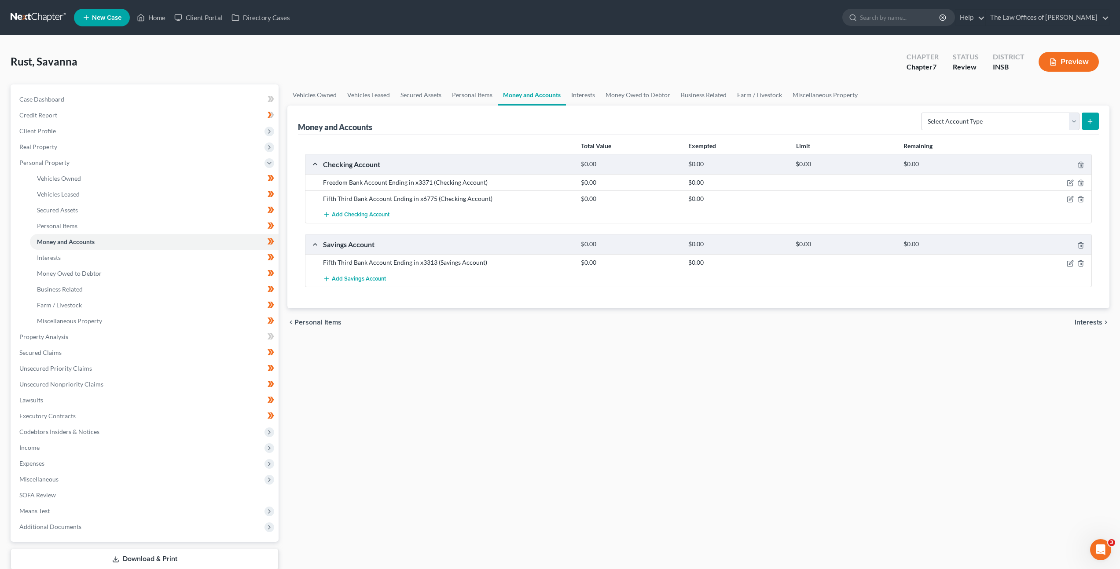
click at [438, 340] on div "Vehicles Owned Vehicles Leased Secured Assets Personal Items Money and Accounts…" at bounding box center [698, 338] width 831 height 508
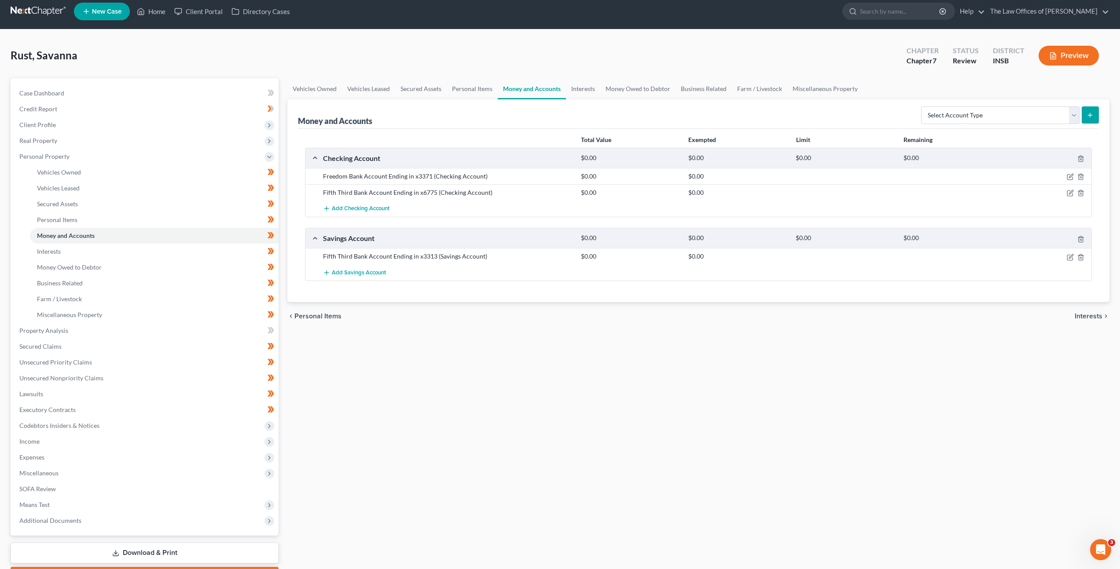
scroll to position [36, 0]
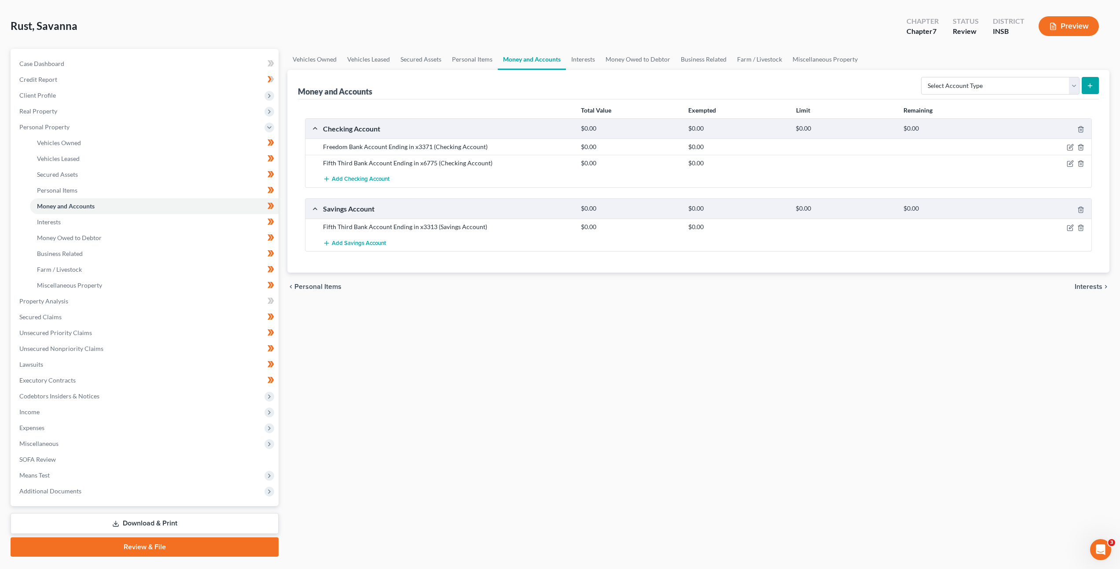
click at [811, 325] on div "Vehicles Owned Vehicles Leased Secured Assets Personal Items Money and Accounts…" at bounding box center [698, 303] width 831 height 508
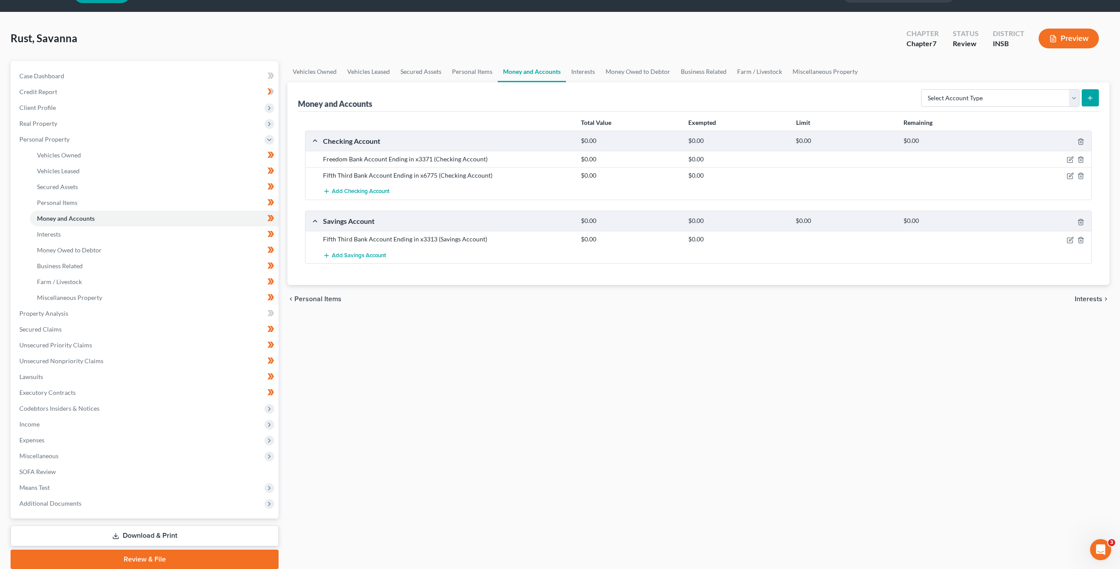
scroll to position [0, 0]
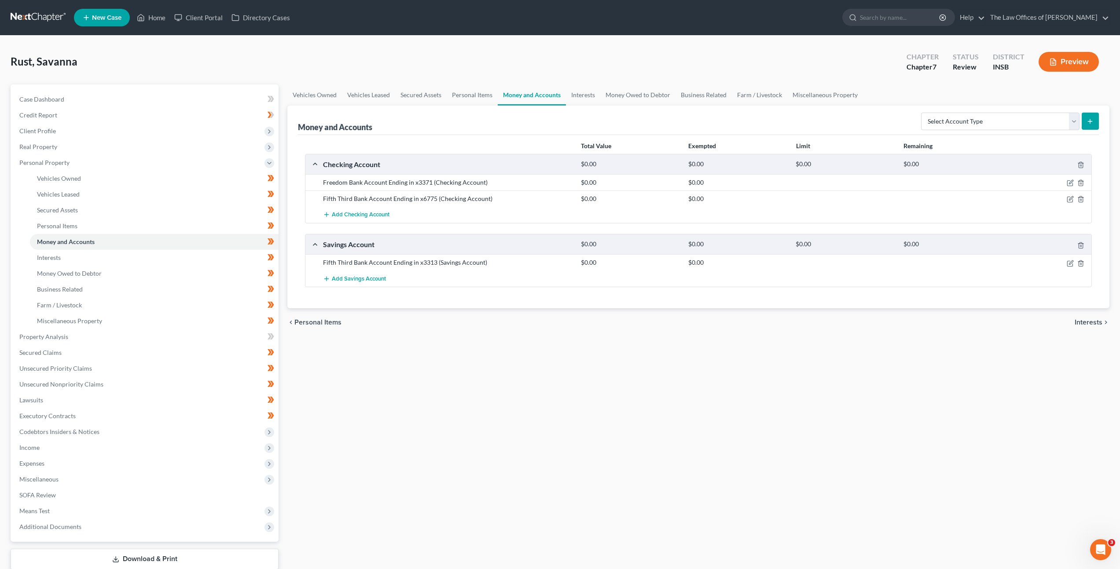
click at [334, 61] on div "Rust, Savanna Upgraded Chapter Chapter 7 Status Review District INSB Preview" at bounding box center [560, 65] width 1099 height 38
click at [639, 358] on div "Vehicles Owned Vehicles Leased Secured Assets Personal Items Money and Accounts…" at bounding box center [698, 338] width 831 height 508
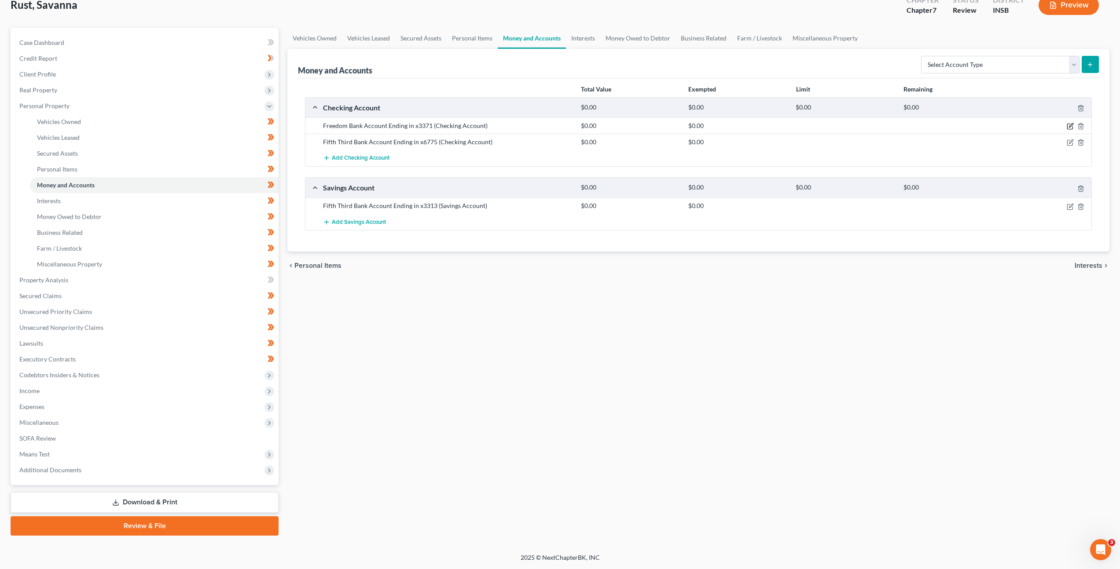
click at [1068, 126] on icon "button" at bounding box center [1070, 126] width 7 height 7
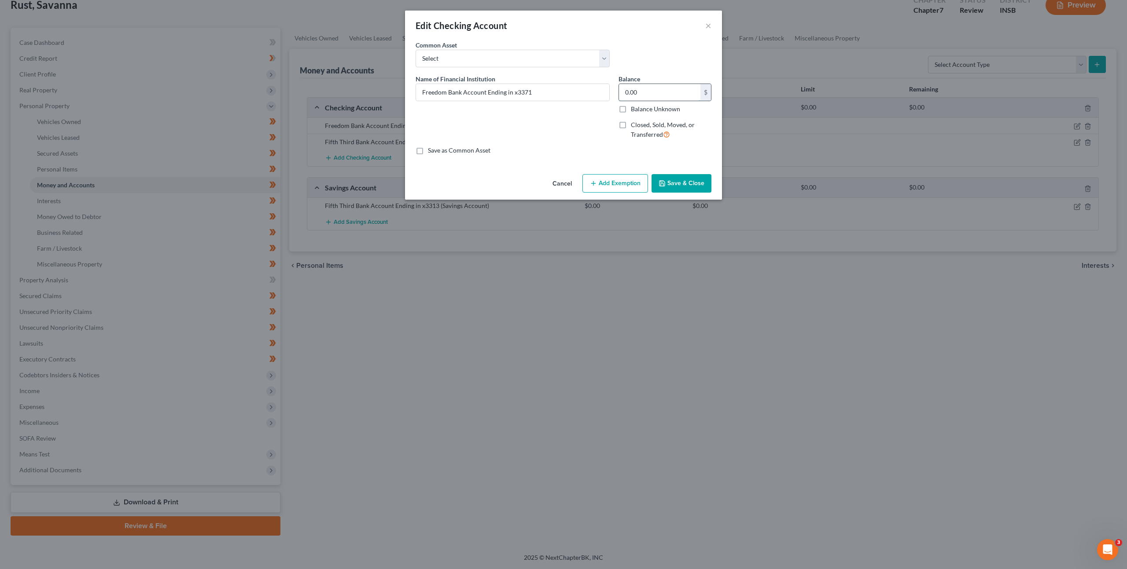
click at [659, 91] on input "0.00" at bounding box center [659, 92] width 81 height 17
type input "3.98"
click at [688, 186] on button "Save & Close" at bounding box center [681, 183] width 60 height 18
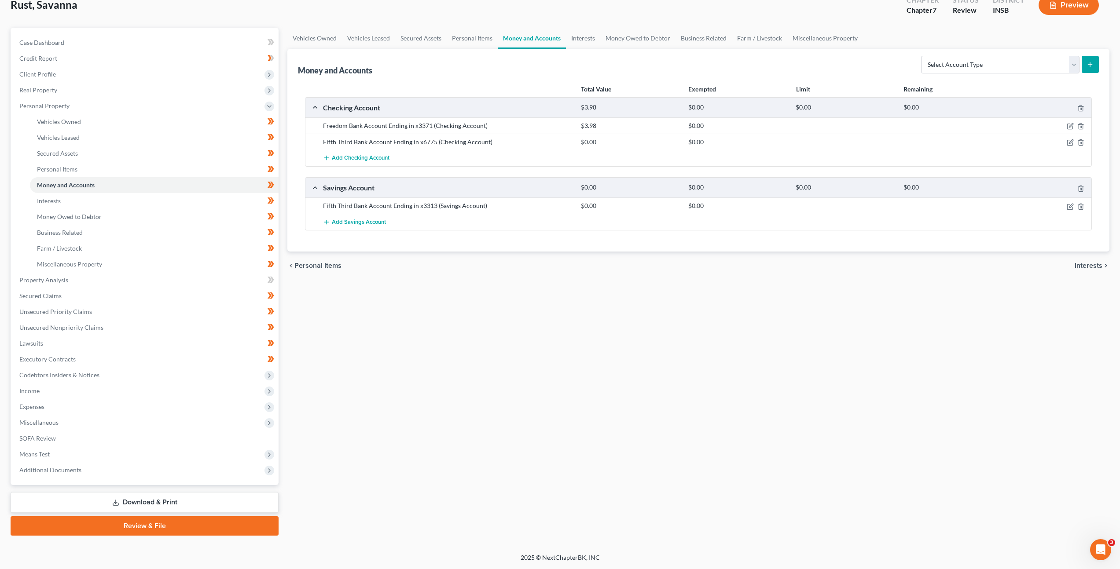
click at [584, 305] on div "Vehicles Owned Vehicles Leased Secured Assets Personal Items Money and Accounts…" at bounding box center [698, 282] width 831 height 508
click at [341, 357] on div "Vehicles Owned Vehicles Leased Secured Assets Personal Items Money and Accounts…" at bounding box center [698, 282] width 831 height 508
click at [724, 439] on div "Vehicles Owned Vehicles Leased Secured Assets Personal Items Money and Accounts…" at bounding box center [698, 282] width 831 height 508
click at [752, 403] on div "Vehicles Owned Vehicles Leased Secured Assets Personal Items Money and Accounts…" at bounding box center [698, 282] width 831 height 508
click at [714, 409] on div "Vehicles Owned Vehicles Leased Secured Assets Personal Items Money and Accounts…" at bounding box center [698, 282] width 831 height 508
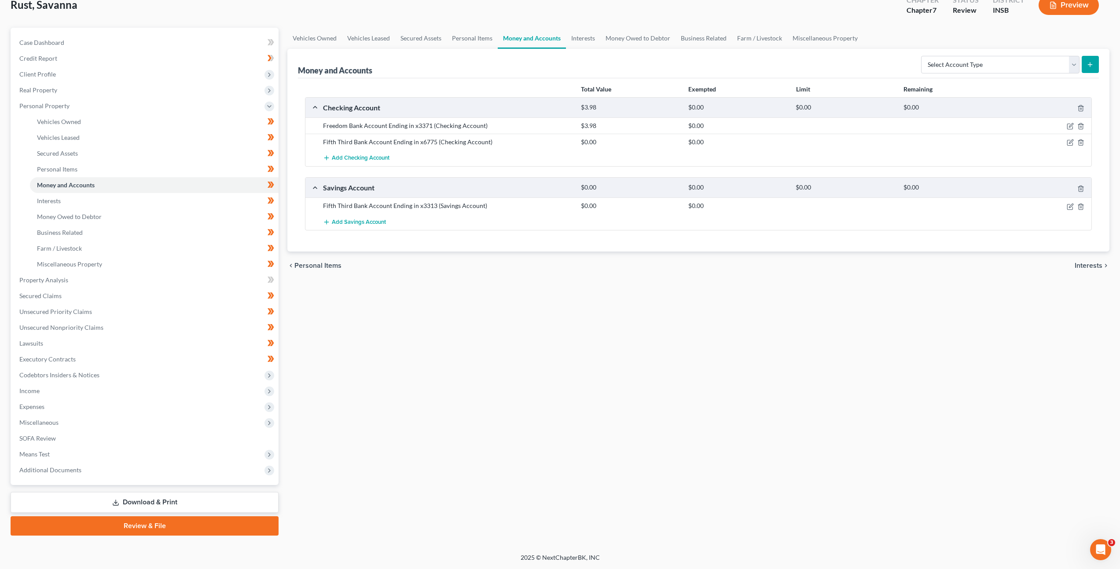
click at [421, 318] on div "Vehicles Owned Vehicles Leased Secured Assets Personal Items Money and Accounts…" at bounding box center [698, 282] width 831 height 508
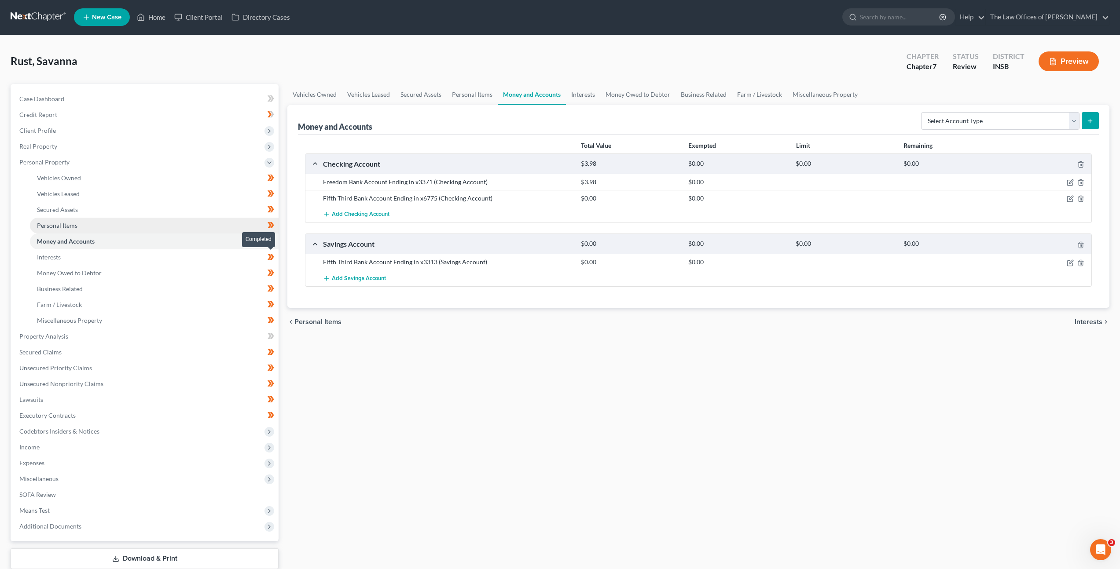
scroll to position [0, 0]
click at [44, 17] on link at bounding box center [39, 18] width 56 height 16
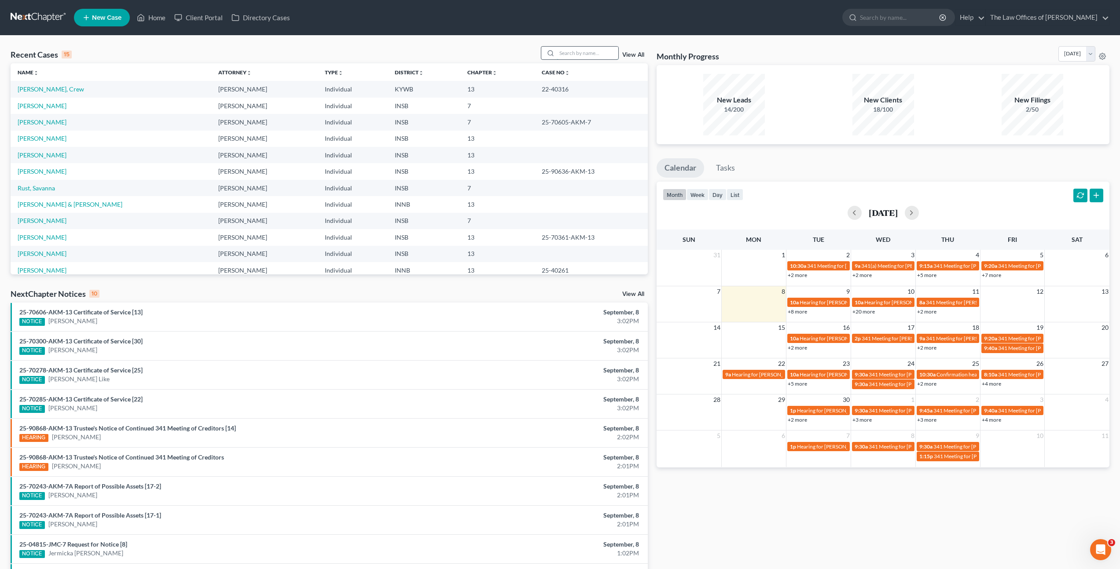
click at [585, 51] on input "search" at bounding box center [588, 53] width 62 height 13
click at [592, 50] on input "Jacob" at bounding box center [588, 53] width 62 height 13
type input "Jacob Wood"
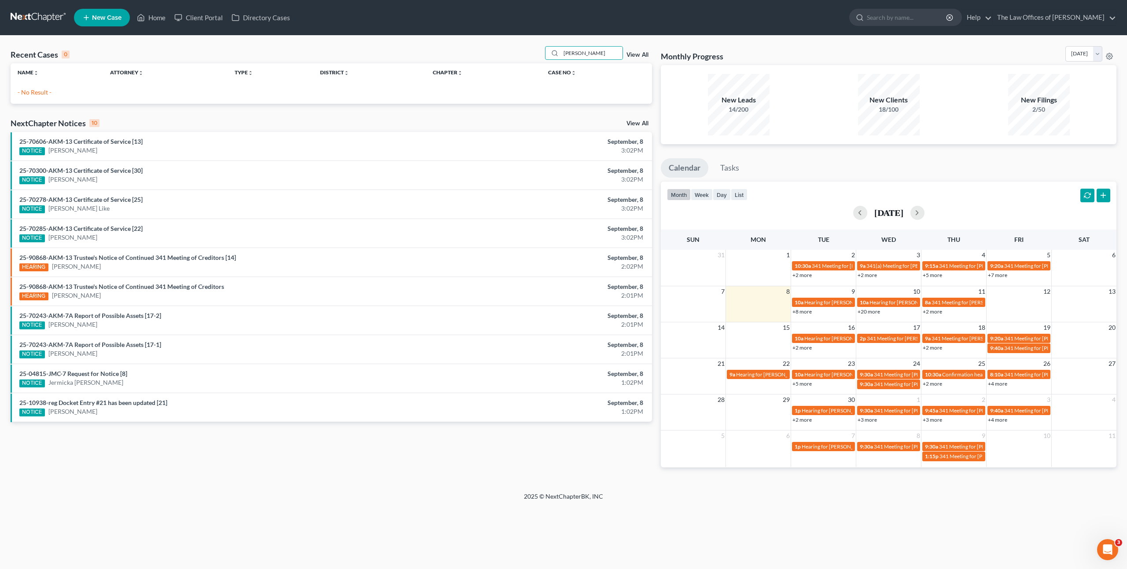
click at [87, 19] on icon at bounding box center [86, 17] width 8 height 11
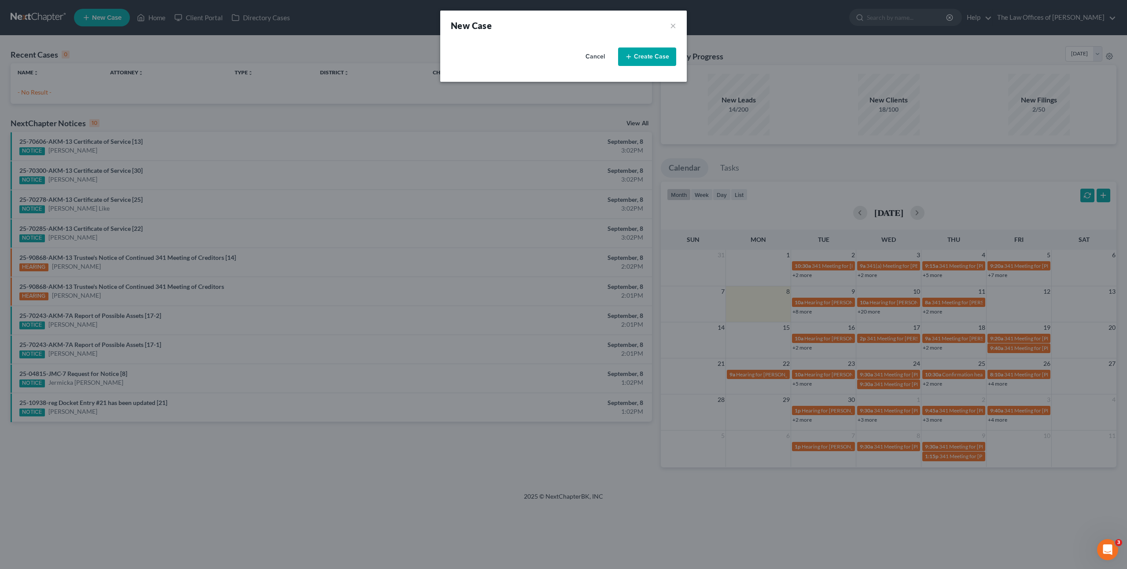
select select "28"
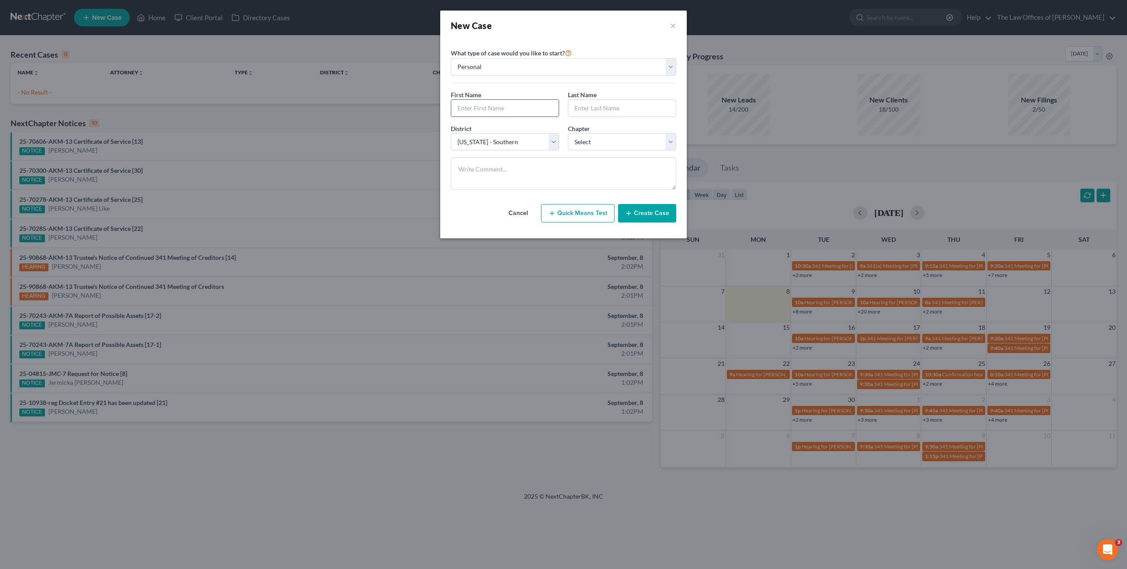
click at [516, 101] on input "text" at bounding box center [504, 108] width 107 height 17
type input "Jacob"
type input "Wood"
click at [602, 138] on select "Select 7 11 12 13" at bounding box center [622, 142] width 108 height 18
select select "0"
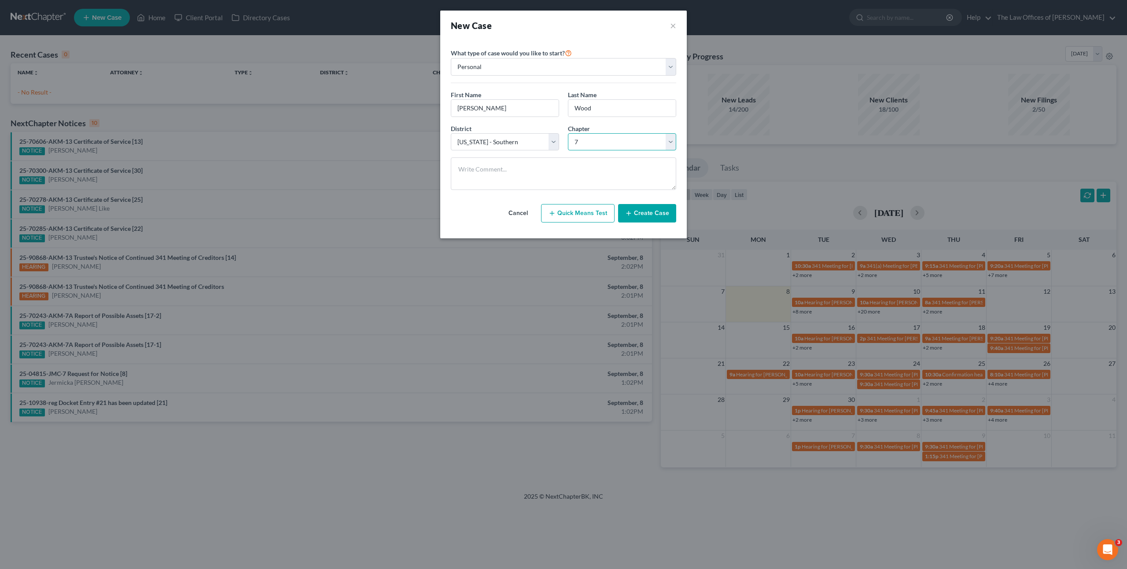
click at [568, 133] on select "Select 7 11 12 13" at bounding box center [622, 142] width 108 height 18
click at [639, 212] on button "Create Case" at bounding box center [647, 213] width 58 height 18
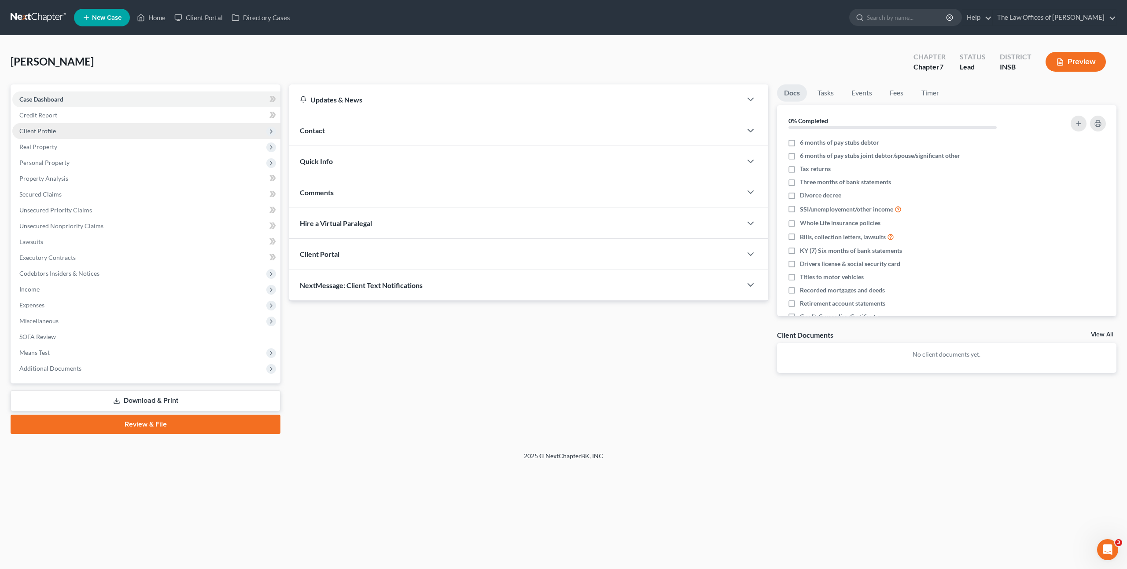
click at [133, 125] on span "Client Profile" at bounding box center [146, 131] width 268 height 16
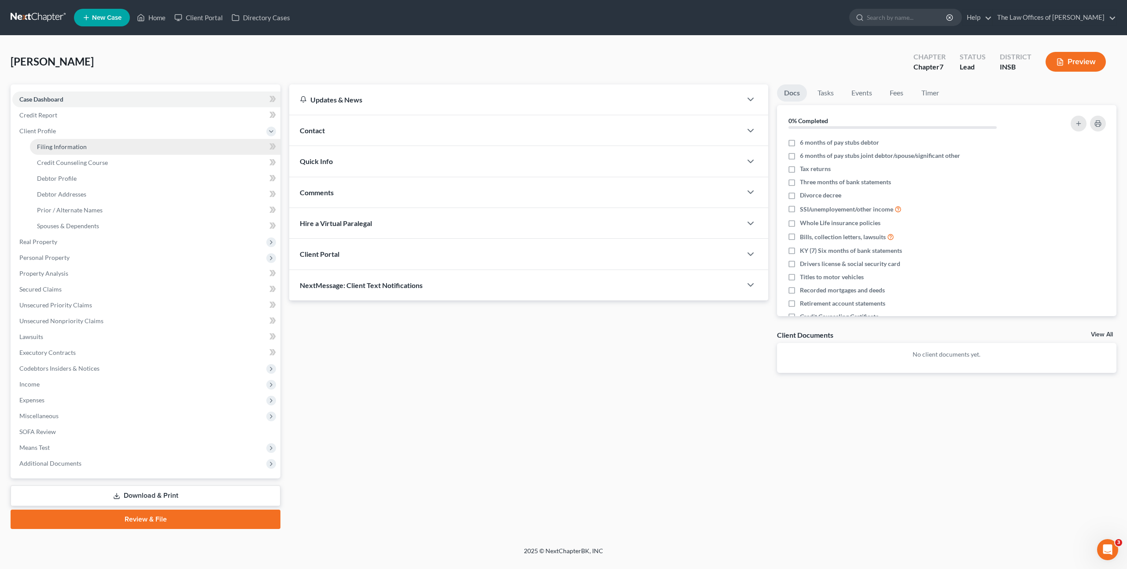
click at [129, 141] on link "Filing Information" at bounding box center [155, 147] width 250 height 16
select select "1"
select select "0"
select select "28"
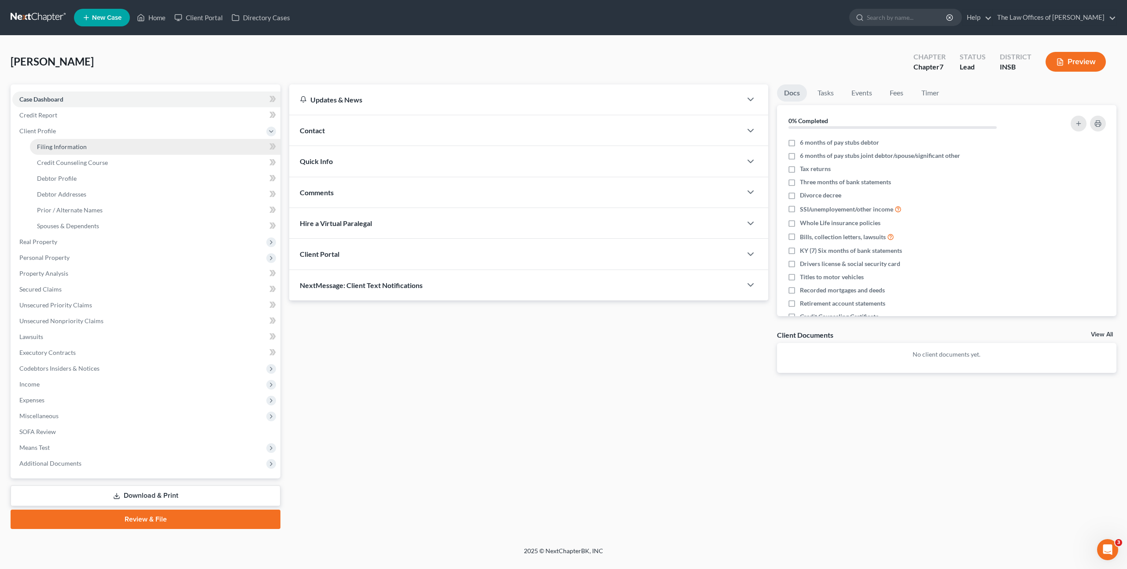
select select "15"
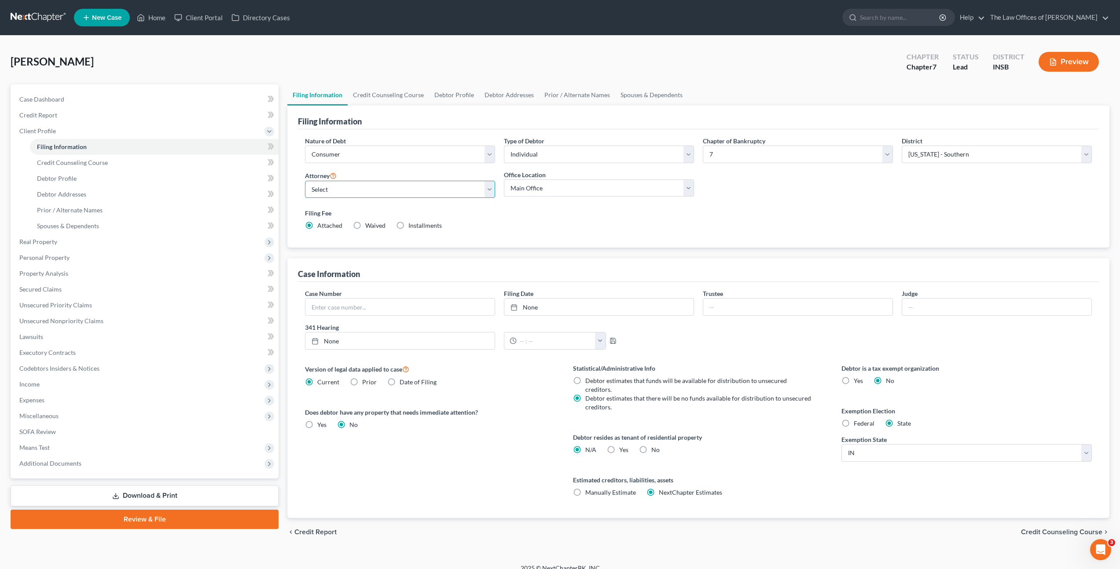
click at [401, 188] on select "Select Dax Miller - INSB Dax Miller - INSB Dax Miller - GAMB Dax Miller - INNB …" at bounding box center [400, 190] width 190 height 18
select select "0"
click at [305, 181] on select "Select Dax Miller - INSB Dax Miller - INSB Dax Miller - GAMB Dax Miller - INNB …" at bounding box center [400, 190] width 190 height 18
click at [387, 95] on link "Credit Counseling Course" at bounding box center [388, 94] width 81 height 21
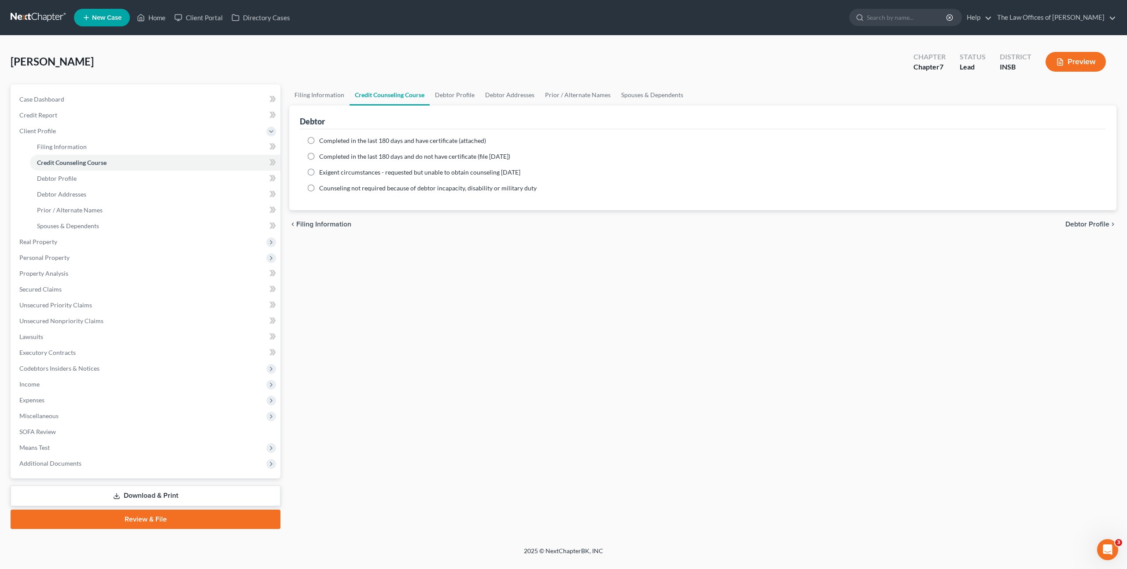
drag, startPoint x: 348, startPoint y: 130, endPoint x: 344, endPoint y: 139, distance: 10.1
click at [348, 130] on div "Completed in the last 180 days and have certificate (attached) Date Completed N…" at bounding box center [703, 169] width 806 height 81
click at [344, 139] on span "Completed in the last 180 days and have certificate (attached)" at bounding box center [402, 140] width 167 height 7
click at [328, 139] on input "Completed in the last 180 days and have certificate (attached)" at bounding box center [326, 139] width 6 height 6
radio input "true"
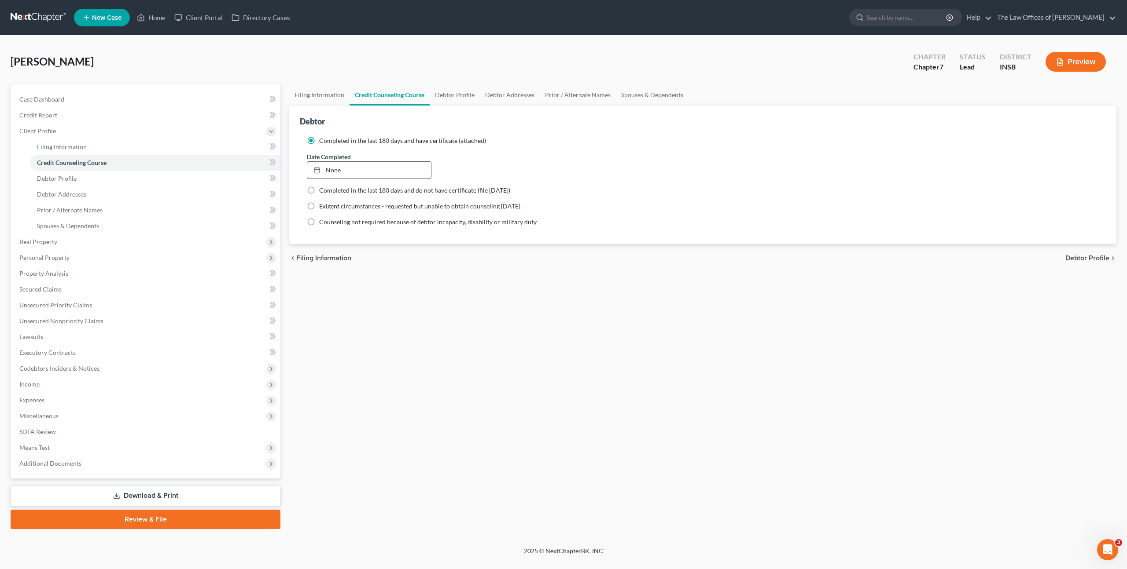
click at [353, 174] on link "None" at bounding box center [369, 170] width 124 height 17
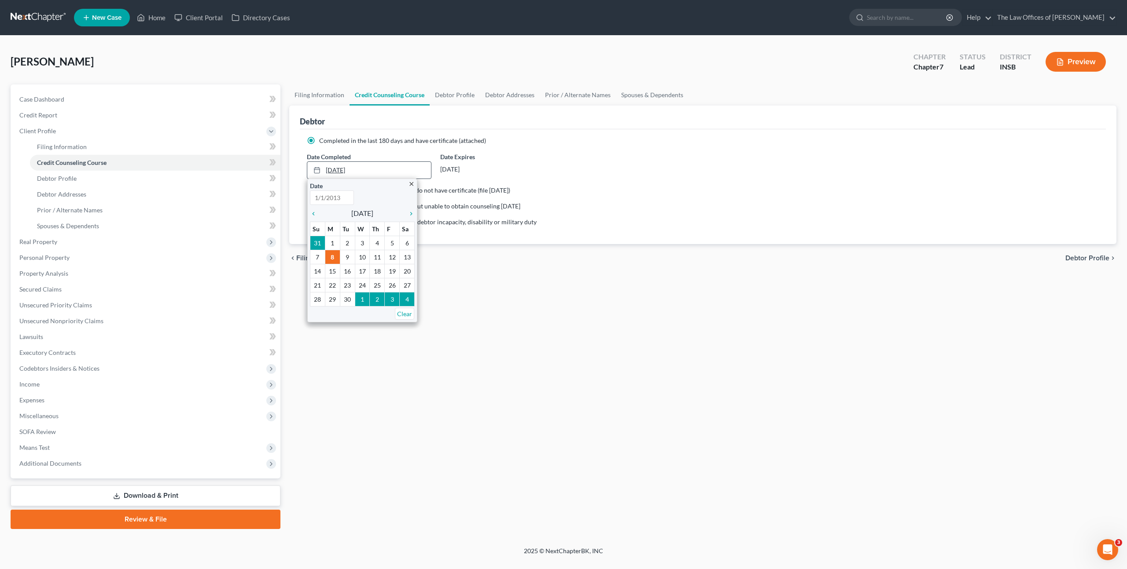
type input "9/8/2025"
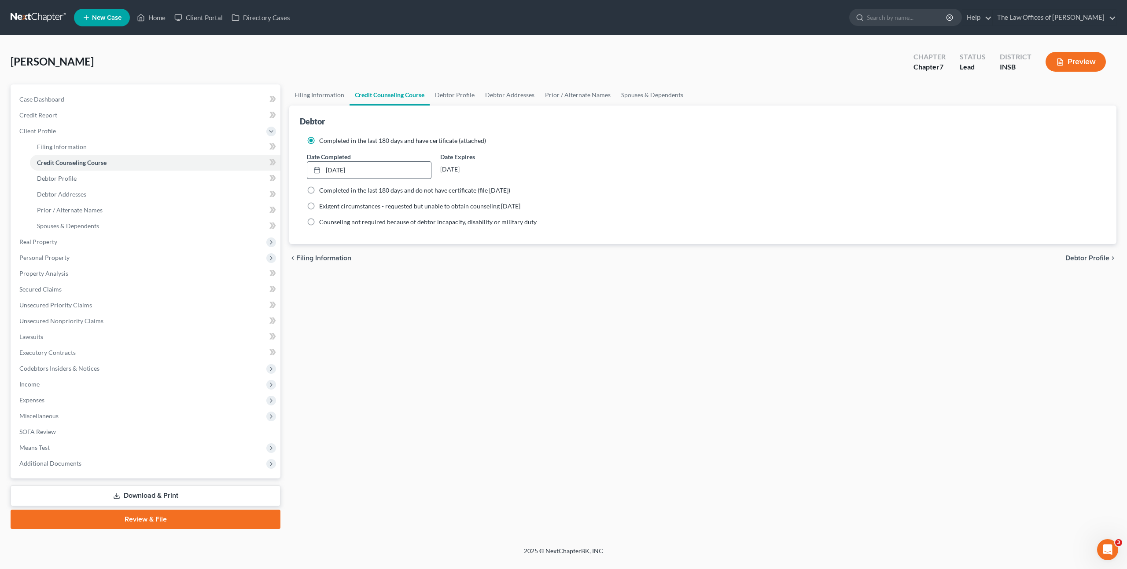
click at [496, 291] on div "Filing Information Credit Counseling Course Debtor Profile Debtor Addresses Pri…" at bounding box center [703, 306] width 836 height 445
click at [272, 159] on icon at bounding box center [274, 162] width 4 height 6
click at [229, 176] on link "Debtor Profile" at bounding box center [155, 179] width 250 height 16
select select "0"
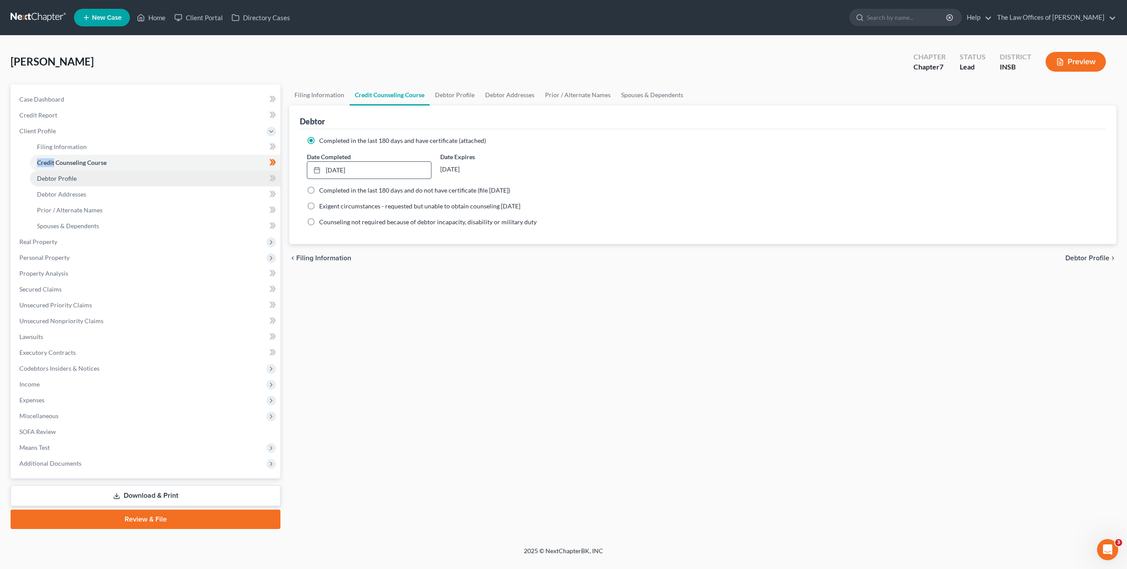
select select "0"
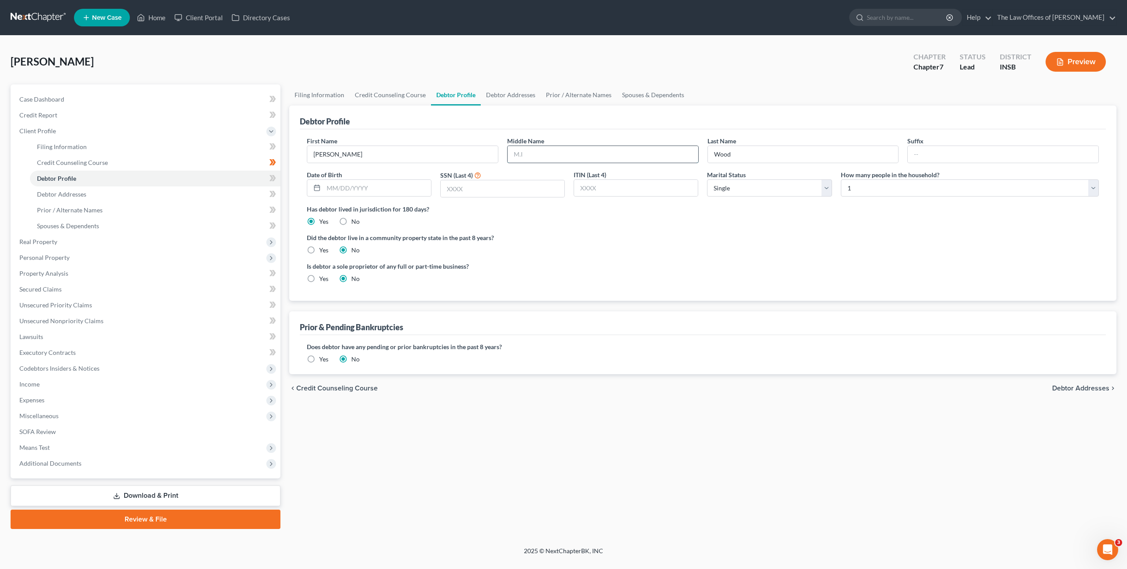
click at [610, 150] on input "text" at bounding box center [602, 154] width 191 height 17
type input "Ian"
type input "04/05/1984"
type input "4631"
click at [678, 231] on ng-include "First Name Jacob Middle Name Ian Last Name Wood Suffix Date of Birth 04/05/1984…" at bounding box center [703, 213] width 792 height 154
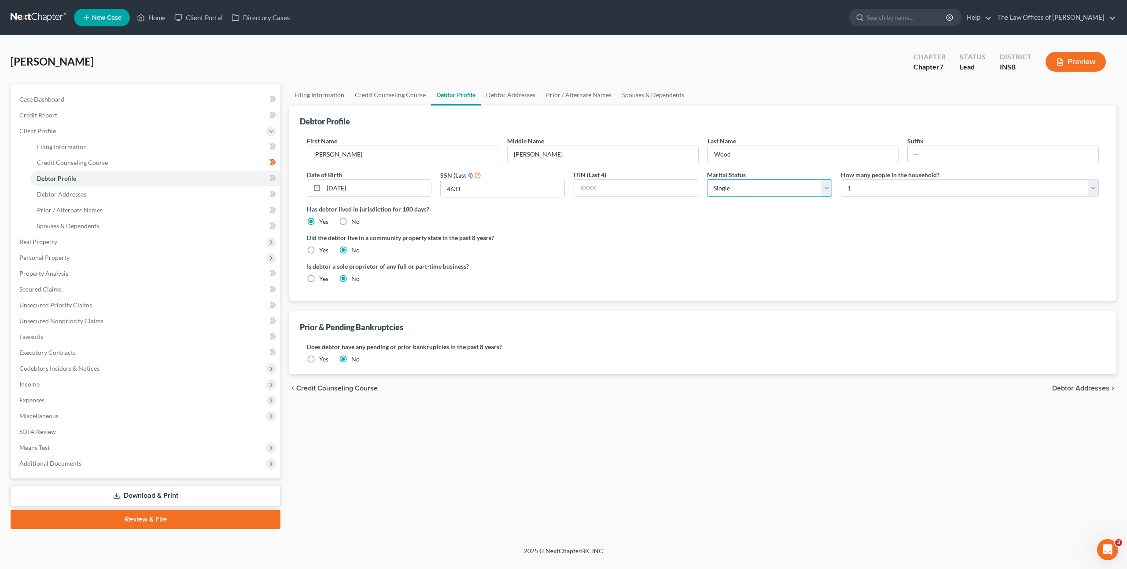
click at [769, 185] on select "Select Single Married Separated Divorced Widowed" at bounding box center [769, 189] width 125 height 18
select select "3"
click at [707, 180] on select "Select Single Married Separated Divorced Widowed" at bounding box center [769, 189] width 125 height 18
click at [929, 227] on ng-include "First Name Jacob Middle Name Ian Last Name Wood Suffix Date of Birth 04/05/1984…" at bounding box center [703, 213] width 792 height 154
drag, startPoint x: 789, startPoint y: 233, endPoint x: 737, endPoint y: 223, distance: 53.3
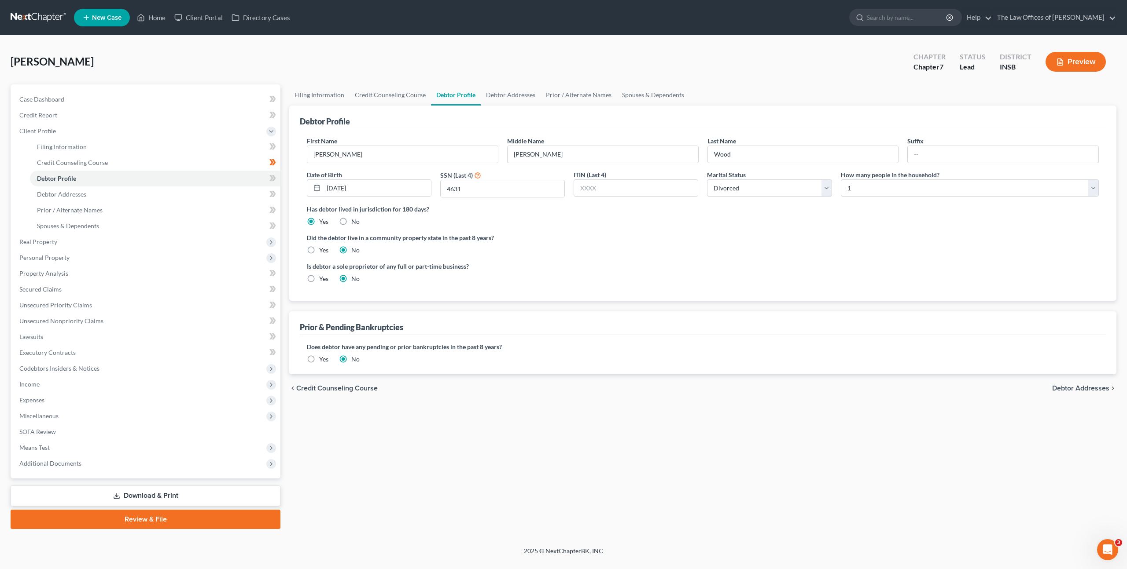
click at [789, 233] on label "Did the debtor live in a community property state in the past 8 years?" at bounding box center [703, 237] width 792 height 9
click at [492, 98] on link "Debtor Addresses" at bounding box center [511, 94] width 60 height 21
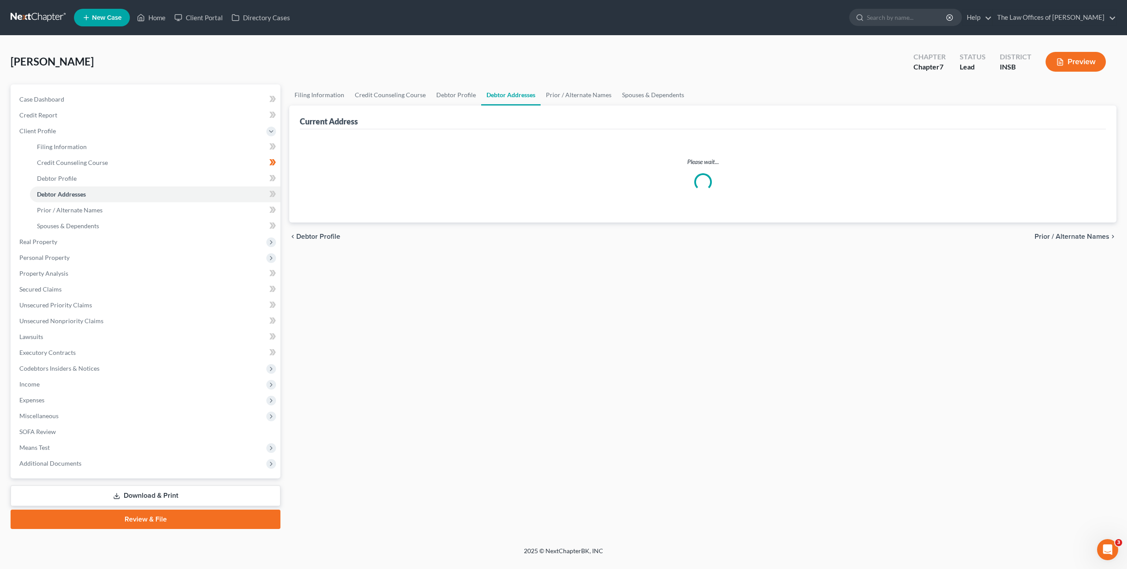
select select "0"
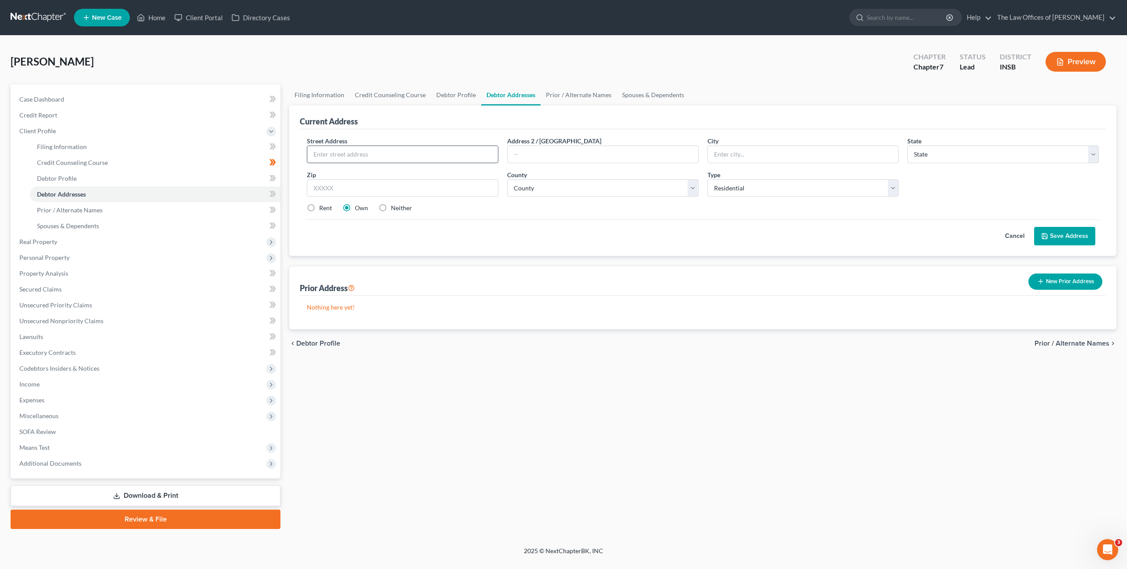
click at [404, 152] on input "text" at bounding box center [402, 154] width 191 height 17
drag, startPoint x: 412, startPoint y: 158, endPoint x: 584, endPoint y: 157, distance: 172.1
click at [414, 158] on input "text" at bounding box center [402, 154] width 191 height 17
type input "605 W Maryland St"
type input "47710"
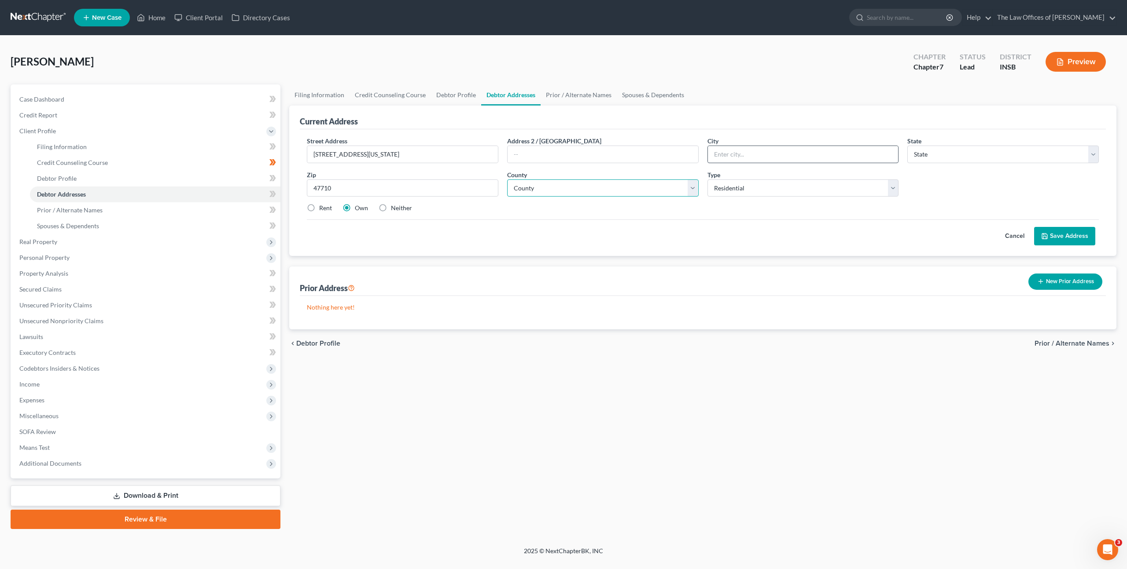
type input "[GEOGRAPHIC_DATA]"
select select "15"
click at [612, 222] on div "Cancel Save Address" at bounding box center [703, 233] width 792 height 26
click at [319, 206] on label "Rent" at bounding box center [325, 208] width 13 height 9
click at [323, 206] on input "Rent" at bounding box center [326, 207] width 6 height 6
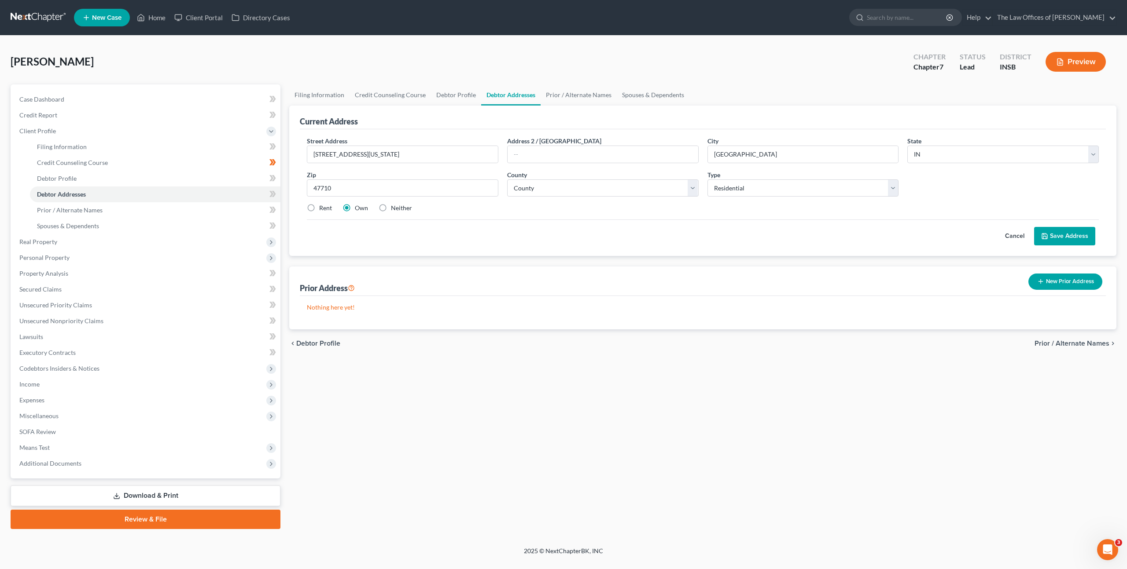
radio input "true"
click at [547, 186] on select "County Adams County Allen County Bartholomew County Benton County Blackford Cou…" at bounding box center [602, 189] width 191 height 18
select select "81"
click at [507, 180] on select "County Adams County Allen County Bartholomew County Benton County Blackford Cou…" at bounding box center [602, 189] width 191 height 18
click at [672, 240] on div "Cancel Save Address" at bounding box center [703, 233] width 792 height 26
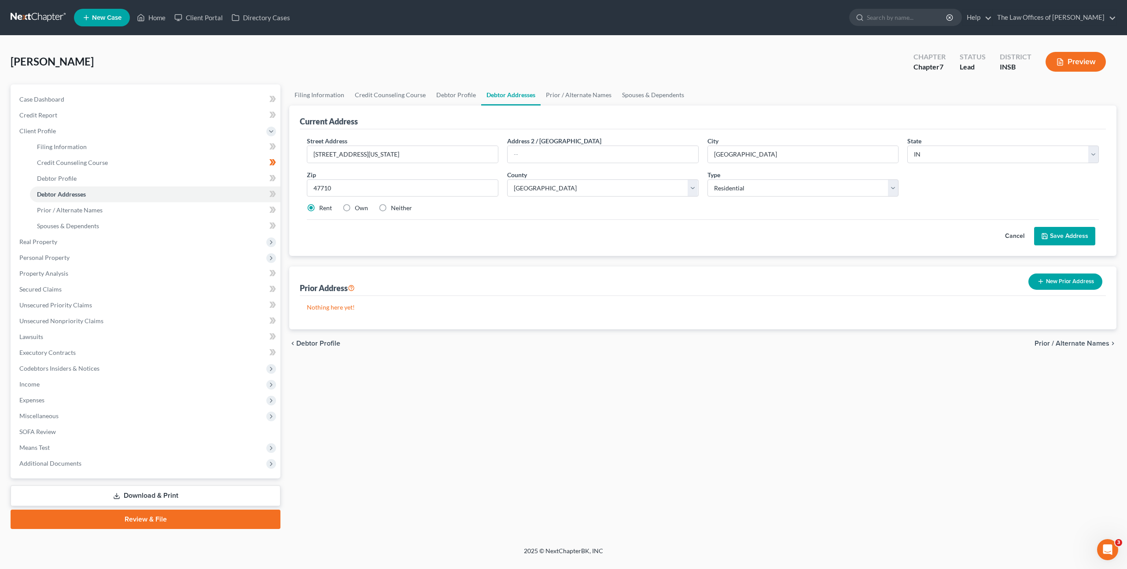
click at [1065, 236] on button "Save Address" at bounding box center [1064, 236] width 61 height 18
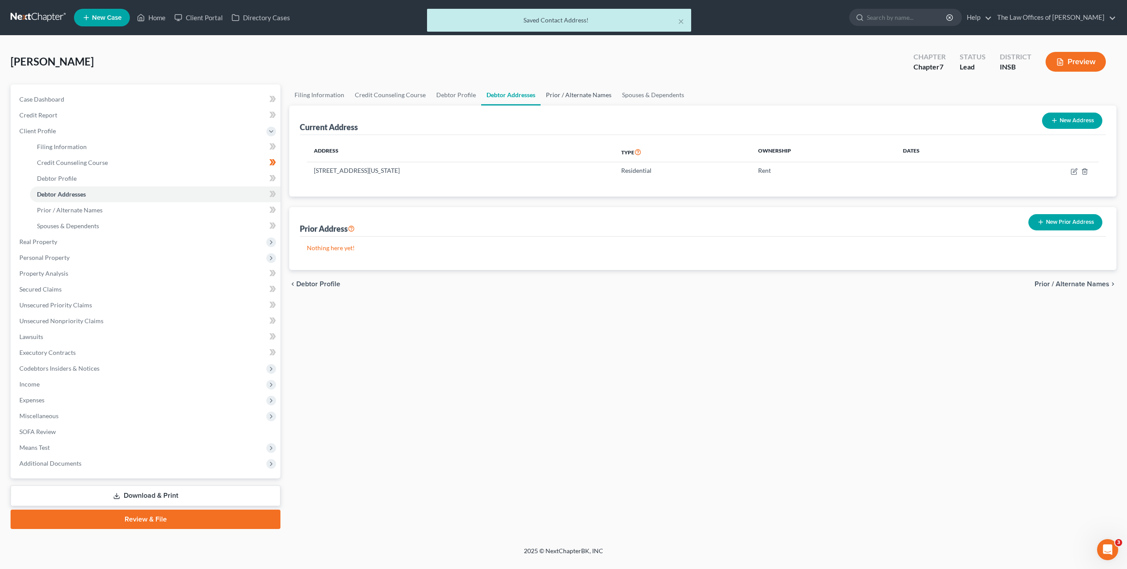
click at [584, 98] on link "Prior / Alternate Names" at bounding box center [578, 94] width 76 height 21
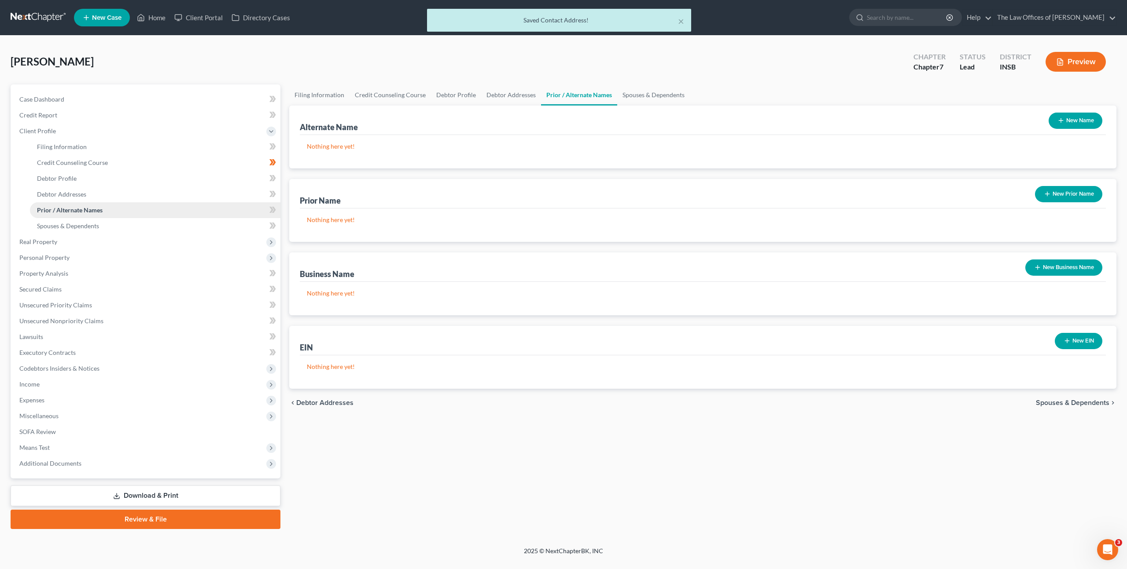
click at [202, 203] on link "Prior / Alternate Names" at bounding box center [155, 210] width 250 height 16
click at [208, 198] on link "Debtor Addresses" at bounding box center [155, 195] width 250 height 16
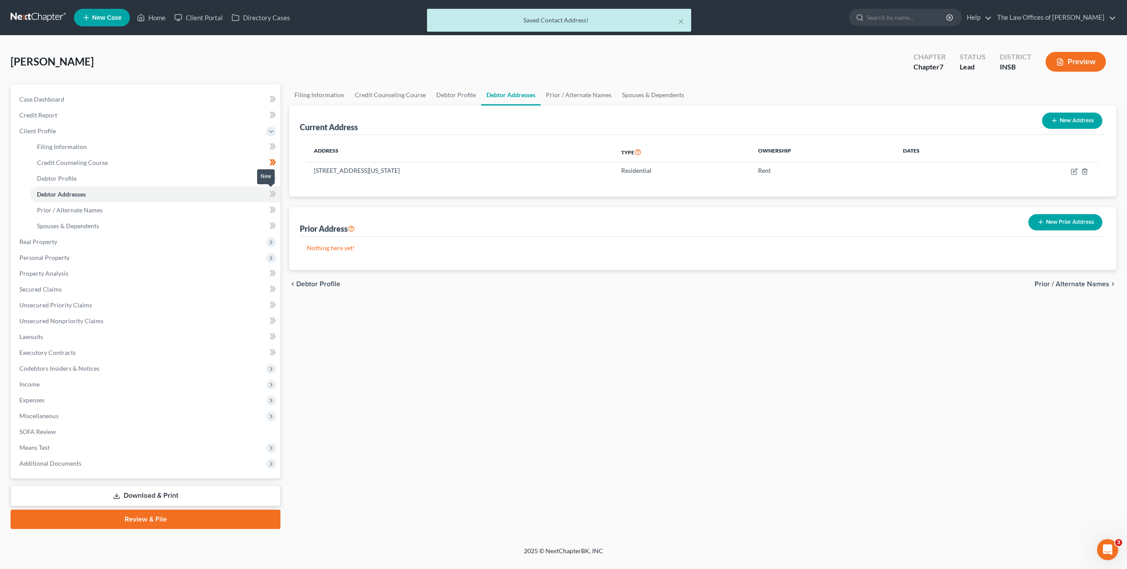
click at [272, 195] on icon at bounding box center [271, 194] width 4 height 6
click at [216, 202] on link "Prior / Alternate Names" at bounding box center [155, 210] width 250 height 16
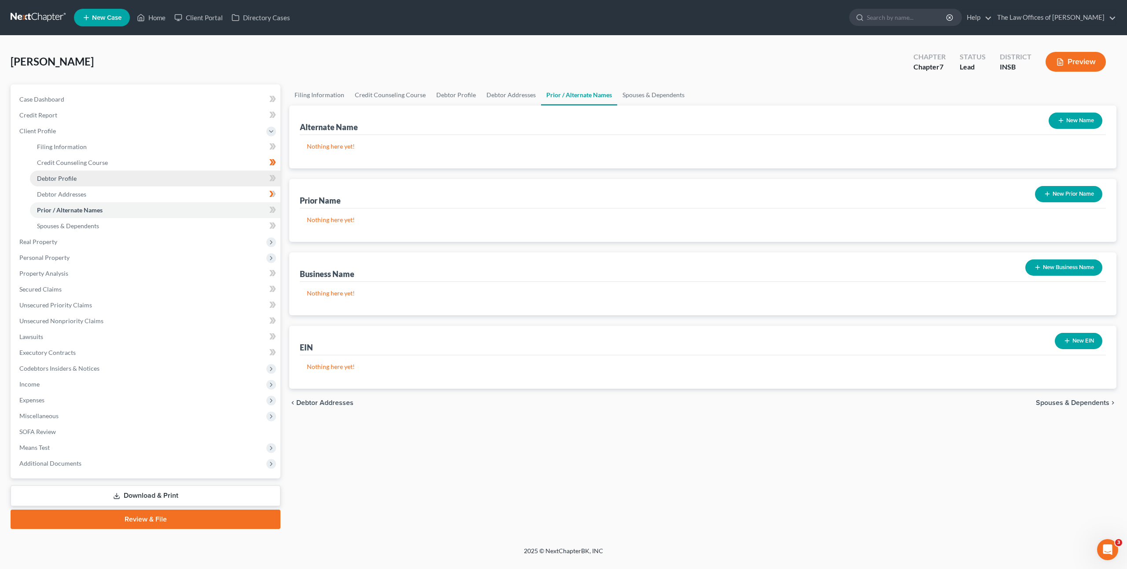
click at [205, 180] on link "Debtor Profile" at bounding box center [155, 179] width 250 height 16
select select "3"
select select "0"
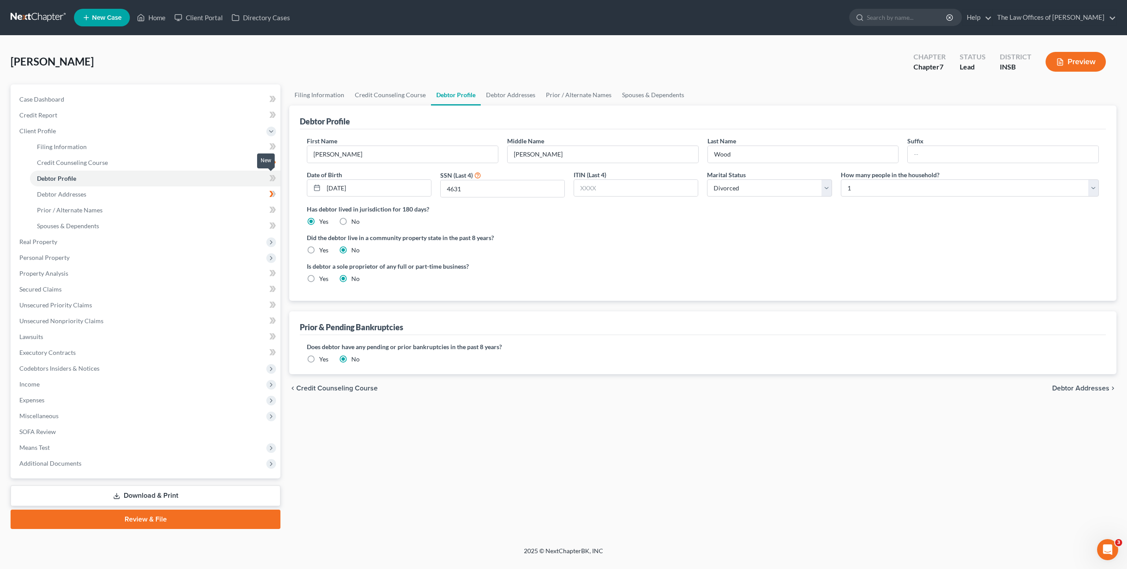
click at [269, 180] on icon at bounding box center [272, 178] width 7 height 11
click at [228, 211] on link "Prior / Alternate Names" at bounding box center [155, 210] width 250 height 16
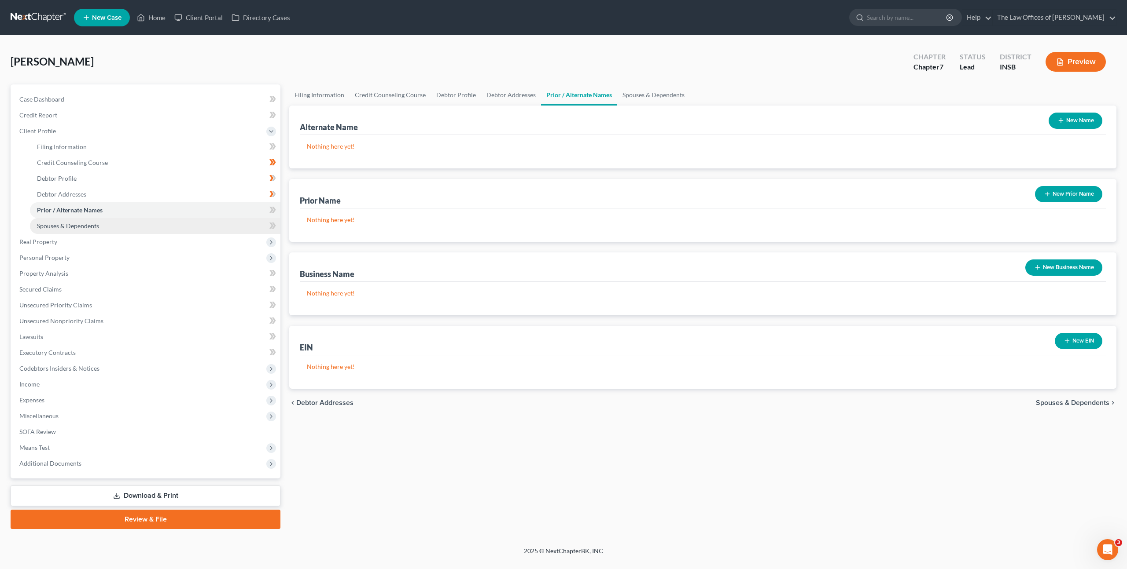
click at [220, 219] on link "Spouses & Dependents" at bounding box center [155, 226] width 250 height 16
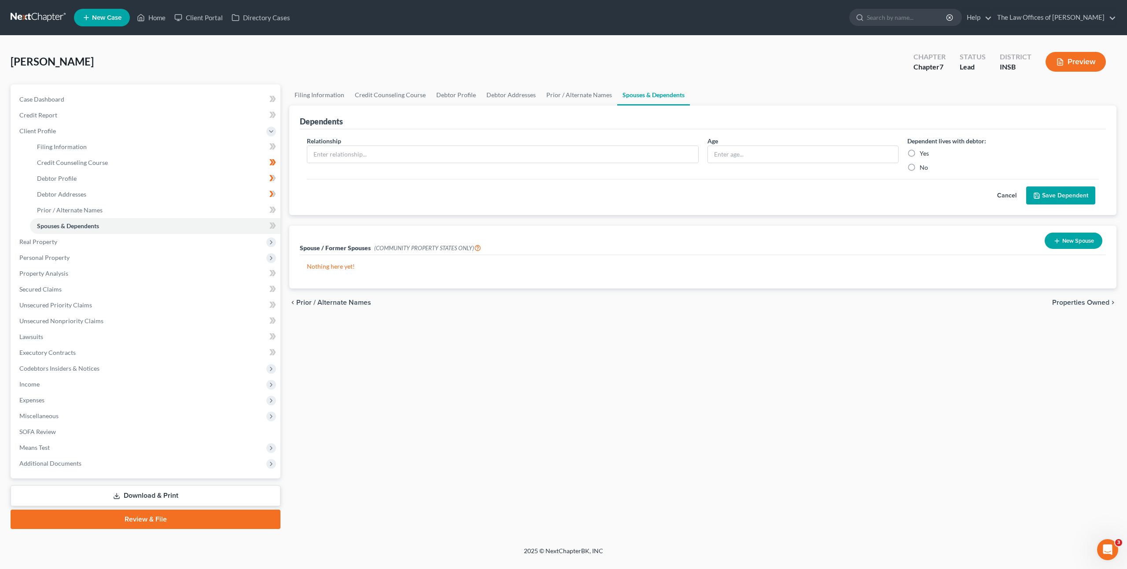
click at [410, 201] on div "Cancel Save Dependent" at bounding box center [703, 192] width 792 height 26
click at [228, 112] on link "Credit Report" at bounding box center [146, 115] width 268 height 16
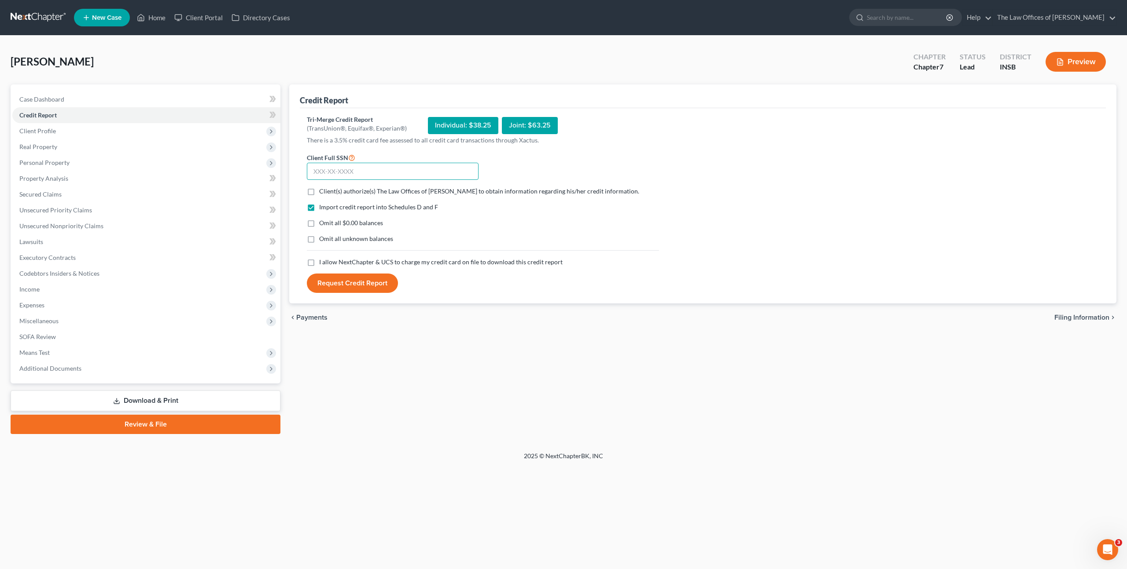
click at [392, 175] on input "text" at bounding box center [393, 172] width 172 height 18
paste input "563-83-4631"
type input "563-83-4631"
click at [676, 241] on div "Tri-Merge Credit Report (TransUnion®, Equifax®, Experian®) Individual: $38.25 J…" at bounding box center [703, 204] width 792 height 178
click at [319, 195] on label "Client(s) authorize(s) The Law Offices of Dax J. Miller to obtain information r…" at bounding box center [479, 191] width 320 height 9
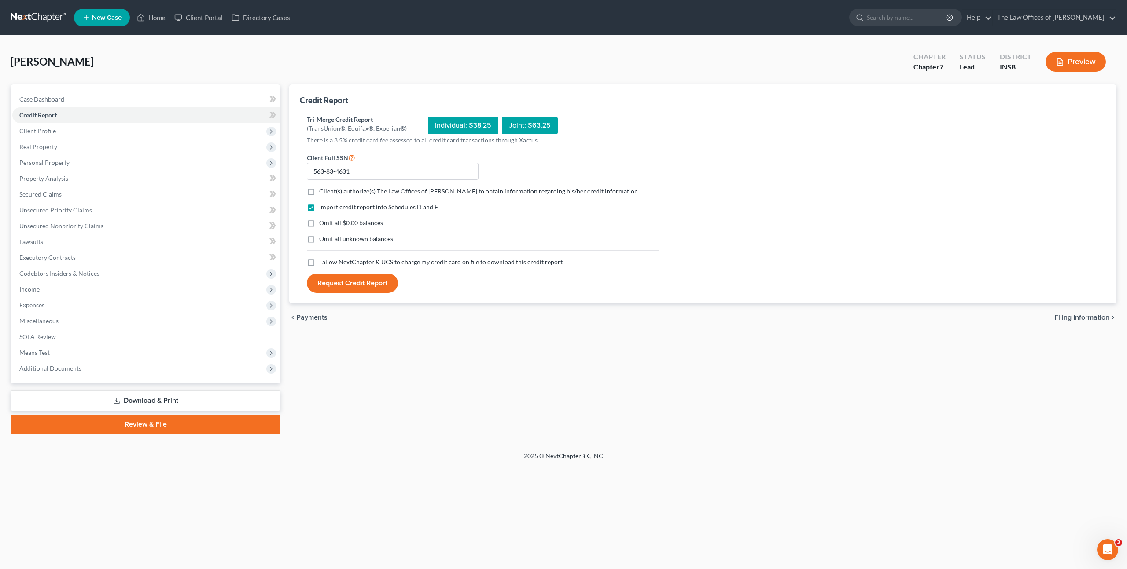
click at [323, 193] on input "Client(s) authorize(s) The Law Offices of Dax J. Miller to obtain information r…" at bounding box center [326, 190] width 6 height 6
checkbox input "true"
click at [319, 263] on label "I allow NextChapter & UCS to charge my credit card on file to download this cre…" at bounding box center [440, 262] width 243 height 9
click at [323, 263] on input "I allow NextChapter & UCS to charge my credit card on file to download this cre…" at bounding box center [326, 261] width 6 height 6
checkbox input "true"
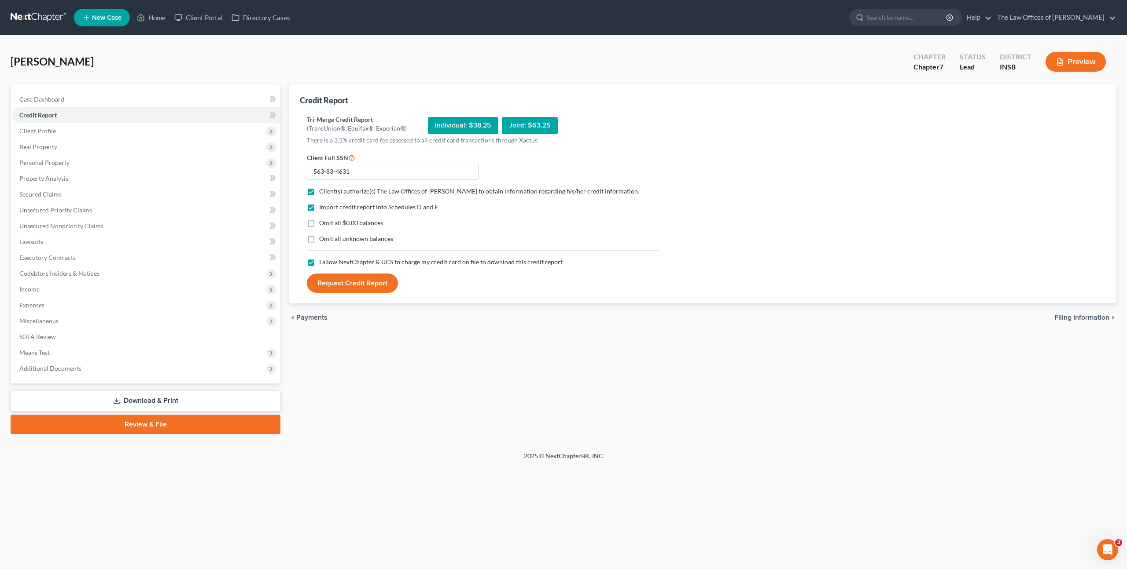
click at [350, 279] on button "Request Credit Report" at bounding box center [352, 283] width 91 height 19
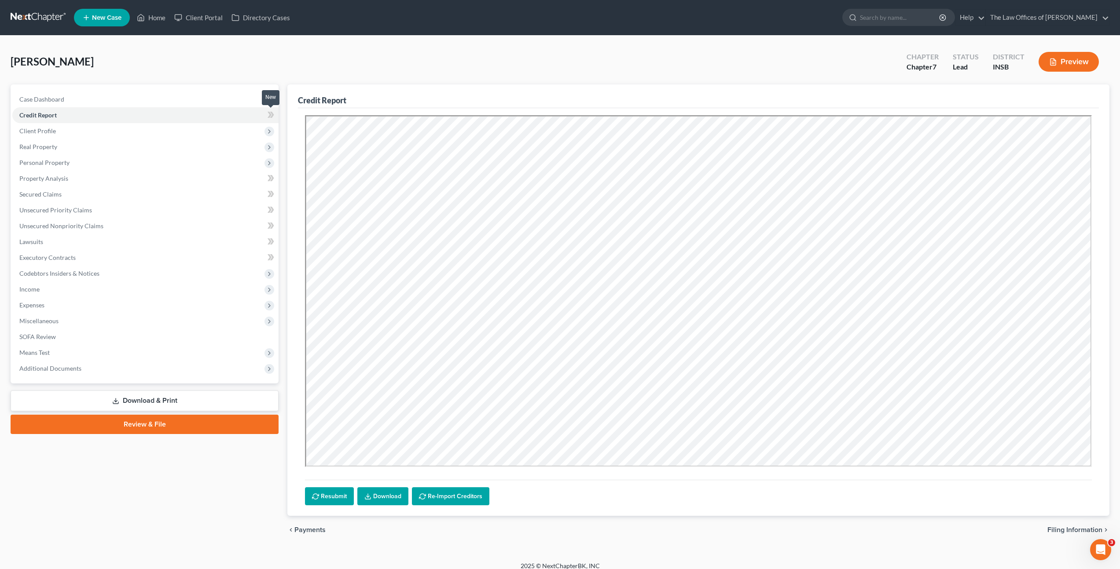
click at [268, 118] on icon at bounding box center [271, 115] width 7 height 11
click at [196, 132] on span "Client Profile" at bounding box center [145, 131] width 266 height 16
click at [195, 129] on span "Client Profile" at bounding box center [145, 131] width 266 height 16
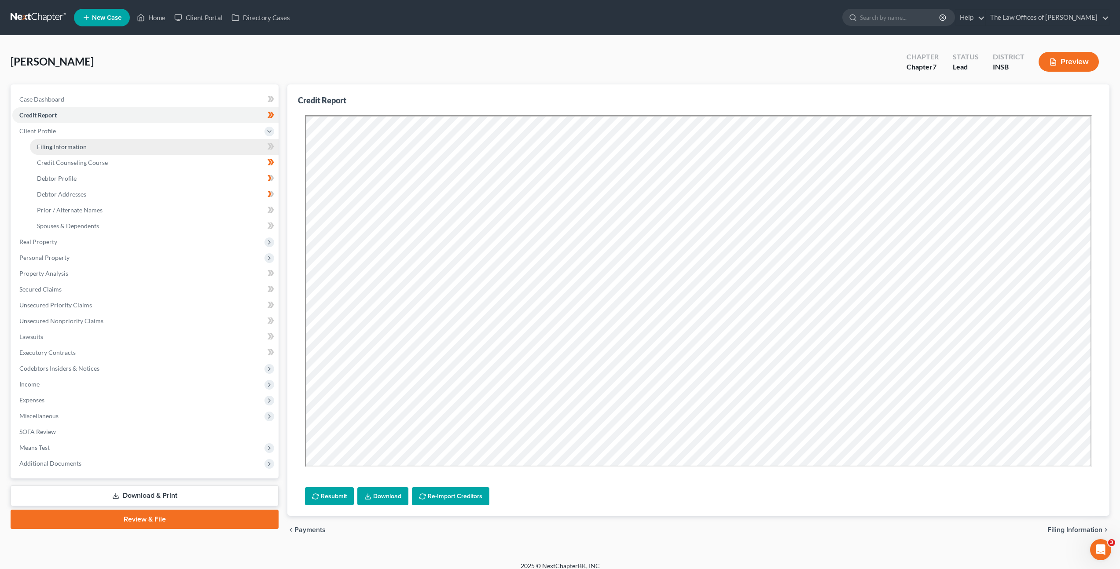
click at [179, 148] on link "Filing Information" at bounding box center [154, 147] width 249 height 16
select select "1"
select select "0"
select select "28"
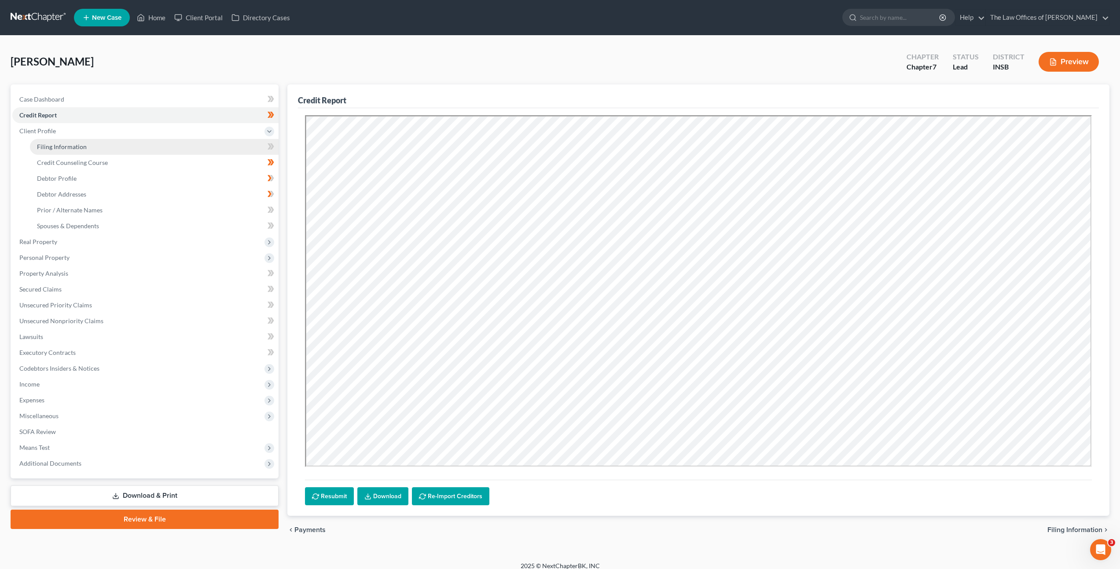
select select "0"
select select "15"
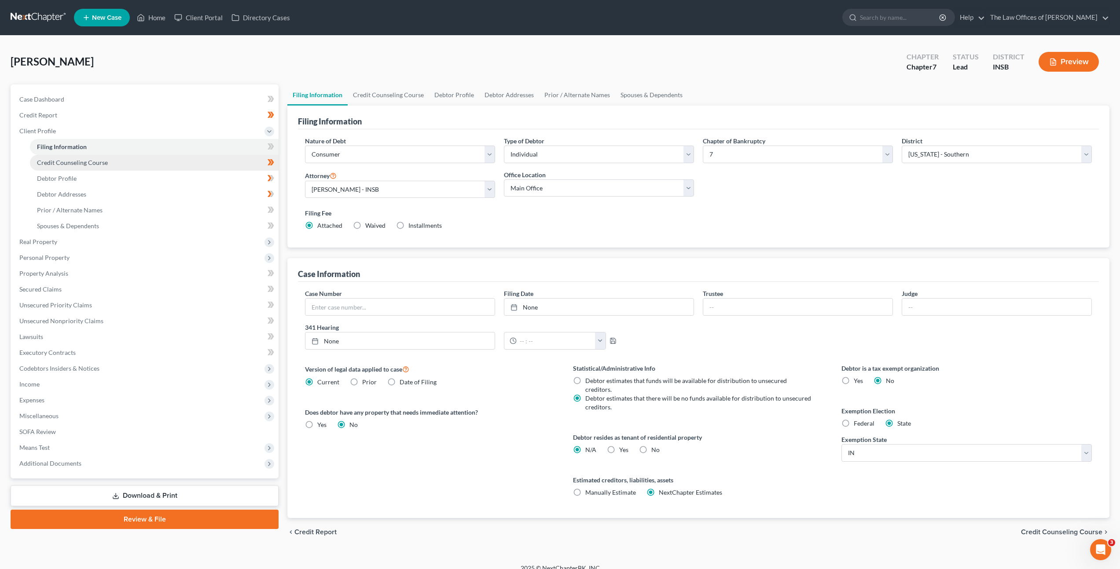
click at [197, 158] on link "Credit Counseling Course" at bounding box center [154, 163] width 249 height 16
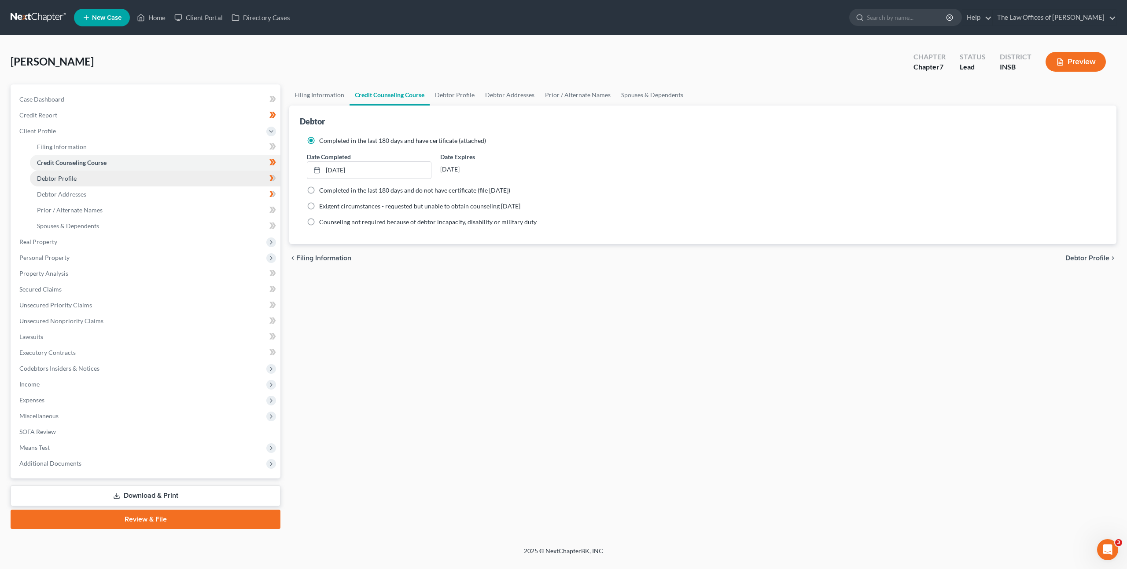
click at [123, 177] on link "Debtor Profile" at bounding box center [155, 179] width 250 height 16
select select "3"
select select "0"
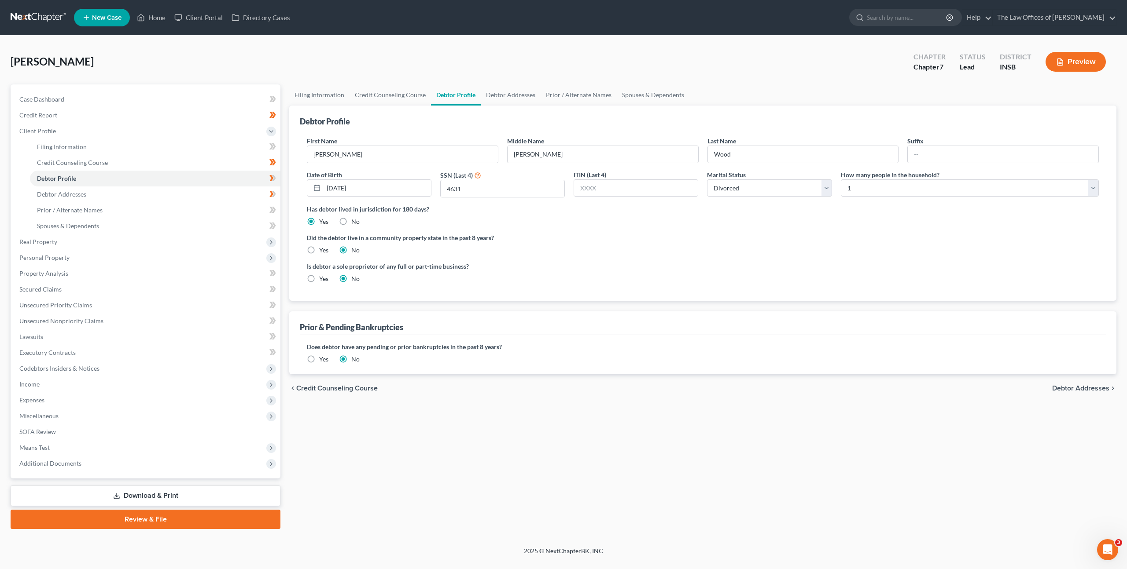
click at [729, 284] on div "Is debtor a sole proprietor of any full or part-time business? Yes No" at bounding box center [702, 276] width 801 height 29
click at [742, 187] on select "Select Single Married Separated Divorced Widowed" at bounding box center [769, 189] width 125 height 18
select select "0"
click at [707, 180] on select "Select Single Married Separated Divorced Widowed" at bounding box center [769, 189] width 125 height 18
click at [739, 245] on div "Did the debtor live in a community property state in the past 8 years? Yes No" at bounding box center [703, 244] width 792 height 22
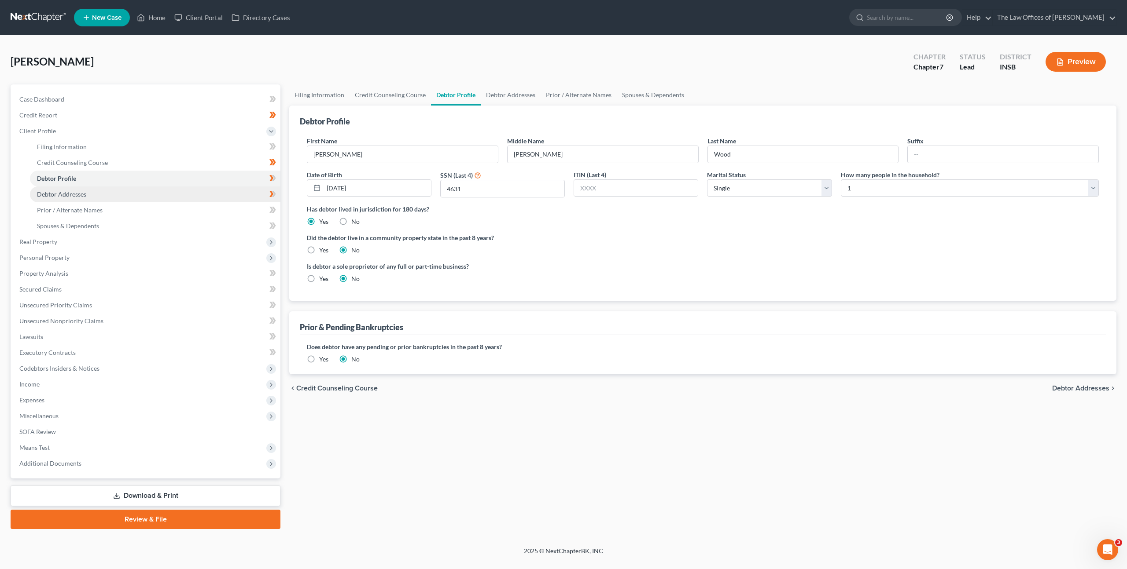
click at [198, 191] on link "Debtor Addresses" at bounding box center [155, 195] width 250 height 16
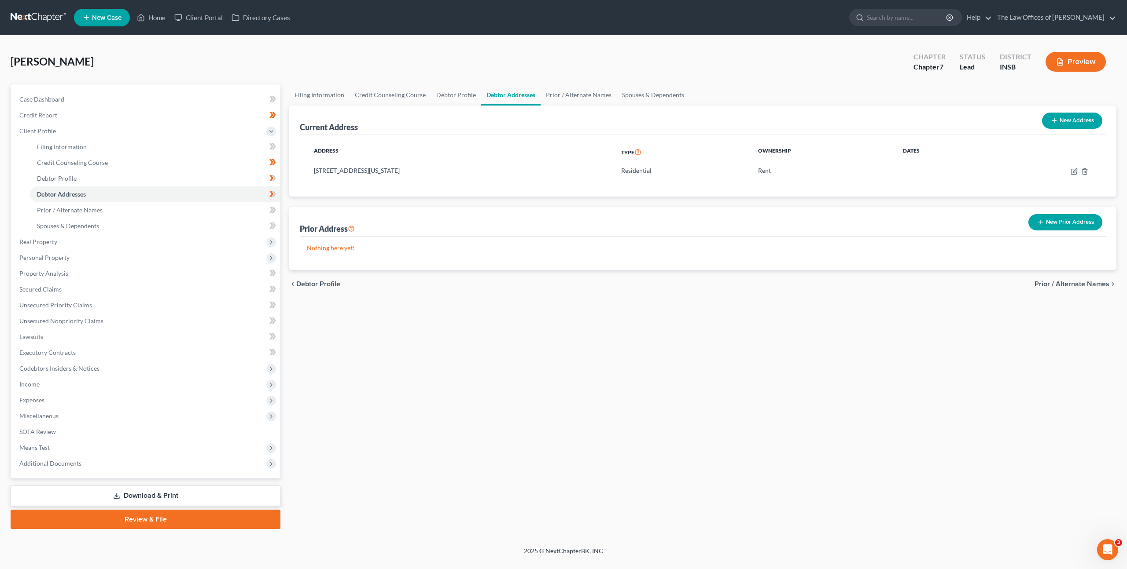
click at [900, 280] on div "chevron_left Debtor Profile Prior / Alternate Names chevron_right" at bounding box center [702, 284] width 827 height 28
click at [1068, 124] on button "New Address" at bounding box center [1072, 121] width 60 height 16
select select "0"
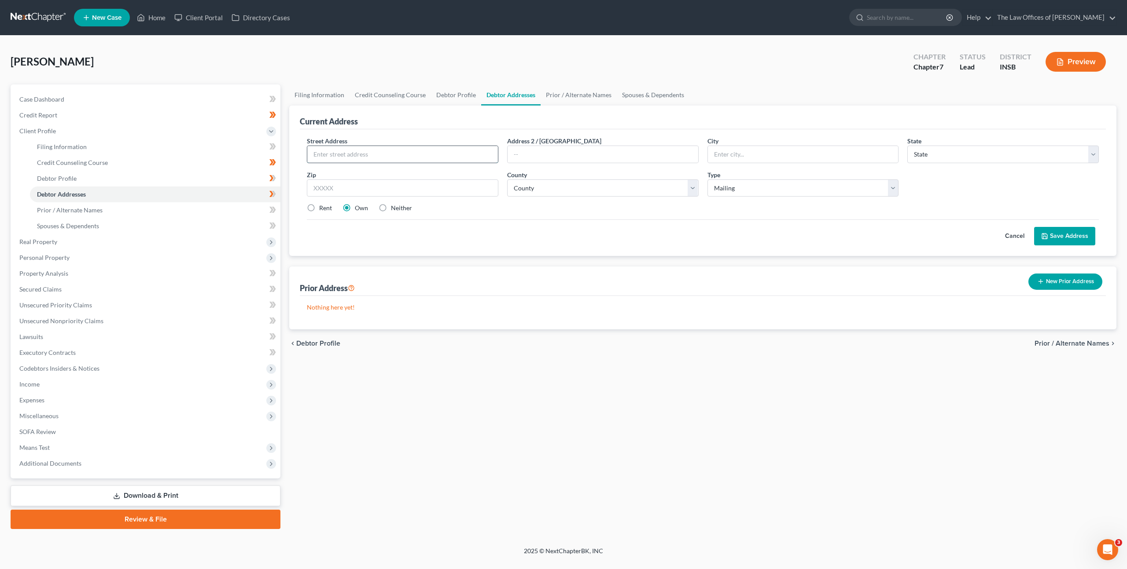
click at [419, 151] on input "text" at bounding box center [402, 154] width 191 height 17
type input "204 S Maryann Dr"
type input "47666"
click at [442, 220] on div "Cancel Save Address" at bounding box center [703, 233] width 792 height 26
type input "Patoka"
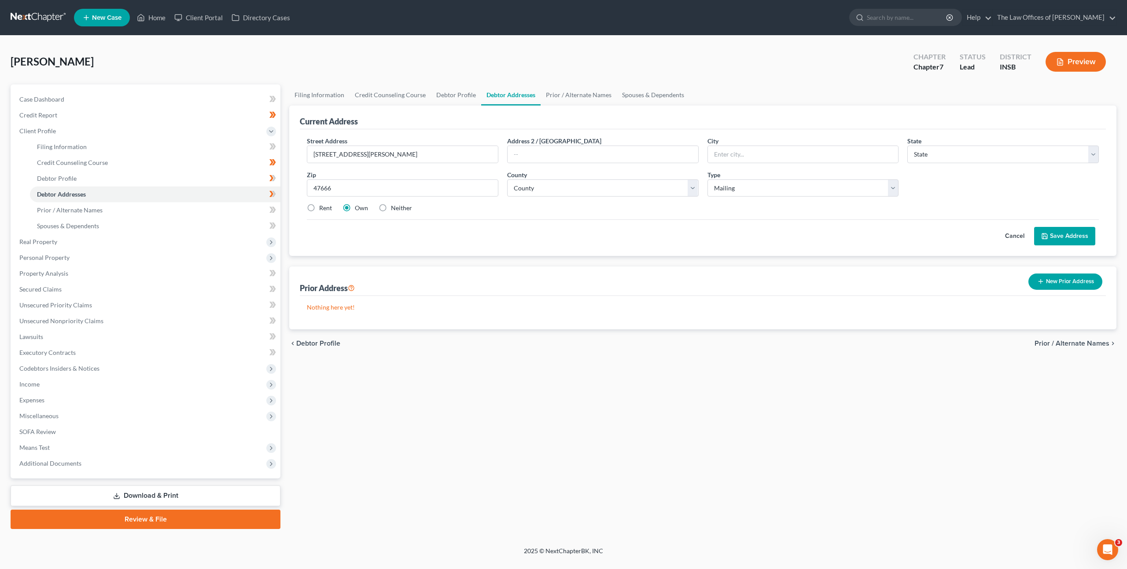
select select "15"
click at [538, 192] on select "County Adams County Allen County Bartholomew County Benton County Blackford Cou…" at bounding box center [602, 189] width 191 height 18
select select "25"
click at [507, 180] on select "County Adams County Allen County Bartholomew County Benton County Blackford Cou…" at bounding box center [602, 189] width 191 height 18
click at [418, 242] on div "Cancel Save Address" at bounding box center [703, 233] width 792 height 26
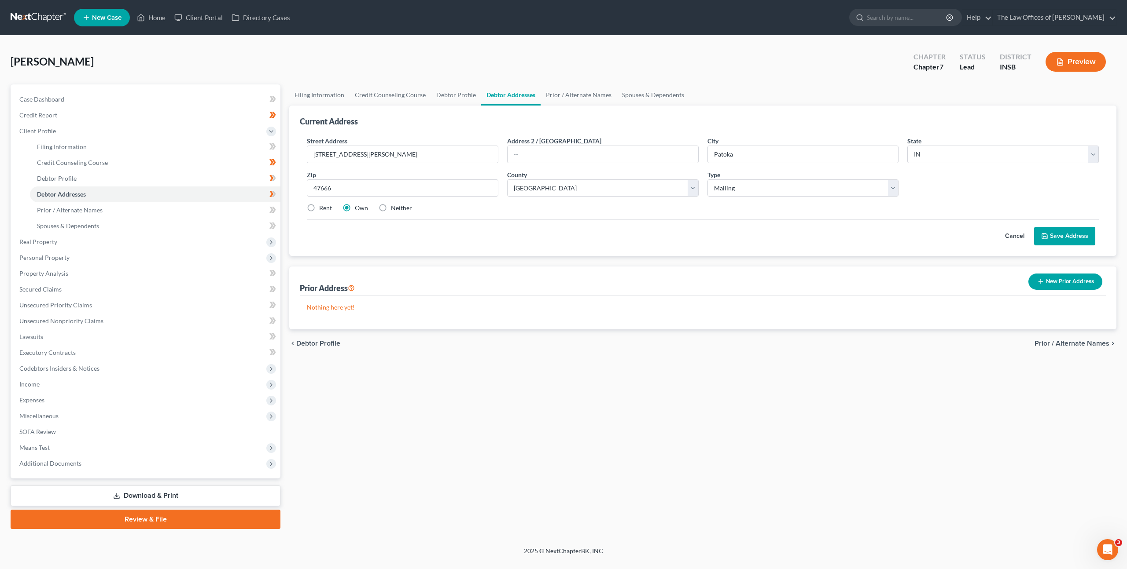
click at [319, 209] on label "Rent" at bounding box center [325, 208] width 13 height 9
click at [323, 209] on input "Rent" at bounding box center [326, 207] width 6 height 6
radio input "true"
click at [496, 235] on div "Cancel Save Address" at bounding box center [703, 233] width 792 height 26
click at [1013, 239] on button "Cancel" at bounding box center [1014, 237] width 39 height 18
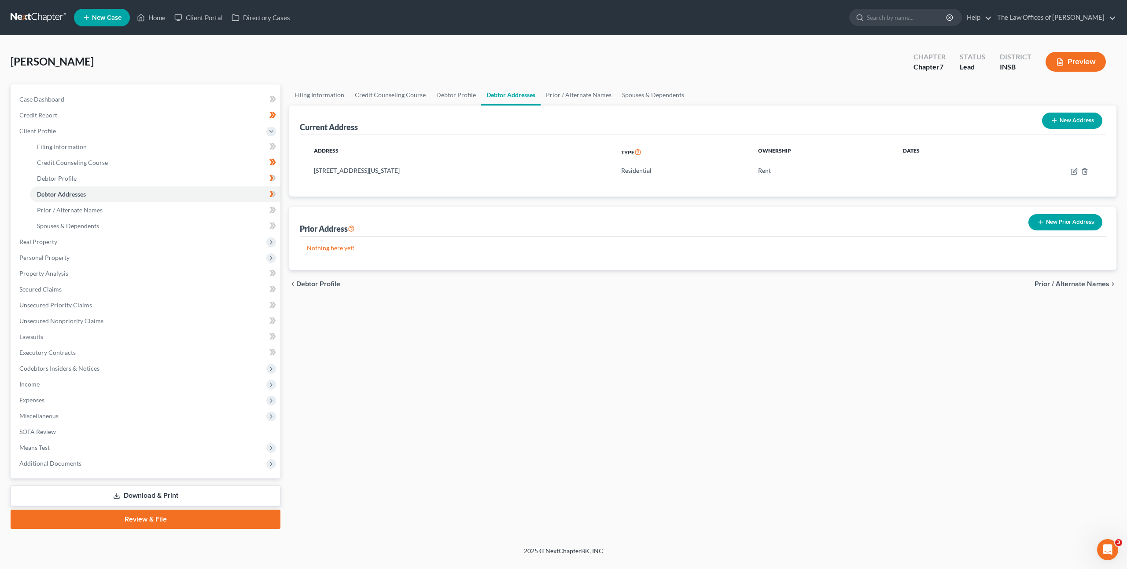
click at [1050, 228] on button "New Prior Address" at bounding box center [1065, 222] width 74 height 16
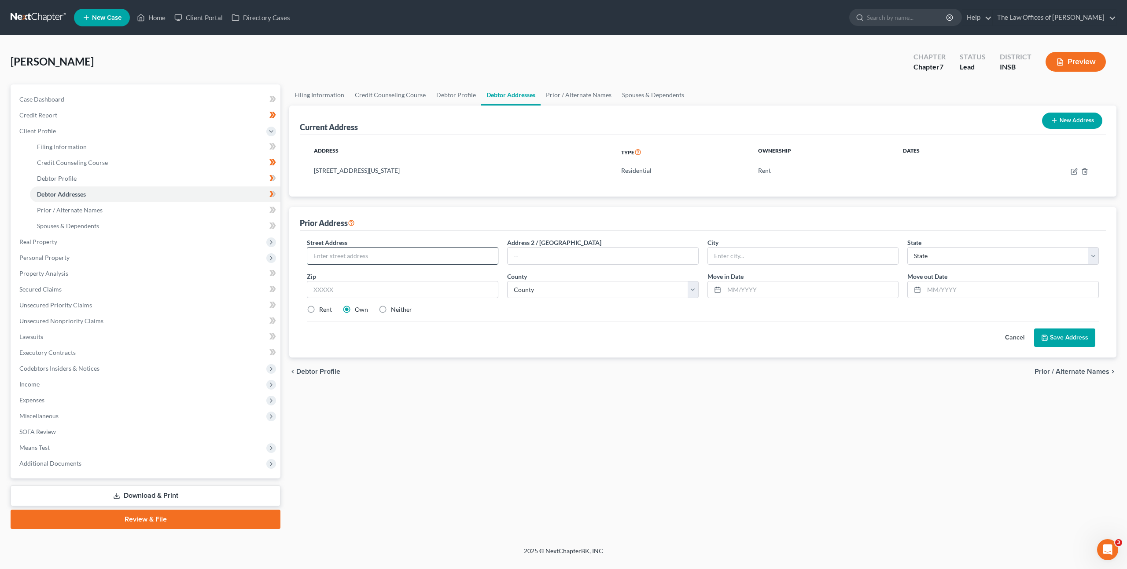
click at [433, 252] on input "text" at bounding box center [402, 256] width 191 height 17
click at [742, 287] on input "text" at bounding box center [811, 290] width 174 height 17
type input "04/2022"
click at [938, 290] on input "06//2024" at bounding box center [1011, 290] width 174 height 17
type input "06/2024"
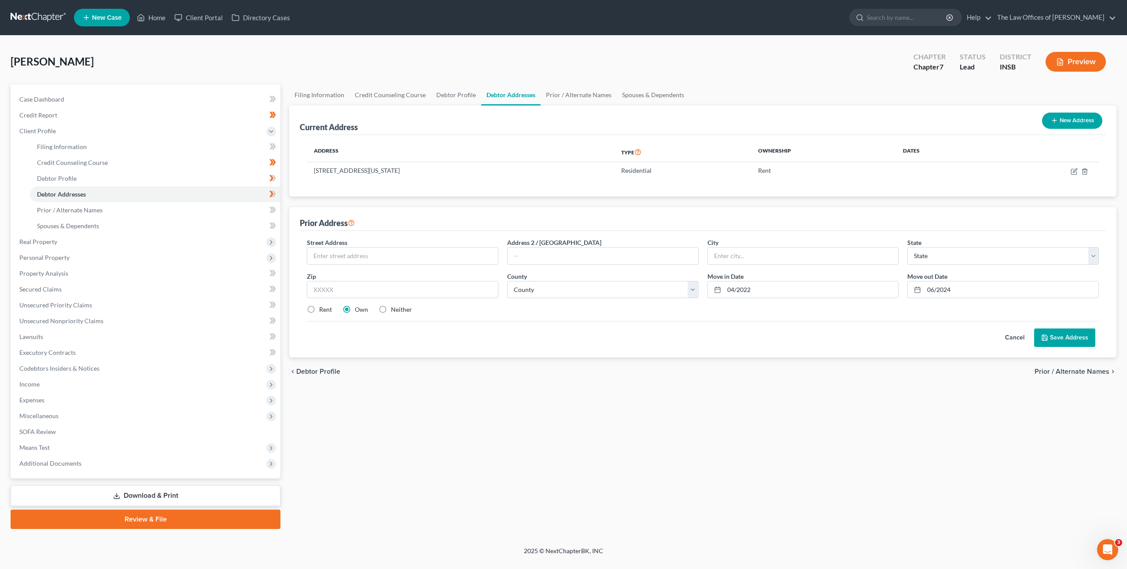
click at [919, 326] on div "Cancel Save Address" at bounding box center [703, 334] width 792 height 26
click at [1055, 338] on button "Save Address" at bounding box center [1064, 338] width 61 height 18
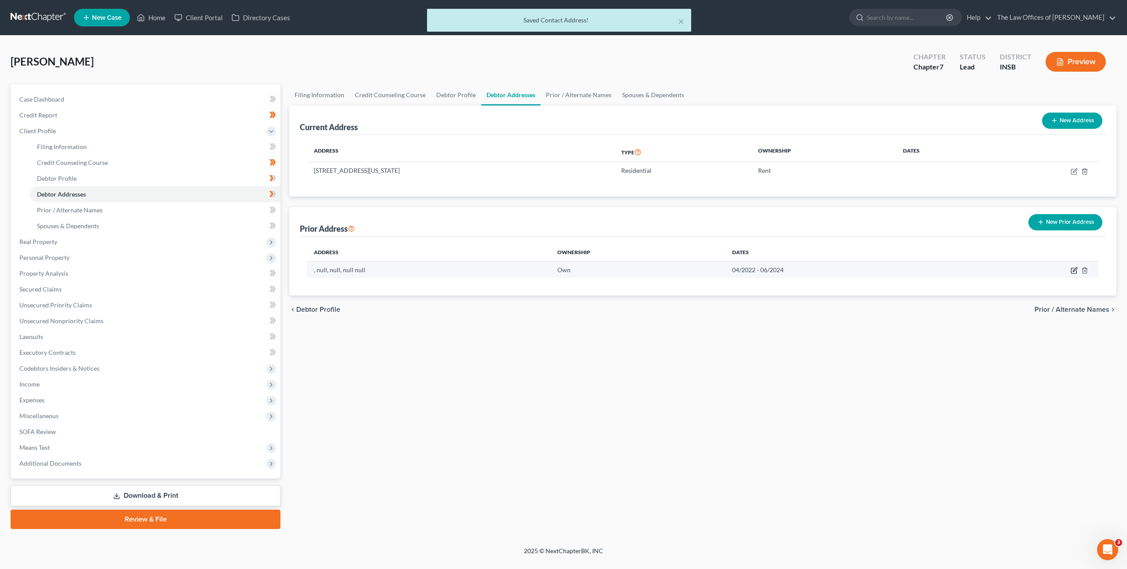
click at [1073, 271] on icon "button" at bounding box center [1075, 270] width 4 height 4
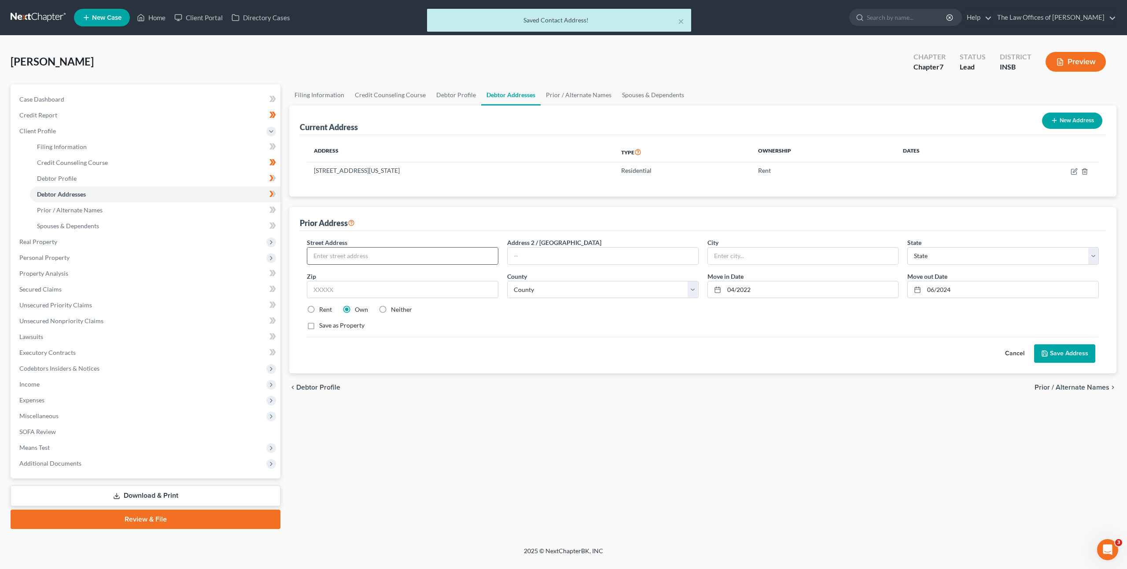
click at [401, 256] on input "text" at bounding box center [402, 256] width 191 height 17
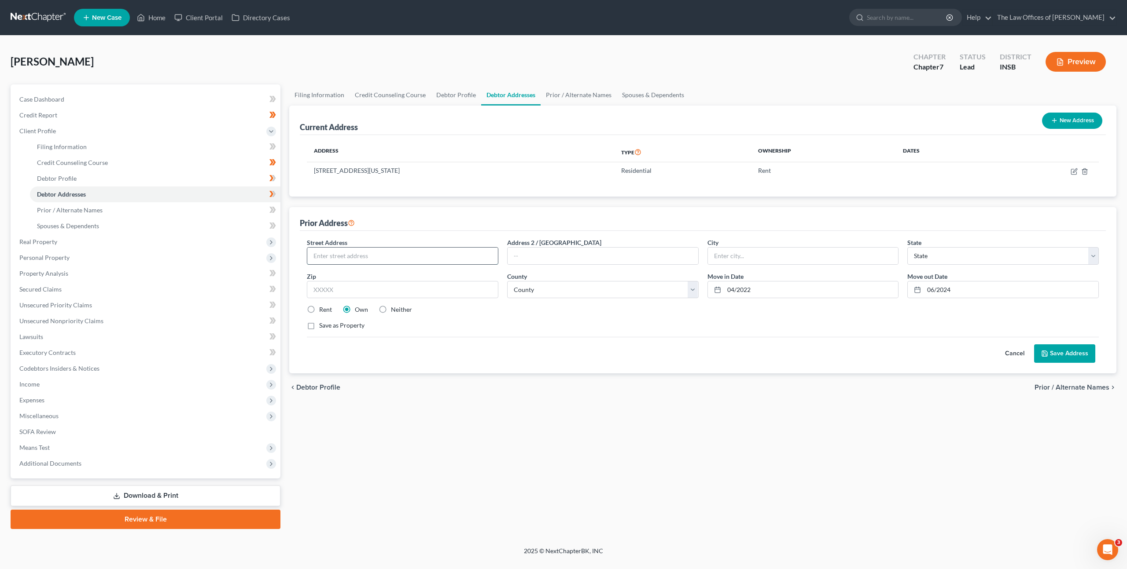
click at [362, 256] on input "text" at bounding box center [402, 256] width 191 height 17
type input "204 S Maryann Dr"
type input "47666"
click at [491, 360] on div "Cancel Save Address" at bounding box center [703, 350] width 792 height 26
type input "Patoka"
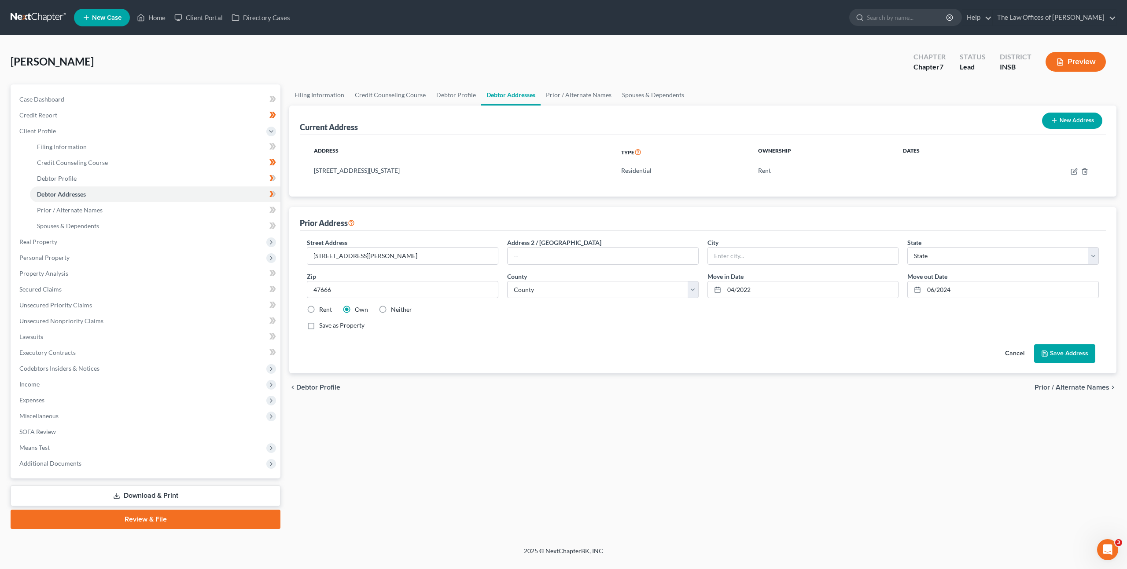
select select "15"
click at [319, 305] on label "Rent" at bounding box center [325, 309] width 13 height 9
click at [323, 305] on input "Rent" at bounding box center [326, 308] width 6 height 6
radio input "true"
click at [589, 348] on div "Cancel Save Address" at bounding box center [703, 350] width 792 height 26
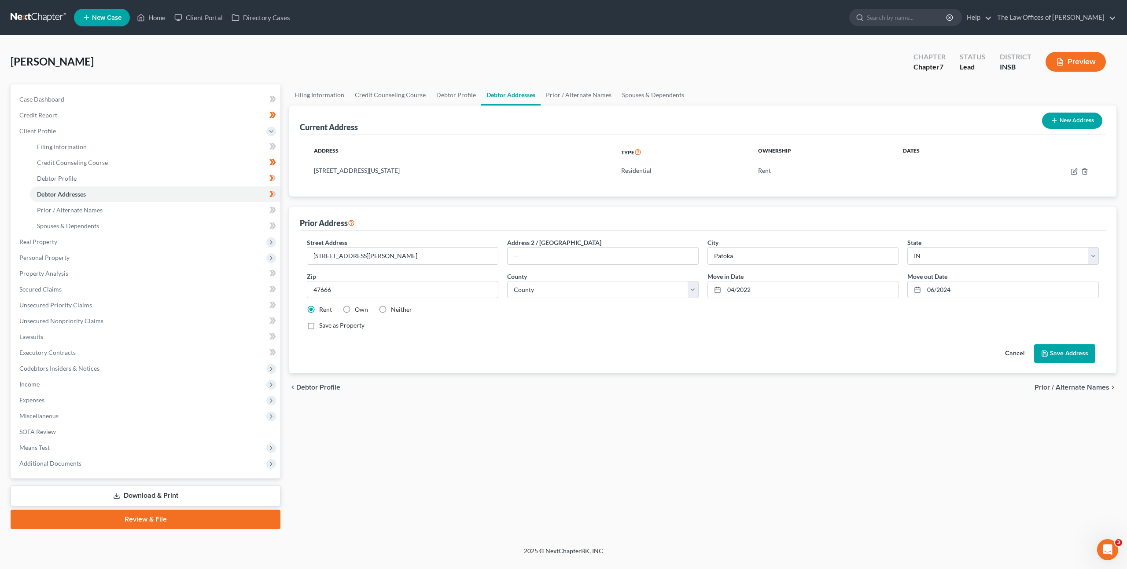
click at [1063, 356] on button "Save Address" at bounding box center [1064, 354] width 61 height 18
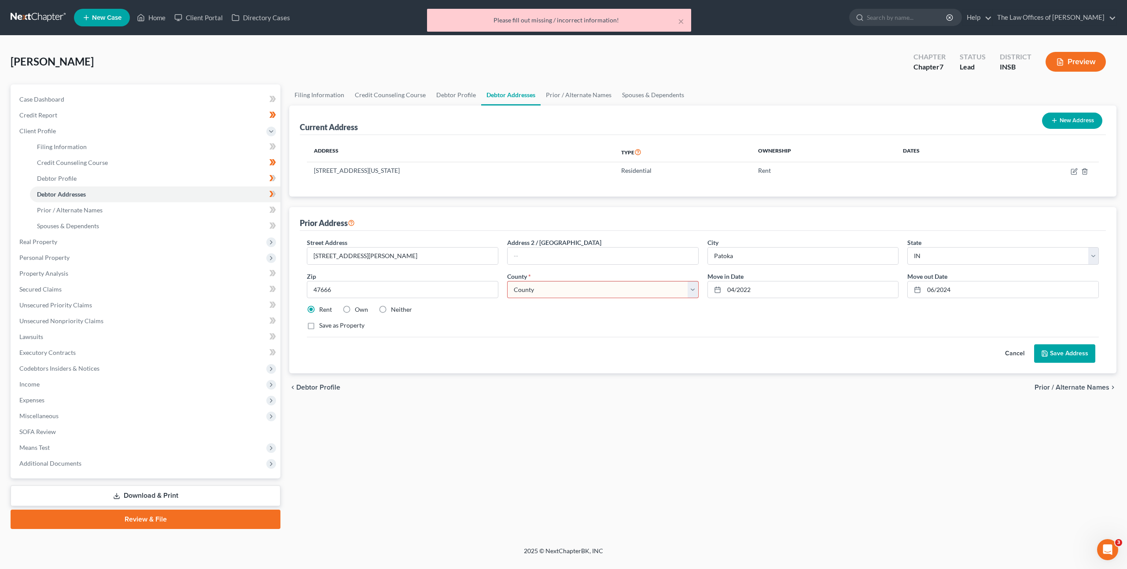
click at [555, 281] on select "County Adams County Allen County Bartholomew County Benton County Blackford Cou…" at bounding box center [602, 290] width 191 height 18
select select "25"
click at [507, 281] on select "County Adams County Allen County Bartholomew County Benton County Blackford Cou…" at bounding box center [602, 290] width 191 height 18
click at [669, 378] on div "chevron_left Debtor Profile Prior / Alternate Names chevron_right" at bounding box center [702, 388] width 827 height 28
click at [1050, 351] on button "Save Address" at bounding box center [1064, 354] width 61 height 18
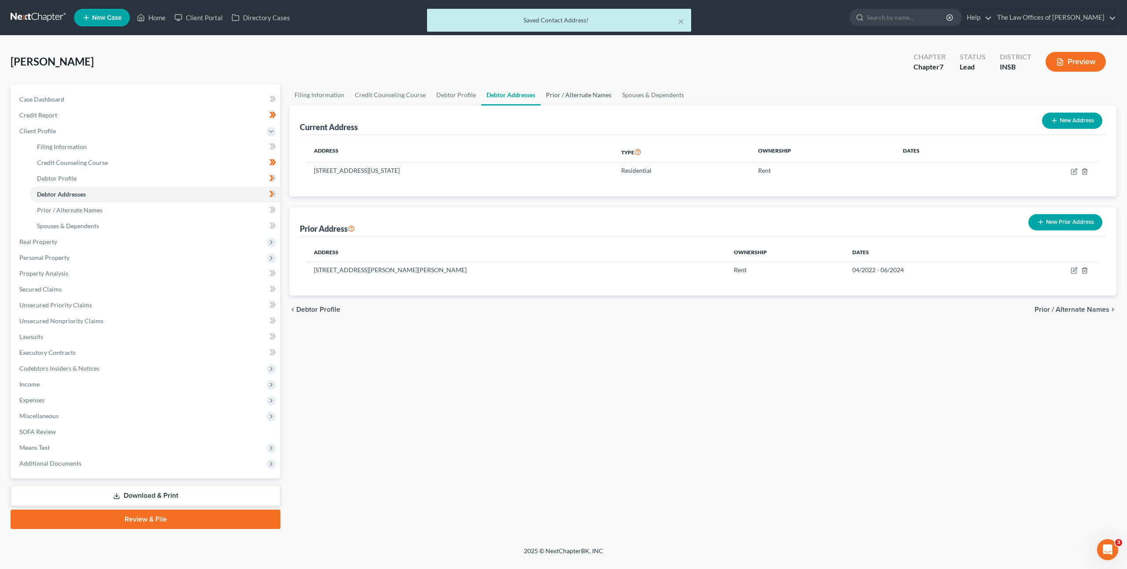
click at [588, 99] on link "Prior / Alternate Names" at bounding box center [578, 94] width 76 height 21
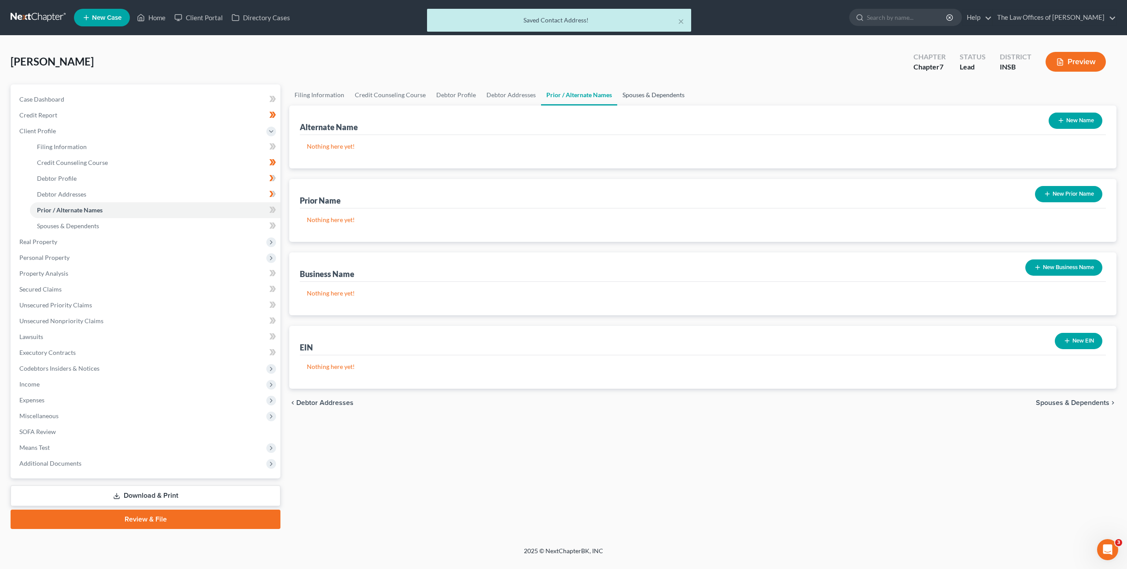
click at [645, 102] on link "Spouses & Dependents" at bounding box center [653, 94] width 73 height 21
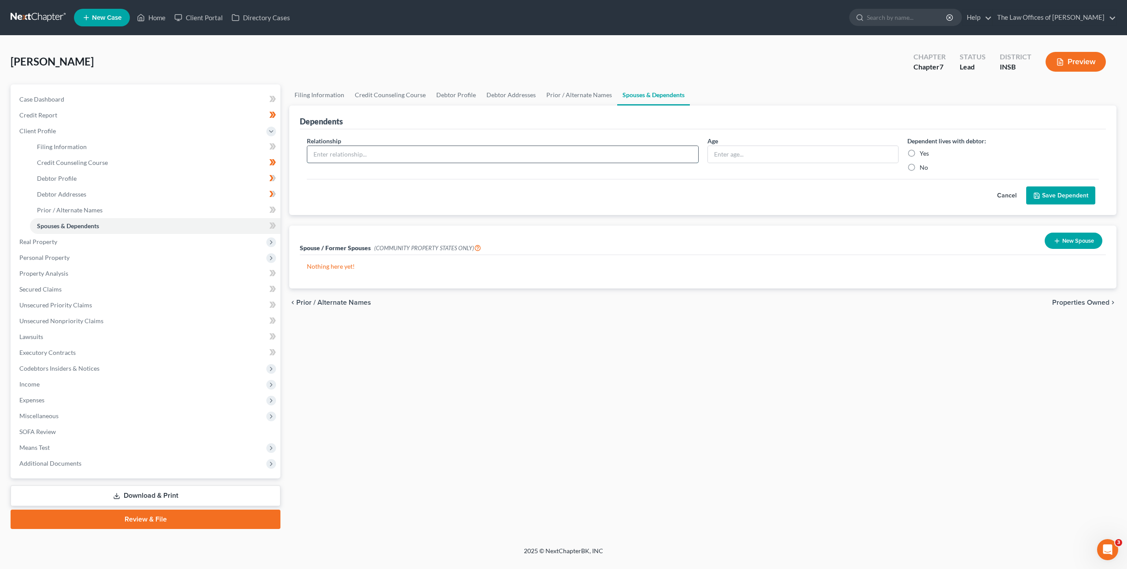
click at [674, 151] on input "text" at bounding box center [502, 154] width 391 height 17
type input "Son"
type input "17"
click at [919, 166] on label "No" at bounding box center [923, 167] width 8 height 9
click at [923, 166] on input "No" at bounding box center [926, 166] width 6 height 6
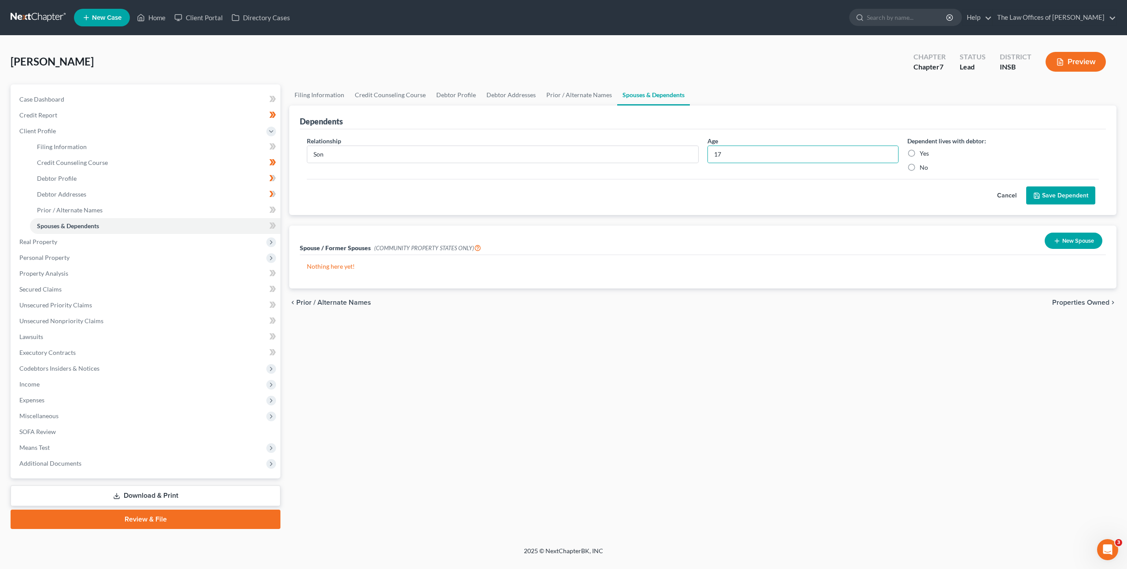
radio input "true"
click at [1065, 198] on button "Save Dependent" at bounding box center [1060, 196] width 69 height 18
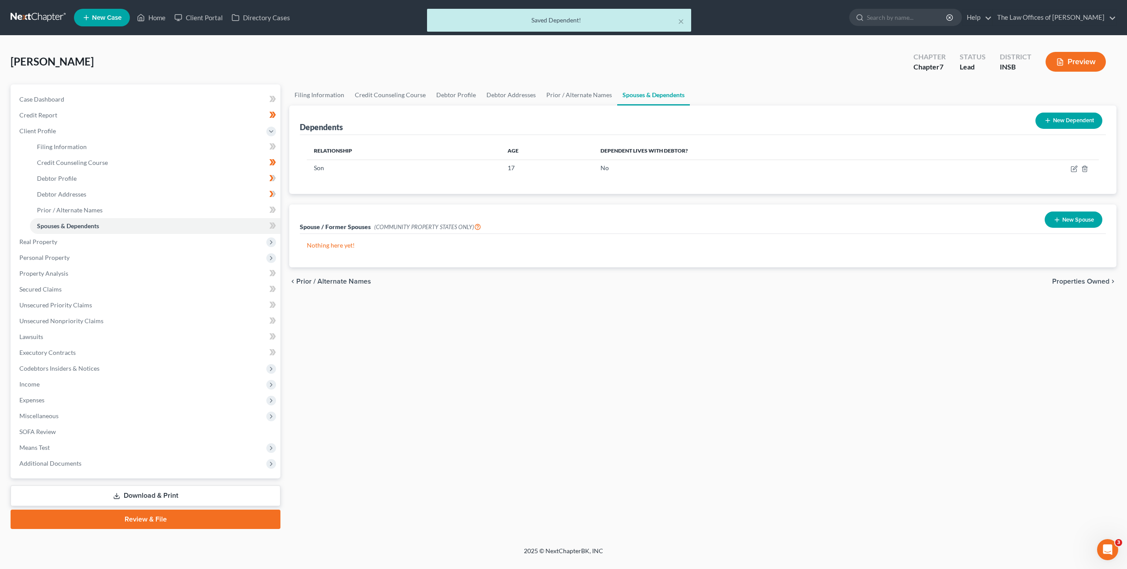
click at [1045, 118] on icon at bounding box center [1047, 120] width 7 height 7
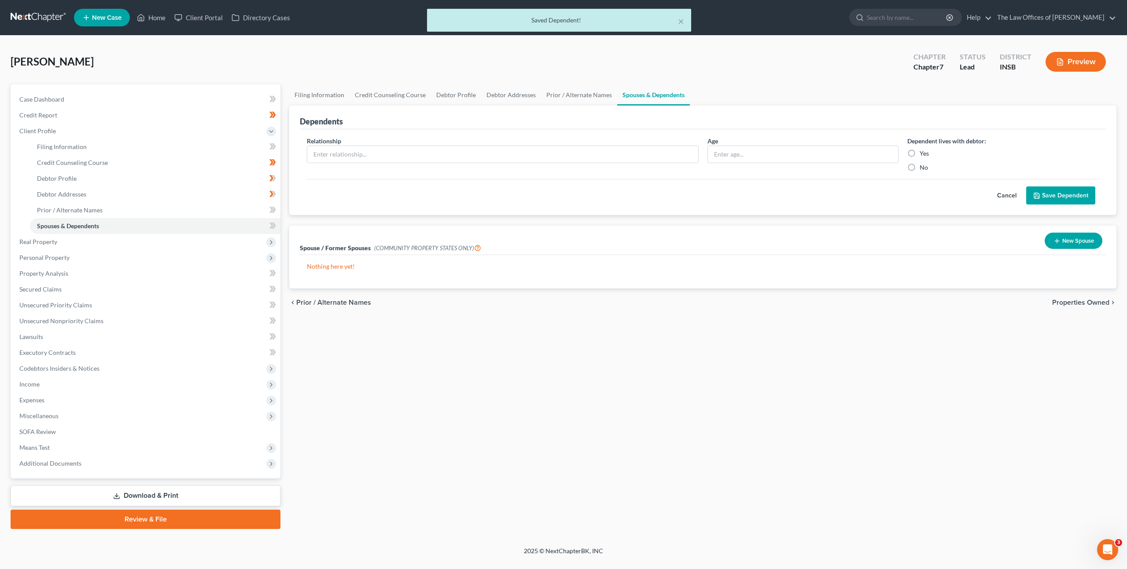
click at [468, 145] on div "Relationship *" at bounding box center [502, 154] width 400 height 36
drag, startPoint x: 478, startPoint y: 149, endPoint x: 507, endPoint y: 156, distance: 30.2
click at [481, 151] on input "text" at bounding box center [502, 154] width 391 height 17
type input "Daughter"
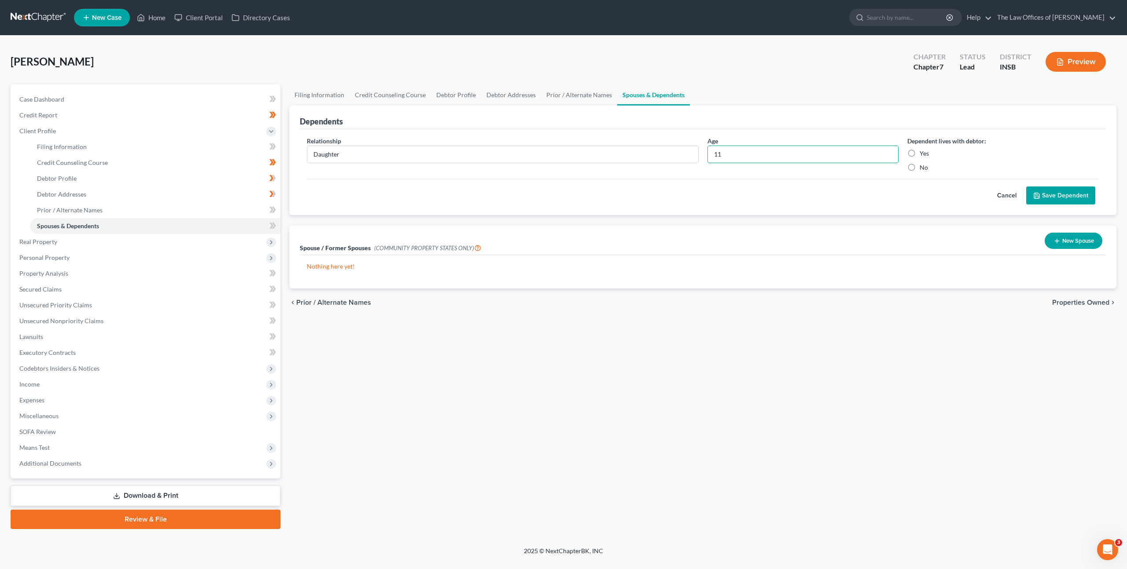
type input "11"
click at [919, 165] on label "No" at bounding box center [923, 167] width 8 height 9
click at [923, 165] on input "No" at bounding box center [926, 166] width 6 height 6
radio input "true"
click at [1043, 188] on button "Save Dependent" at bounding box center [1060, 196] width 69 height 18
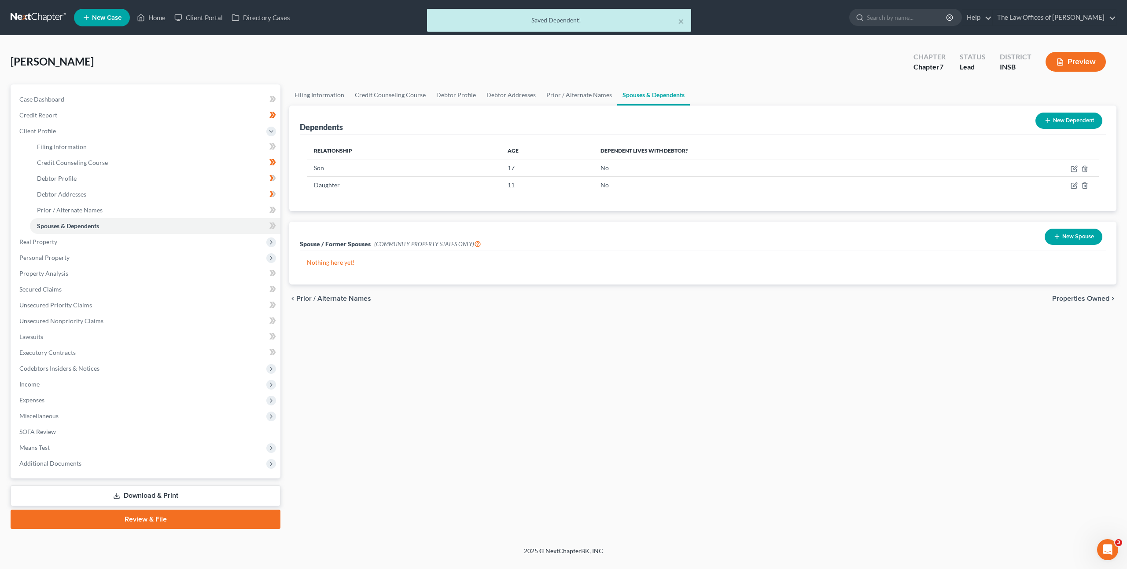
click at [1063, 117] on button "New Dependent" at bounding box center [1068, 121] width 67 height 16
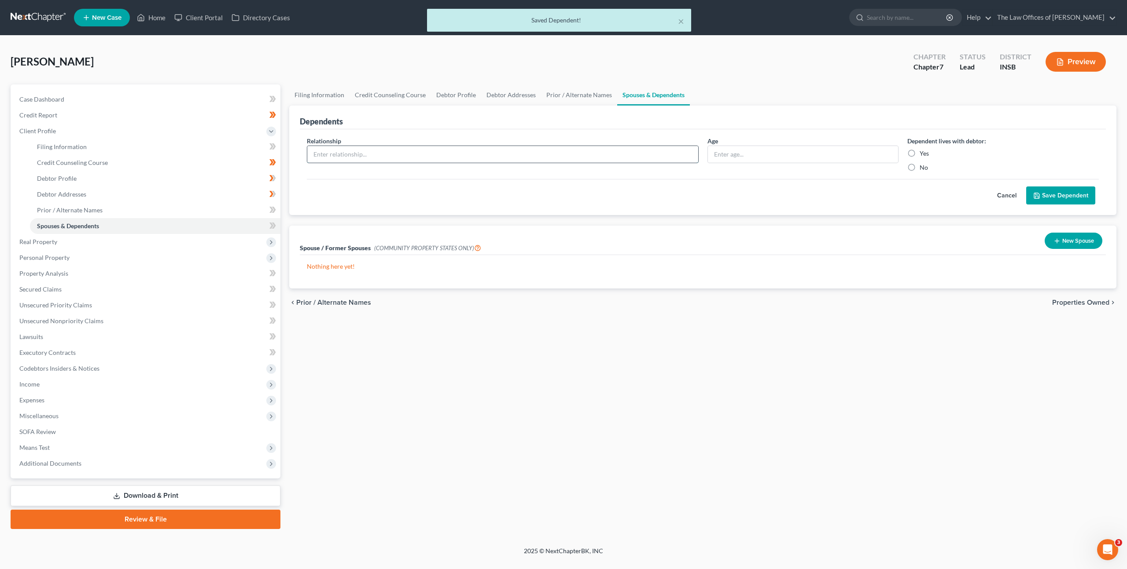
drag, startPoint x: 463, startPoint y: 152, endPoint x: 488, endPoint y: 150, distance: 24.7
click at [463, 151] on input "text" at bounding box center [502, 154] width 391 height 17
type input "Son"
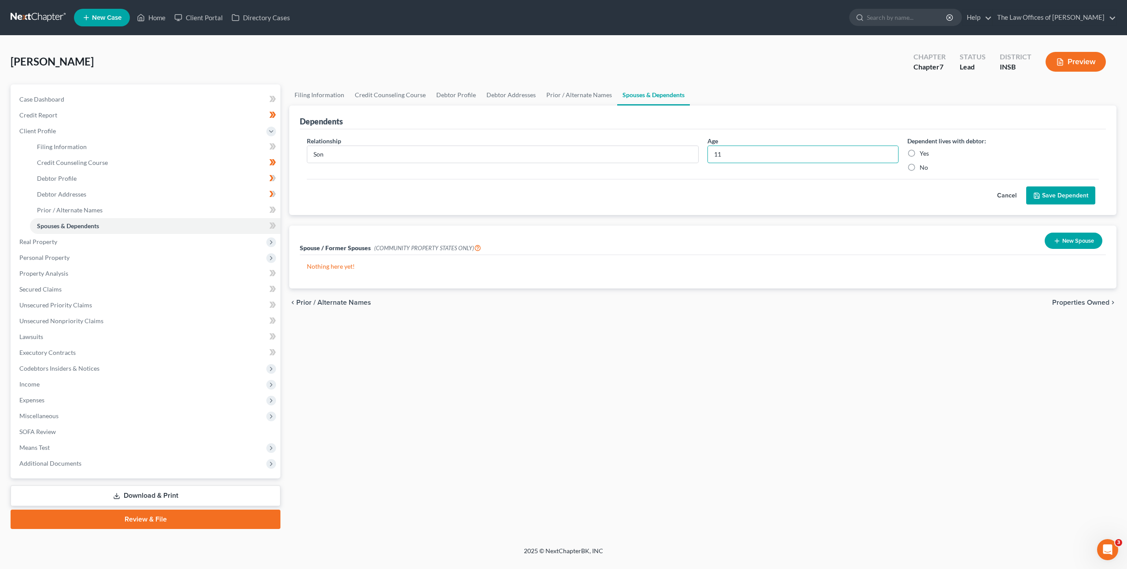
type input "11"
click at [919, 166] on label "No" at bounding box center [923, 167] width 8 height 9
click at [923, 166] on input "No" at bounding box center [926, 166] width 6 height 6
radio input "true"
click at [1065, 197] on button "Save Dependent" at bounding box center [1060, 196] width 69 height 18
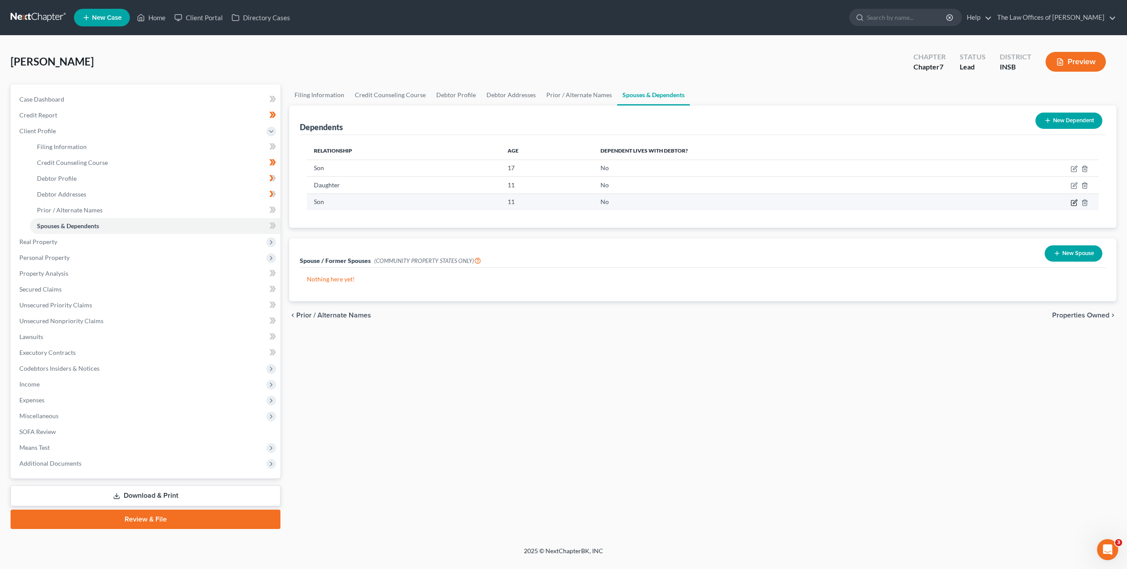
click at [1071, 202] on icon "button" at bounding box center [1073, 202] width 5 height 5
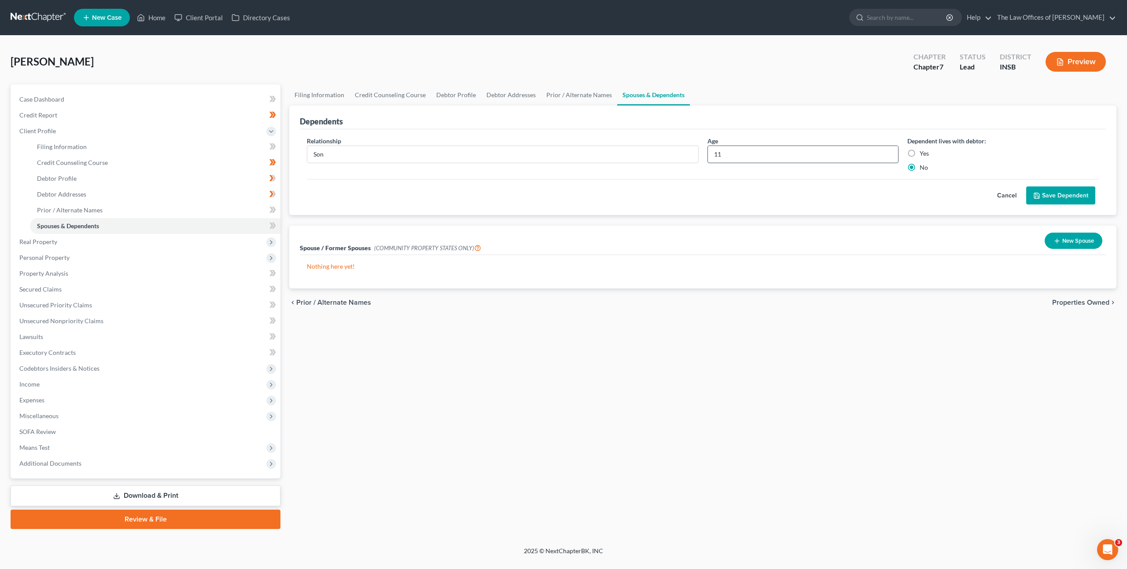
drag, startPoint x: 816, startPoint y: 154, endPoint x: 820, endPoint y: 147, distance: 8.7
click at [816, 154] on input "11" at bounding box center [803, 154] width 191 height 17
type input "1"
type input "9"
click at [926, 191] on div "Cancel Save Dependent" at bounding box center [703, 192] width 792 height 26
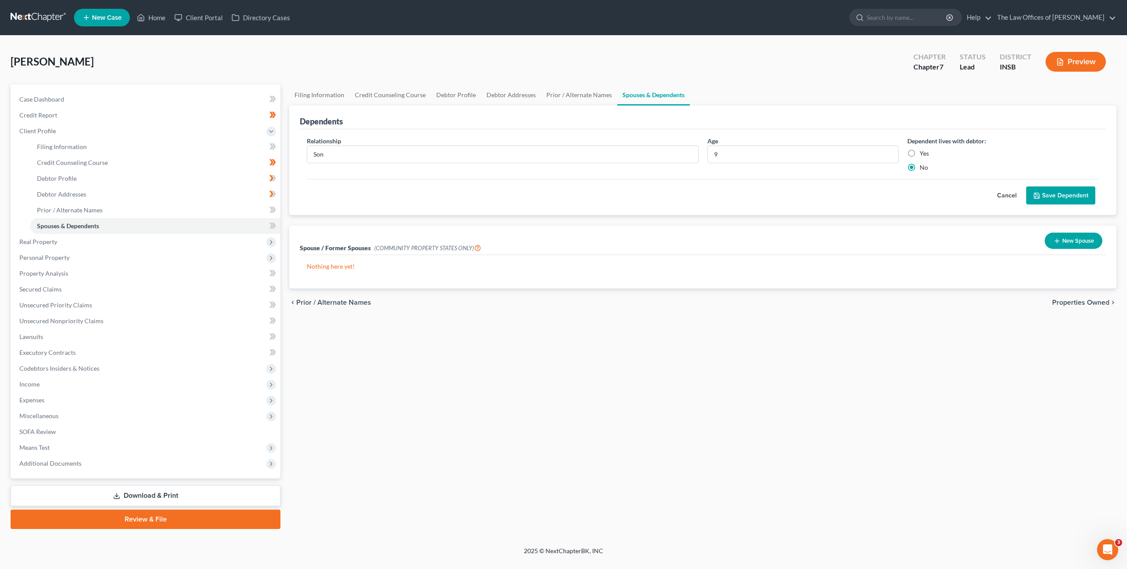
drag, startPoint x: 1092, startPoint y: 203, endPoint x: 1086, endPoint y: 202, distance: 6.3
click at [1092, 203] on button "Save Dependent" at bounding box center [1060, 196] width 69 height 18
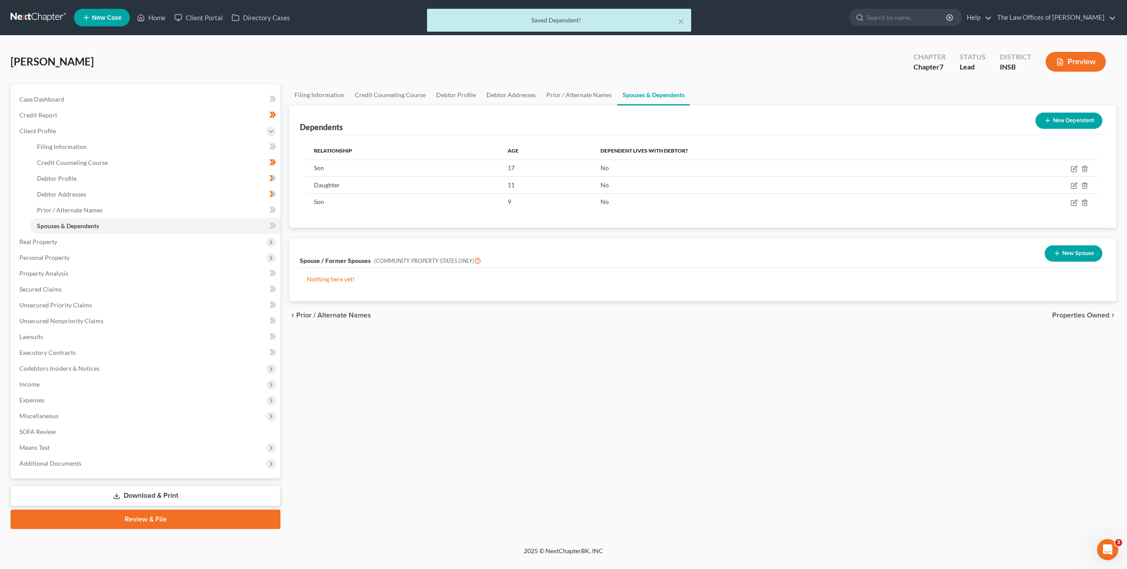
click at [689, 371] on div "Filing Information Credit Counseling Course Debtor Profile Debtor Addresses Pri…" at bounding box center [703, 306] width 836 height 445
click at [269, 225] on icon at bounding box center [272, 225] width 7 height 11
click at [203, 211] on link "Prior / Alternate Names" at bounding box center [155, 210] width 250 height 16
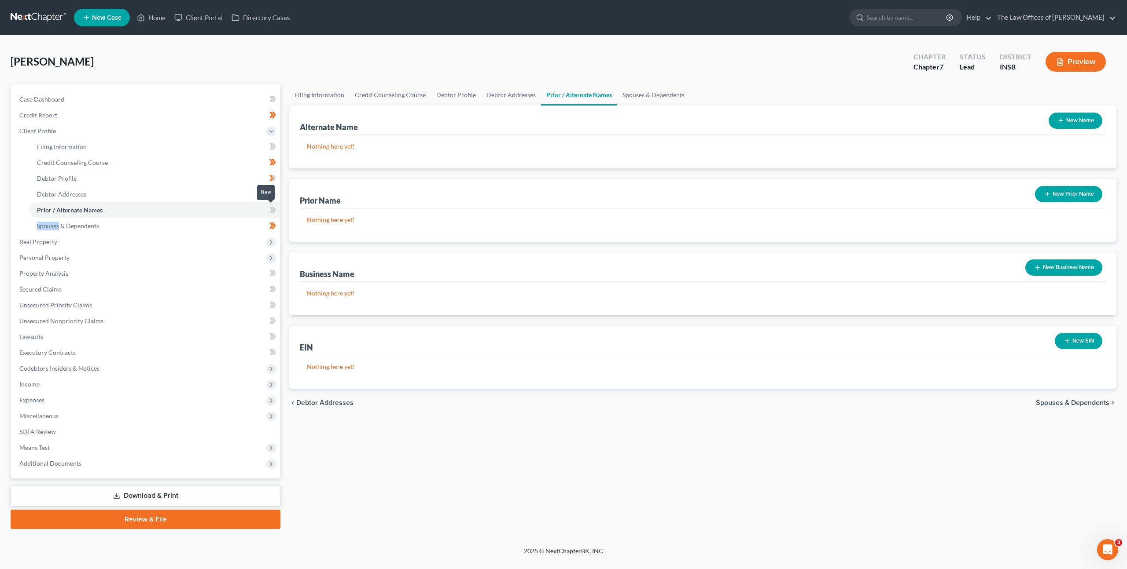
click at [274, 208] on icon at bounding box center [274, 210] width 4 height 6
click at [218, 193] on link "Debtor Addresses" at bounding box center [155, 195] width 250 height 16
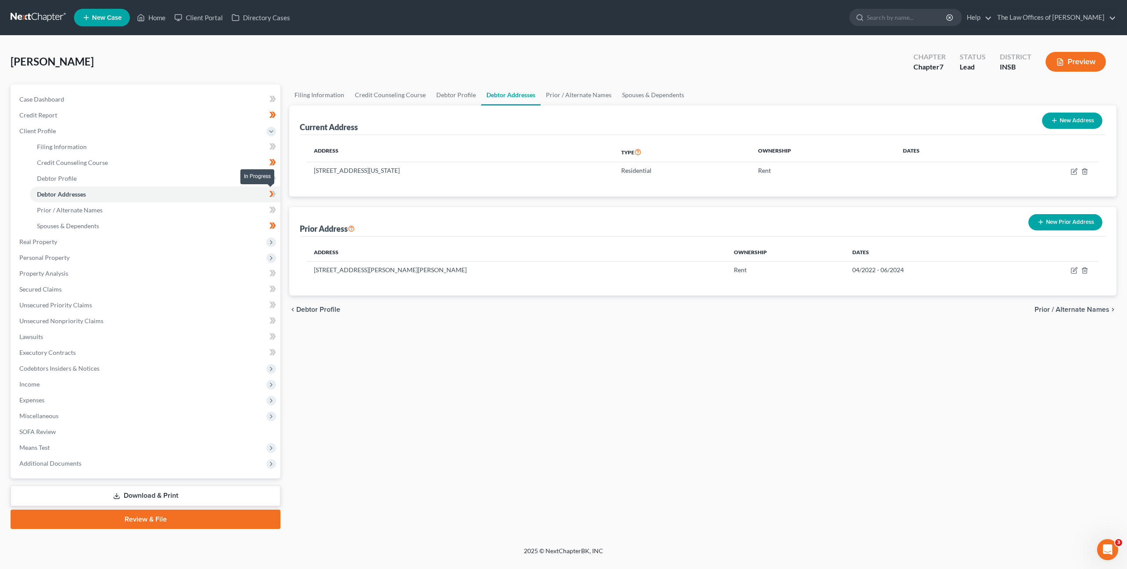
click at [272, 190] on icon at bounding box center [272, 194] width 7 height 11
click at [274, 210] on icon at bounding box center [274, 210] width 4 height 6
click at [228, 180] on link "Debtor Profile" at bounding box center [155, 179] width 250 height 16
select select "0"
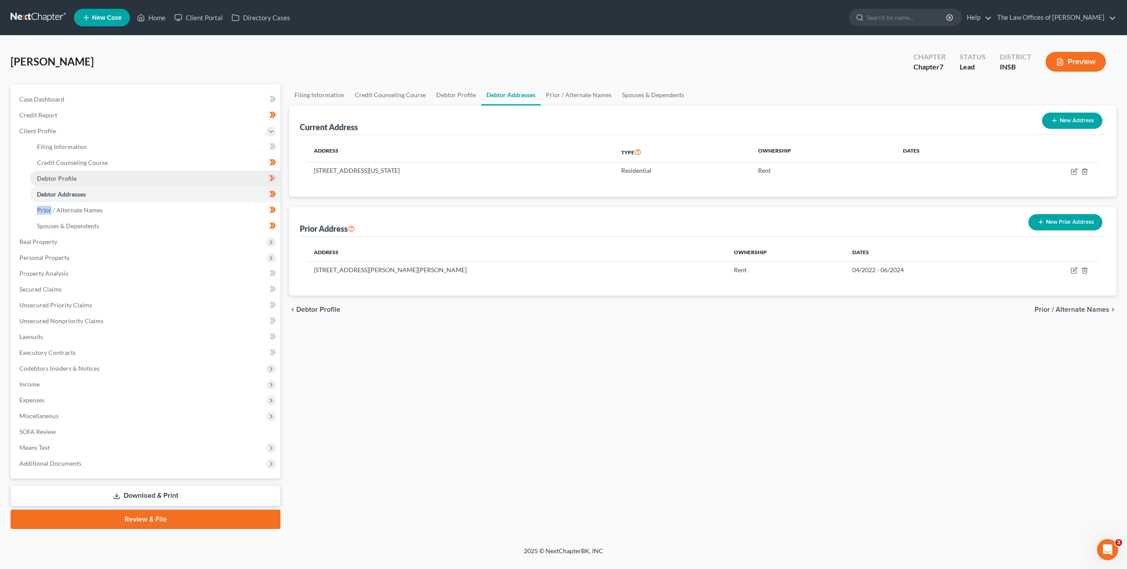
select select "0"
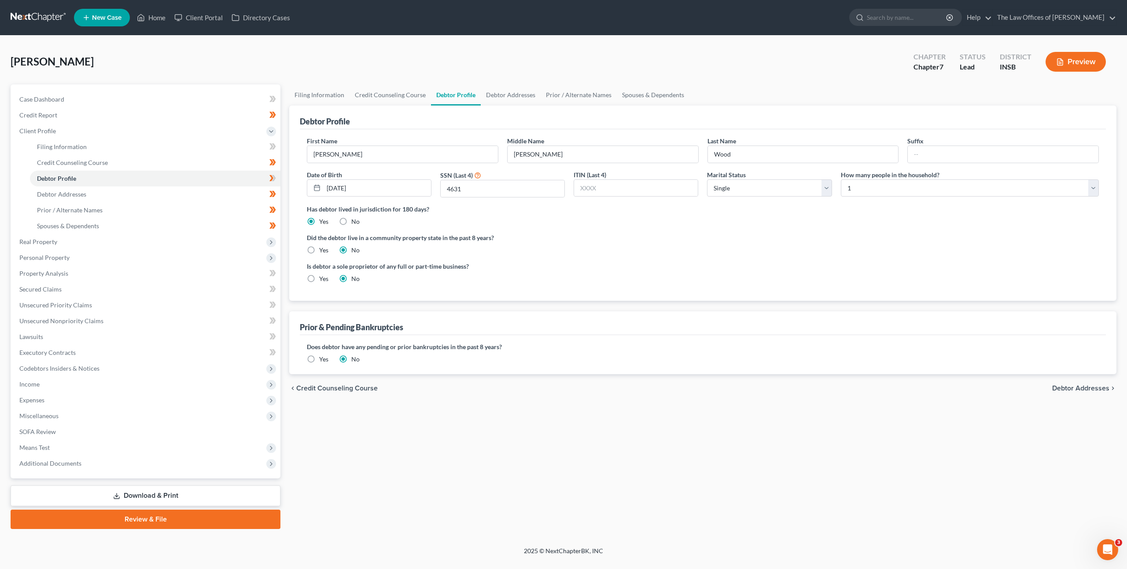
click at [274, 178] on icon at bounding box center [274, 178] width 4 height 6
drag, startPoint x: 446, startPoint y: 386, endPoint x: 422, endPoint y: 357, distance: 37.2
click at [446, 387] on div "chevron_left Credit Counseling Course Debtor Addresses chevron_right" at bounding box center [702, 389] width 827 height 28
click at [163, 151] on link "Filing Information" at bounding box center [155, 147] width 250 height 16
select select "1"
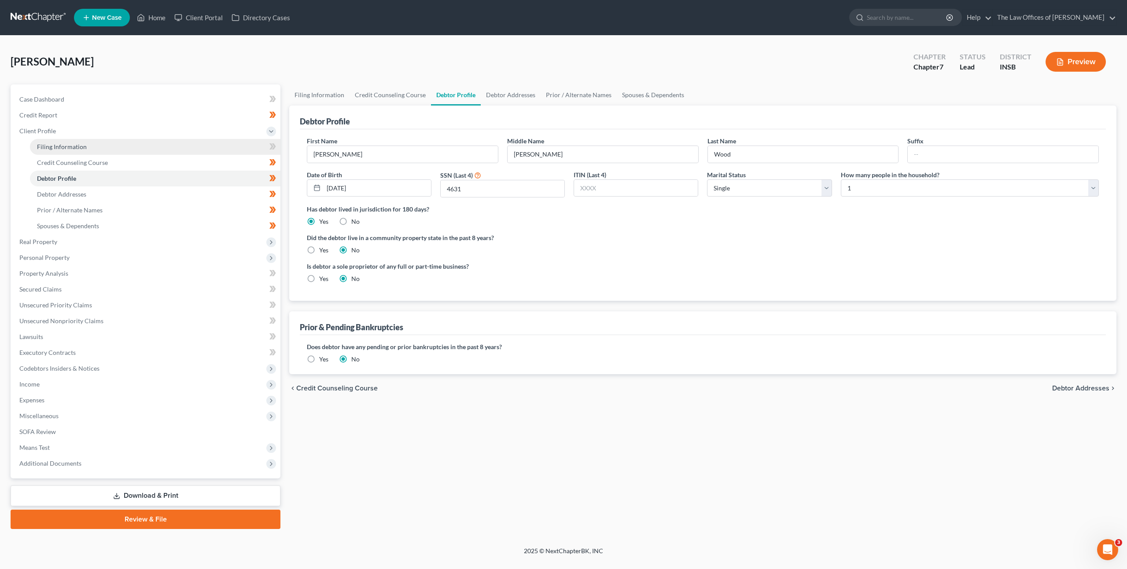
select select "0"
select select "28"
select select "0"
select select "15"
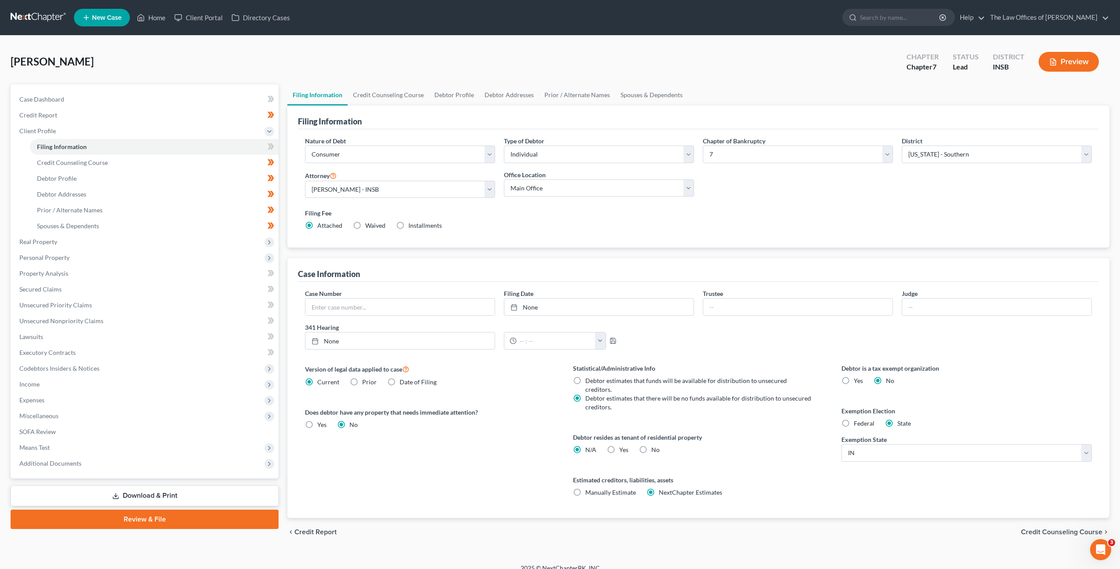
click at [619, 446] on label "Yes Yes" at bounding box center [623, 450] width 9 height 9
click at [623, 446] on input "Yes Yes" at bounding box center [626, 449] width 6 height 6
radio input "true"
radio input "false"
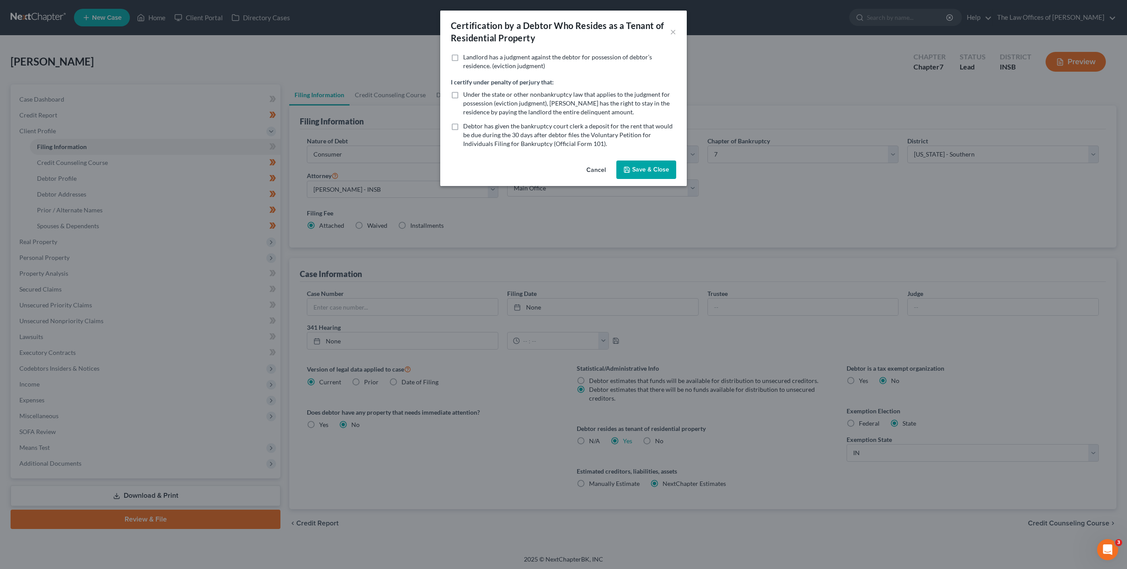
click at [669, 157] on div "Cancel Save & Close" at bounding box center [563, 171] width 246 height 29
click at [659, 168] on button "Save & Close" at bounding box center [646, 170] width 60 height 18
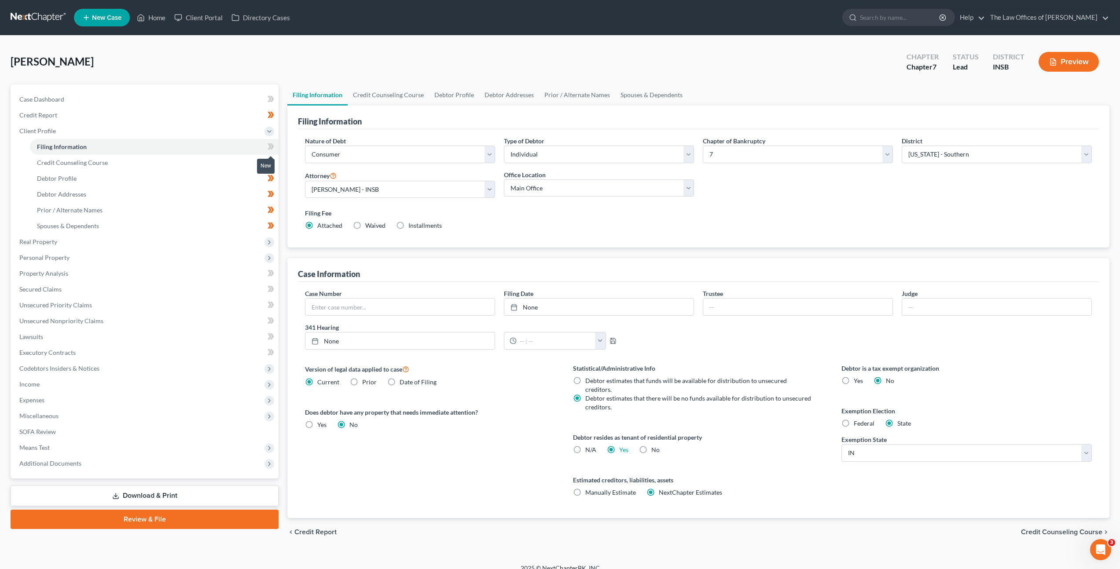
click at [275, 150] on span at bounding box center [270, 147] width 15 height 13
click at [156, 244] on span "Real Property" at bounding box center [145, 242] width 266 height 16
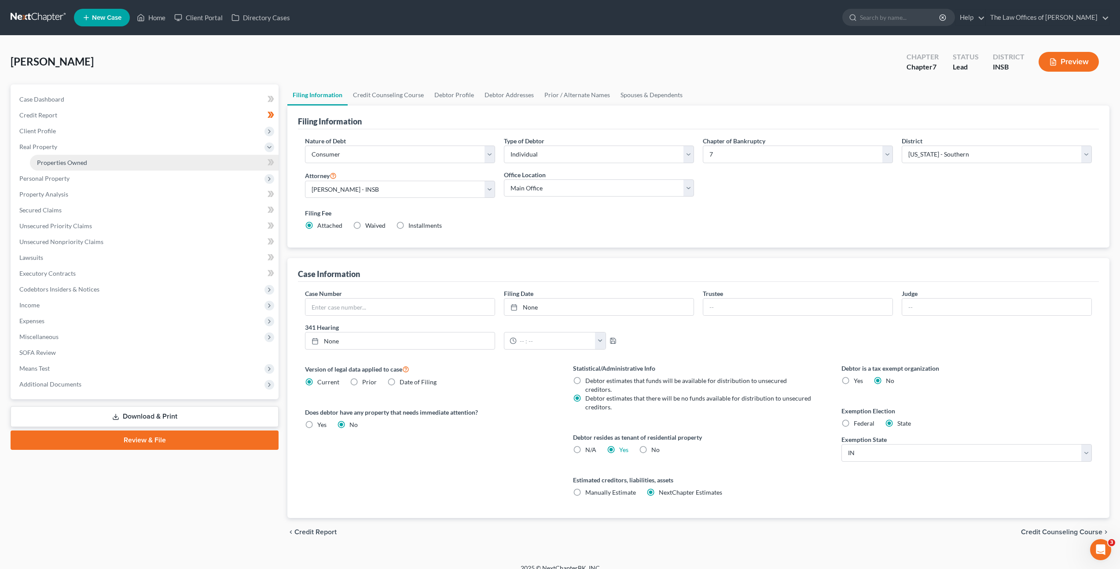
click at [162, 158] on link "Properties Owned" at bounding box center [154, 163] width 249 height 16
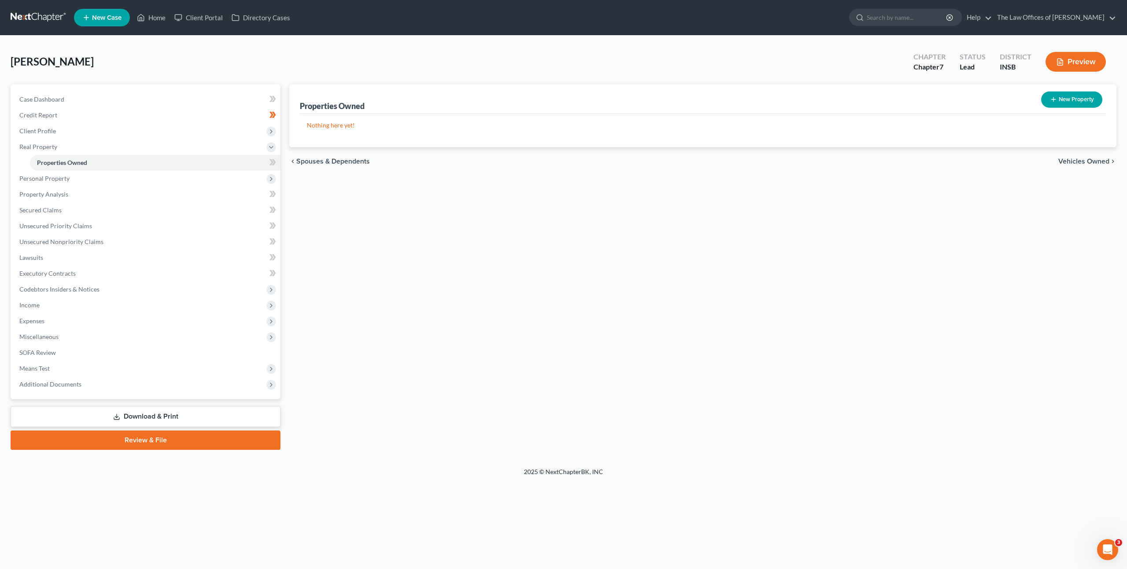
click at [565, 306] on div "Properties Owned New Property Nothing here yet! Property Market Value Liens Exe…" at bounding box center [703, 267] width 836 height 366
click at [274, 162] on body "Home New Case Client Portal Directory Cases The Law Offices of Dax J. Miller za…" at bounding box center [563, 284] width 1127 height 569
click at [278, 164] on span at bounding box center [272, 163] width 15 height 13
click at [251, 174] on span "Personal Property" at bounding box center [146, 179] width 268 height 16
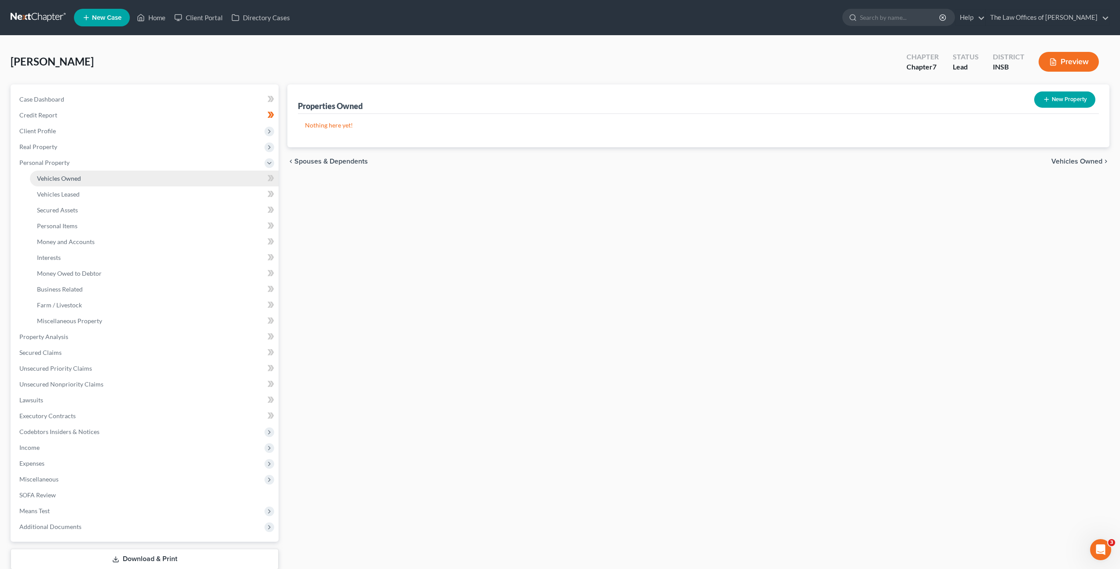
click at [219, 182] on link "Vehicles Owned" at bounding box center [154, 179] width 249 height 16
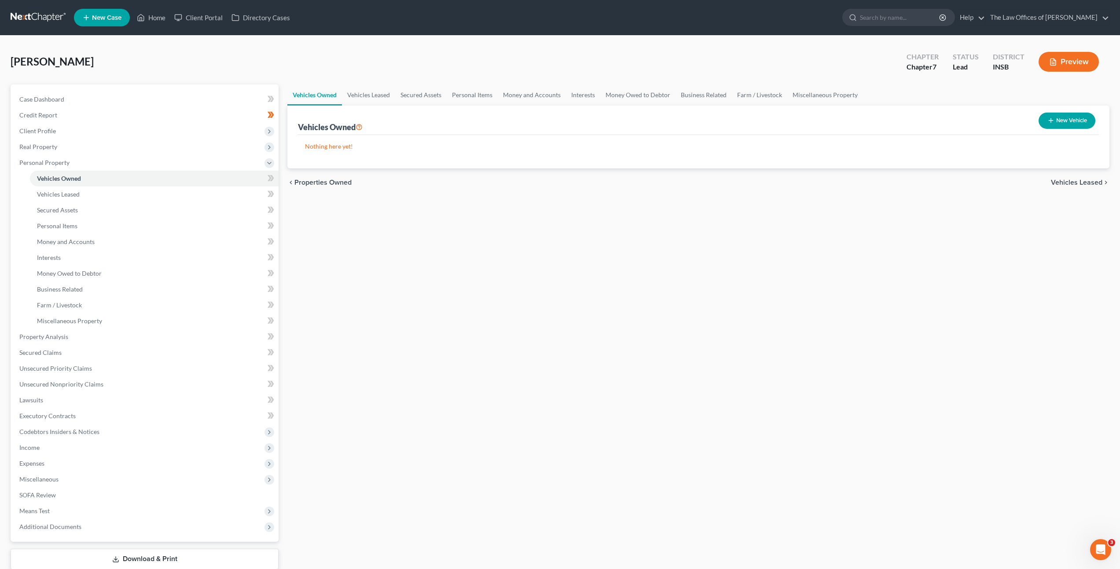
drag, startPoint x: 549, startPoint y: 259, endPoint x: 590, endPoint y: 251, distance: 42.1
click at [549, 259] on div "Vehicles Owned Vehicles Leased Secured Assets Personal Items Money and Accounts…" at bounding box center [698, 338] width 831 height 508
click at [1067, 121] on button "New Vehicle" at bounding box center [1067, 121] width 57 height 16
select select "0"
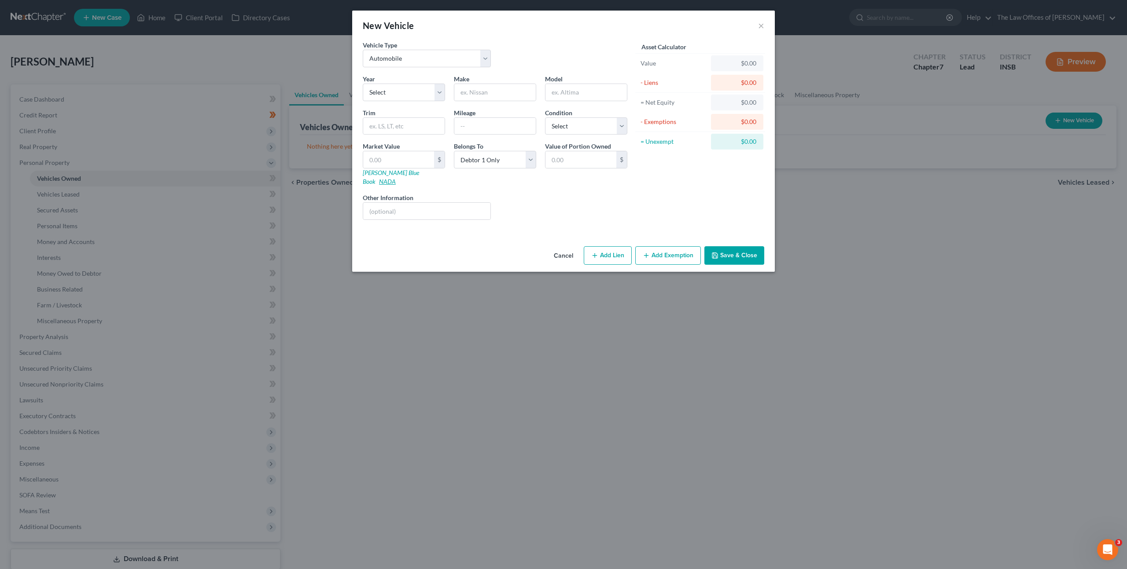
click at [396, 178] on link "NADA" at bounding box center [387, 181] width 17 height 7
click at [398, 86] on select "Select 2026 2025 2024 2023 2022 2021 2020 2019 2018 2017 2016 2015 2014 2013 20…" at bounding box center [404, 93] width 82 height 18
select select "21"
click at [363, 84] on select "Select 2026 2025 2024 2023 2022 2021 2020 2019 2018 2017 2016 2015 2014 2013 20…" at bounding box center [404, 93] width 82 height 18
click at [494, 94] on input "text" at bounding box center [494, 92] width 81 height 17
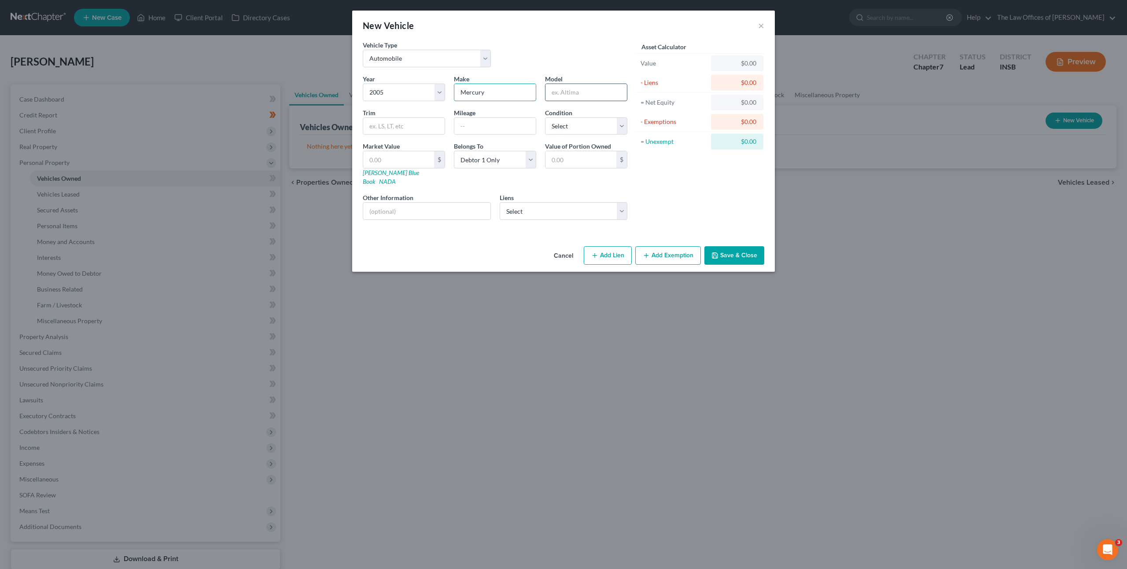
type input "Mercury"
type input "Montego"
type input "140,000"
click at [588, 120] on select "Select Excellent Very Good Good Fair Poor" at bounding box center [586, 127] width 82 height 18
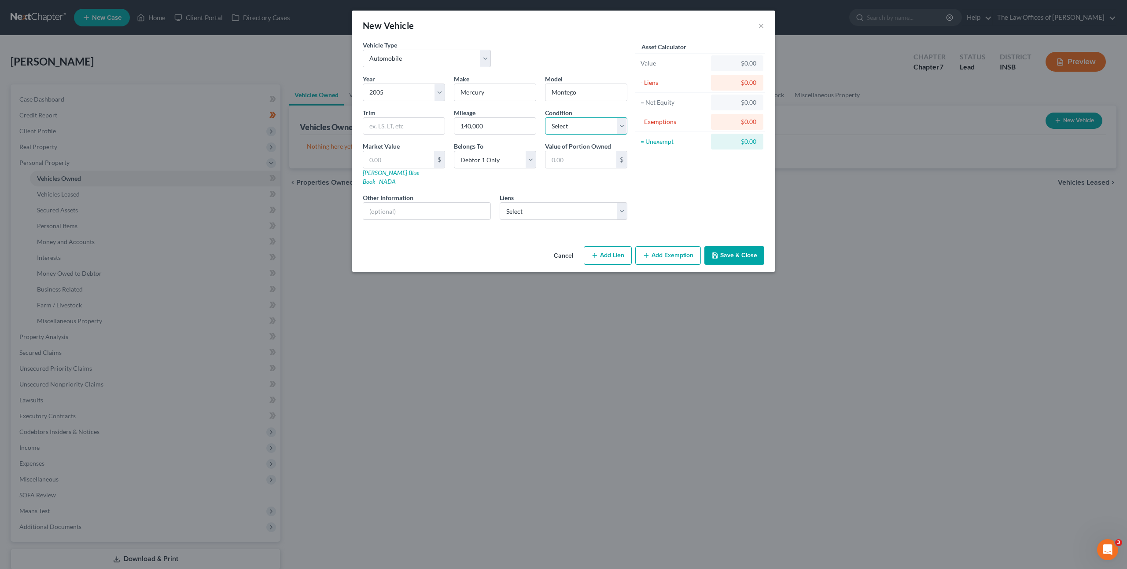
click at [585, 129] on select "Select Excellent Very Good Good Fair Poor" at bounding box center [586, 127] width 82 height 18
click at [585, 121] on select "Select Excellent Very Good Good Fair Poor" at bounding box center [586, 127] width 82 height 18
select select "4"
click at [545, 118] on select "Select Excellent Very Good Good Fair Poor" at bounding box center [586, 127] width 82 height 18
drag, startPoint x: 690, startPoint y: 185, endPoint x: 644, endPoint y: 181, distance: 45.9
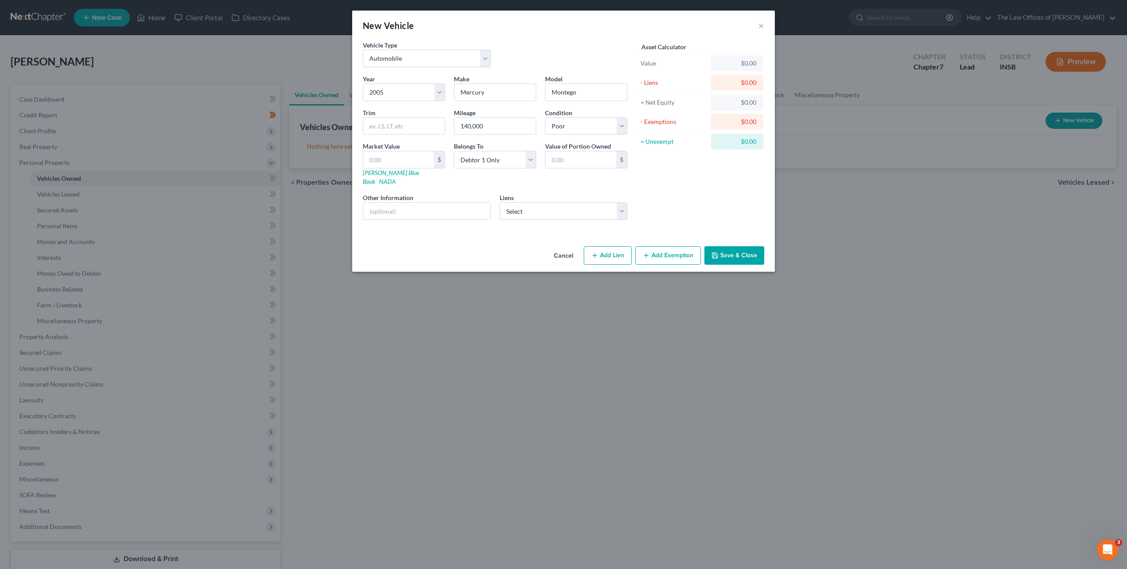
click at [690, 185] on div "Asset Calculator Value $0.00 - Liens $0.00 = Net Equity $0.00 - Exemptions $0.0…" at bounding box center [700, 133] width 137 height 187
click at [415, 207] on input "text" at bounding box center [426, 211] width 127 height 17
click at [400, 126] on input "text" at bounding box center [403, 126] width 81 height 17
type input "Premier"
click at [709, 194] on div "Asset Calculator Value $0.00 - Liens $0.00 = Net Equity $0.00 - Exemptions $0.0…" at bounding box center [700, 133] width 137 height 187
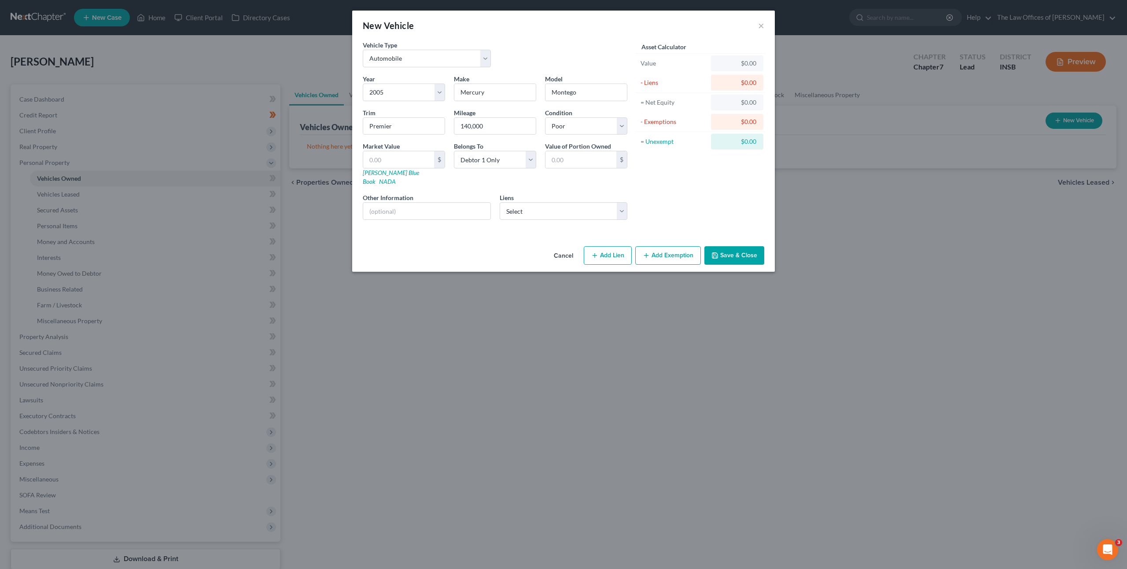
click at [656, 249] on button "Add Exemption" at bounding box center [668, 255] width 66 height 18
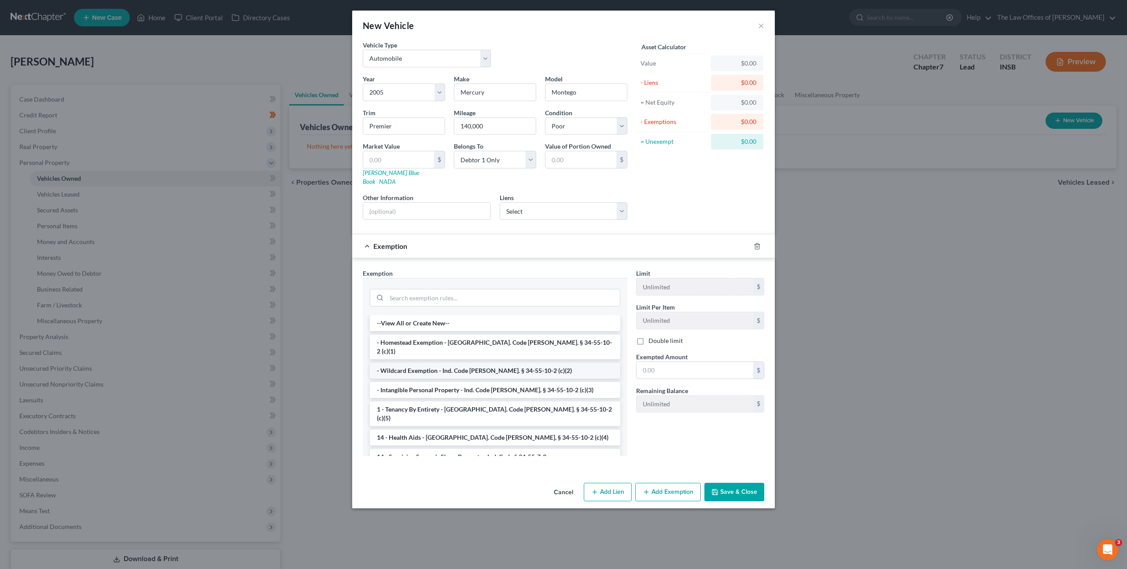
click at [511, 363] on li "- Wildcard Exemption - Ind. Code Ann. § 34-55-10-2 (c)(2)" at bounding box center [495, 371] width 250 height 16
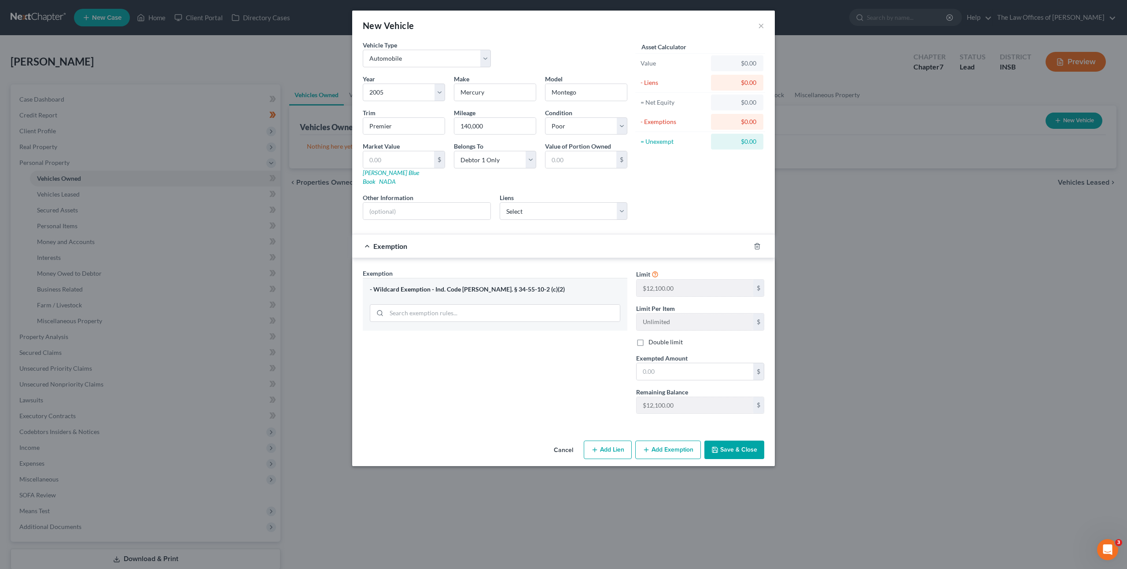
click at [671, 202] on div "Asset Calculator Value $0.00 - Liens $0.00 = Net Equity $0.00 - Exemptions $0.0…" at bounding box center [700, 133] width 137 height 187
drag, startPoint x: 417, startPoint y: 165, endPoint x: 426, endPoint y: 164, distance: 8.5
click at [417, 165] on input "text" at bounding box center [398, 159] width 71 height 17
type input "1"
type input "1.00"
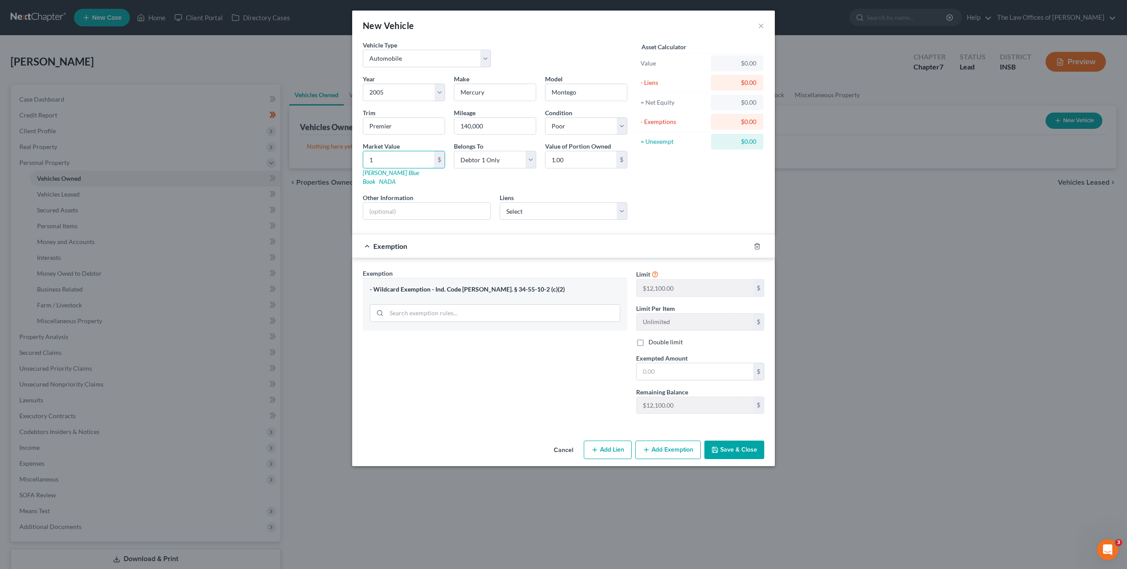
type input "12"
type input "12.00"
type input "120"
type input "120.00"
type input "1200"
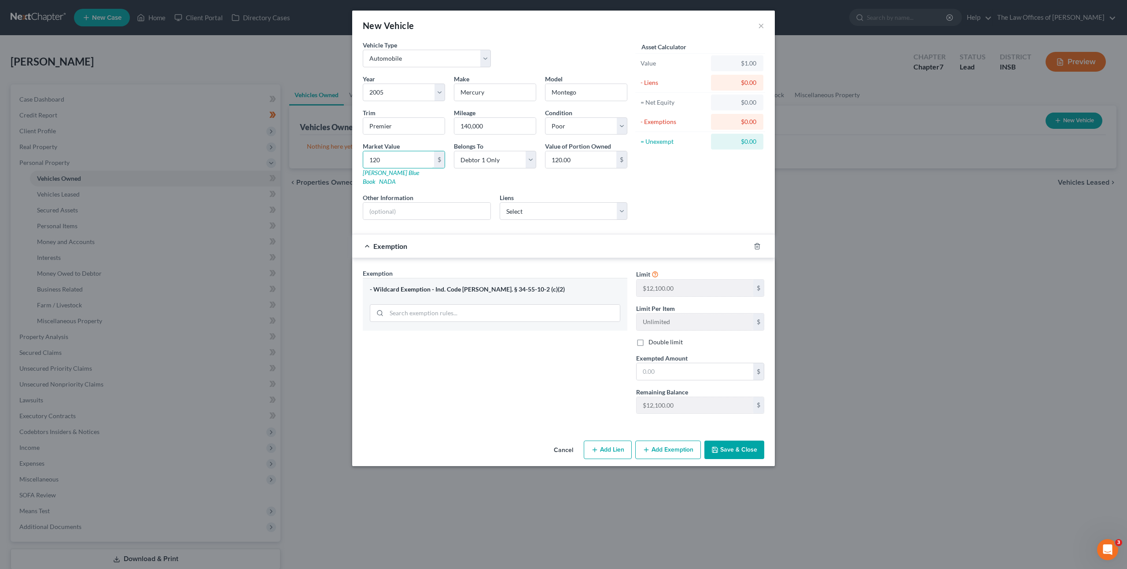
type input "1,200.00"
type input "1,200"
click at [674, 364] on input "text" at bounding box center [694, 372] width 117 height 17
type input "1,200"
drag, startPoint x: 554, startPoint y: 357, endPoint x: 567, endPoint y: 329, distance: 31.3
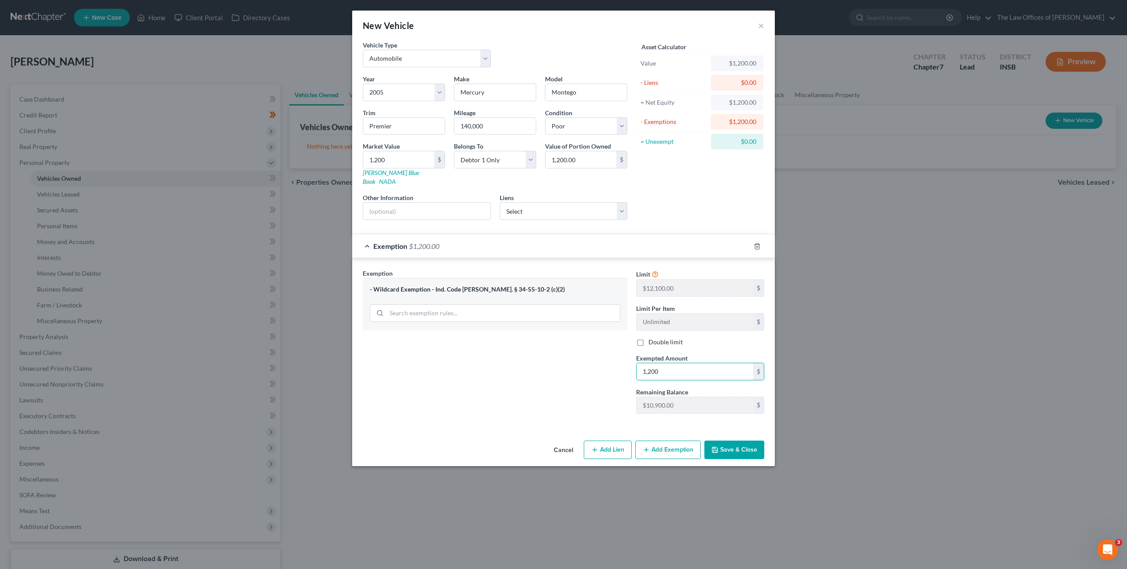
click at [554, 357] on div "Exemption Set must be selected for CA. Exemption * - Wildcard Exemption - Ind. …" at bounding box center [494, 345] width 273 height 152
click at [658, 198] on div "Asset Calculator Value $1,200.00 - Liens $0.00 = Net Equity $1,200.00 - Exempti…" at bounding box center [700, 133] width 137 height 187
click at [602, 238] on div "Exemption $1,200.00" at bounding box center [551, 246] width 398 height 23
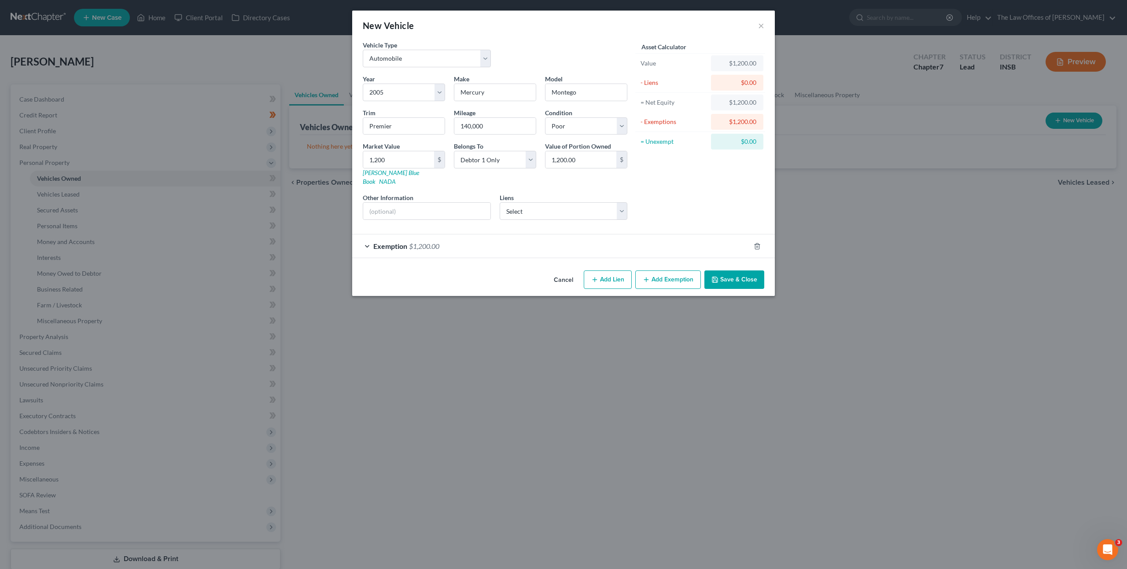
click at [602, 238] on div "Exemption $1,200.00" at bounding box center [551, 246] width 398 height 23
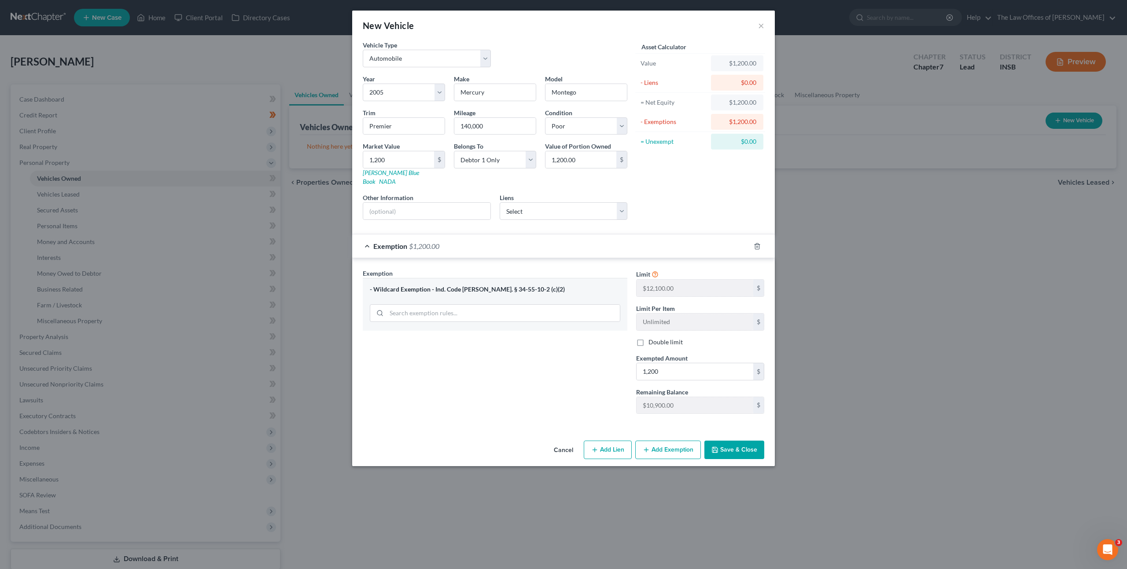
click at [721, 441] on button "Save & Close" at bounding box center [734, 450] width 60 height 18
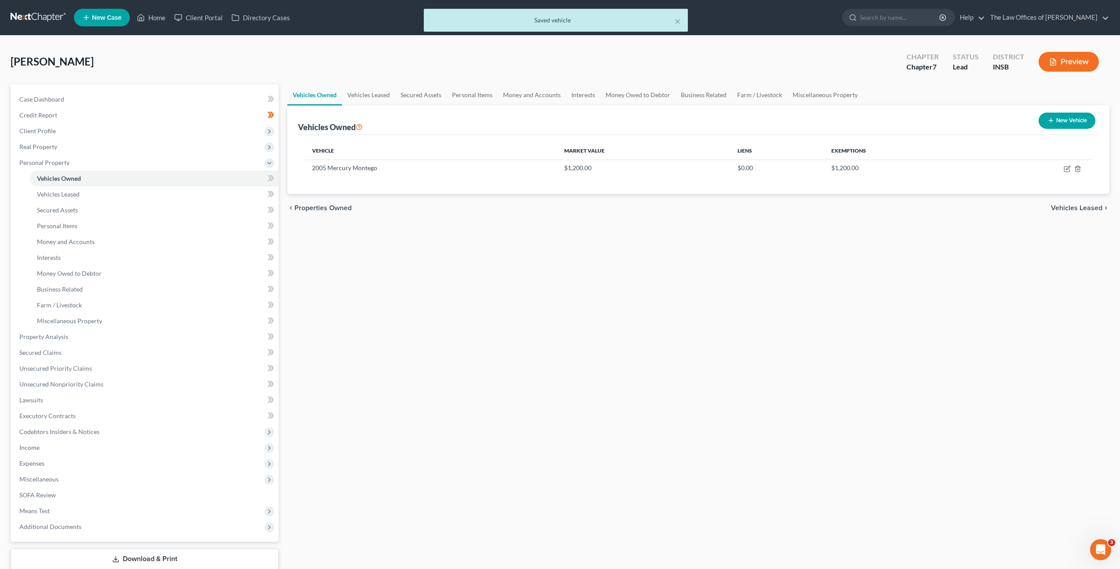
click at [400, 307] on div "Vehicles Owned Vehicles Leased Secured Assets Personal Items Money and Accounts…" at bounding box center [698, 338] width 831 height 508
click at [278, 176] on span at bounding box center [270, 179] width 15 height 13
drag, startPoint x: 446, startPoint y: 300, endPoint x: 312, endPoint y: 242, distance: 145.5
click at [443, 296] on div "Vehicles Owned Vehicles Leased Secured Assets Personal Items Money and Accounts…" at bounding box center [698, 338] width 831 height 508
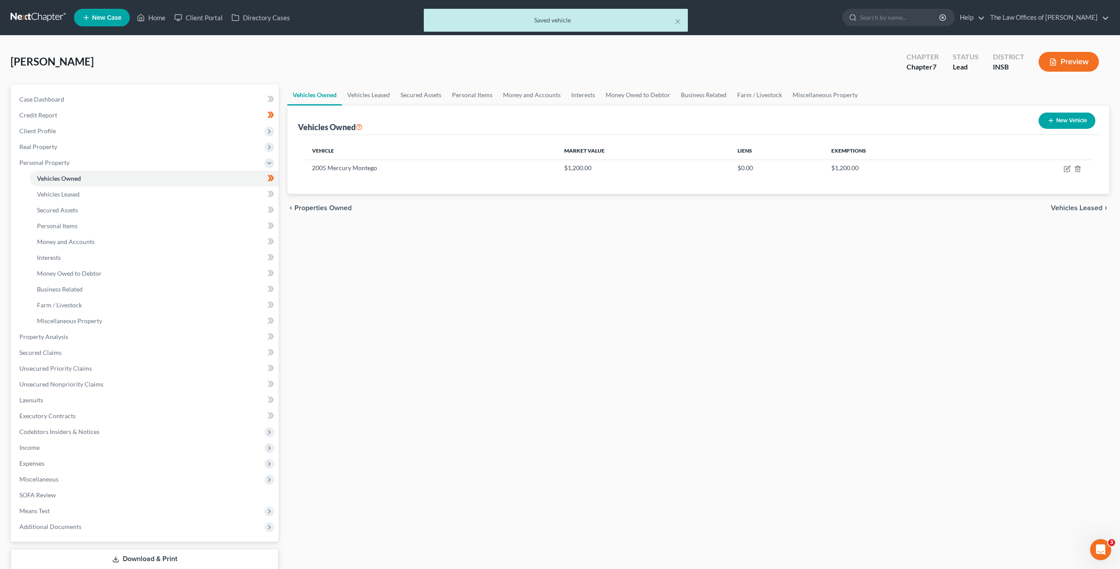
click at [1056, 120] on button "New Vehicle" at bounding box center [1067, 121] width 57 height 16
select select "0"
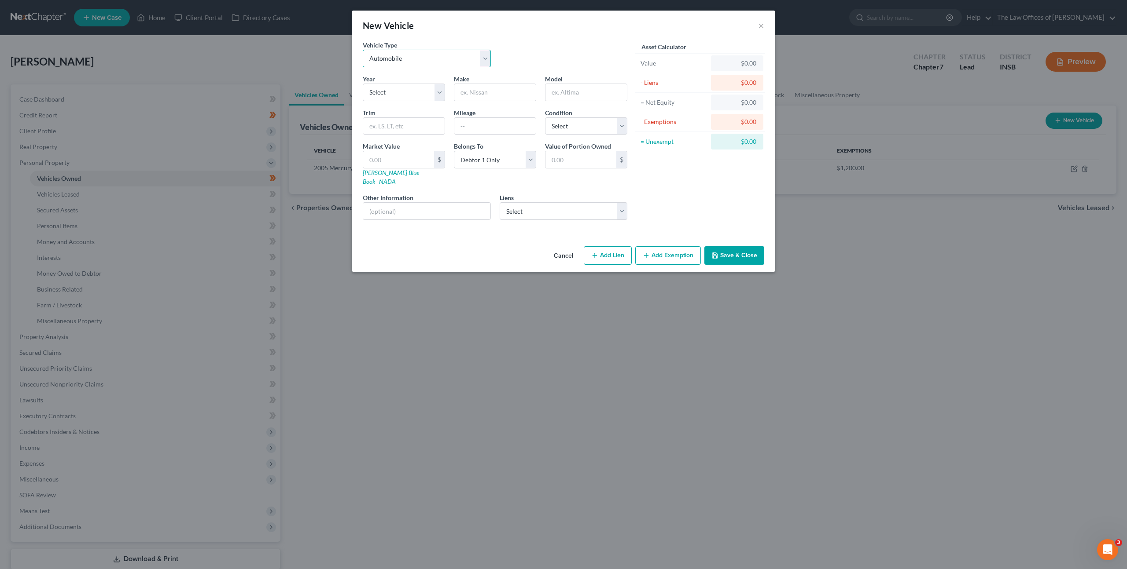
click at [392, 55] on select "Select Automobile Truck Trailer Watercraft Aircraft Motor Home Atv Other Vehicle" at bounding box center [427, 59] width 128 height 18
click at [761, 29] on button "×" at bounding box center [761, 25] width 6 height 11
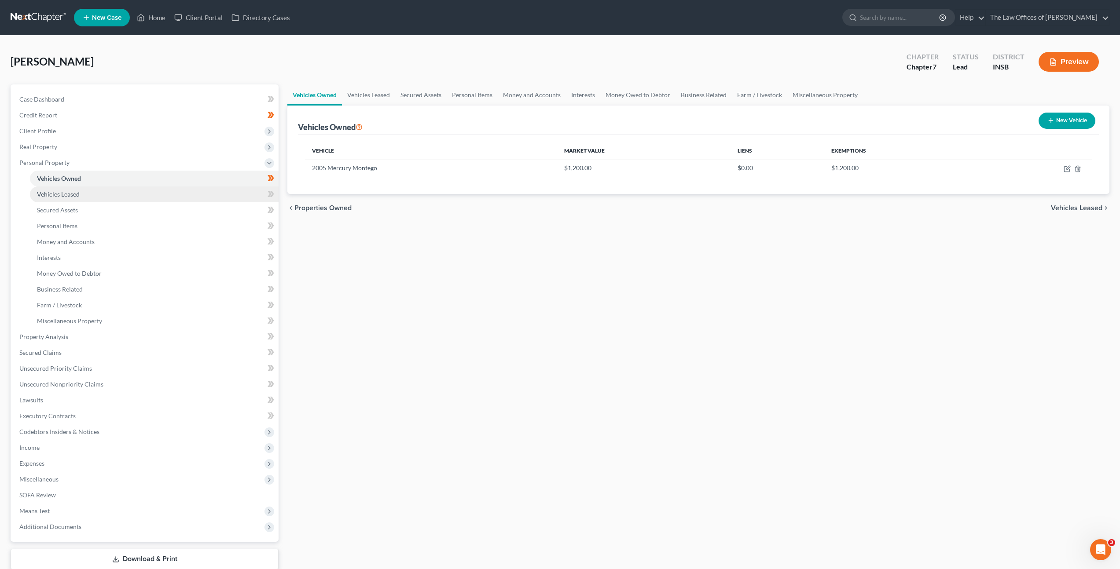
click at [94, 198] on link "Vehicles Leased" at bounding box center [154, 195] width 249 height 16
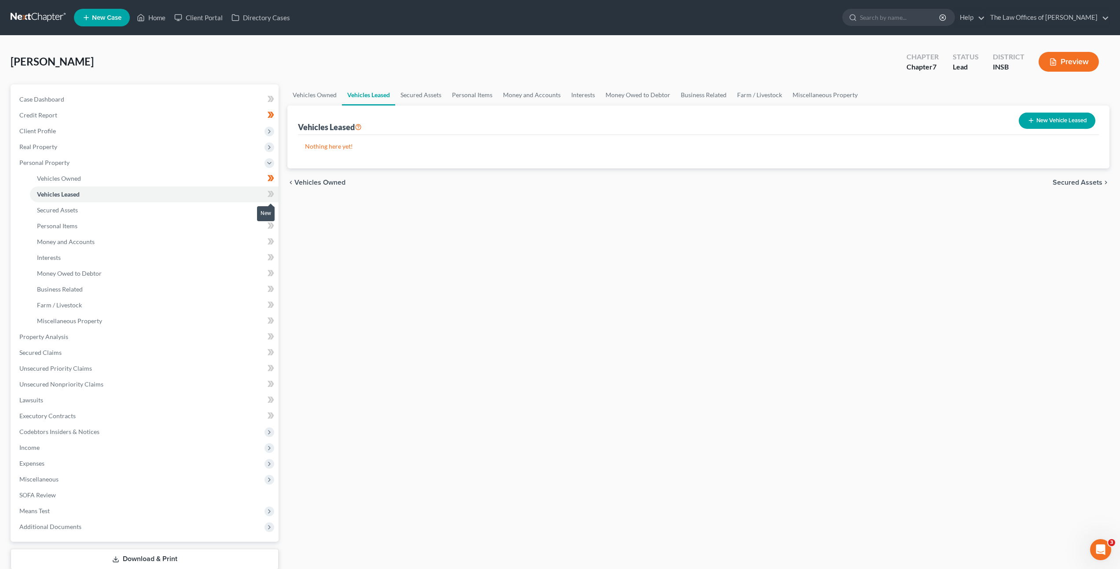
click at [268, 196] on icon at bounding box center [270, 194] width 4 height 6
click at [206, 206] on link "Secured Assets" at bounding box center [154, 210] width 249 height 16
click at [265, 206] on span at bounding box center [270, 211] width 15 height 13
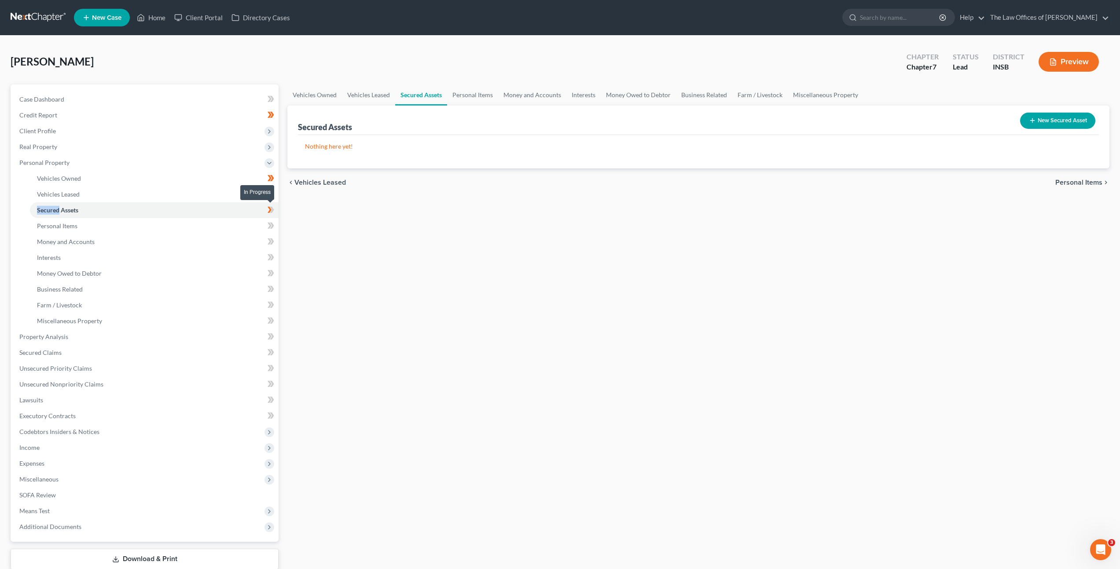
click at [266, 206] on span at bounding box center [270, 211] width 15 height 13
click at [192, 224] on link "Personal Items" at bounding box center [154, 226] width 249 height 16
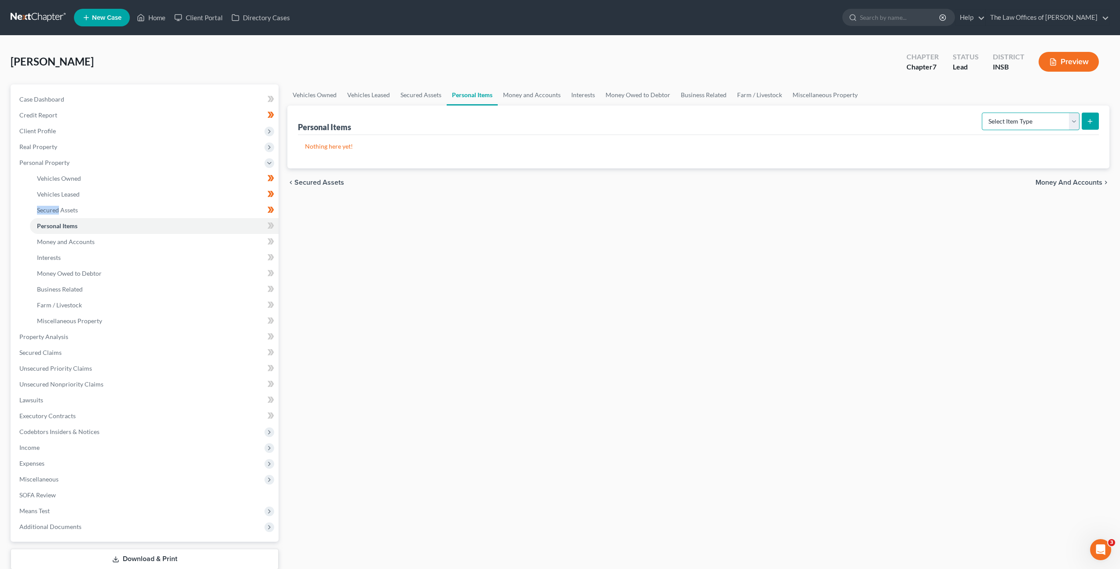
click at [995, 128] on select "Select Item Type Clothing Collectibles Of Value Electronics Firearms Household …" at bounding box center [1031, 122] width 98 height 18
select select "clothing"
click at [983, 113] on select "Select Item Type Clothing Collectibles Of Value Electronics Firearms Household …" at bounding box center [1031, 122] width 98 height 18
click at [960, 243] on div "Vehicles Owned Vehicles Leased Secured Assets Personal Items Money and Accounts…" at bounding box center [698, 338] width 831 height 508
click at [1084, 122] on button "submit" at bounding box center [1090, 121] width 17 height 17
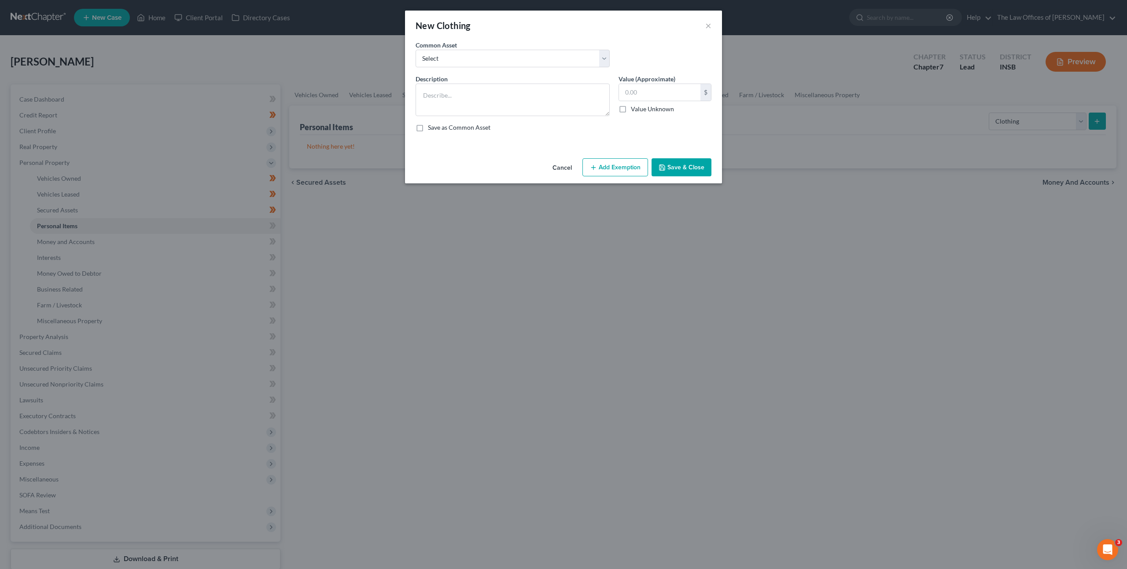
click at [613, 169] on button "Add Exemption" at bounding box center [615, 167] width 66 height 18
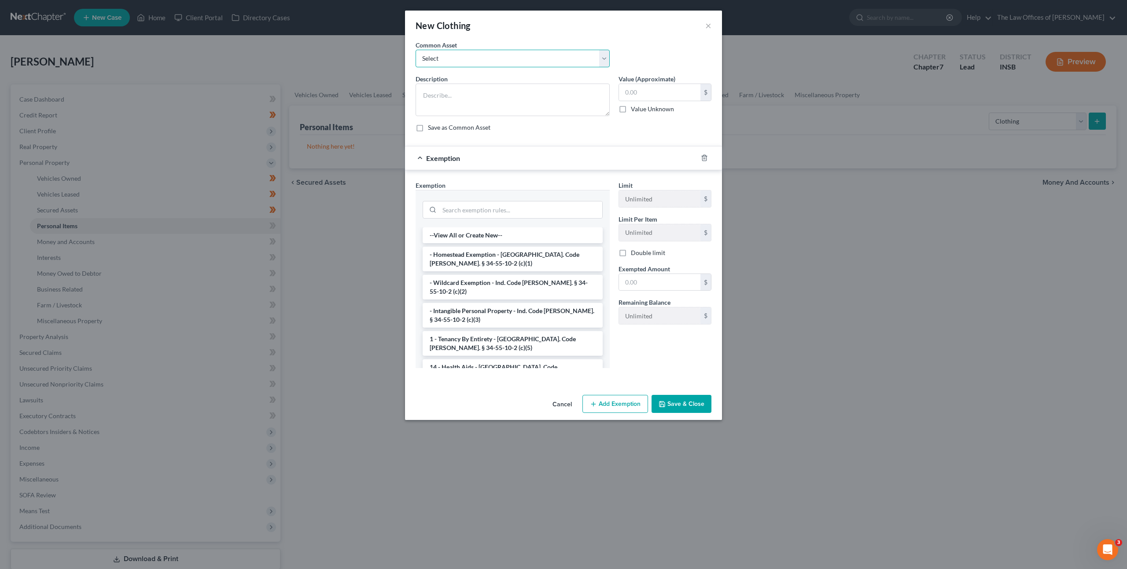
click at [531, 62] on select "Select Debtor's Clothing Joint Debtor's Clothing" at bounding box center [512, 59] width 194 height 18
select select "0"
click at [415, 50] on select "Select Debtor's Clothing Joint Debtor's Clothing" at bounding box center [512, 59] width 194 height 18
type textarea "Debtor's Clothing"
click at [644, 91] on input "50.00" at bounding box center [659, 92] width 81 height 17
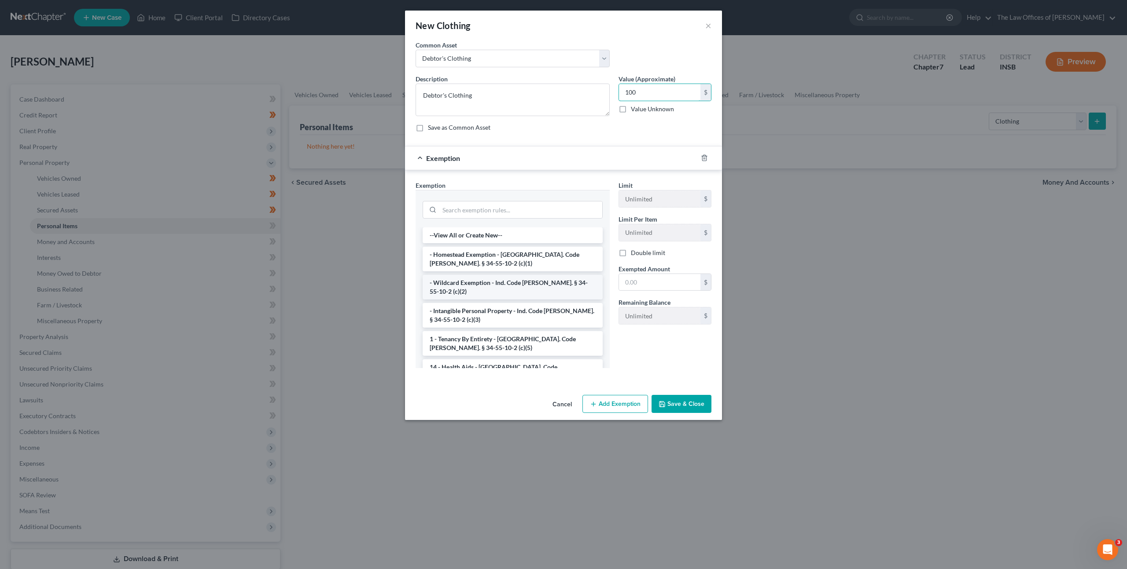
type input "100"
drag, startPoint x: 462, startPoint y: 285, endPoint x: 496, endPoint y: 280, distance: 35.0
click at [462, 285] on li "- Wildcard Exemption - Ind. Code Ann. § 34-55-10-2 (c)(2)" at bounding box center [512, 287] width 180 height 25
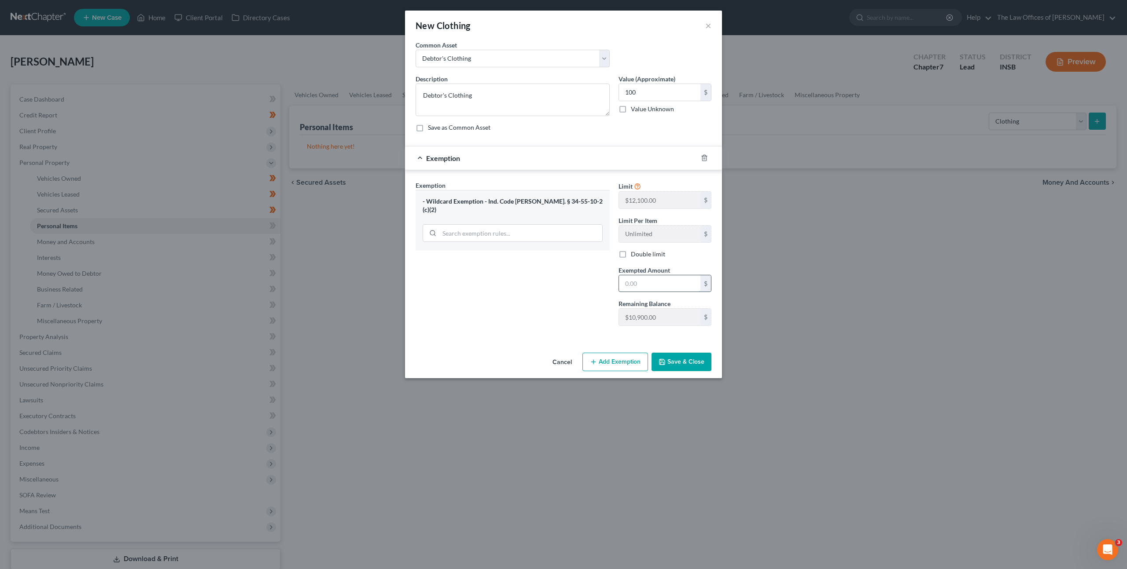
click at [634, 286] on input "text" at bounding box center [659, 283] width 81 height 17
type input "100"
click at [577, 281] on div "Exemption Set must be selected for CA. Exemption * - Wildcard Exemption - Ind. …" at bounding box center [512, 257] width 203 height 152
click at [666, 349] on div "An exemption set must first be selected from the Filing Information section. Co…" at bounding box center [563, 194] width 317 height 309
click at [677, 360] on button "Save & Close" at bounding box center [681, 362] width 60 height 18
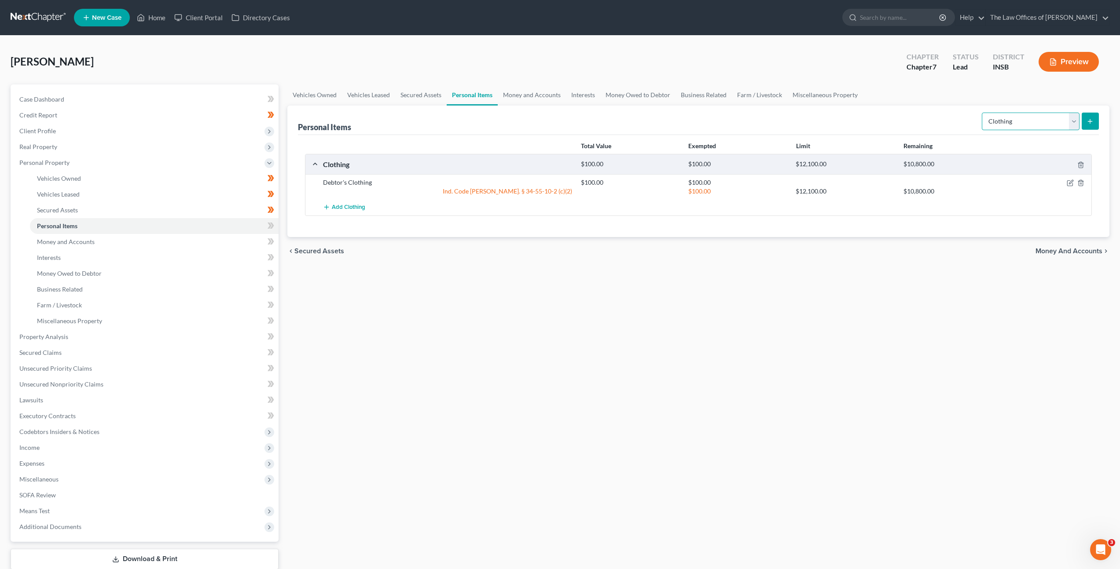
click at [1021, 125] on select "Select Item Type Clothing Collectibles Of Value Electronics Firearms Household …" at bounding box center [1031, 122] width 98 height 18
click at [983, 113] on select "Select Item Type Clothing Collectibles Of Value Electronics Firearms Household …" at bounding box center [1031, 122] width 98 height 18
click at [1087, 114] on button "submit" at bounding box center [1090, 121] width 17 height 17
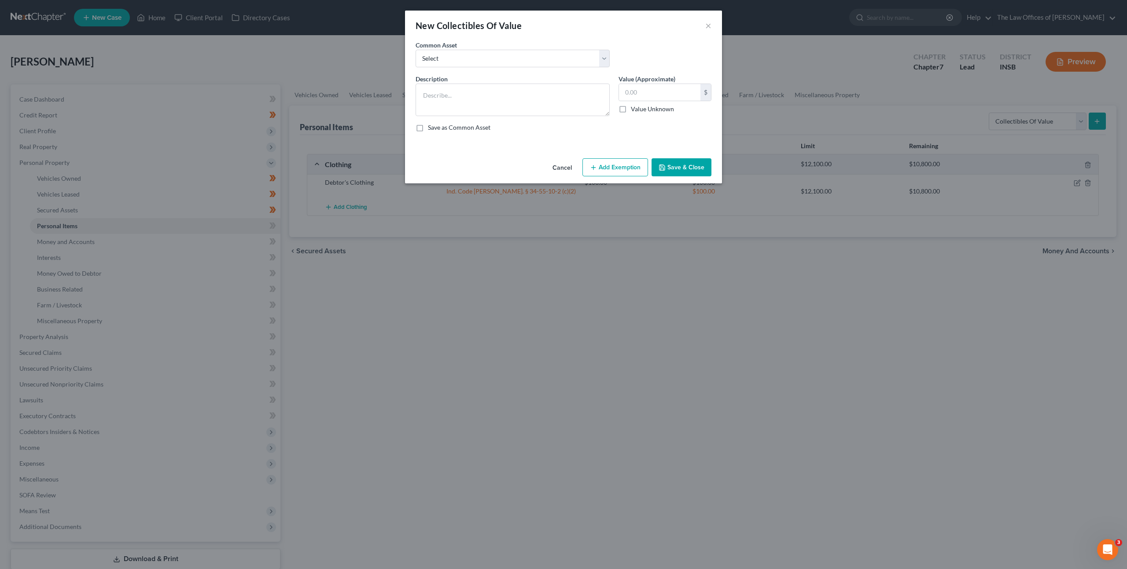
click at [559, 164] on button "Cancel" at bounding box center [561, 168] width 33 height 18
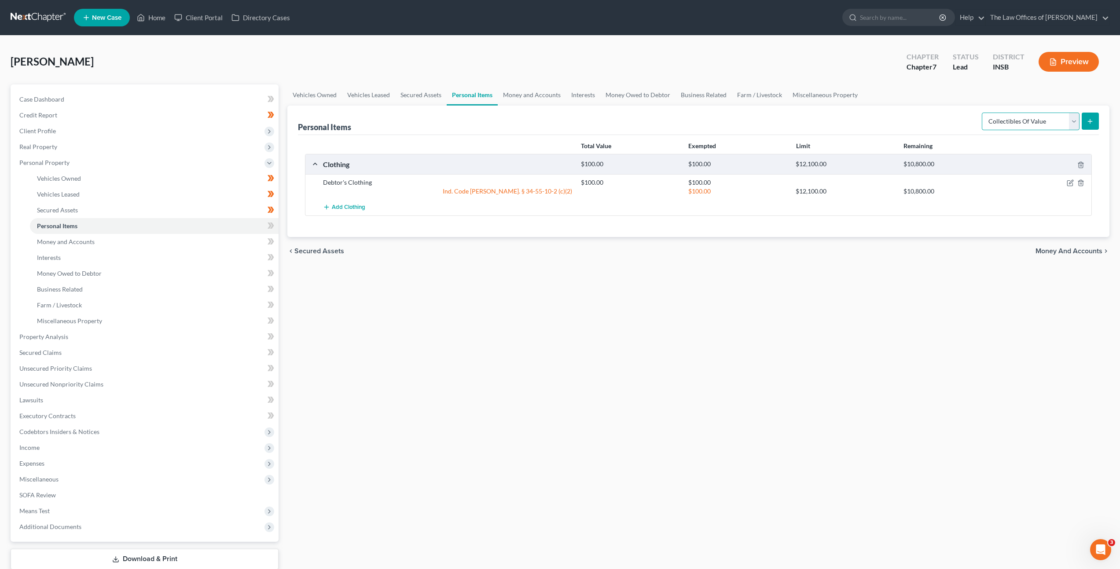
click at [1076, 118] on select "Select Item Type Clothing Collectibles Of Value Electronics Firearms Household …" at bounding box center [1031, 122] width 98 height 18
select select "electronics"
click at [983, 113] on select "Select Item Type Clothing Collectibles Of Value Electronics Firearms Household …" at bounding box center [1031, 122] width 98 height 18
click at [1085, 120] on button "submit" at bounding box center [1090, 121] width 17 height 17
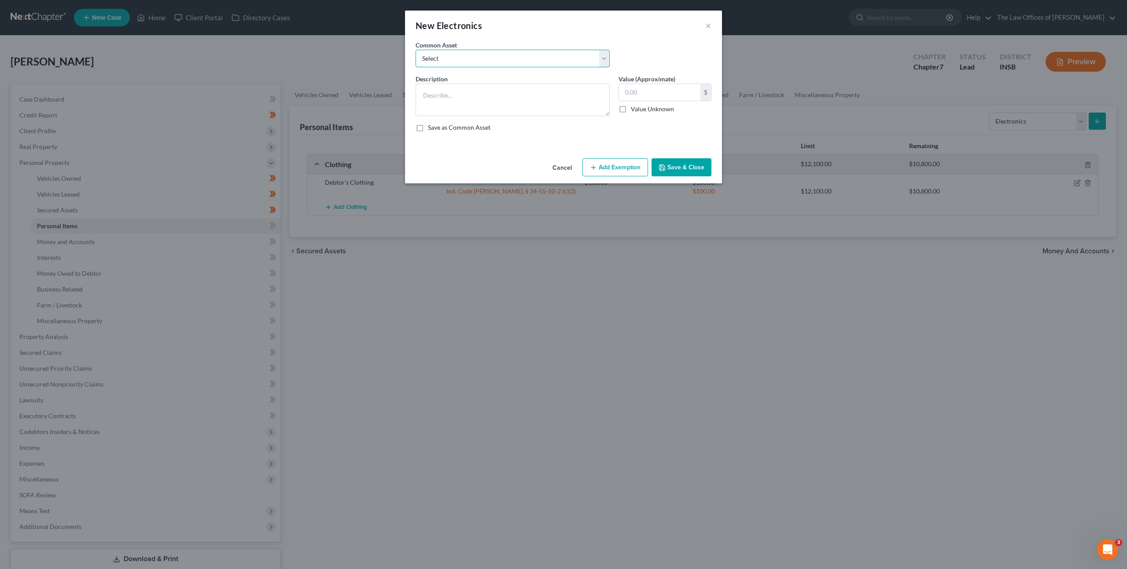
click at [562, 65] on select "Select Cell Phone (1), Television (2), Desktop Computer (1)" at bounding box center [512, 59] width 194 height 18
select select "0"
click at [415, 50] on select "Select Cell Phone (1), Television (2), Desktop Computer (1)" at bounding box center [512, 59] width 194 height 18
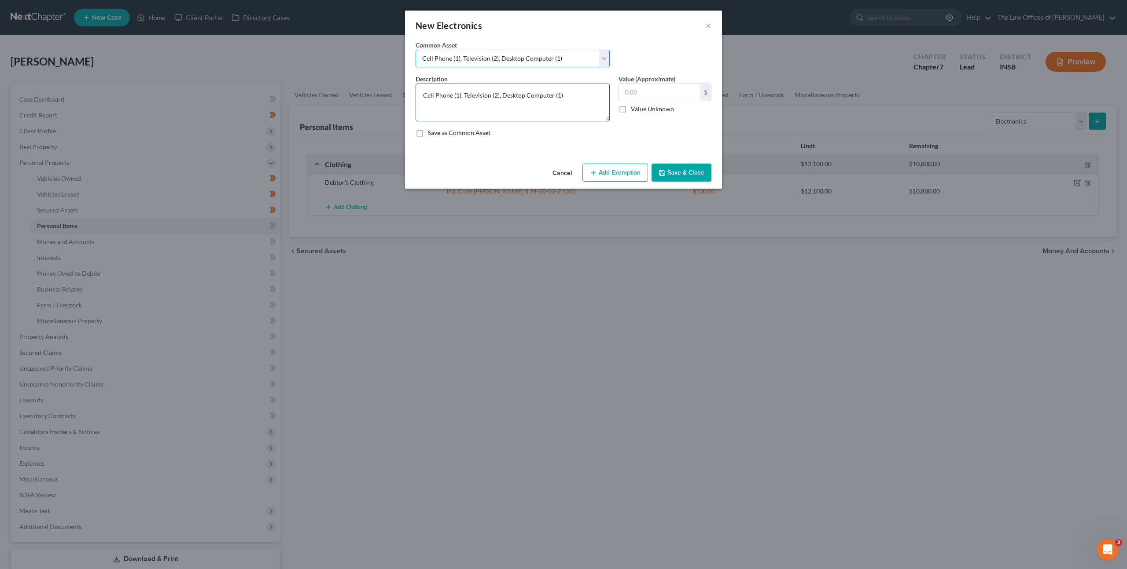
drag, startPoint x: 607, startPoint y: 114, endPoint x: 604, endPoint y: 120, distance: 5.9
click at [604, 120] on textarea "Cell Phone (1), Television (2), Desktop Computer (1)" at bounding box center [512, 103] width 194 height 38
drag, startPoint x: 565, startPoint y: 96, endPoint x: 514, endPoint y: 95, distance: 51.1
click at [464, 99] on textarea "Cell Phone (1), Television (2), Desktop Computer (1)" at bounding box center [512, 103] width 194 height 38
type textarea "Cell Phone (1)"
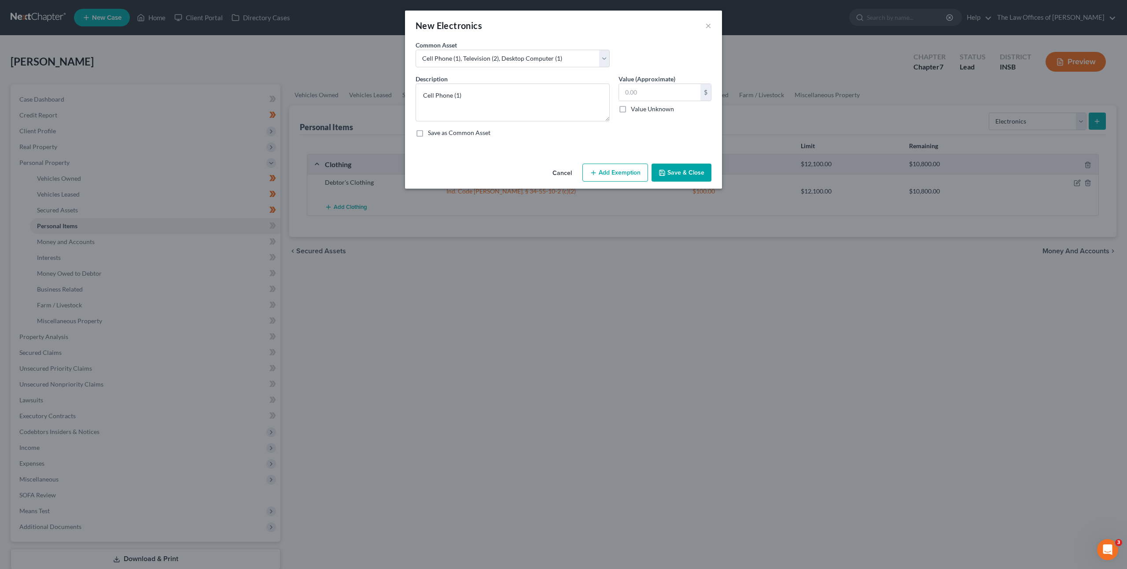
drag, startPoint x: 594, startPoint y: 175, endPoint x: 598, endPoint y: 177, distance: 5.1
click at [595, 175] on icon "button" at bounding box center [593, 172] width 7 height 7
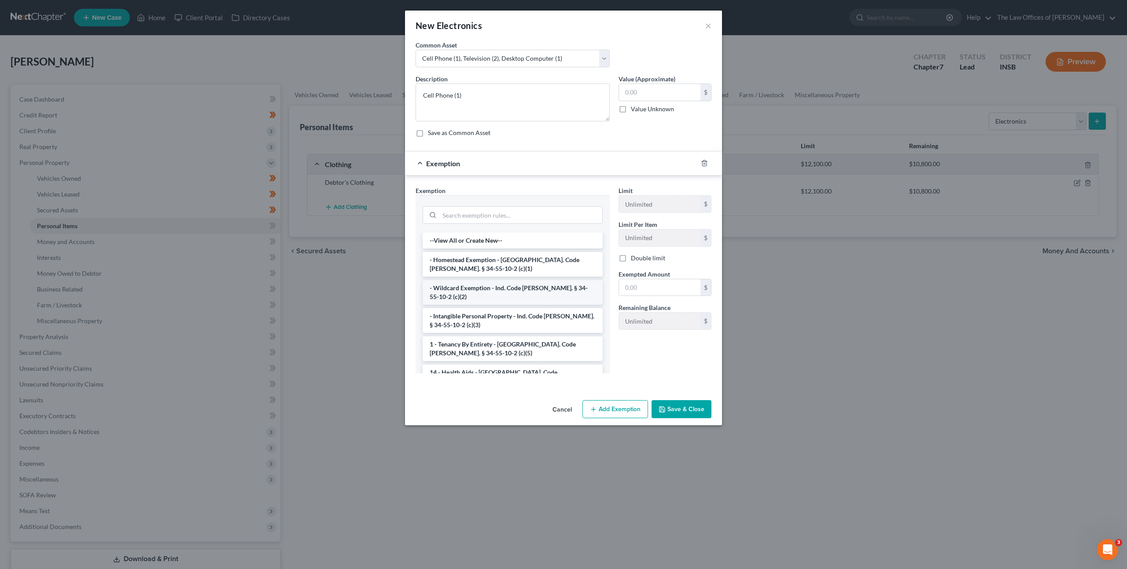
click at [520, 290] on li "- Wildcard Exemption - Ind. Code Ann. § 34-55-10-2 (c)(2)" at bounding box center [512, 292] width 180 height 25
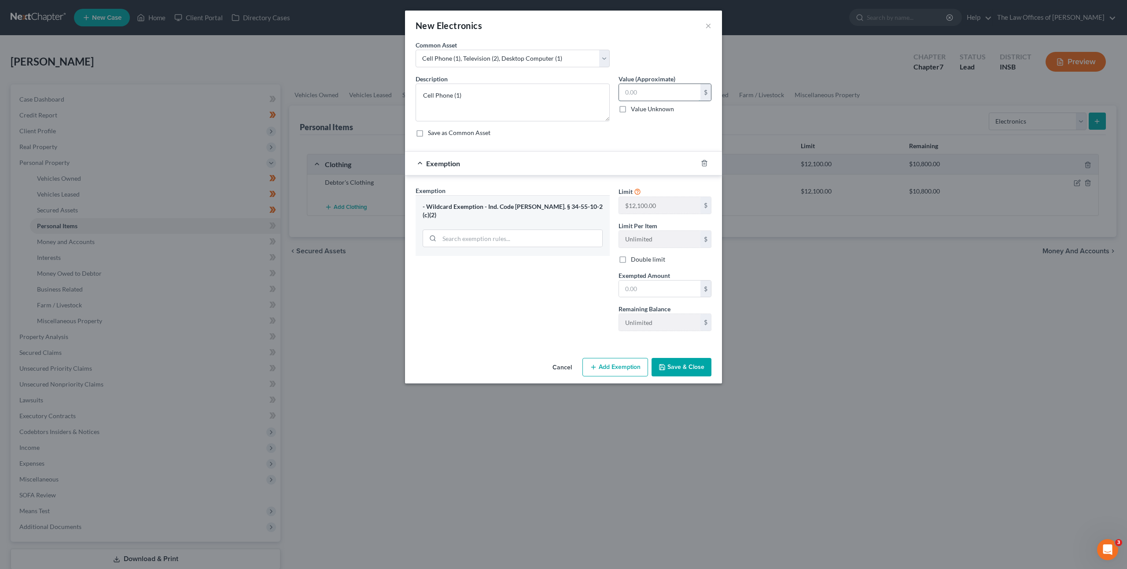
click at [649, 95] on input "text" at bounding box center [659, 92] width 81 height 17
type input "5"
type input "2"
type input "30"
click at [647, 294] on input "text" at bounding box center [659, 289] width 81 height 17
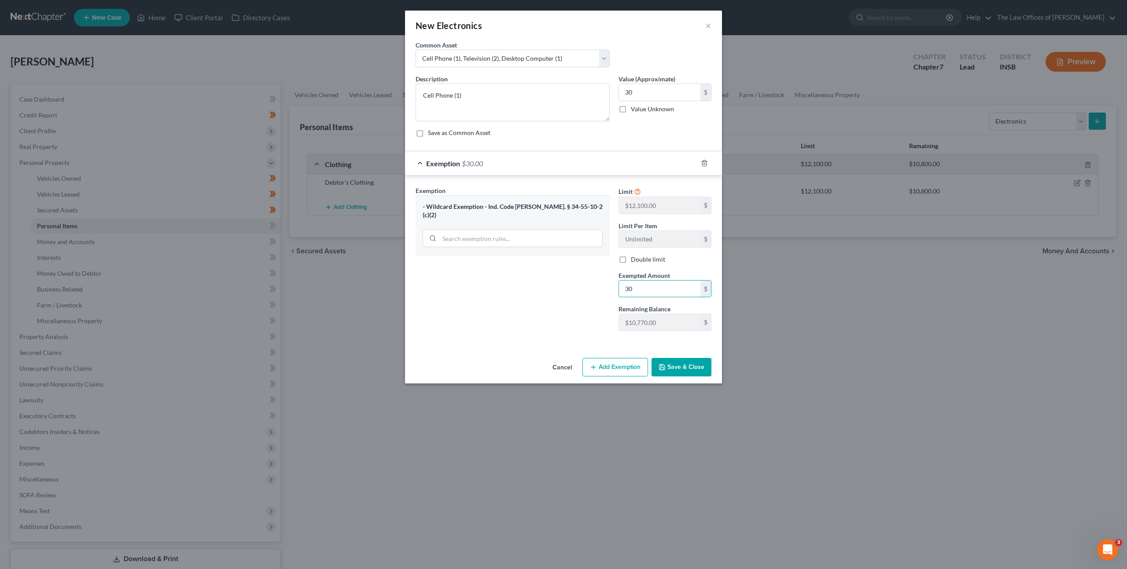
type input "30"
click at [674, 365] on button "Save & Close" at bounding box center [681, 367] width 60 height 18
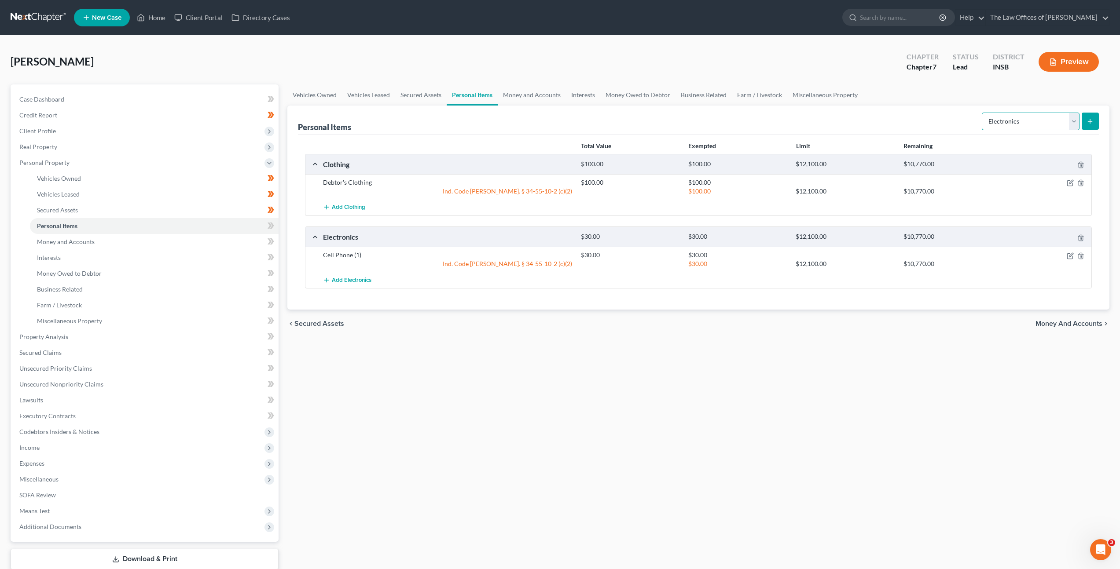
click at [1006, 118] on select "Select Item Type Clothing Collectibles Of Value Electronics Firearms Household …" at bounding box center [1031, 122] width 98 height 18
click at [983, 113] on select "Select Item Type Clothing Collectibles Of Value Electronics Firearms Household …" at bounding box center [1031, 122] width 98 height 18
click at [1037, 120] on select "Select Item Type Clothing Collectibles Of Value Electronics Firearms Household …" at bounding box center [1031, 122] width 98 height 18
click at [983, 113] on select "Select Item Type Clothing Collectibles Of Value Electronics Firearms Household …" at bounding box center [1031, 122] width 98 height 18
click at [1084, 118] on button "submit" at bounding box center [1090, 121] width 17 height 17
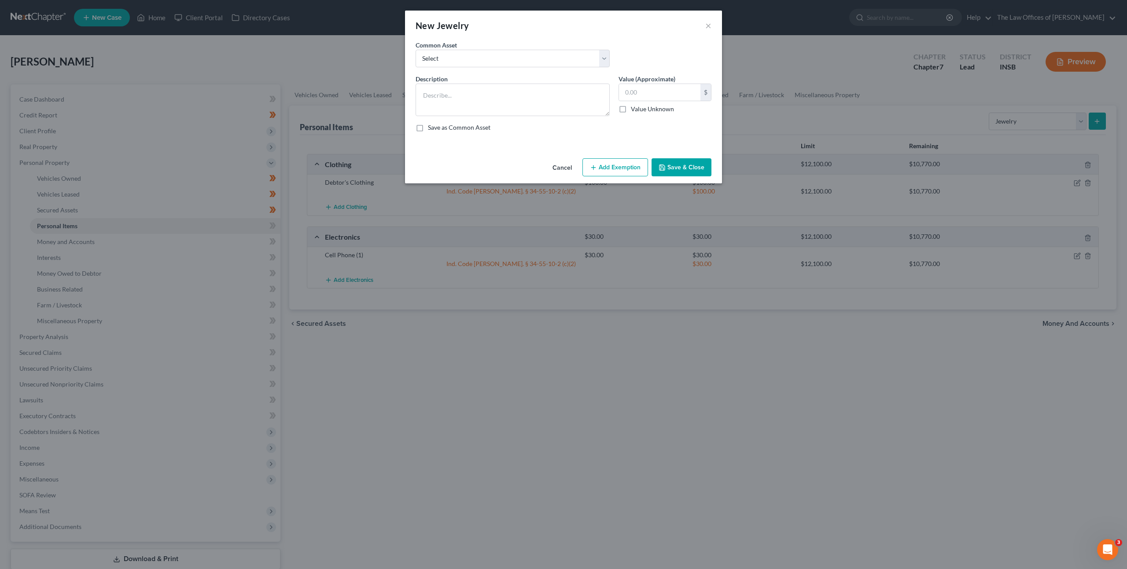
drag, startPoint x: 556, startPoint y: 165, endPoint x: 626, endPoint y: 164, distance: 70.0
click at [557, 165] on button "Cancel" at bounding box center [561, 168] width 33 height 18
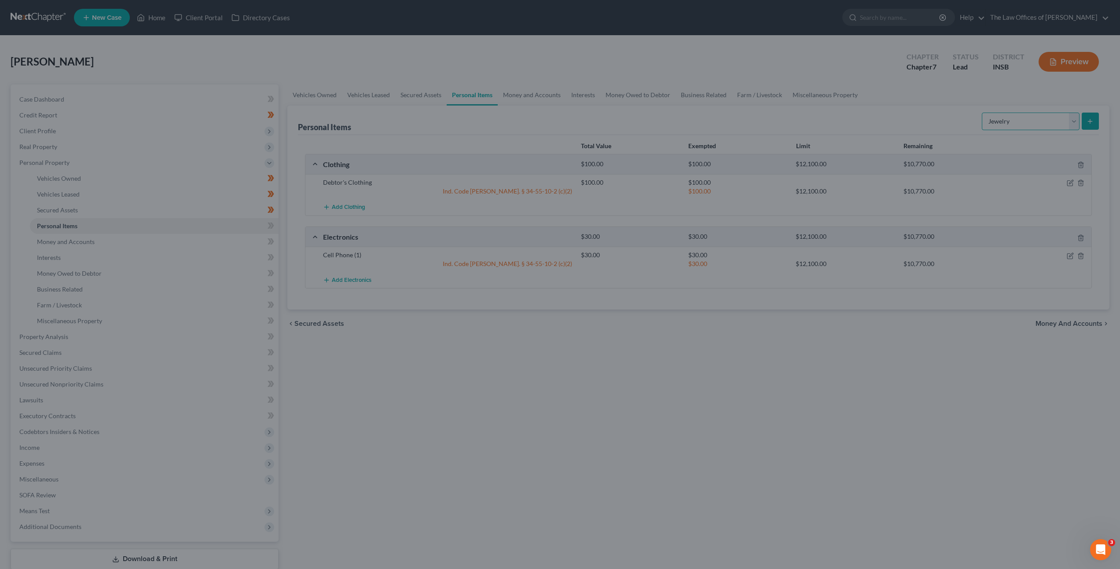
click at [1068, 115] on select "Select Item Type Clothing Collectibles Of Value Electronics Firearms Household …" at bounding box center [1031, 122] width 98 height 18
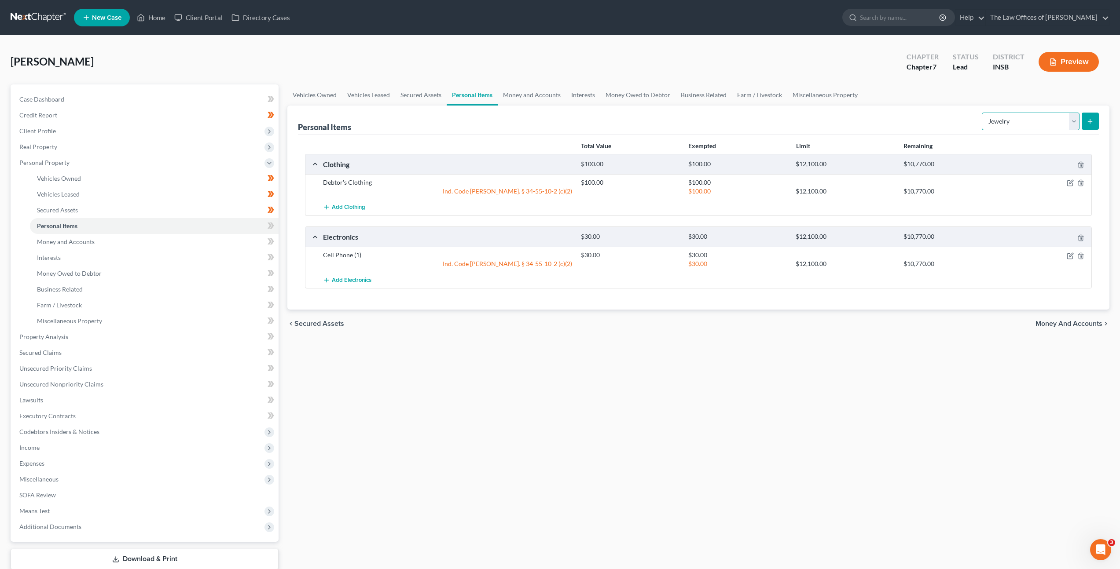
select select "household_goods"
click at [983, 113] on select "Select Item Type Clothing Collectibles Of Value Electronics Firearms Household …" at bounding box center [1031, 122] width 98 height 18
click at [911, 127] on div "Personal Items Select Item Type Clothing Collectibles Of Value Electronics Fire…" at bounding box center [698, 120] width 801 height 29
click at [1089, 120] on icon "submit" at bounding box center [1090, 121] width 7 height 7
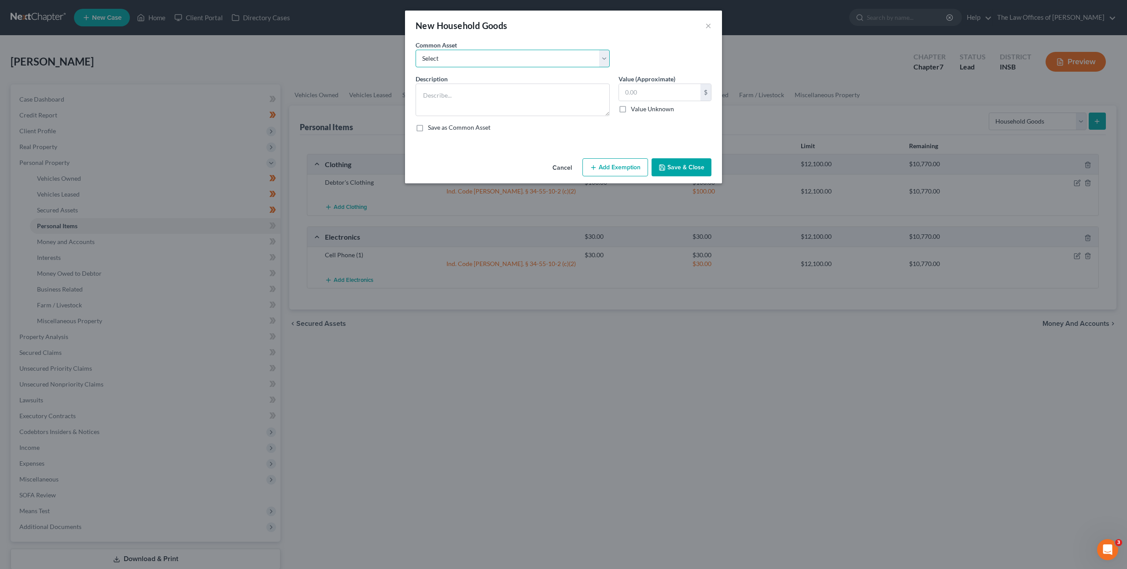
click at [512, 58] on select "Select Living Room Suite, Dining Room Suite, Bedroom Suite, Washer, Dryer, Refr…" at bounding box center [512, 59] width 194 height 18
select select "0"
click at [415, 50] on select "Select Living Room Suite, Dining Room Suite, Bedroom Suite, Washer, Dryer, Refr…" at bounding box center [512, 59] width 194 height 18
type textarea "Living Room Suite, Dining Room Suite, Bedroom Suite, Washer, Dryer, Refrigerato…"
type input "300.00"
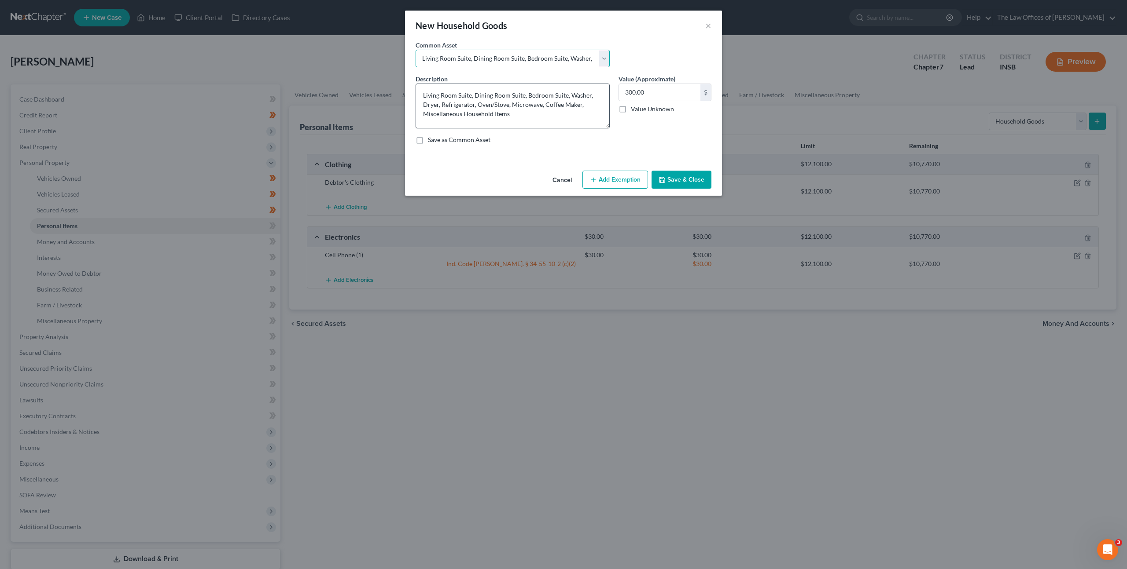
drag, startPoint x: 606, startPoint y: 114, endPoint x: 606, endPoint y: 126, distance: 12.3
click at [606, 126] on textarea "Living Room Suite, Dining Room Suite, Bedroom Suite, Washer, Dryer, Refrigerato…" at bounding box center [512, 106] width 194 height 45
click at [566, 177] on button "Cancel" at bounding box center [561, 181] width 33 height 18
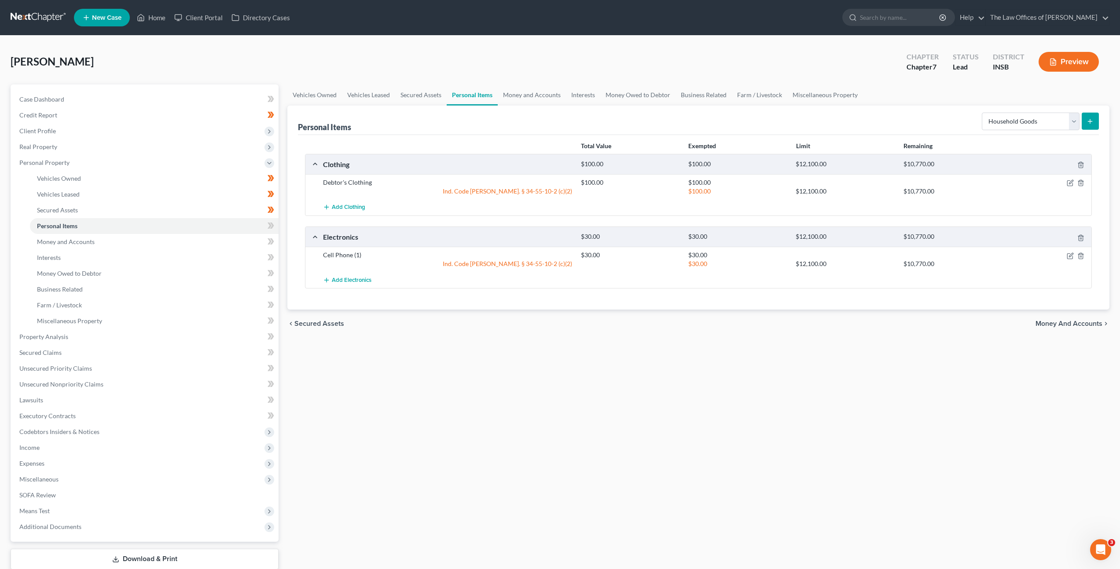
drag, startPoint x: 520, startPoint y: 335, endPoint x: 508, endPoint y: 342, distance: 14.2
click at [520, 336] on div "chevron_left Secured Assets Money and Accounts chevron_right" at bounding box center [698, 324] width 822 height 28
click at [272, 224] on icon at bounding box center [272, 226] width 4 height 6
click at [214, 233] on link "Personal Items" at bounding box center [154, 226] width 249 height 16
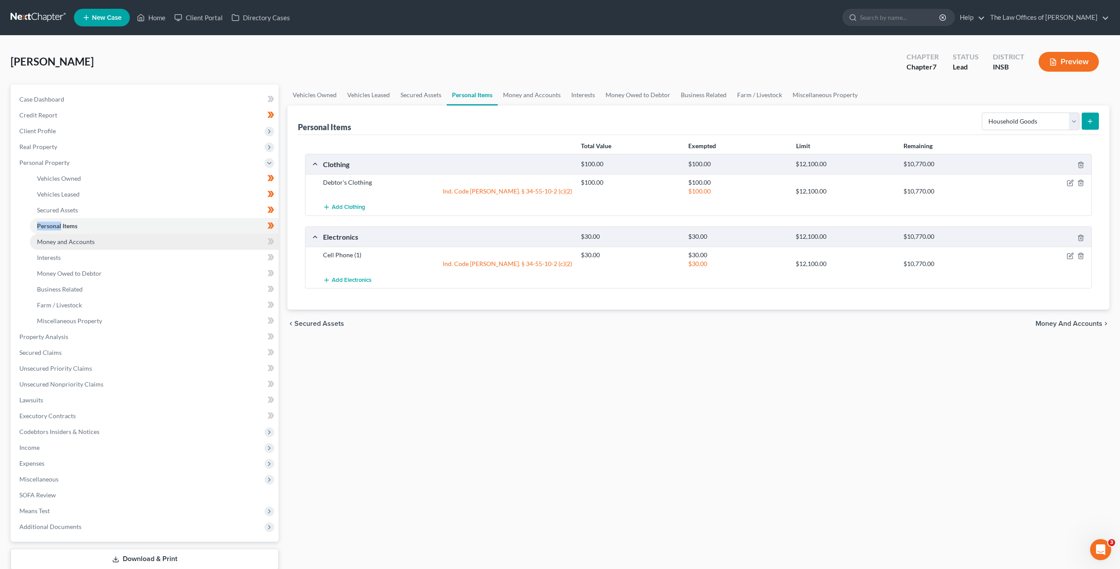
click at [181, 239] on link "Money and Accounts" at bounding box center [154, 242] width 249 height 16
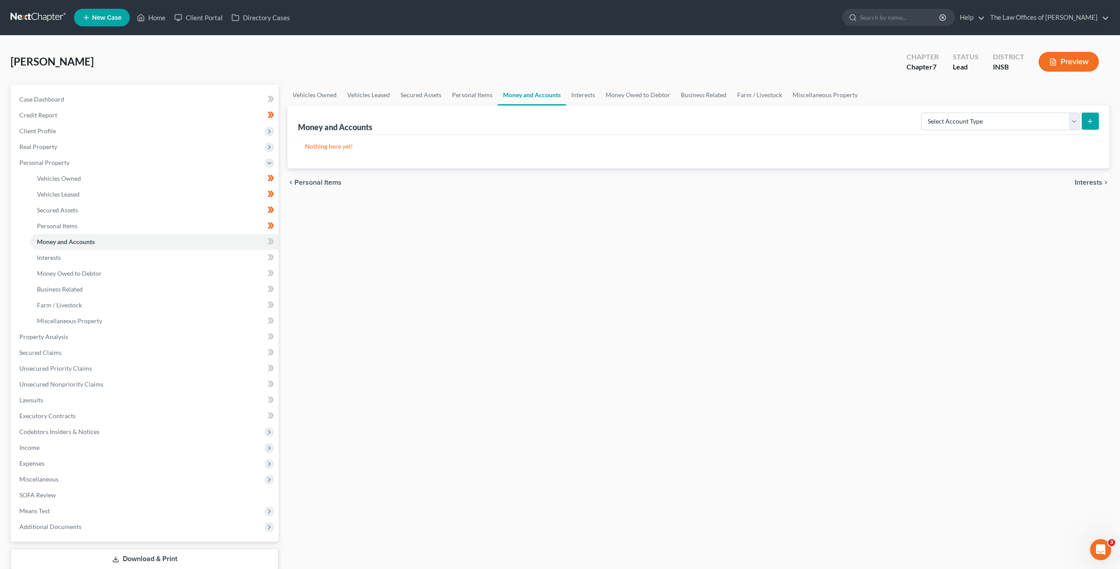
click at [702, 315] on div "Vehicles Owned Vehicles Leased Secured Assets Personal Items Money and Accounts…" at bounding box center [698, 338] width 831 height 508
click at [984, 119] on select "Select Account Type Brokerage Cash on Hand Certificates of Deposit Checking Acc…" at bounding box center [1000, 122] width 158 height 18
select select "checking"
click at [923, 113] on select "Select Account Type Brokerage Cash on Hand Certificates of Deposit Checking Acc…" at bounding box center [1000, 122] width 158 height 18
click at [1089, 120] on icon "submit" at bounding box center [1090, 121] width 7 height 7
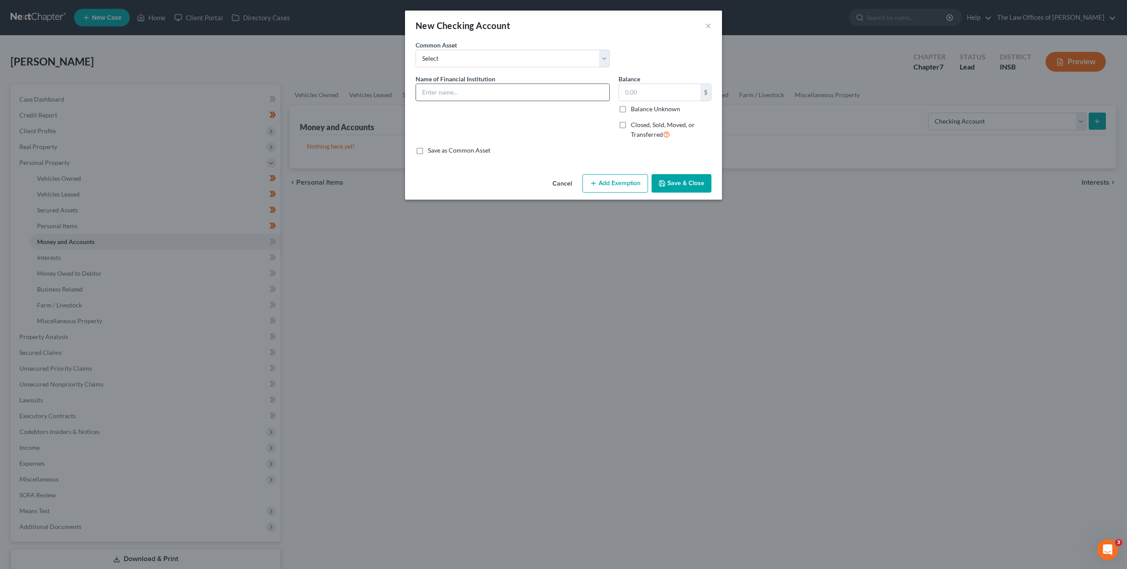
click at [485, 82] on span "Name of Financial Institution" at bounding box center [455, 78] width 80 height 7
drag, startPoint x: 492, startPoint y: 86, endPoint x: 537, endPoint y: 84, distance: 45.3
click at [493, 86] on input "text" at bounding box center [512, 92] width 193 height 17
click at [462, 89] on input "Chime Checking Account Ending in x2801" at bounding box center [512, 92] width 193 height 17
drag, startPoint x: 465, startPoint y: 91, endPoint x: 445, endPoint y: 92, distance: 19.9
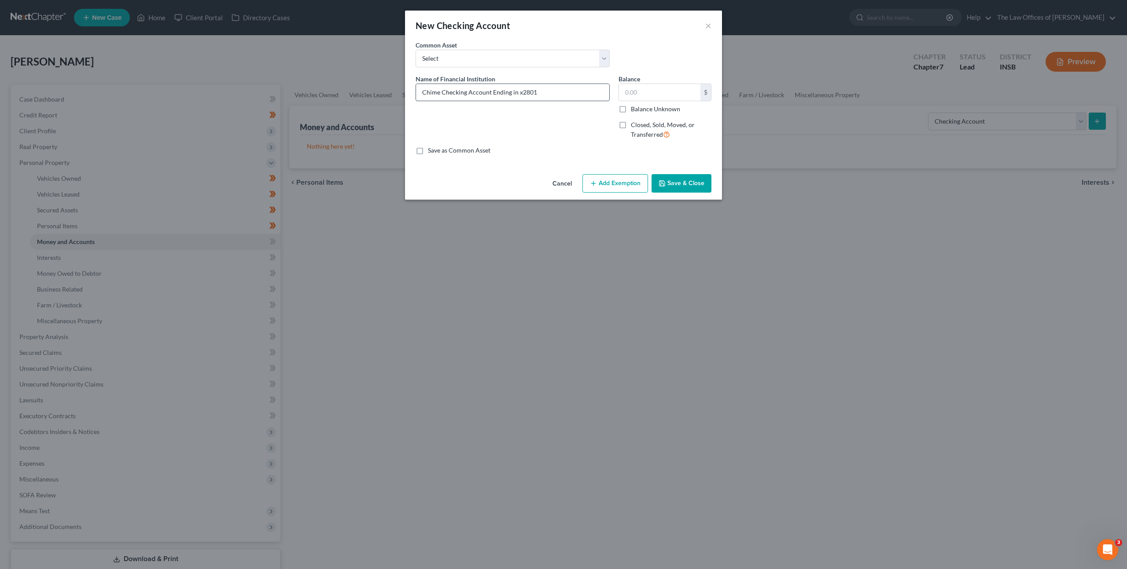
click at [445, 92] on input "Chime Checking Account Ending in x2801" at bounding box center [512, 92] width 193 height 17
type input "Chime Credit Builder Account Ending in x2801"
drag, startPoint x: 504, startPoint y: 131, endPoint x: 515, endPoint y: 128, distance: 11.0
click at [505, 131] on div "Name of Financial Institution * Chime Credit Builder Account Ending in x2801" at bounding box center [512, 110] width 203 height 72
click at [690, 178] on button "Save & Close" at bounding box center [681, 183] width 60 height 18
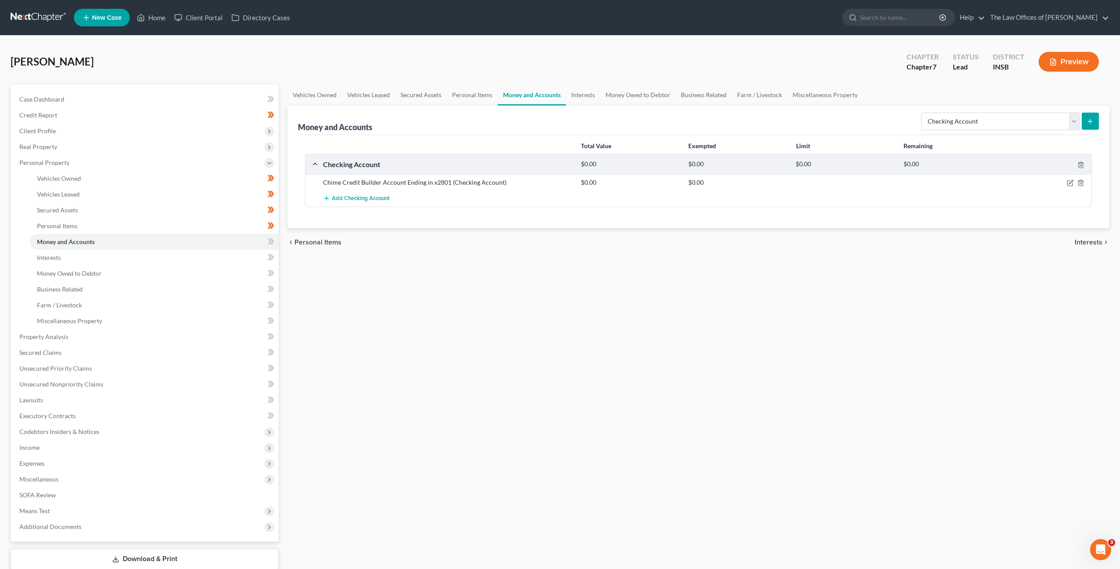
click at [632, 268] on div "Vehicles Owned Vehicles Leased Secured Assets Personal Items Money and Accounts…" at bounding box center [698, 338] width 831 height 508
click at [345, 199] on span "Add Checking Account" at bounding box center [361, 198] width 58 height 7
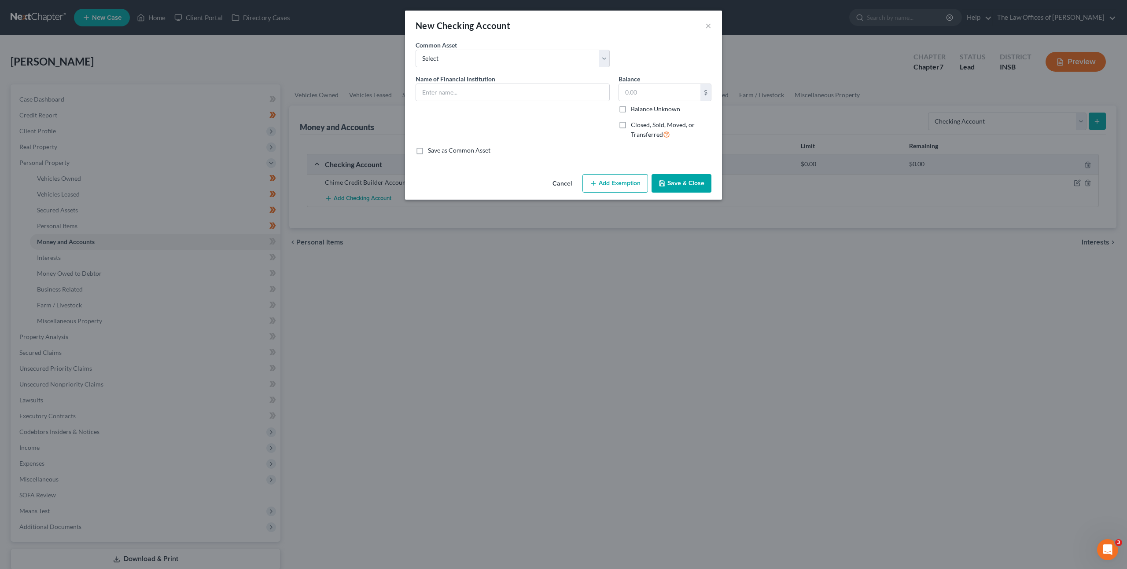
click at [458, 82] on label "Name of Financial Institution *" at bounding box center [455, 78] width 80 height 9
drag, startPoint x: 472, startPoint y: 97, endPoint x: 584, endPoint y: 101, distance: 112.3
click at [485, 97] on input "text" at bounding box center [512, 92] width 193 height 17
type input "Chime Checking Account Ending in x1195"
click at [679, 174] on button "Save & Close" at bounding box center [681, 183] width 60 height 18
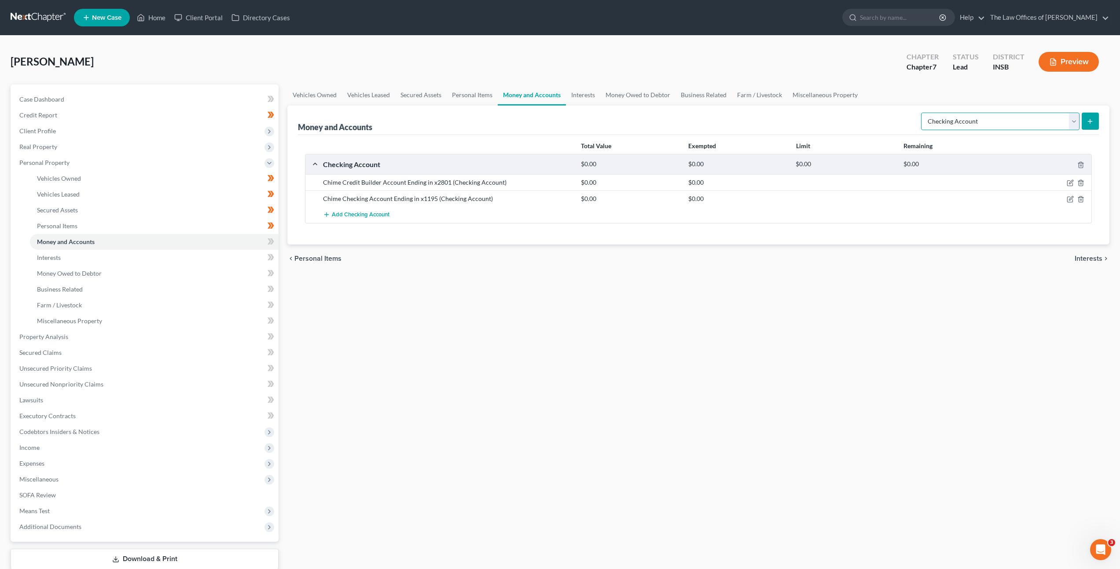
click at [996, 118] on select "Select Account Type Brokerage Cash on Hand Certificates of Deposit Checking Acc…" at bounding box center [1000, 122] width 158 height 18
select select "savings"
click at [923, 113] on select "Select Account Type Brokerage Cash on Hand Certificates of Deposit Checking Acc…" at bounding box center [1000, 122] width 158 height 18
click at [1088, 120] on icon "submit" at bounding box center [1090, 121] width 7 height 7
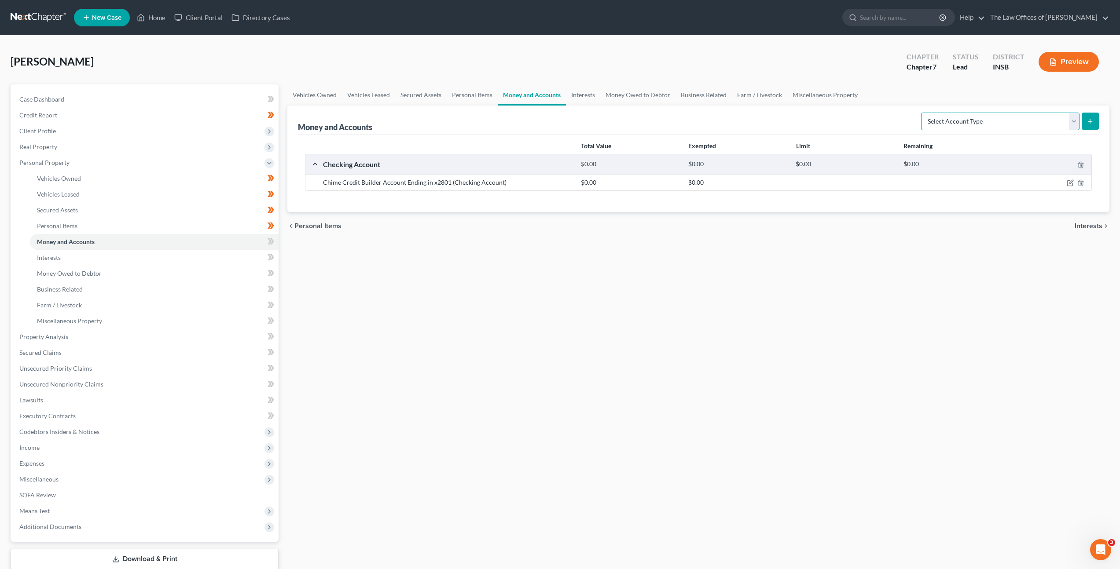
click at [995, 124] on select "Select Account Type Brokerage Cash on Hand Certificates of Deposit Checking Acc…" at bounding box center [1000, 122] width 158 height 18
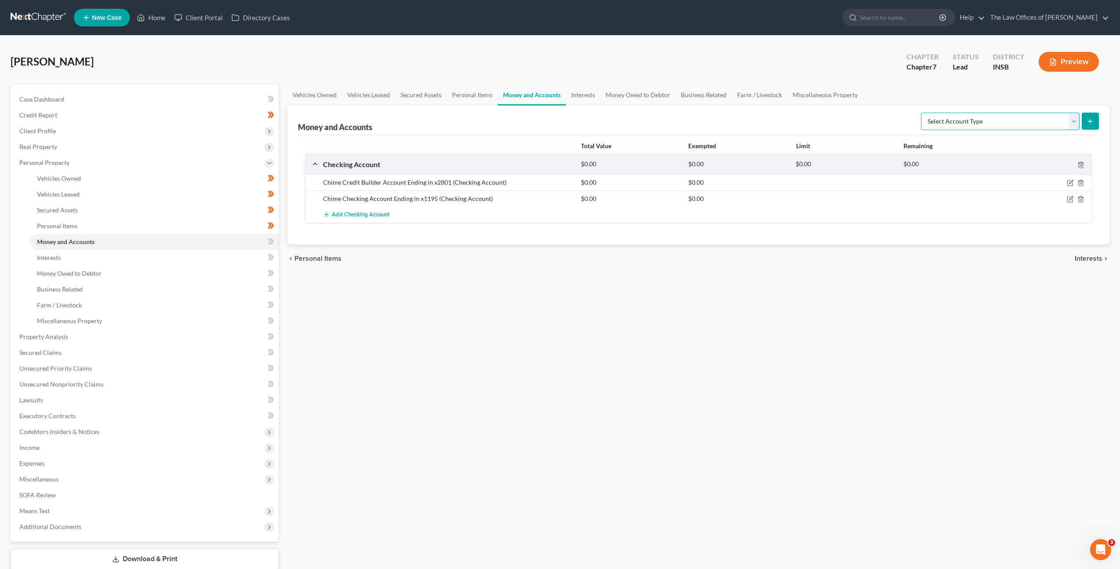
select select "savings"
click at [923, 113] on select "Select Account Type Brokerage Cash on Hand Certificates of Deposit Checking Acc…" at bounding box center [1000, 122] width 158 height 18
click at [1091, 120] on icon "submit" at bounding box center [1090, 121] width 7 height 7
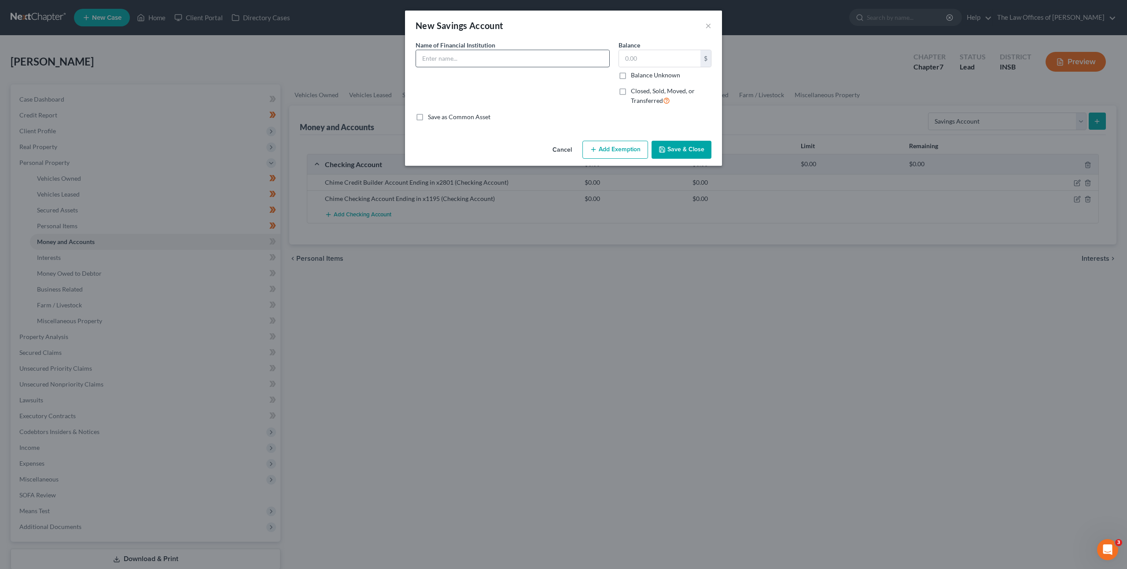
click at [507, 70] on div "Name of Financial Institution *" at bounding box center [512, 76] width 203 height 72
drag, startPoint x: 513, startPoint y: 60, endPoint x: 517, endPoint y: 72, distance: 12.7
click at [513, 60] on input "text" at bounding box center [512, 58] width 193 height 17
type input "Chime Savings Account Ending in x5299"
click at [670, 143] on button "Save & Close" at bounding box center [681, 150] width 60 height 18
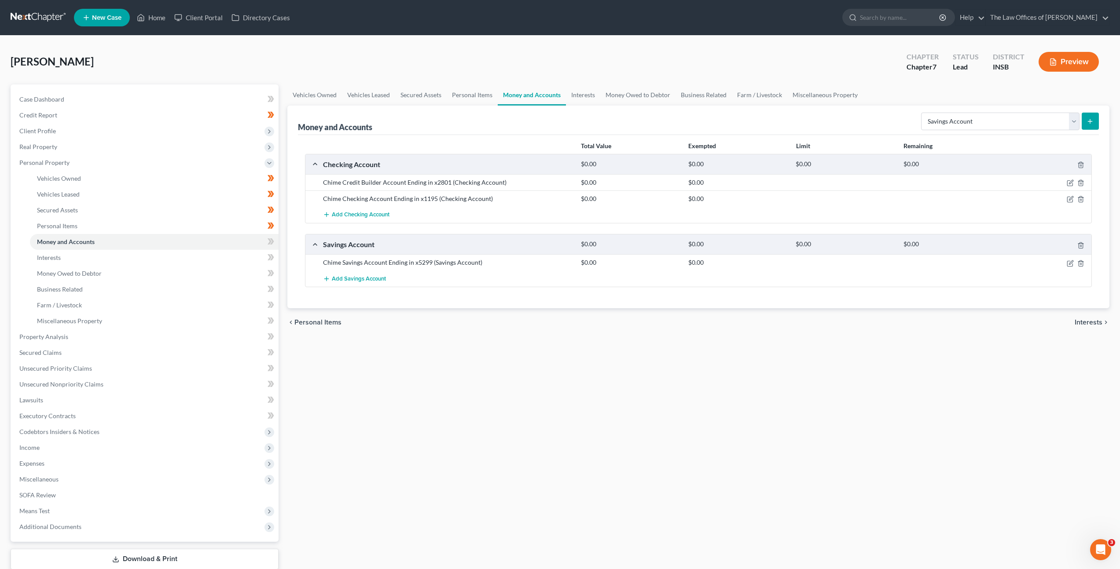
click at [622, 316] on div "chevron_left Personal Items Interests chevron_right" at bounding box center [698, 323] width 822 height 28
click at [585, 88] on link "Interests" at bounding box center [583, 94] width 34 height 21
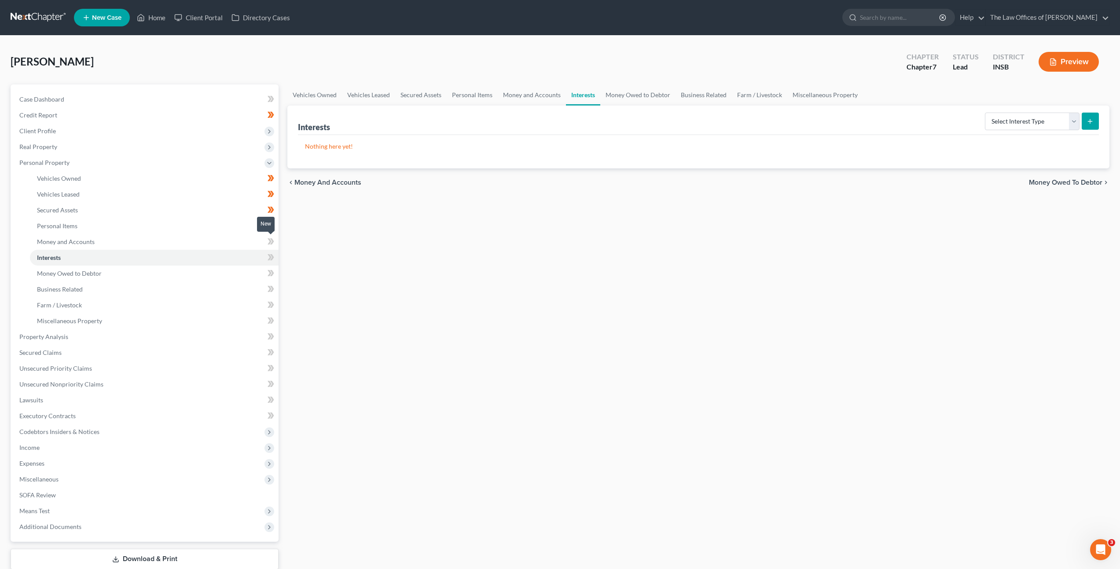
click at [272, 243] on icon at bounding box center [272, 242] width 4 height 6
click at [1021, 125] on select "Select Interest Type 401K Annuity Bond Education IRA Government Bond Government…" at bounding box center [1032, 122] width 95 height 18
click at [1030, 122] on select "Select Interest Type 401K Annuity Bond Education IRA Government Bond Government…" at bounding box center [1032, 122] width 95 height 18
select select "term_life_insurance"
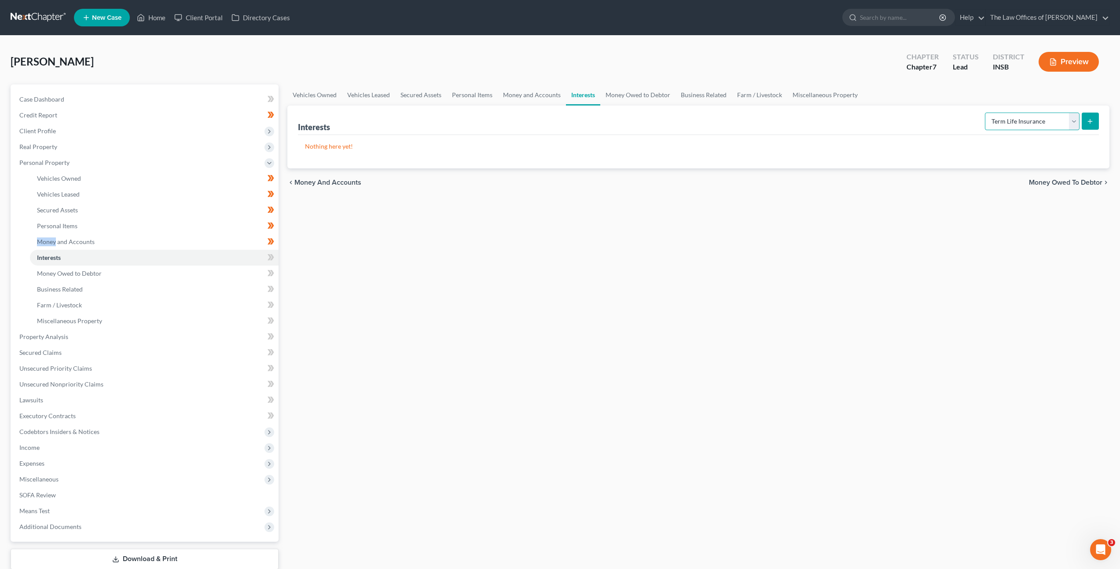
click at [986, 113] on select "Select Interest Type 401K Annuity Bond Education IRA Government Bond Government…" at bounding box center [1032, 122] width 95 height 18
click at [1094, 118] on button "submit" at bounding box center [1090, 121] width 17 height 17
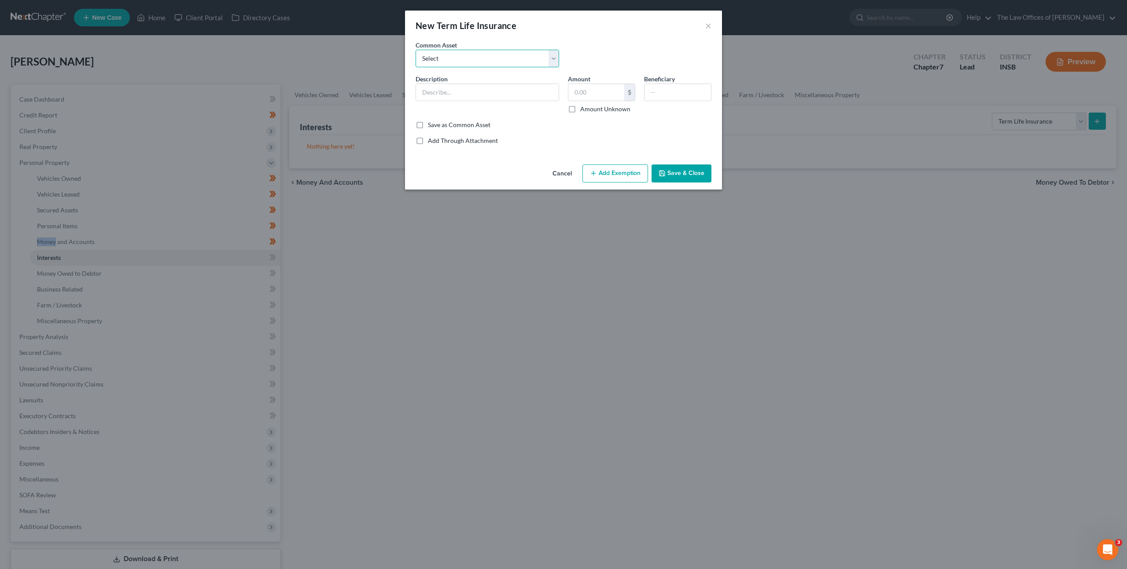
click at [470, 65] on select "Select $250,000.00 Term Life Insurance Policy Through State Farm" at bounding box center [486, 59] width 143 height 18
select select "0"
click at [415, 50] on select "Select $250,000.00 Term Life Insurance Policy Through State Farm" at bounding box center [486, 59] width 143 height 18
click at [550, 126] on div "Save as Common Asset" at bounding box center [563, 125] width 296 height 9
drag, startPoint x: 431, startPoint y: 93, endPoint x: 452, endPoint y: 97, distance: 21.5
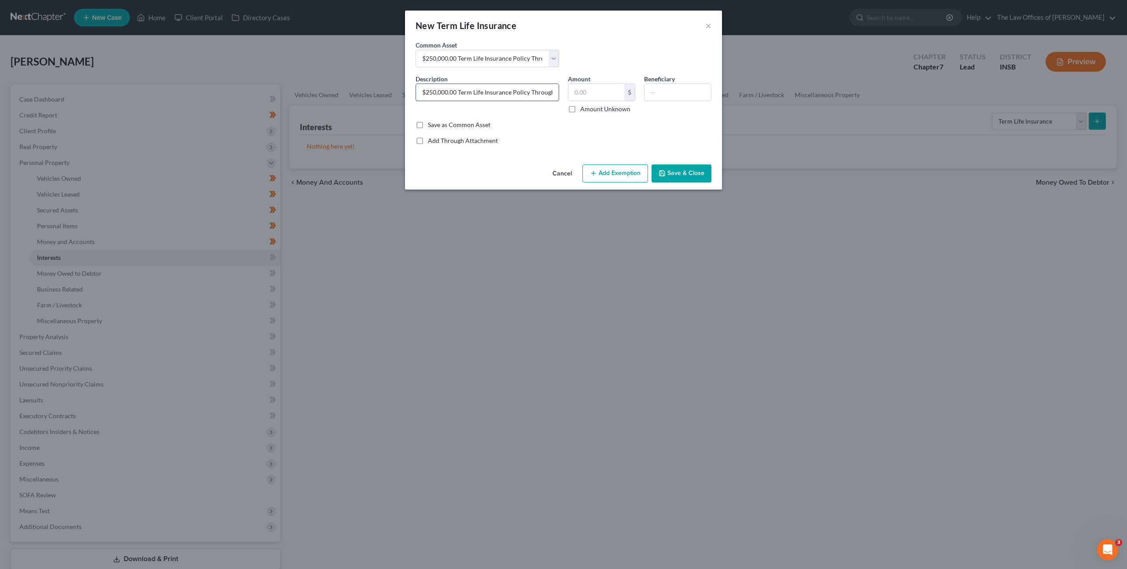
click at [431, 93] on input "$250,000.00 Term Life Insurance Policy Through State Farm" at bounding box center [487, 92] width 143 height 17
drag, startPoint x: 524, startPoint y: 93, endPoint x: 599, endPoint y: 95, distance: 74.8
click at [599, 95] on div "Description * $20,000.00 Term Life Insurance Policy Through State Farm Amount $…" at bounding box center [563, 97] width 305 height 46
click at [516, 89] on input "$20,000.00 Term Life Insurance Policy Through State Farm" at bounding box center [487, 92] width 143 height 17
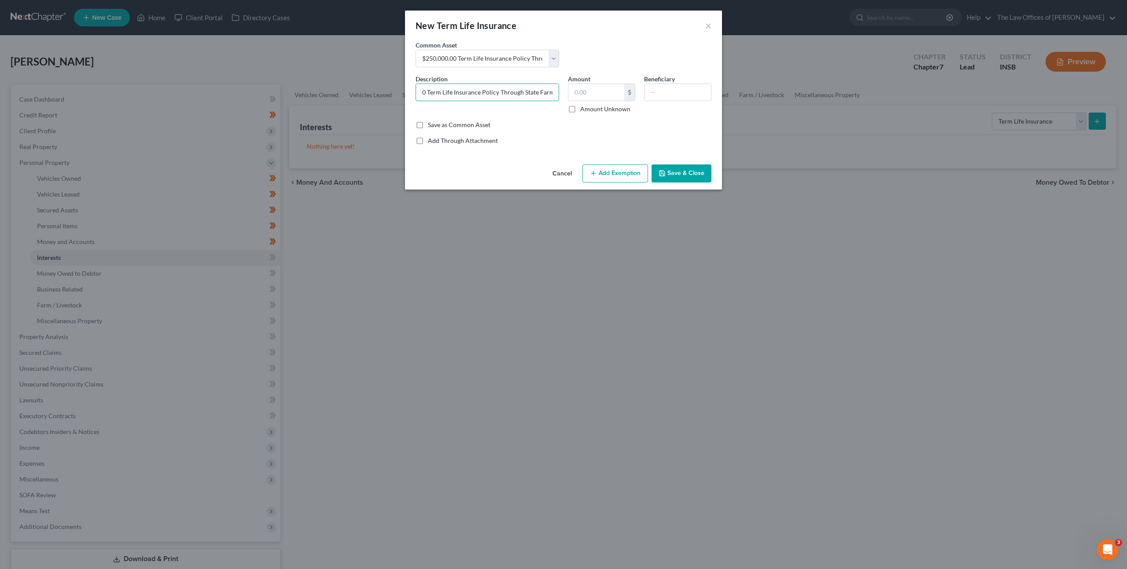
drag, startPoint x: 523, startPoint y: 90, endPoint x: 559, endPoint y: 96, distance: 37.0
click at [562, 94] on div "Description * $20,000.00 Term Life Insurance Policy Through State Farm" at bounding box center [487, 93] width 152 height 39
type input "$20,000.00 Term Life Insurance Policy Through Fidelity"
click at [631, 138] on div "Add Through Attachment" at bounding box center [563, 140] width 296 height 9
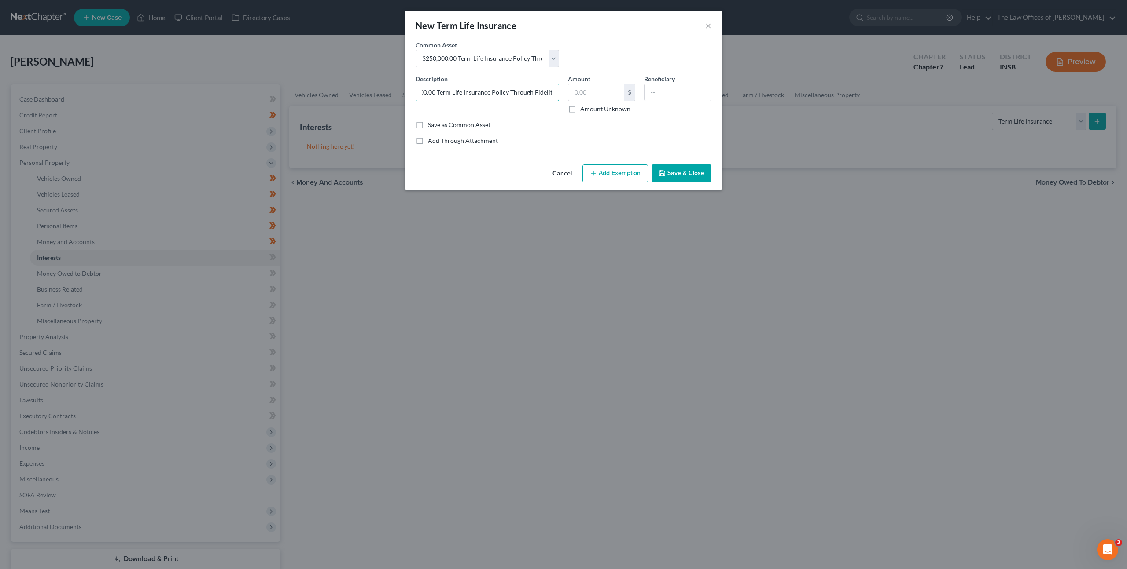
scroll to position [0, 0]
click at [676, 165] on button "Save & Close" at bounding box center [681, 174] width 60 height 18
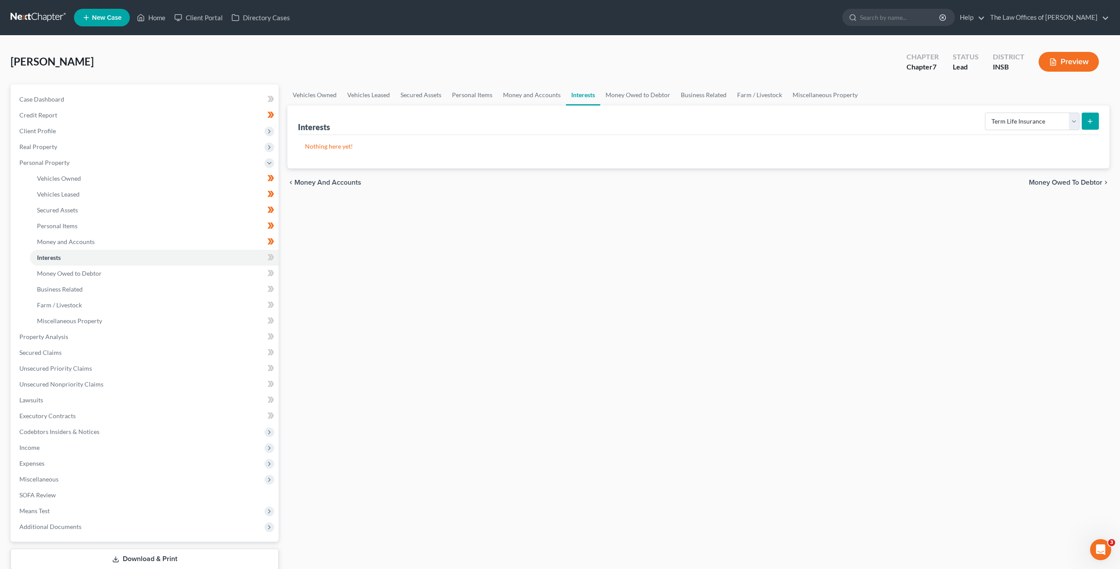
click at [500, 268] on div "Vehicles Owned Vehicles Leased Secured Assets Personal Items Money and Accounts…" at bounding box center [698, 338] width 831 height 508
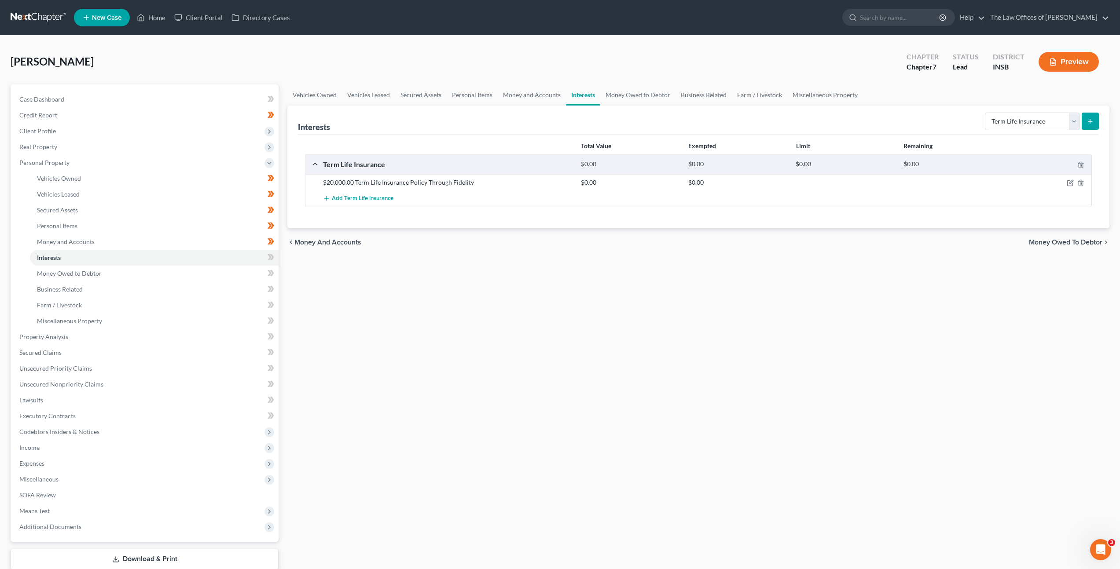
click at [1066, 182] on div at bounding box center [1049, 182] width 86 height 9
click at [1067, 181] on icon "button" at bounding box center [1070, 183] width 7 height 7
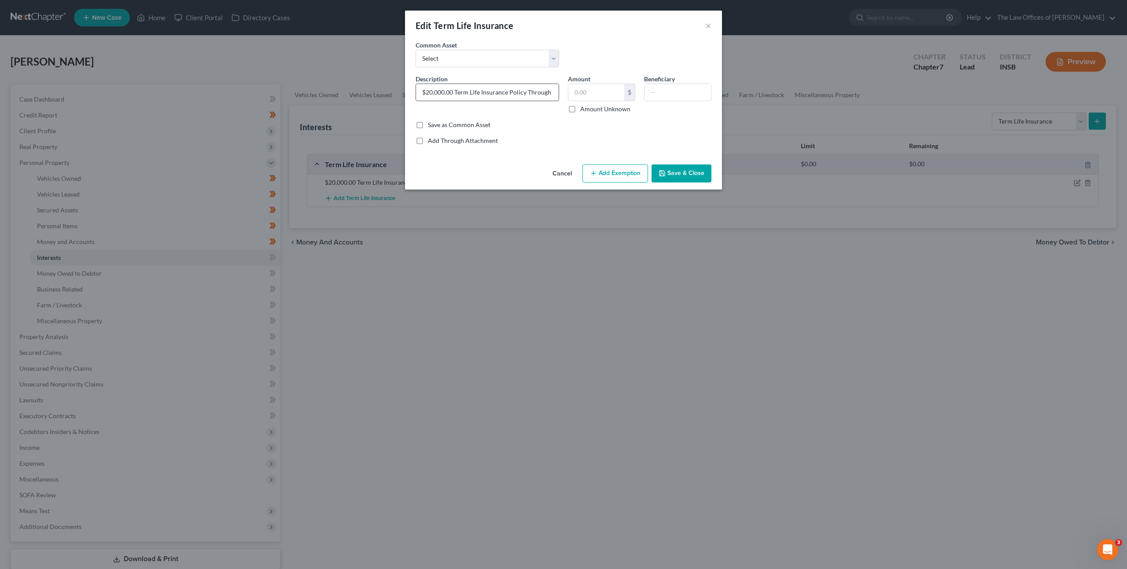
click at [522, 90] on input "$20,000.00 Term Life Insurance Policy Through Fidelity" at bounding box center [487, 92] width 143 height 17
drag, startPoint x: 572, startPoint y: 96, endPoint x: 601, endPoint y: 98, distance: 29.6
click at [601, 98] on div "Description * $20,000.00 Term Life Insurance Policy Through Fidelity Amount $ A…" at bounding box center [563, 97] width 305 height 46
click at [534, 91] on input "$20,000.00 Term Life Insurance Policy Through Fidelity" at bounding box center [487, 92] width 143 height 17
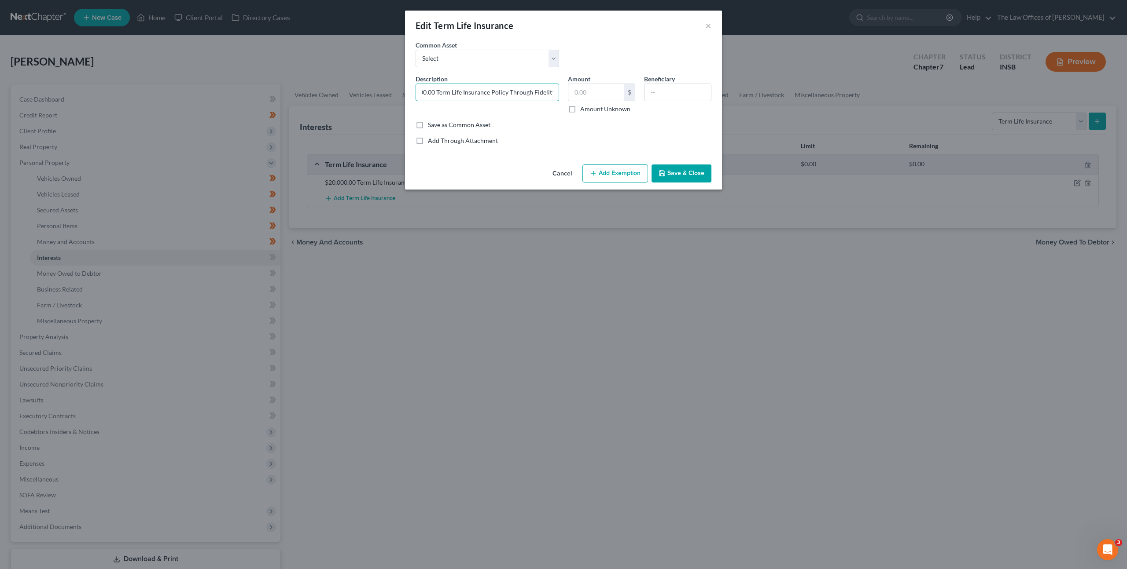
drag, startPoint x: 555, startPoint y: 99, endPoint x: 578, endPoint y: 101, distance: 22.5
click at [578, 101] on div "Description * $20,000.00 Term Life Insurance Policy Through Fidelity Amount $ A…" at bounding box center [563, 97] width 305 height 46
type input "$20,000.00 Term Life Insurance Policy Through Anthem Blue Cross"
click at [679, 168] on button "Save & Close" at bounding box center [681, 174] width 60 height 18
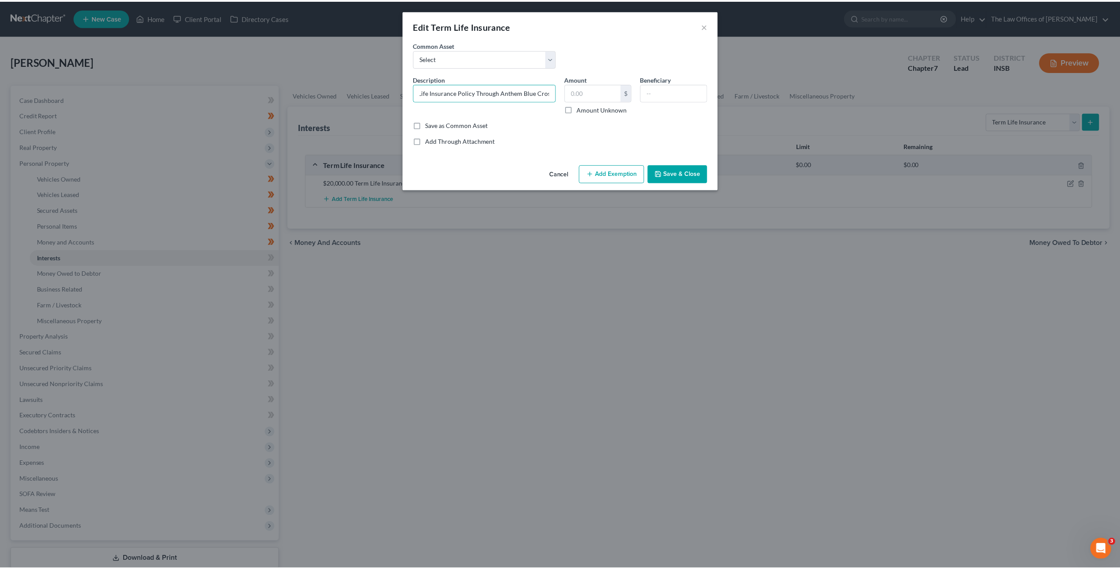
scroll to position [0, 0]
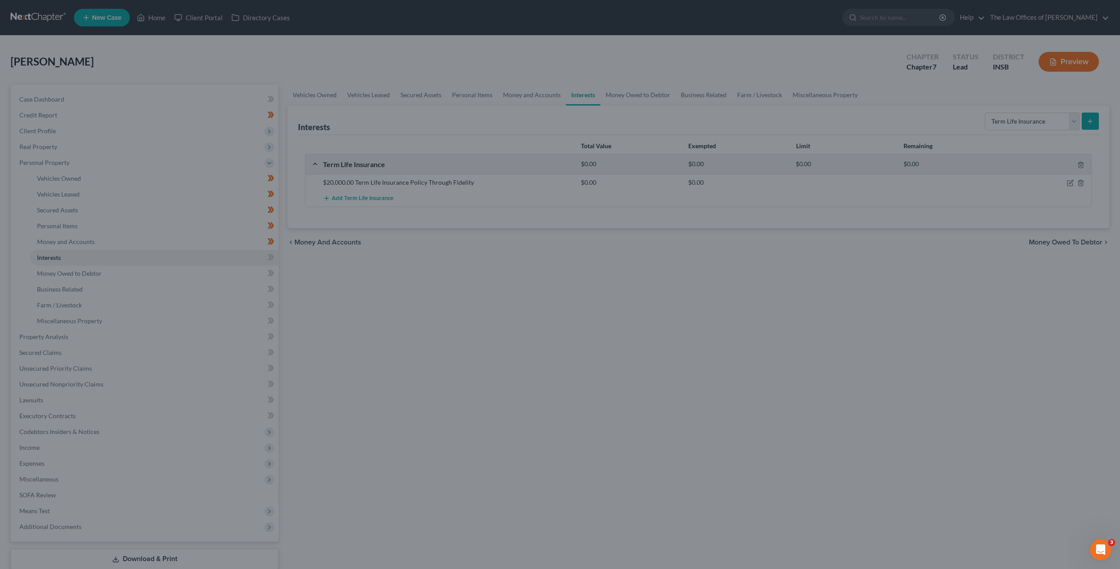
drag, startPoint x: 578, startPoint y: 328, endPoint x: 334, endPoint y: 293, distance: 246.3
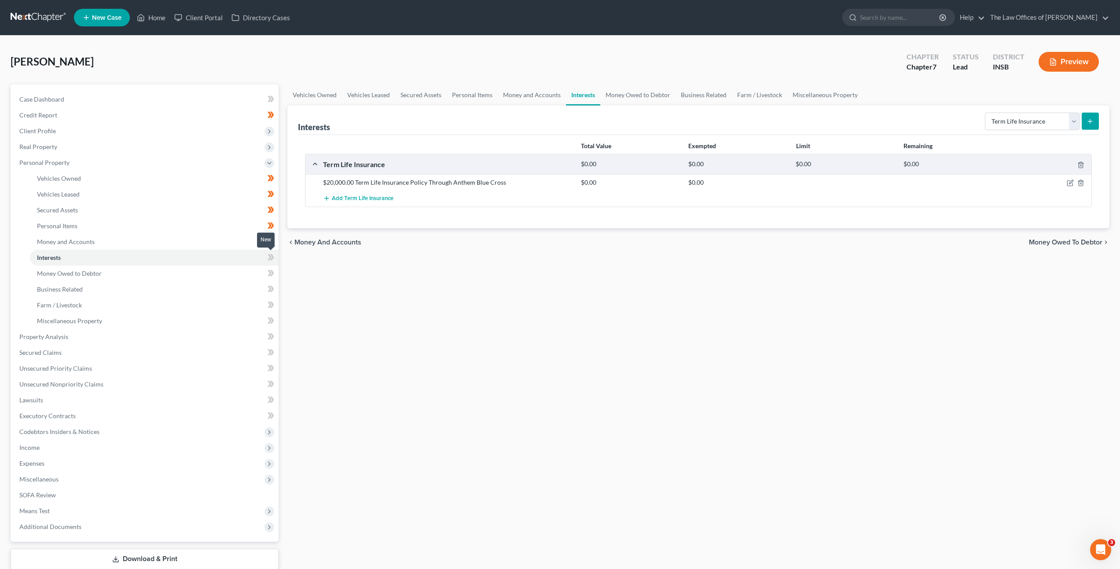
click at [271, 257] on icon at bounding box center [270, 257] width 4 height 6
click at [235, 272] on link "Money Owed to Debtor" at bounding box center [154, 274] width 249 height 16
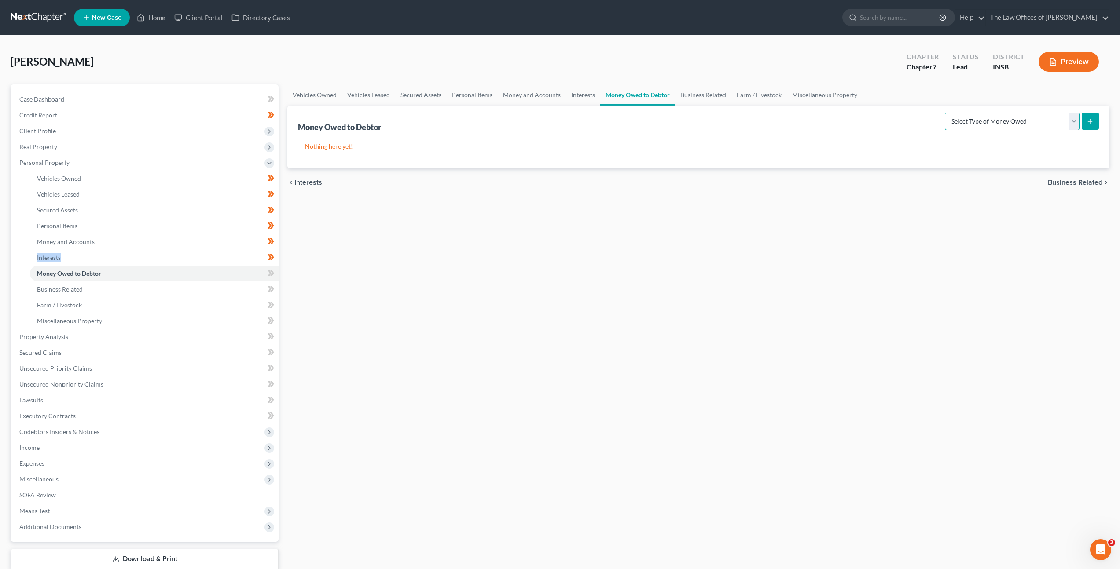
click at [981, 118] on select "Select Type of Money Owed Accounts Receivable Alimony Child Support Claims Agai…" at bounding box center [1012, 122] width 135 height 18
click at [276, 275] on span at bounding box center [270, 274] width 15 height 13
click at [275, 275] on span at bounding box center [270, 274] width 15 height 13
click at [437, 284] on div "Vehicles Owned Vehicles Leased Secured Assets Personal Items Money and Accounts…" at bounding box center [698, 338] width 831 height 508
click at [148, 290] on link "Business Related" at bounding box center [154, 290] width 249 height 16
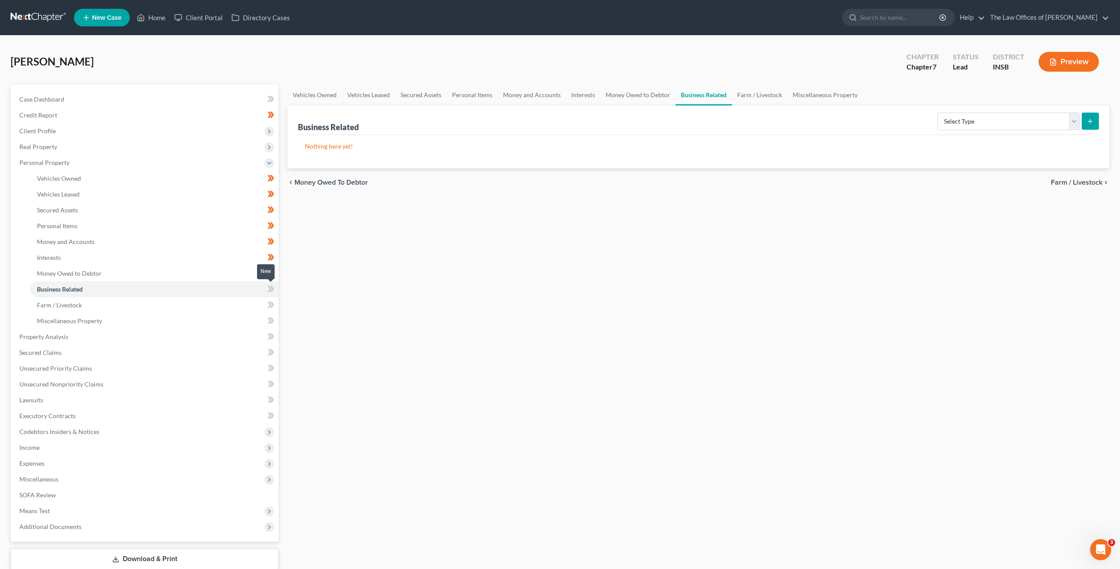
click at [268, 287] on icon at bounding box center [271, 289] width 7 height 11
drag, startPoint x: 443, startPoint y: 258, endPoint x: 427, endPoint y: 262, distance: 15.8
click at [442, 258] on div "Vehicles Owned Vehicles Leased Secured Assets Personal Items Money and Accounts…" at bounding box center [698, 338] width 831 height 508
click at [198, 303] on link "Farm / Livestock" at bounding box center [154, 306] width 249 height 16
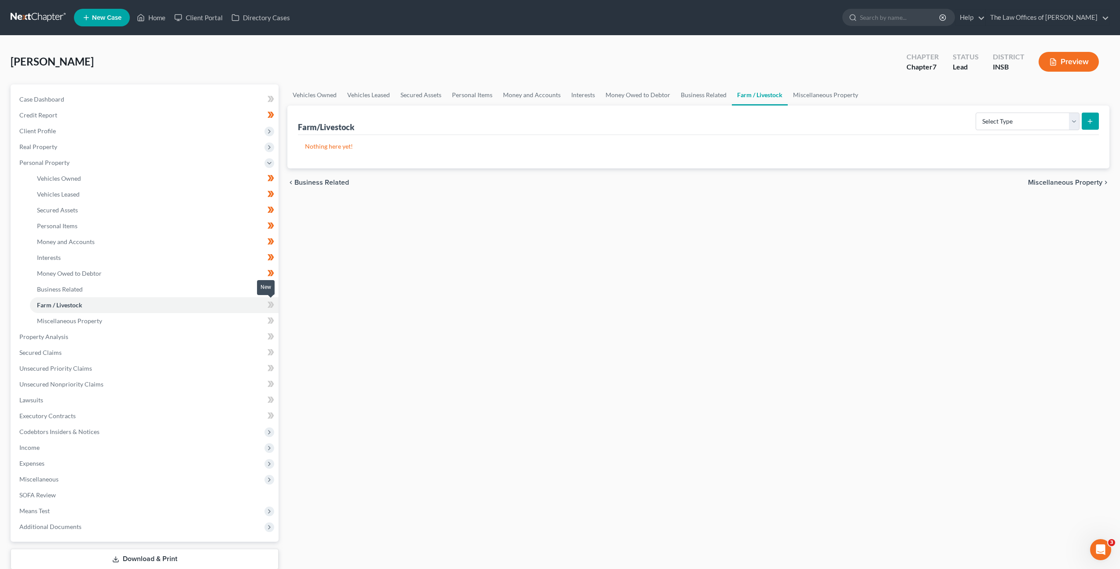
click at [276, 304] on span at bounding box center [270, 306] width 15 height 13
click at [237, 319] on link "Miscellaneous Property" at bounding box center [154, 321] width 249 height 16
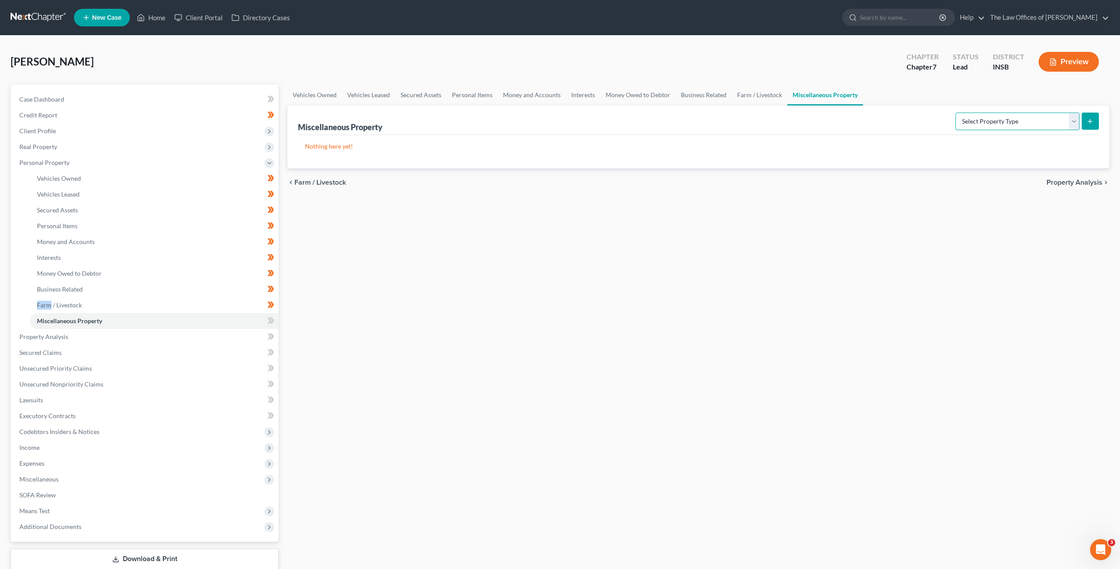
click at [976, 115] on select "Select Property Type Assigned for Creditor Benefit Within 1 Year Holding for An…" at bounding box center [1017, 122] width 124 height 18
click at [977, 121] on select "Select Property Type Assigned for Creditor Benefit Within 1 Year Holding for An…" at bounding box center [1017, 122] width 124 height 18
click at [962, 121] on select "Select Property Type Assigned for Creditor Benefit Within 1 Year Holding for An…" at bounding box center [1017, 122] width 124 height 18
click at [272, 319] on icon at bounding box center [272, 321] width 4 height 6
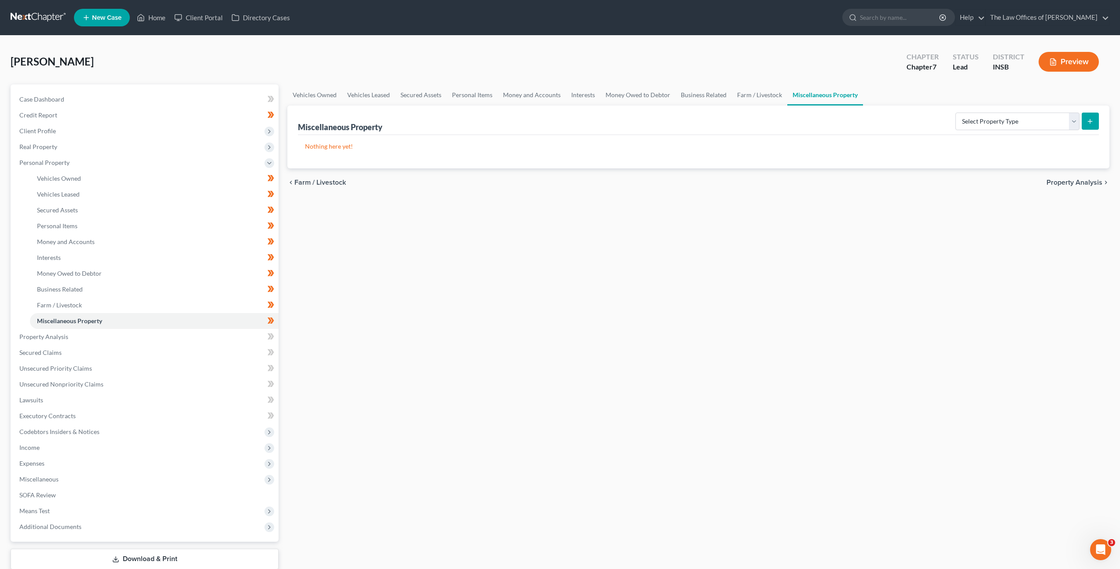
click at [389, 305] on div "Vehicles Owned Vehicles Leased Secured Assets Personal Items Money and Accounts…" at bounding box center [698, 338] width 831 height 508
click at [132, 340] on link "Property Analysis" at bounding box center [145, 337] width 266 height 16
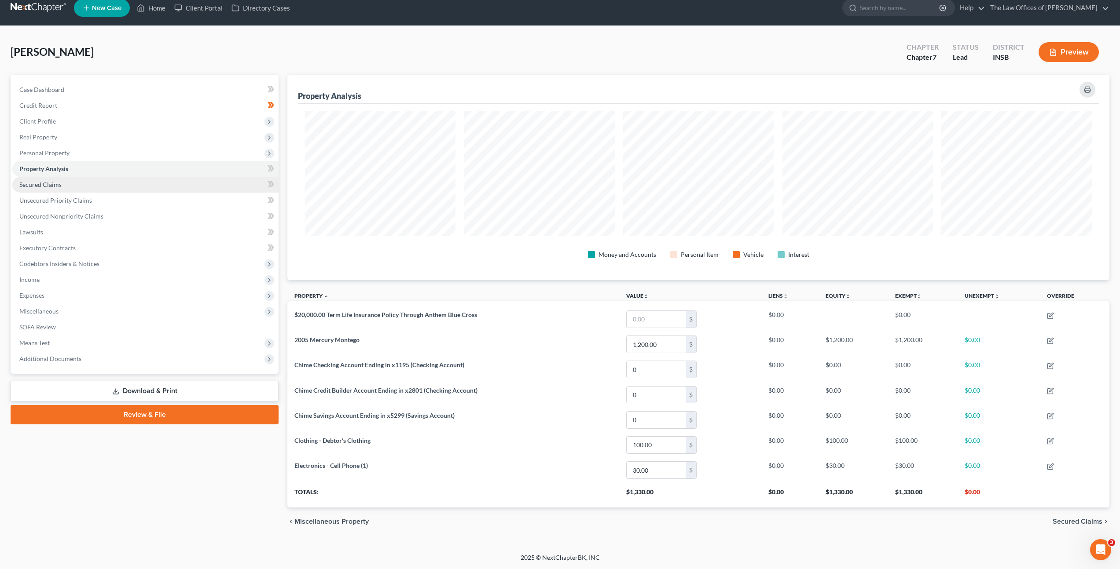
click at [149, 184] on link "Secured Claims" at bounding box center [145, 185] width 266 height 16
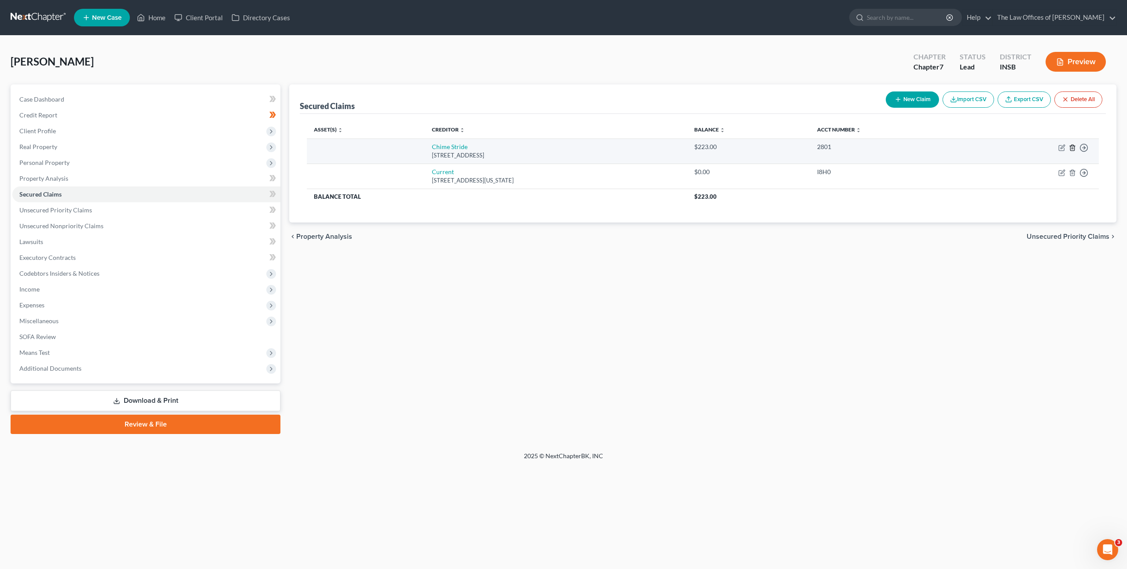
click at [1070, 147] on icon "button" at bounding box center [1072, 148] width 4 height 6
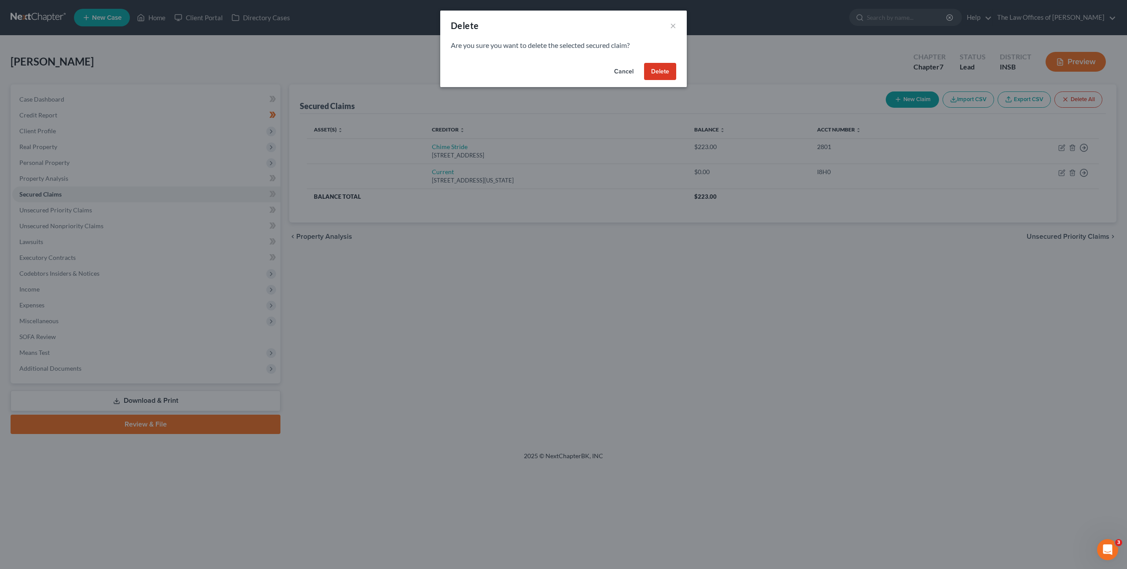
drag, startPoint x: 664, startPoint y: 72, endPoint x: 815, endPoint y: 109, distance: 156.3
click at [665, 71] on button "Delete" at bounding box center [660, 72] width 32 height 18
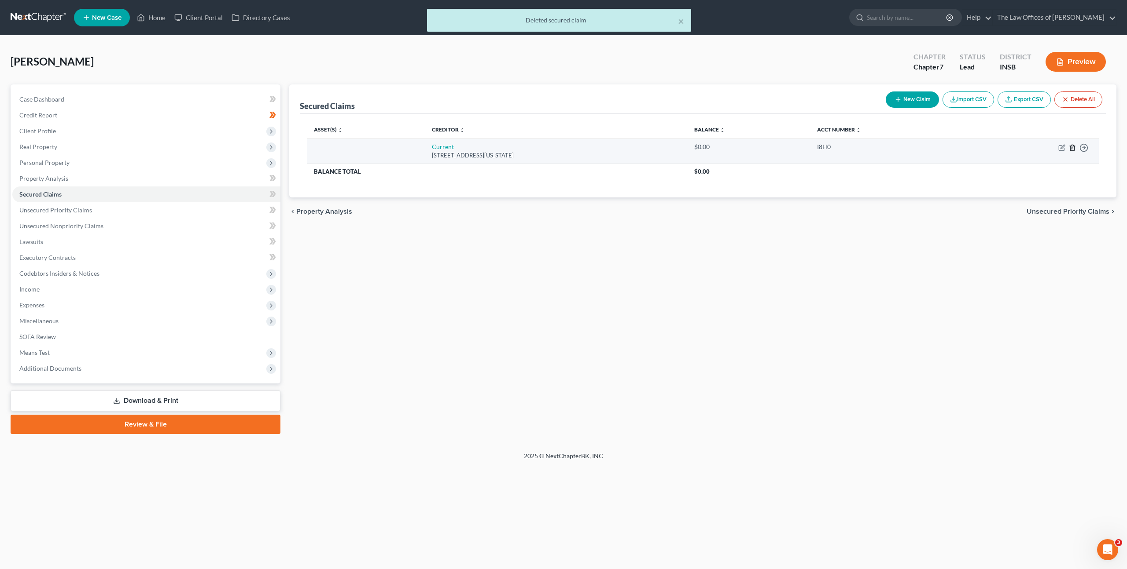
click at [1069, 148] on icon "button" at bounding box center [1072, 147] width 7 height 7
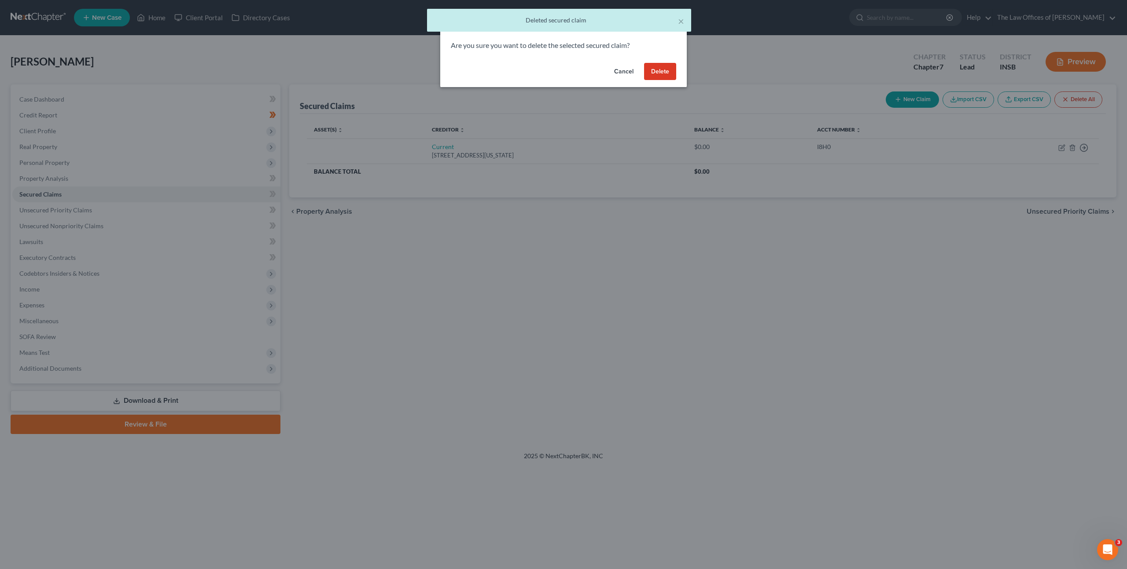
click at [666, 74] on button "Delete" at bounding box center [660, 72] width 32 height 18
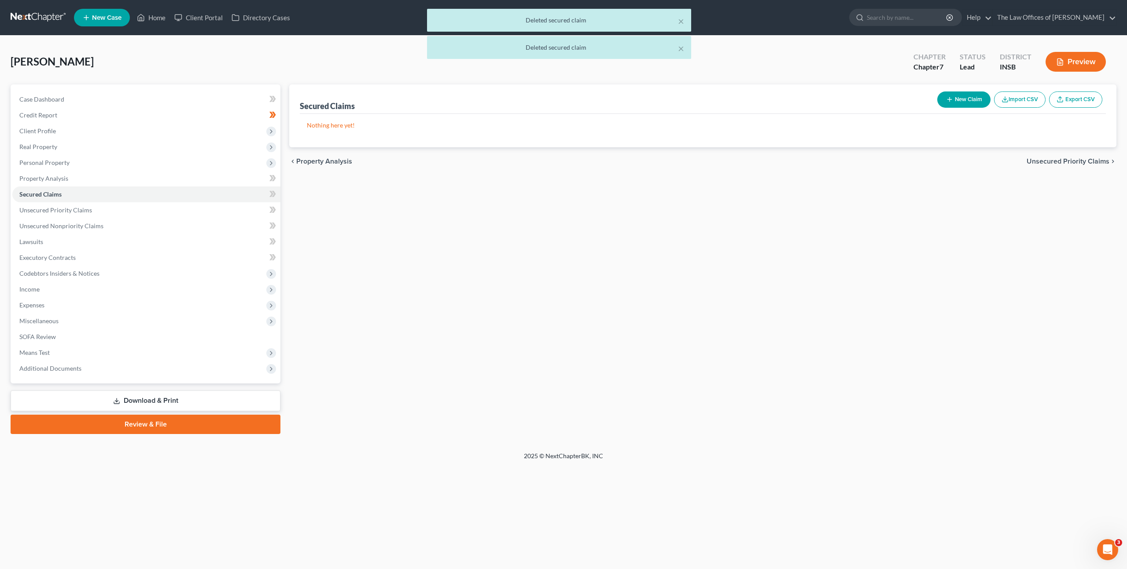
drag, startPoint x: 474, startPoint y: 293, endPoint x: 287, endPoint y: 226, distance: 199.6
click at [461, 286] on div "Secured Claims New Claim Import CSV Export CSV Nothing here yet! Previous 1 Nex…" at bounding box center [703, 259] width 836 height 350
click at [229, 207] on link "Unsecured Priority Claims" at bounding box center [146, 210] width 268 height 16
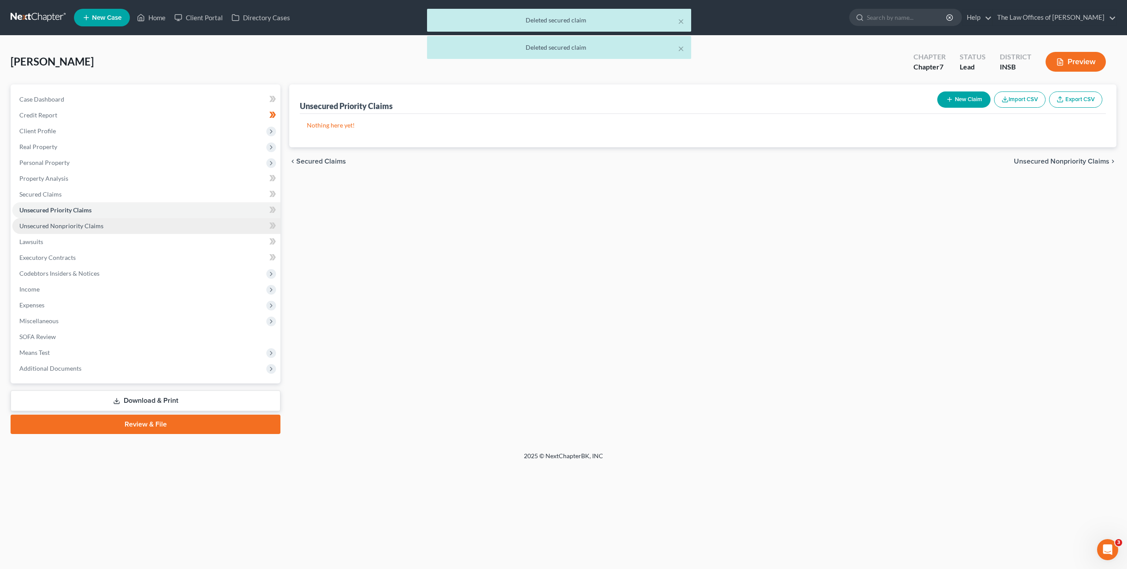
click at [215, 223] on link "Unsecured Nonpriority Claims" at bounding box center [146, 226] width 268 height 16
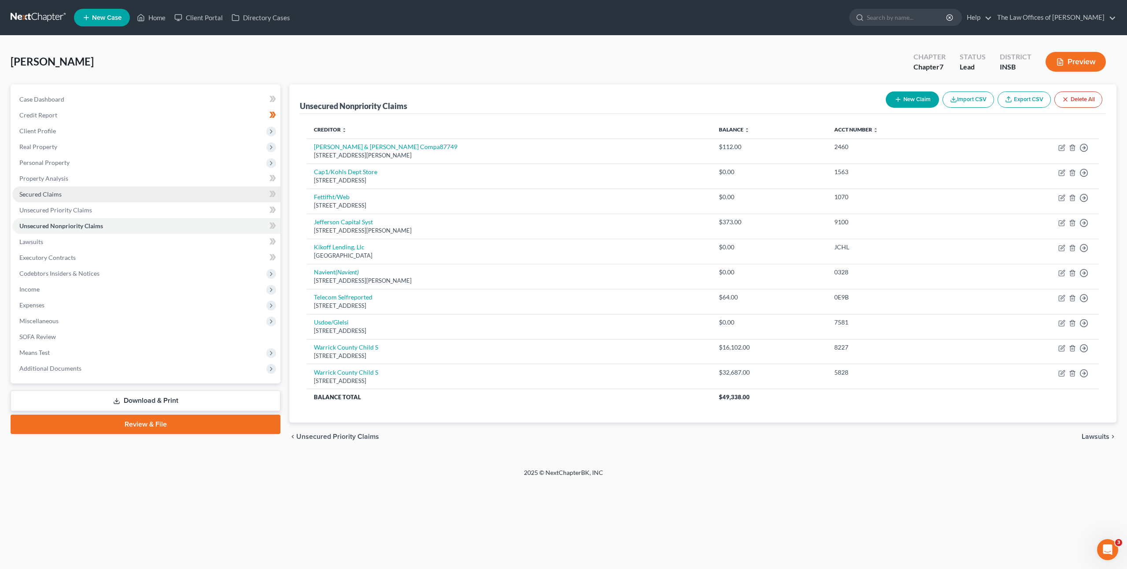
click at [125, 198] on link "Secured Claims" at bounding box center [146, 195] width 268 height 16
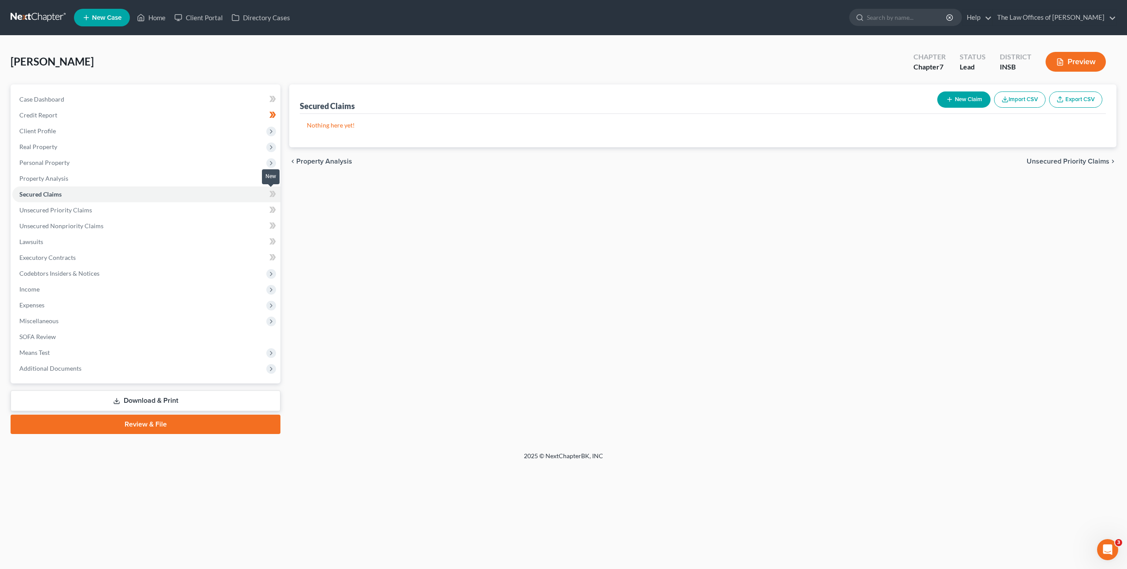
click at [274, 194] on icon at bounding box center [274, 194] width 4 height 6
click at [521, 216] on div "Secured Claims New Claim Import CSV Export CSV Nothing here yet! Previous 1 Nex…" at bounding box center [703, 259] width 836 height 350
click at [160, 209] on link "Unsecured Priority Claims" at bounding box center [146, 210] width 268 height 16
click at [946, 105] on button "New Claim" at bounding box center [963, 100] width 53 height 16
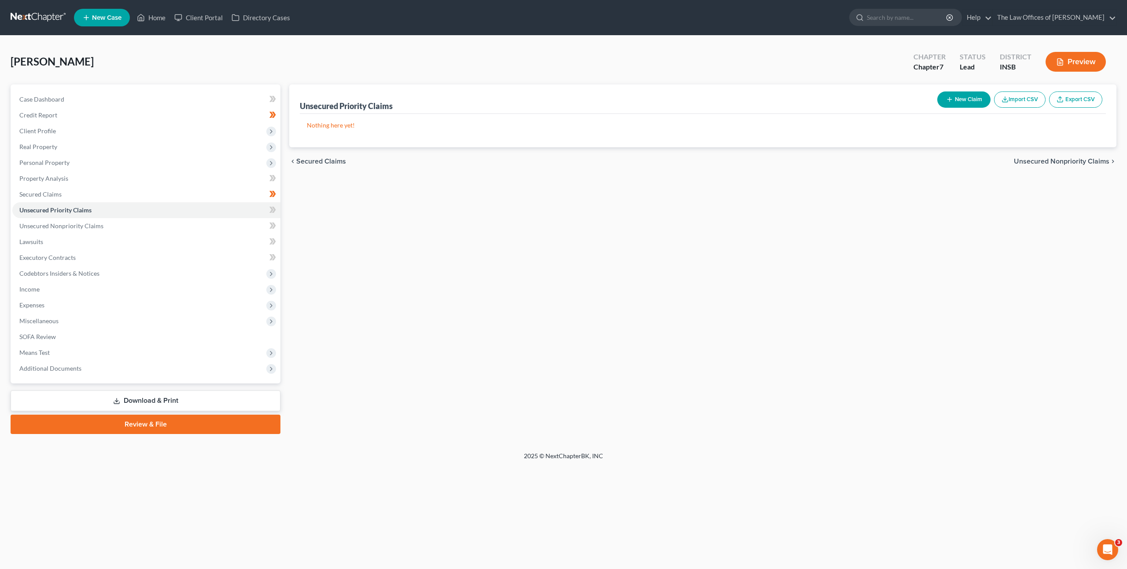
select select "0"
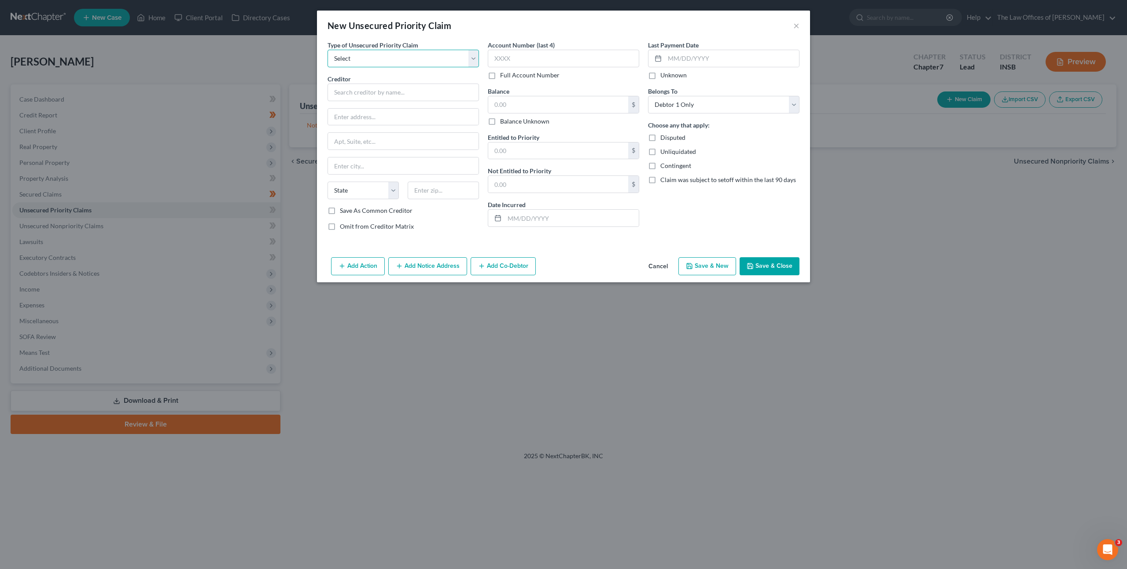
click at [443, 61] on select "Select Taxes & Other Government Units Domestic Support Obligations Extensions o…" at bounding box center [402, 59] width 151 height 18
click at [446, 62] on select "Select Taxes & Other Government Units Domestic Support Obligations Extensions o…" at bounding box center [402, 59] width 151 height 18
click at [658, 263] on button "Cancel" at bounding box center [657, 267] width 33 height 18
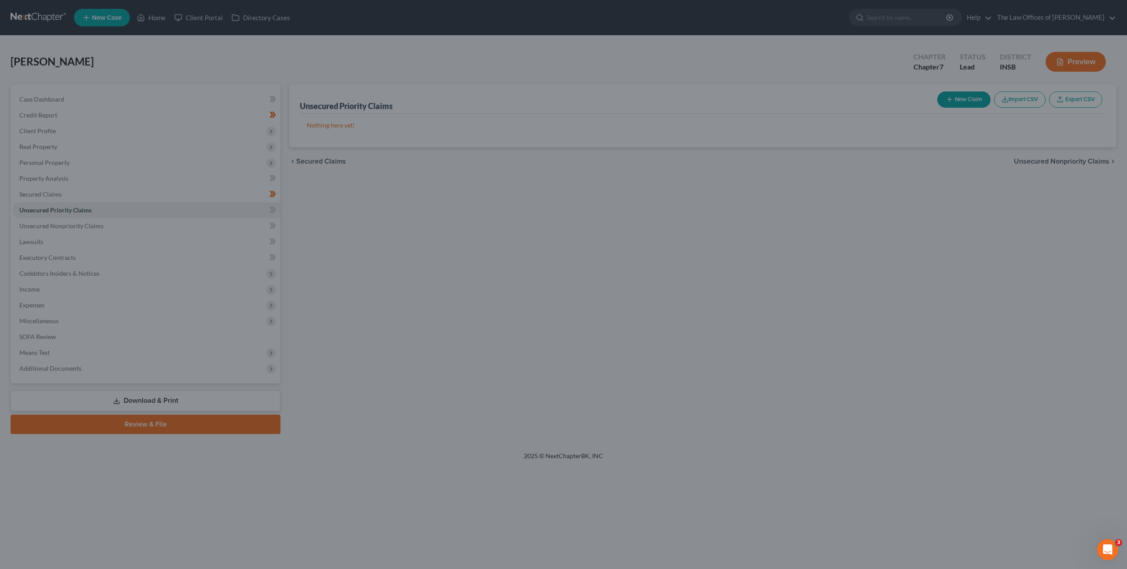
drag, startPoint x: 593, startPoint y: 339, endPoint x: 581, endPoint y: 334, distance: 12.7
click at [593, 339] on div "Unsecured Priority Claims New Claim Import CSV Export CSV Nothing here yet! Pre…" at bounding box center [703, 259] width 836 height 350
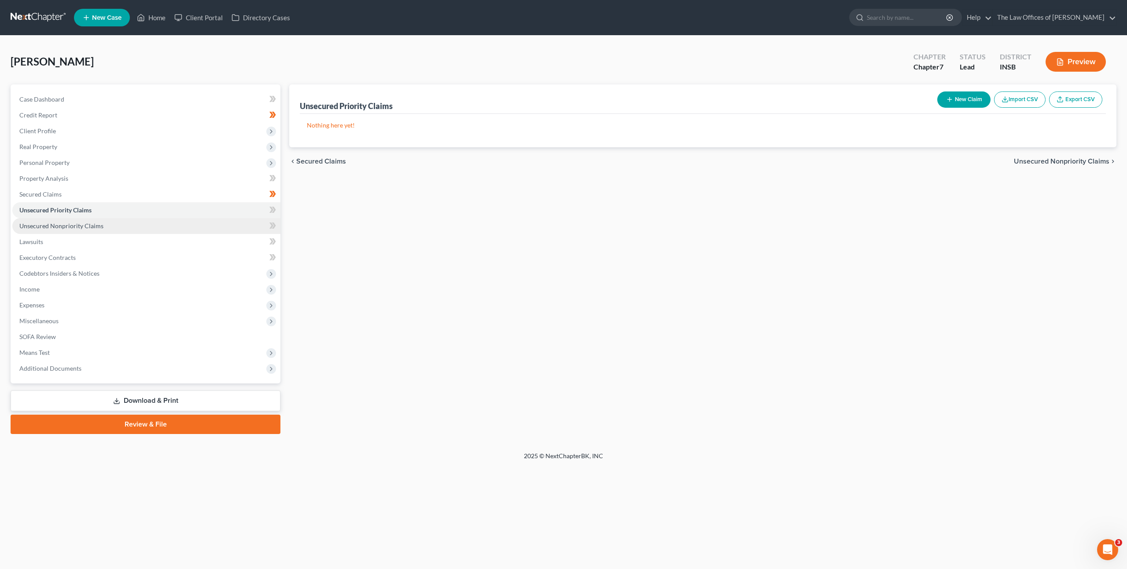
click at [222, 227] on link "Unsecured Nonpriority Claims" at bounding box center [146, 226] width 268 height 16
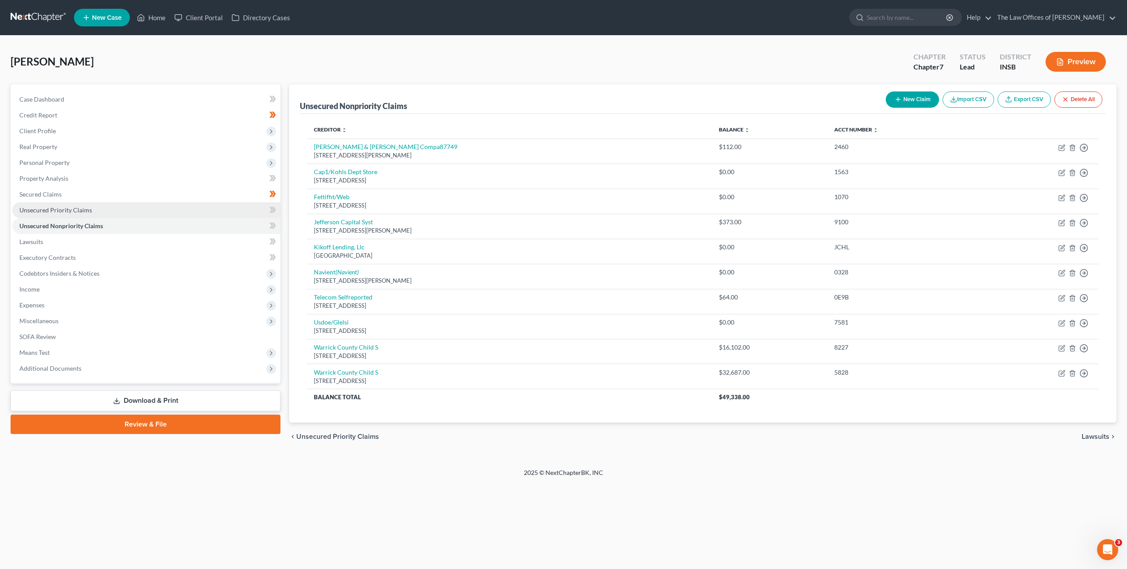
click at [111, 206] on link "Unsecured Priority Claims" at bounding box center [146, 210] width 268 height 16
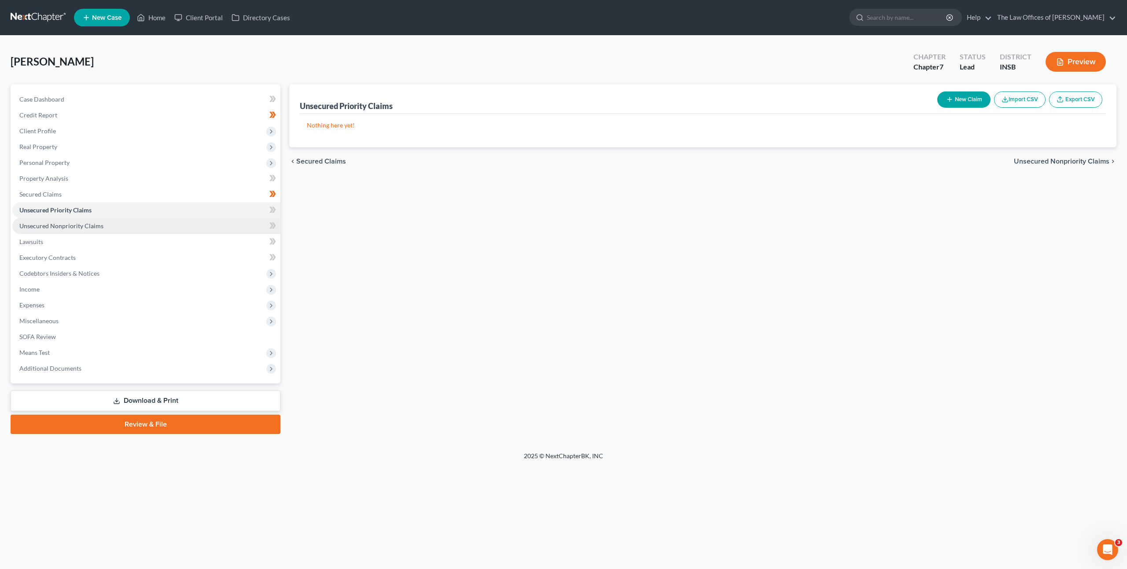
click at [190, 220] on link "Unsecured Nonpriority Claims" at bounding box center [146, 226] width 268 height 16
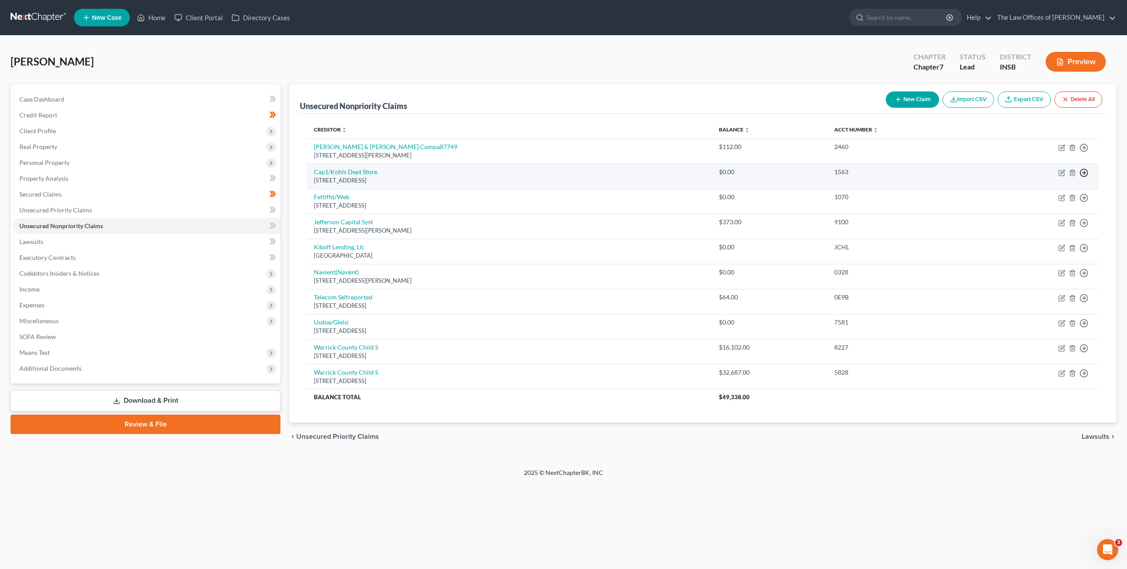
click at [1085, 174] on icon "button" at bounding box center [1083, 173] width 9 height 9
click at [1016, 224] on link "Move to Notice Only" at bounding box center [1042, 223] width 73 height 15
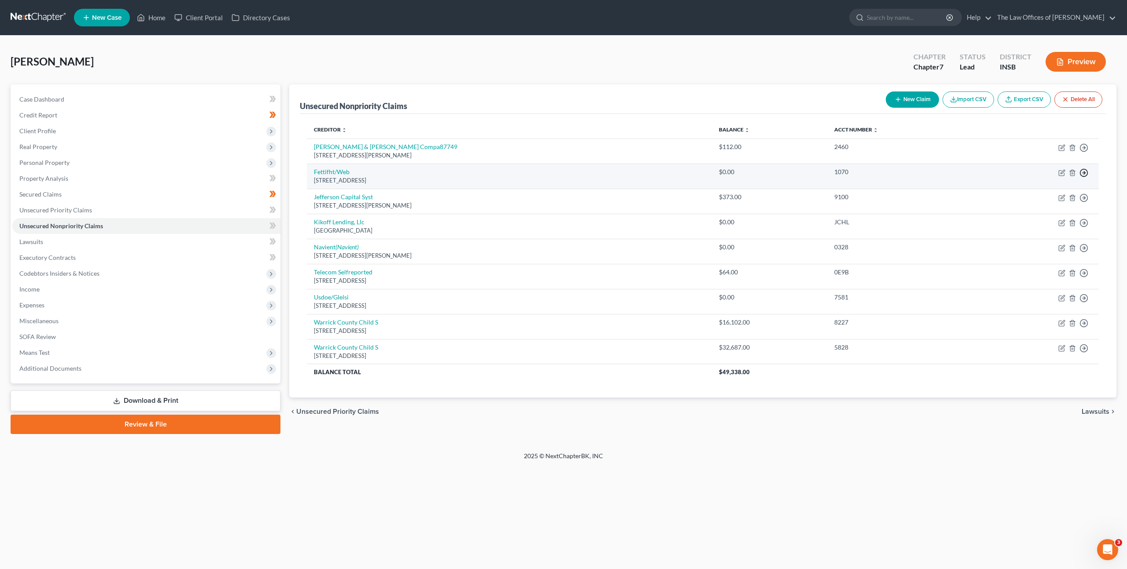
click at [1081, 172] on icon "button" at bounding box center [1083, 173] width 9 height 9
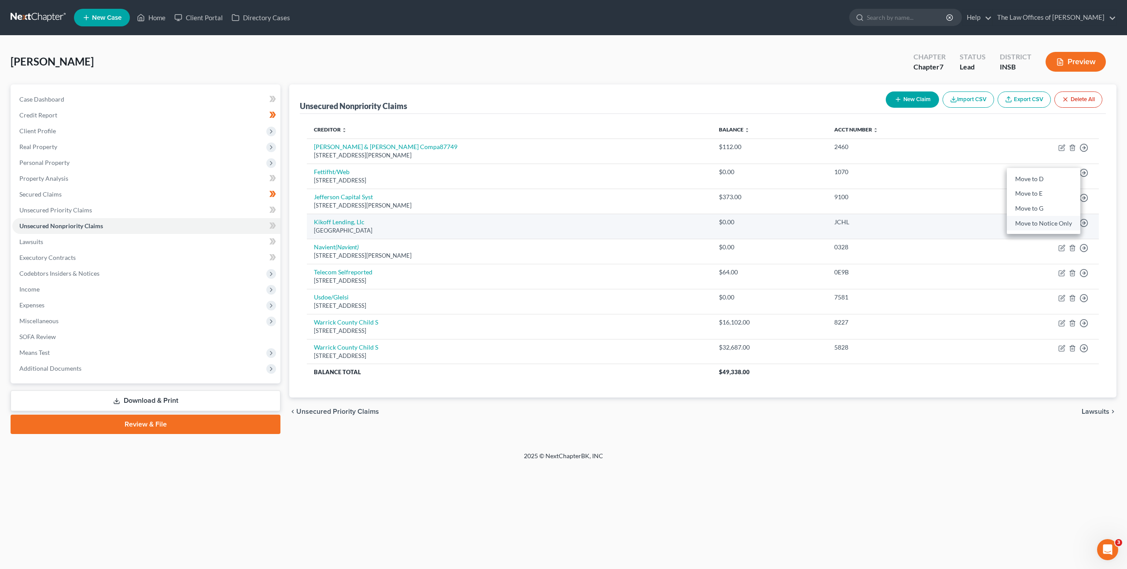
click at [1044, 220] on link "Move to Notice Only" at bounding box center [1042, 223] width 73 height 15
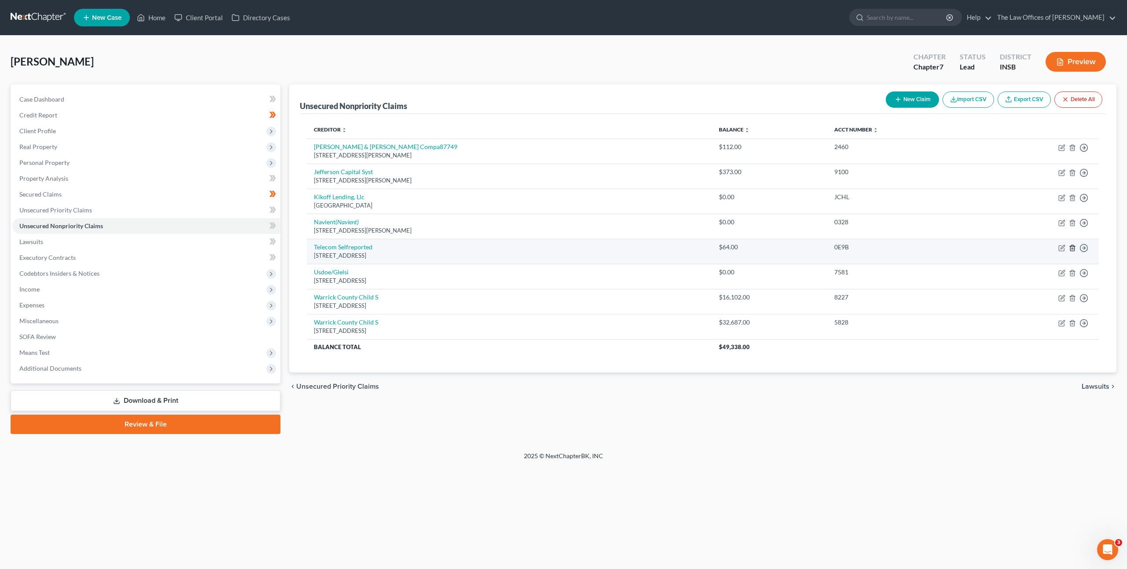
click at [1069, 248] on icon "button" at bounding box center [1072, 248] width 7 height 7
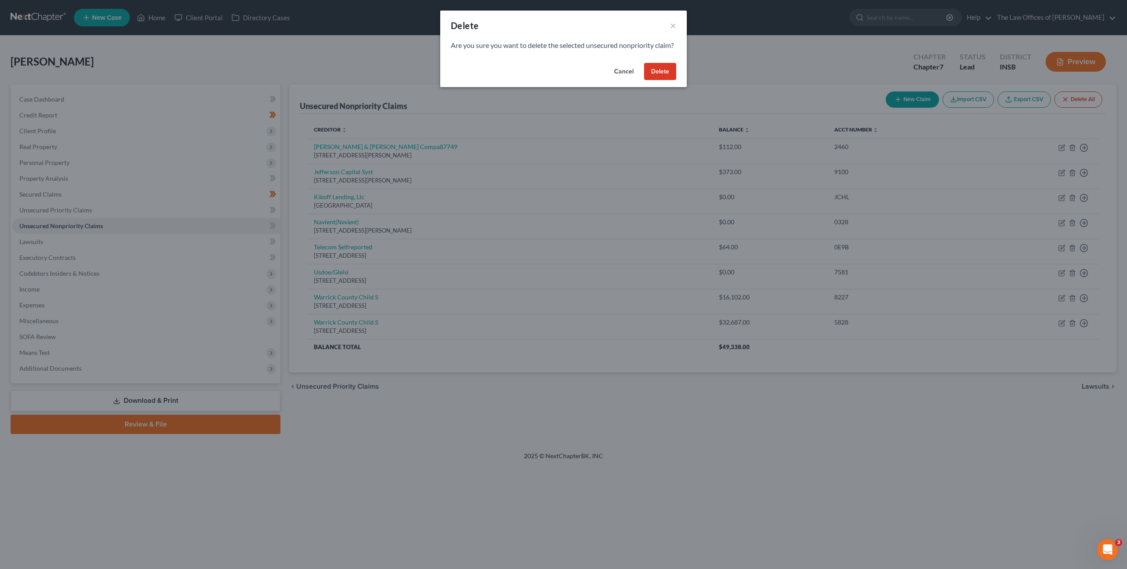
click at [671, 81] on button "Delete" at bounding box center [660, 72] width 32 height 18
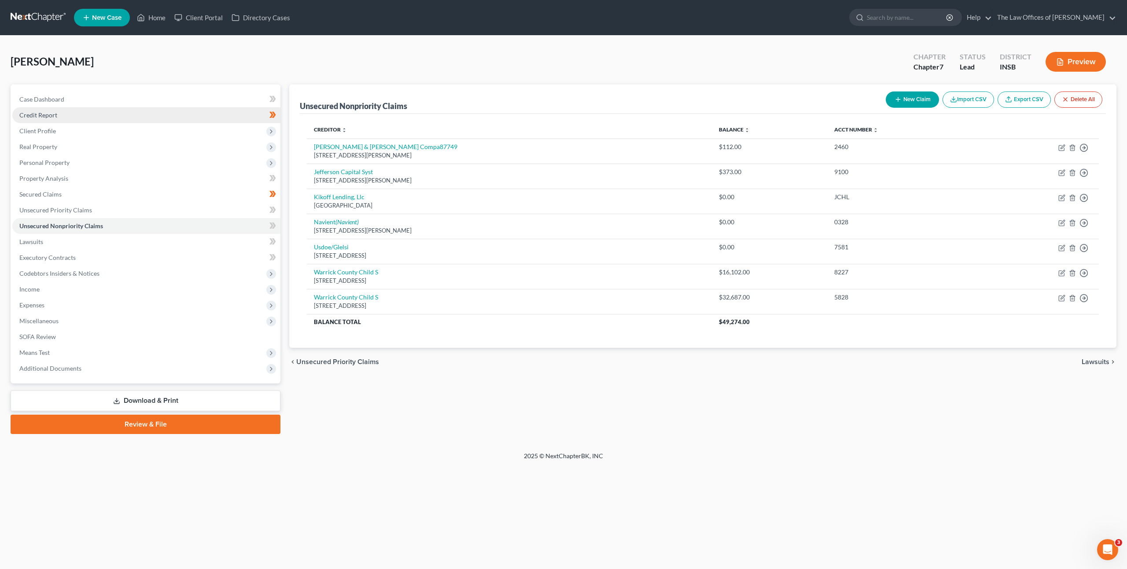
click at [218, 119] on link "Credit Report" at bounding box center [146, 115] width 268 height 16
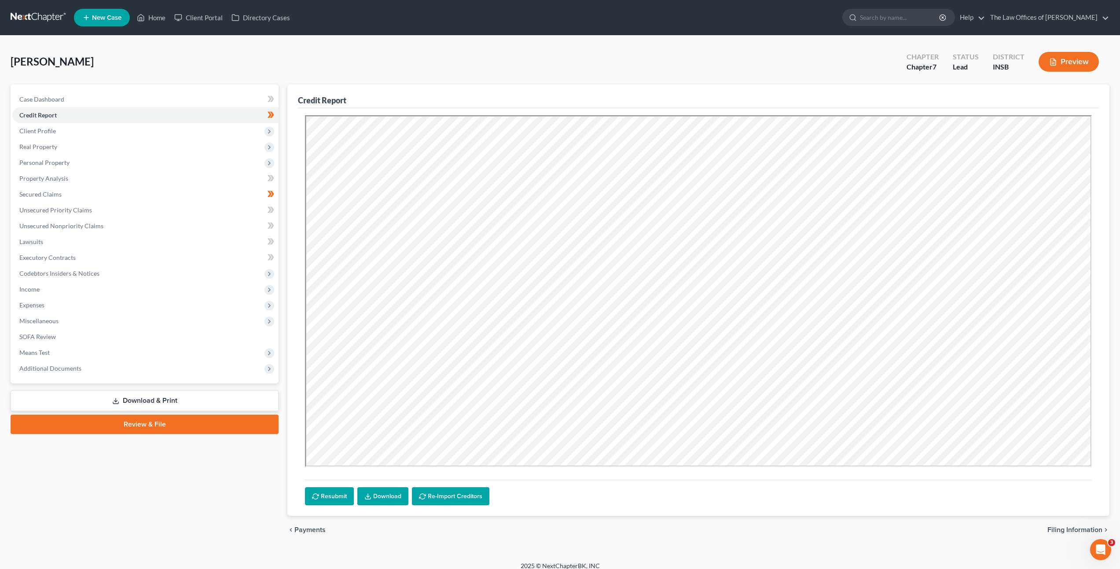
click at [372, 496] on link "Download" at bounding box center [382, 497] width 51 height 18
click at [81, 231] on link "Unsecured Nonpriority Claims" at bounding box center [145, 226] width 266 height 16
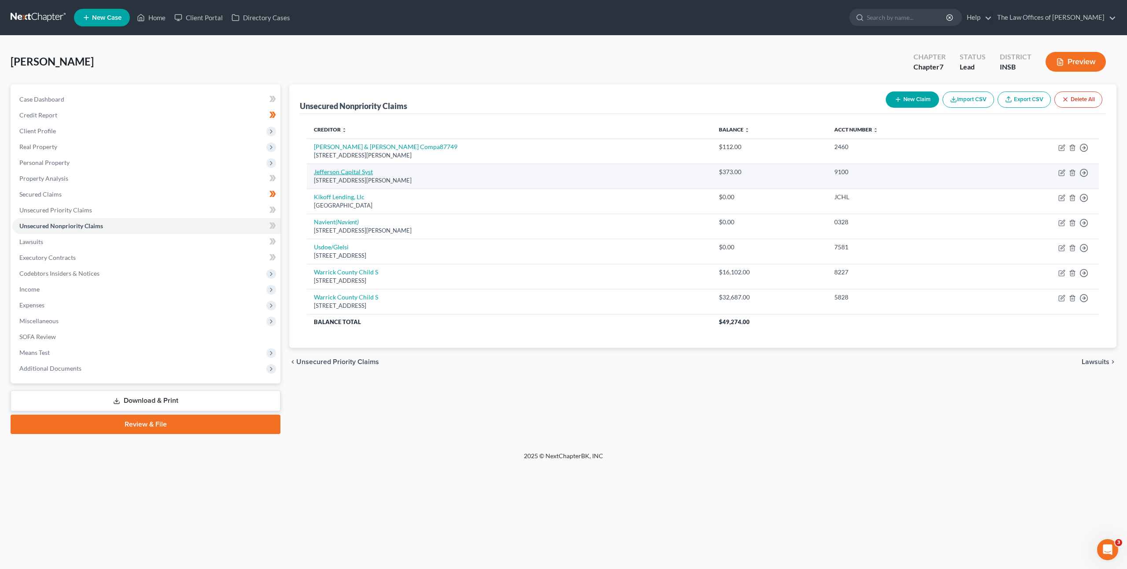
click at [357, 172] on link "Jefferson Capital Syst" at bounding box center [343, 171] width 59 height 7
select select "24"
select select "0"
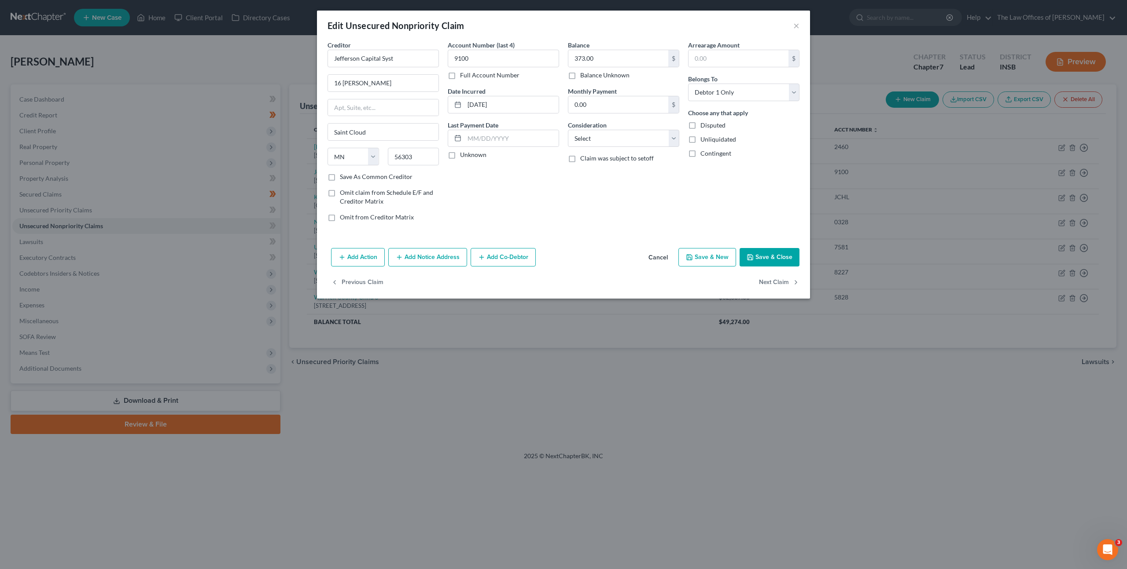
click at [419, 257] on button "Add Notice Address" at bounding box center [427, 257] width 79 height 18
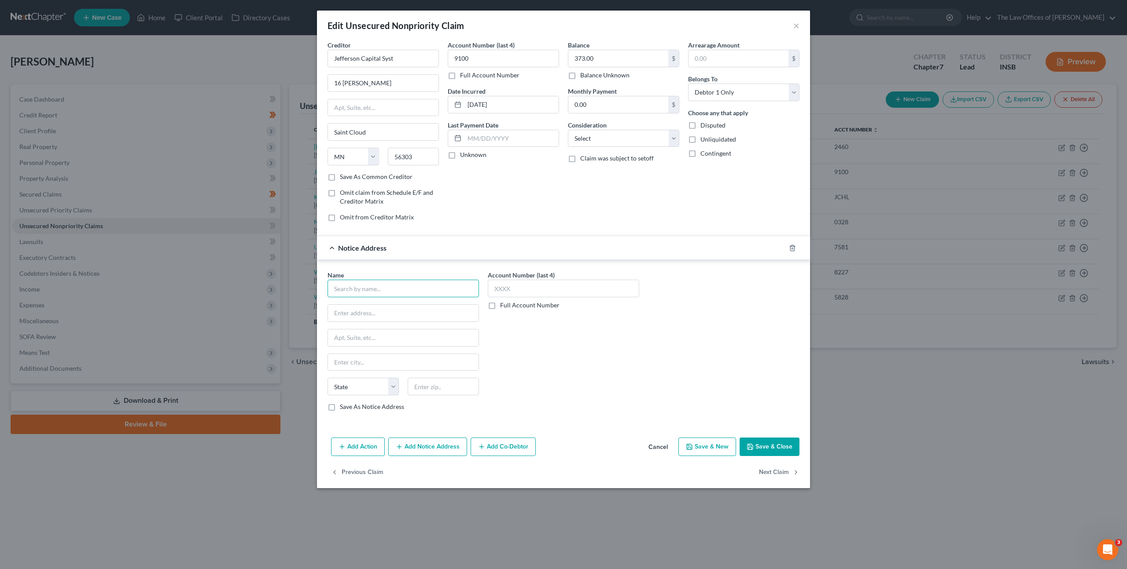
click at [374, 286] on input "text" at bounding box center [402, 289] width 151 height 18
type input "Sprint"
click at [618, 396] on div "Account Number (last 4) Full Account Number" at bounding box center [563, 345] width 160 height 148
click at [656, 443] on button "Cancel" at bounding box center [657, 448] width 33 height 18
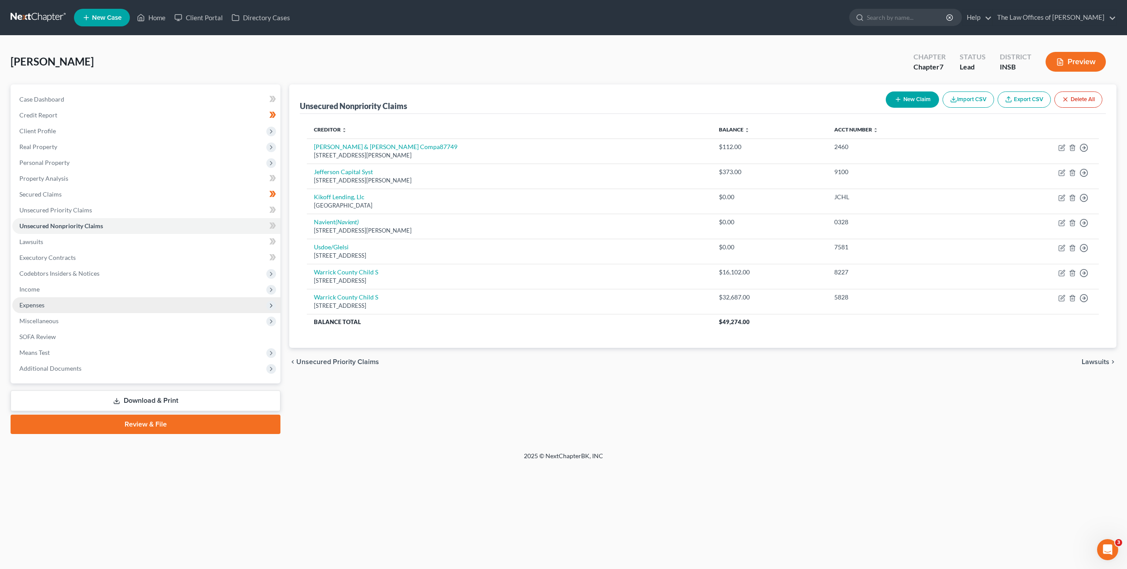
click at [174, 308] on span "Expenses" at bounding box center [146, 306] width 268 height 16
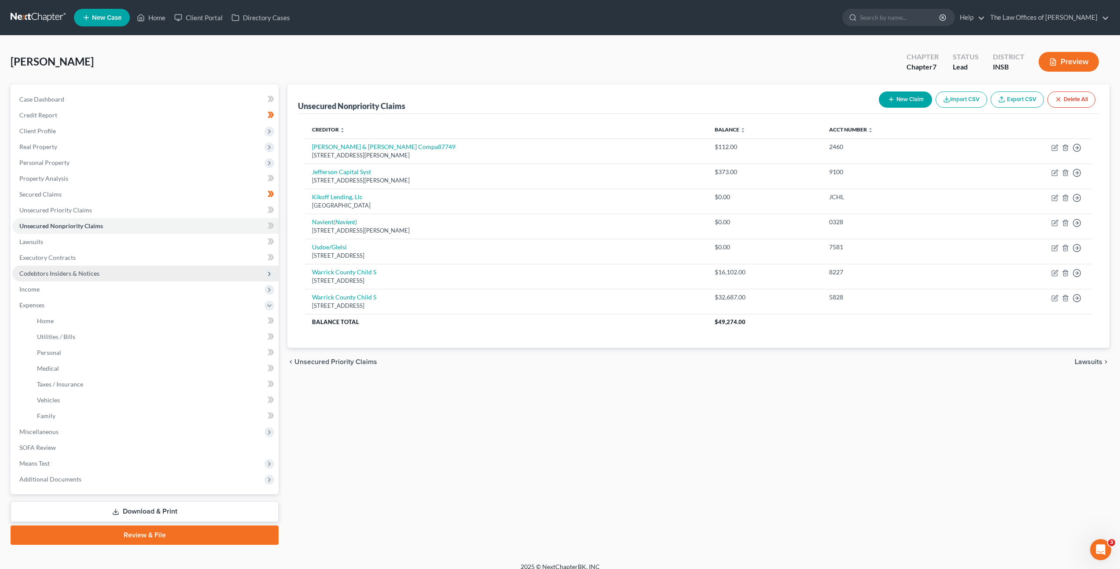
click at [122, 281] on span "Codebtors Insiders & Notices" at bounding box center [145, 274] width 266 height 16
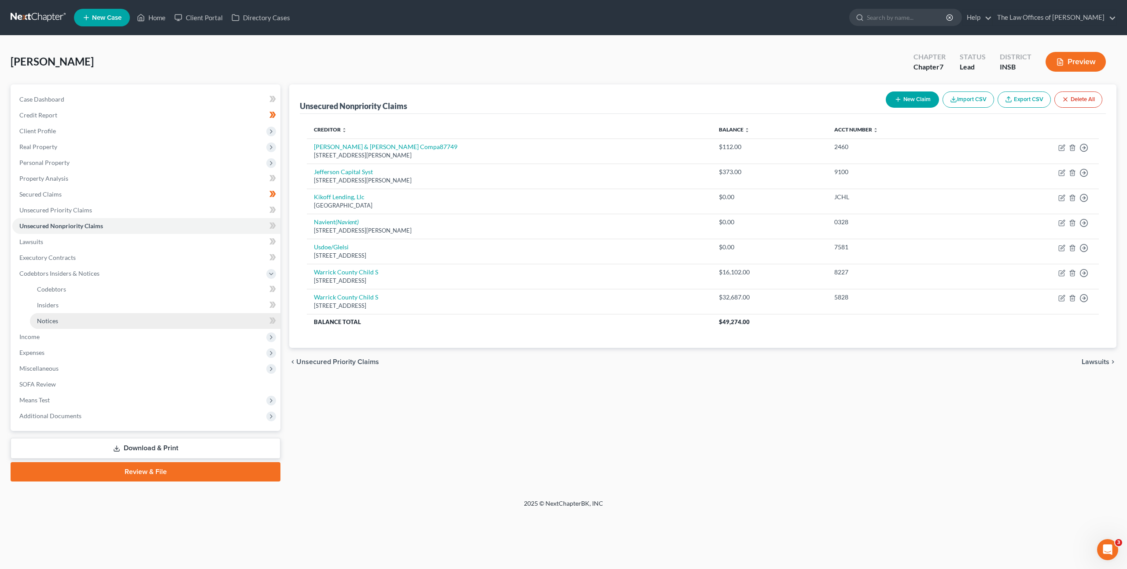
click at [106, 327] on link "Notices" at bounding box center [155, 321] width 250 height 16
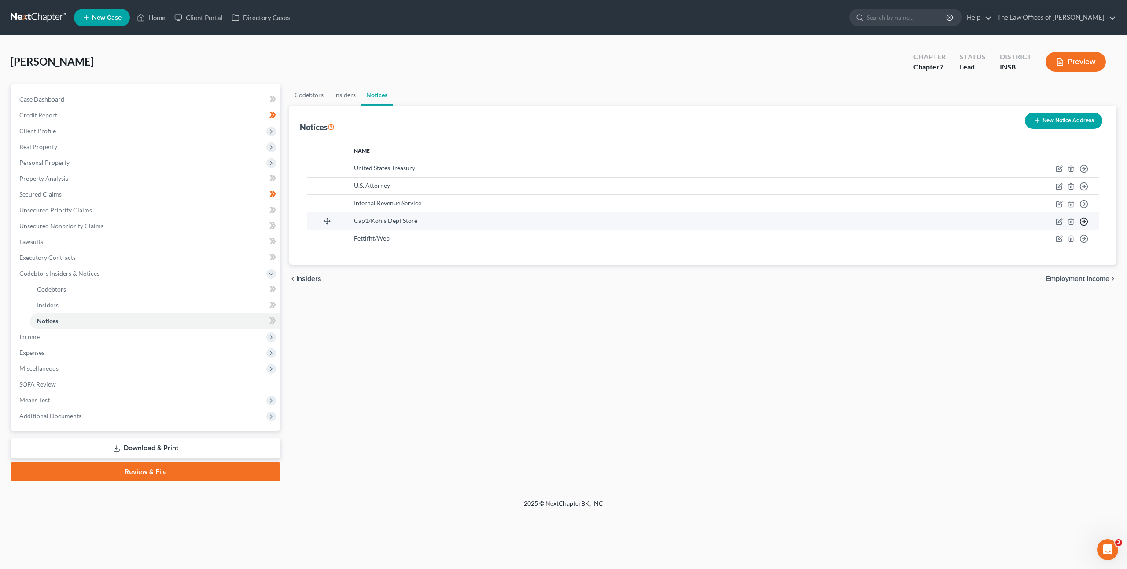
click at [1084, 222] on polyline "button" at bounding box center [1084, 221] width 1 height 3
click at [1062, 225] on link "Move to D" at bounding box center [1054, 227] width 49 height 15
click at [557, 382] on div "Codebtors Insiders Notices Notices New Notice Address Name United States Treasu…" at bounding box center [703, 282] width 836 height 397
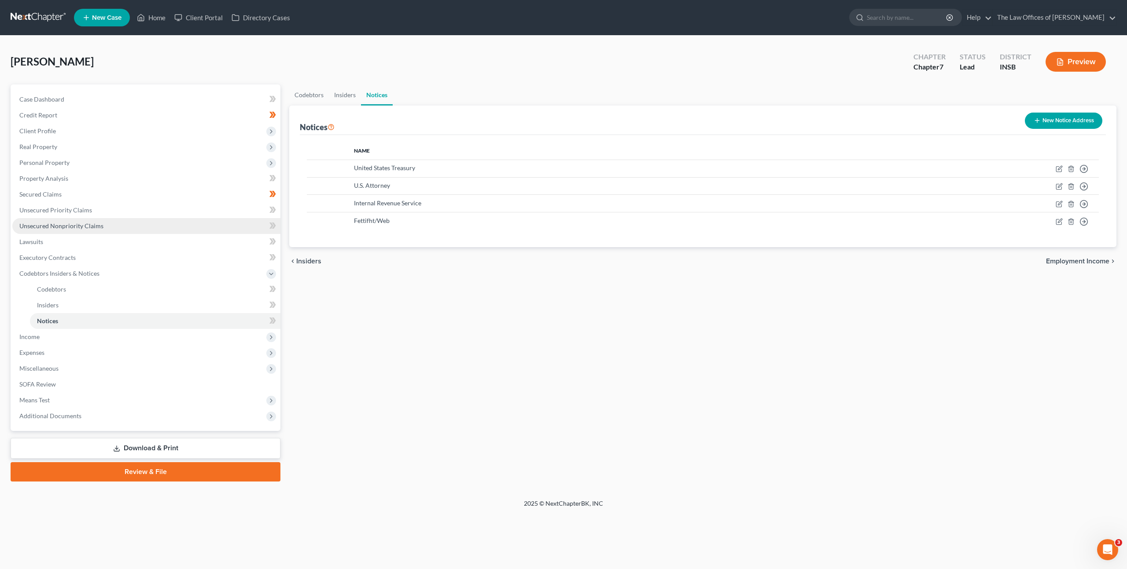
click at [162, 227] on link "Unsecured Nonpriority Claims" at bounding box center [146, 226] width 268 height 16
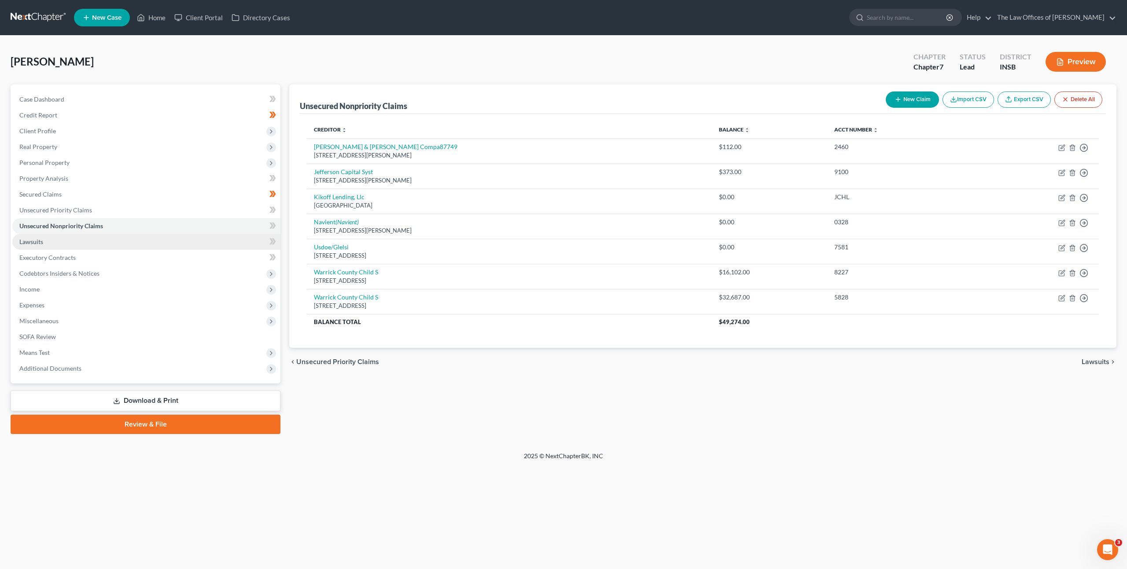
click at [101, 238] on link "Lawsuits" at bounding box center [146, 242] width 268 height 16
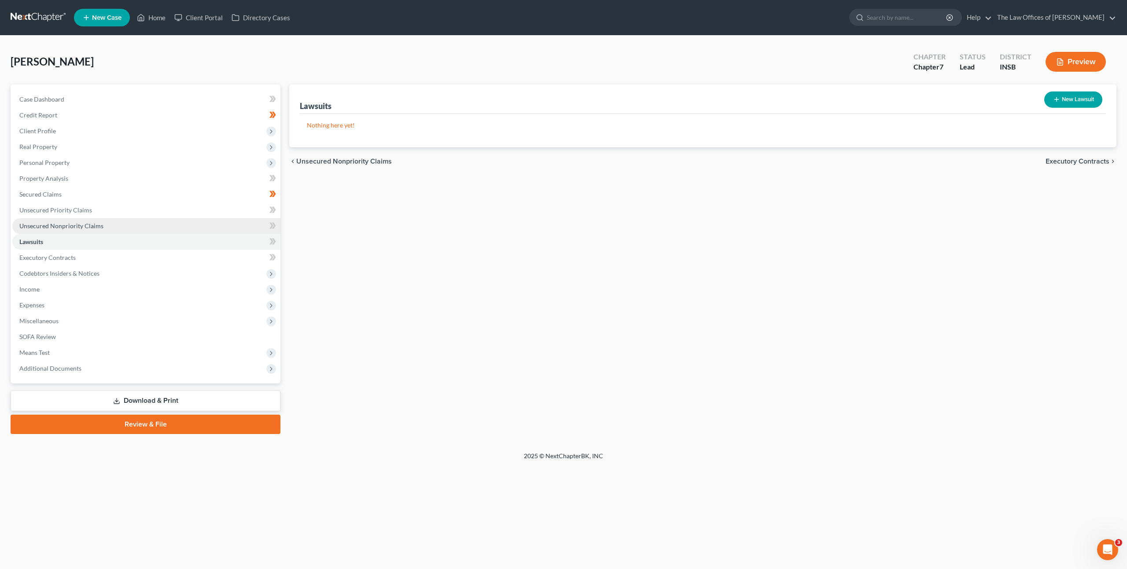
click at [119, 224] on link "Unsecured Nonpriority Claims" at bounding box center [146, 226] width 268 height 16
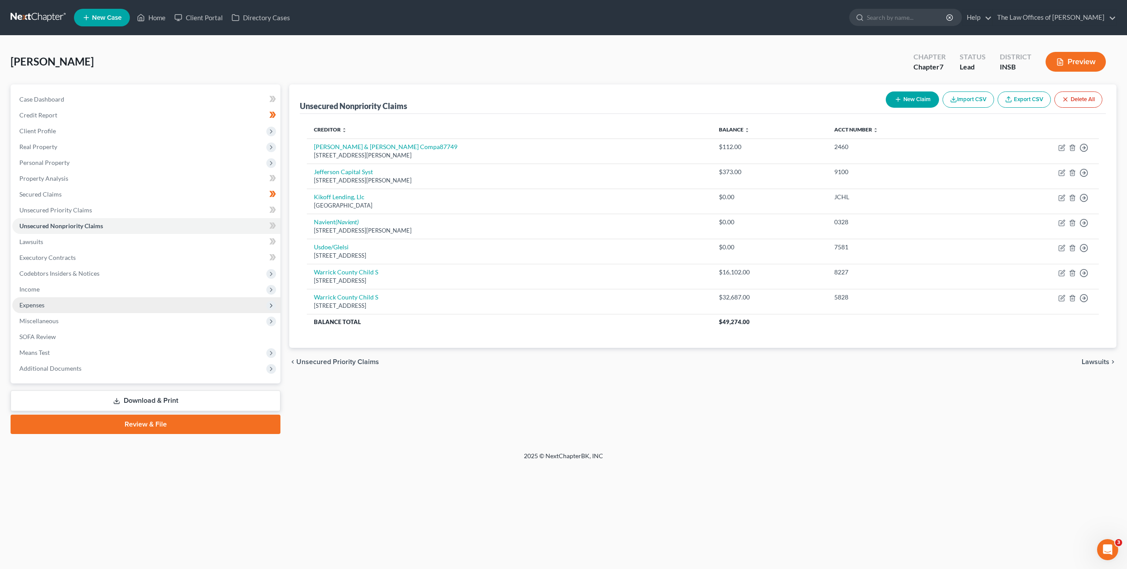
click at [127, 305] on span "Expenses" at bounding box center [146, 306] width 268 height 16
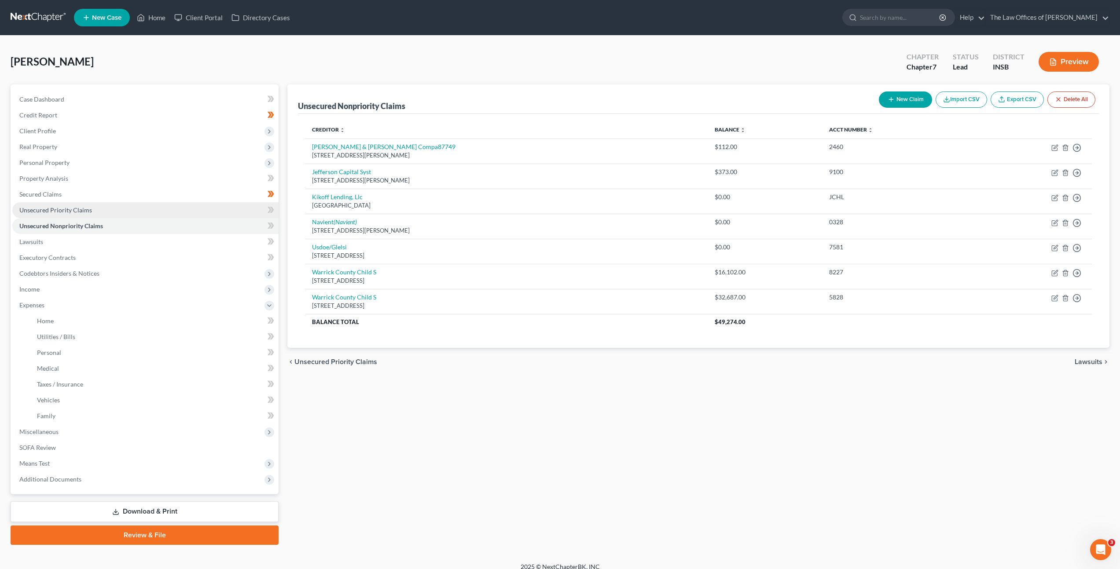
click at [95, 212] on link "Unsecured Priority Claims" at bounding box center [145, 210] width 266 height 16
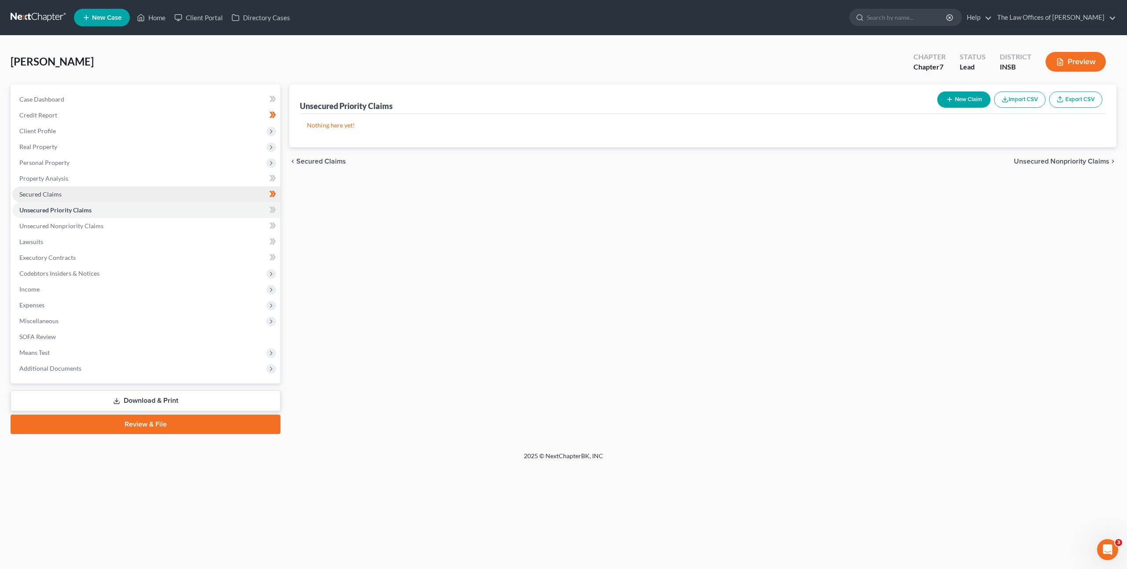
click at [106, 202] on link "Secured Claims" at bounding box center [146, 195] width 268 height 16
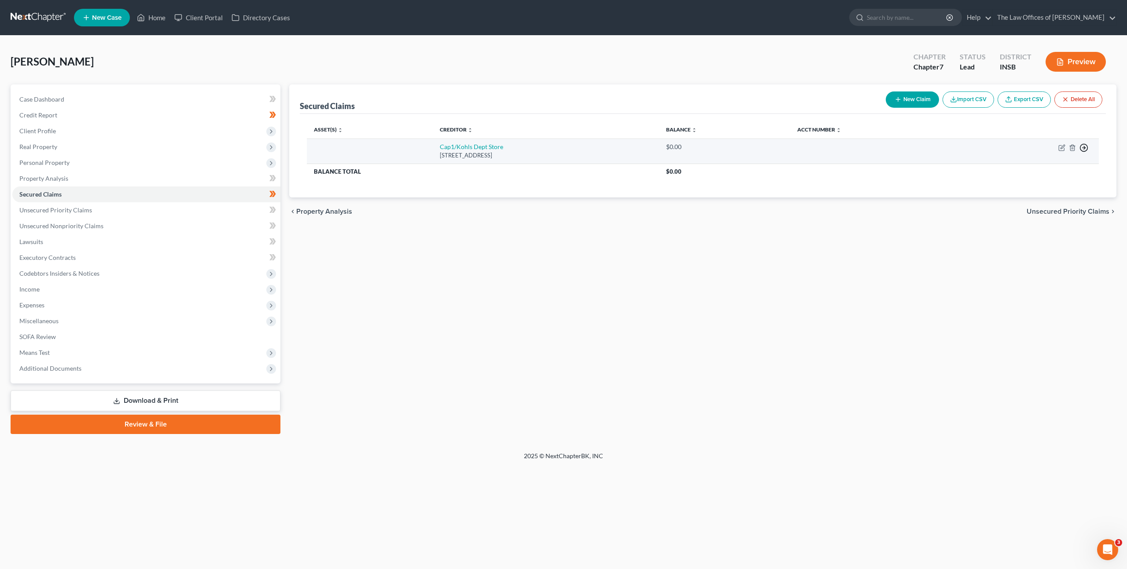
click at [1087, 147] on circle "button" at bounding box center [1083, 147] width 7 height 7
click at [1053, 173] on link "Move to F" at bounding box center [1042, 169] width 73 height 15
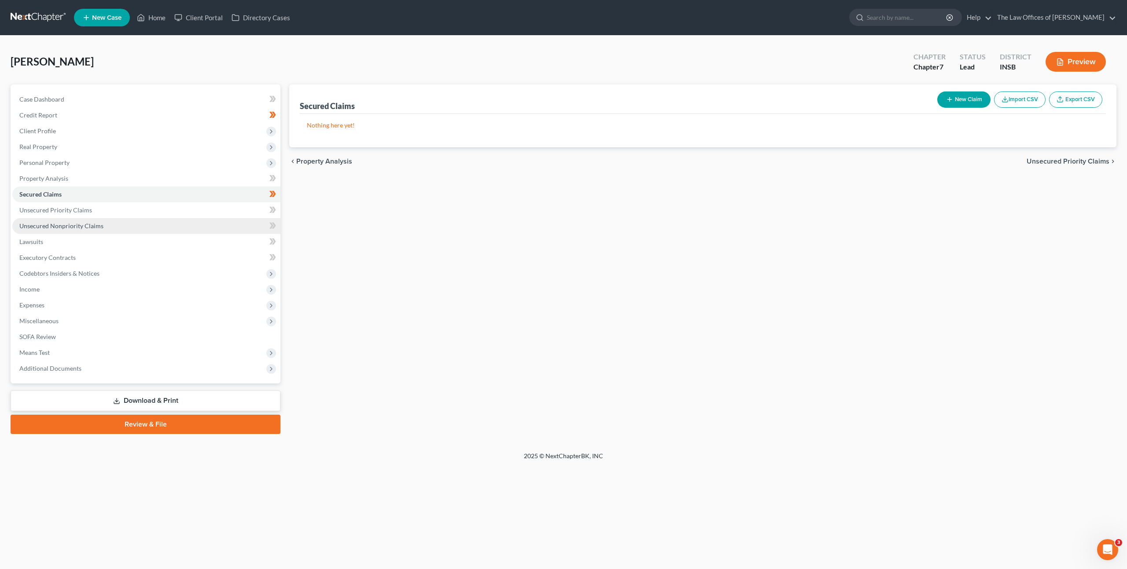
click at [154, 223] on link "Unsecured Nonpriority Claims" at bounding box center [146, 226] width 268 height 16
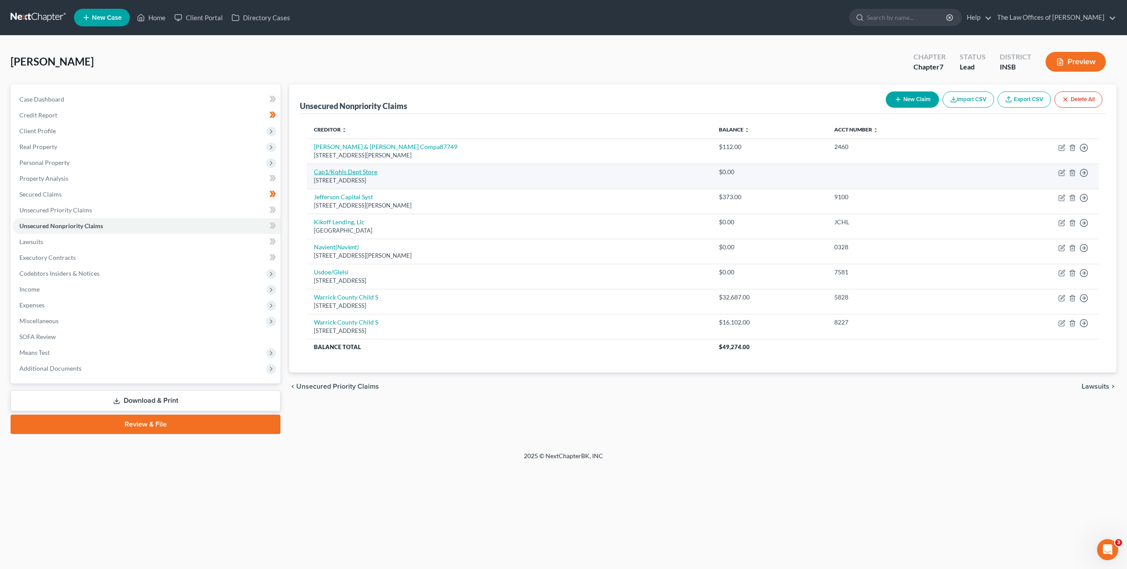
click at [366, 174] on link "Cap1/Kohls Dept Store" at bounding box center [345, 171] width 63 height 7
select select "52"
select select "0"
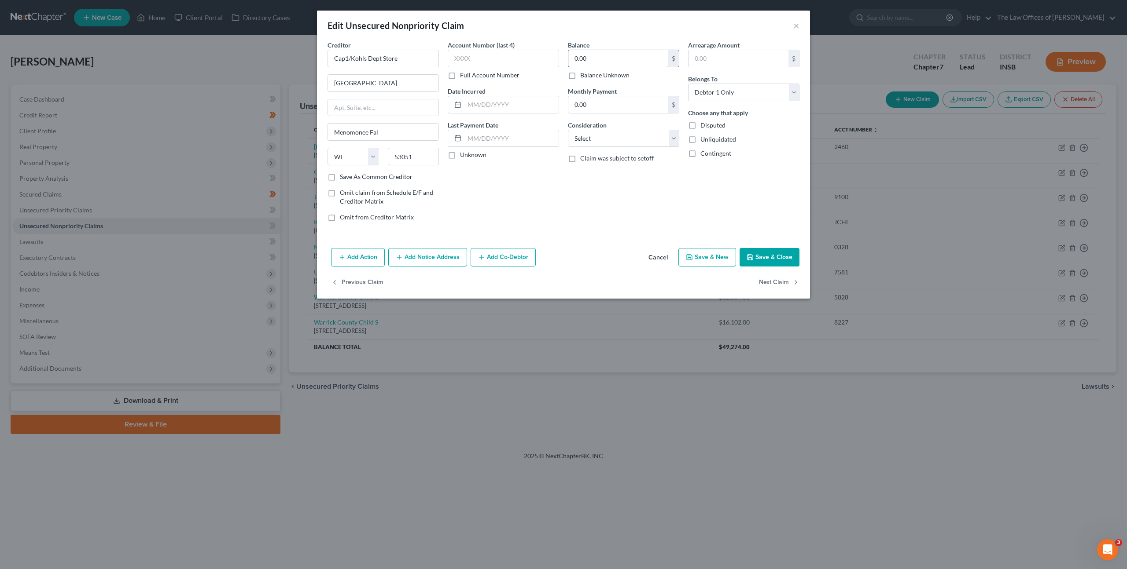
click at [585, 63] on input "0.00" at bounding box center [618, 58] width 100 height 17
click at [765, 263] on button "Save & Close" at bounding box center [769, 257] width 60 height 18
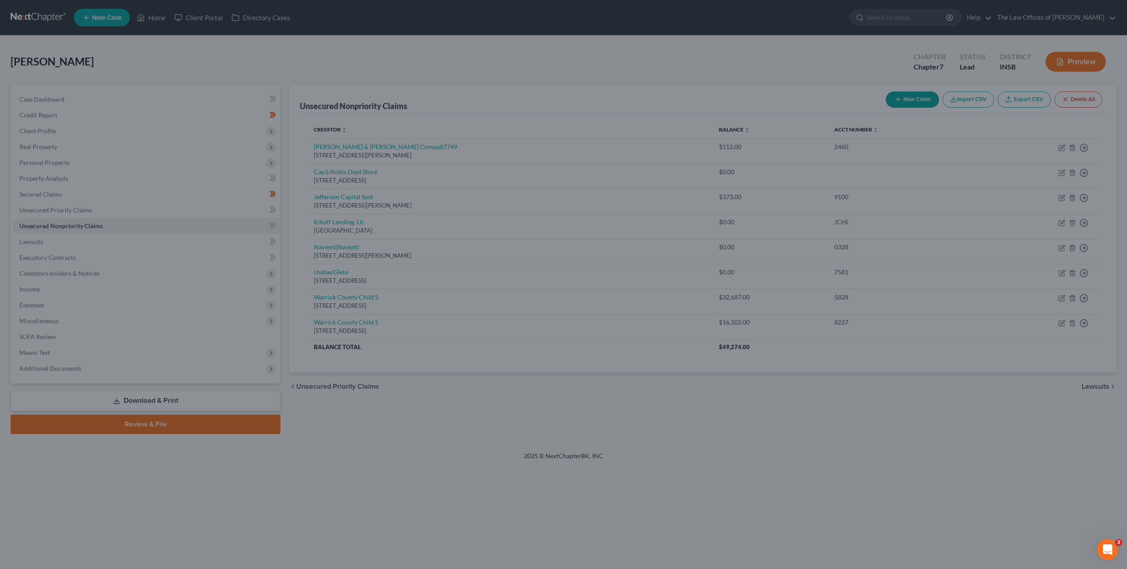
type input "650.00"
type input "0"
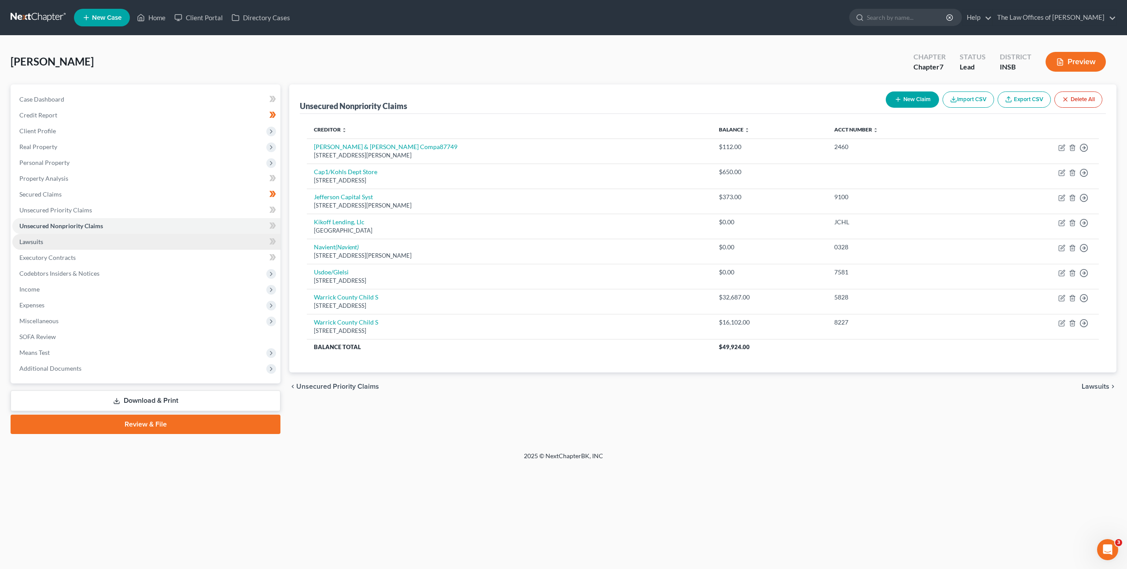
click at [46, 240] on link "Lawsuits" at bounding box center [146, 242] width 268 height 16
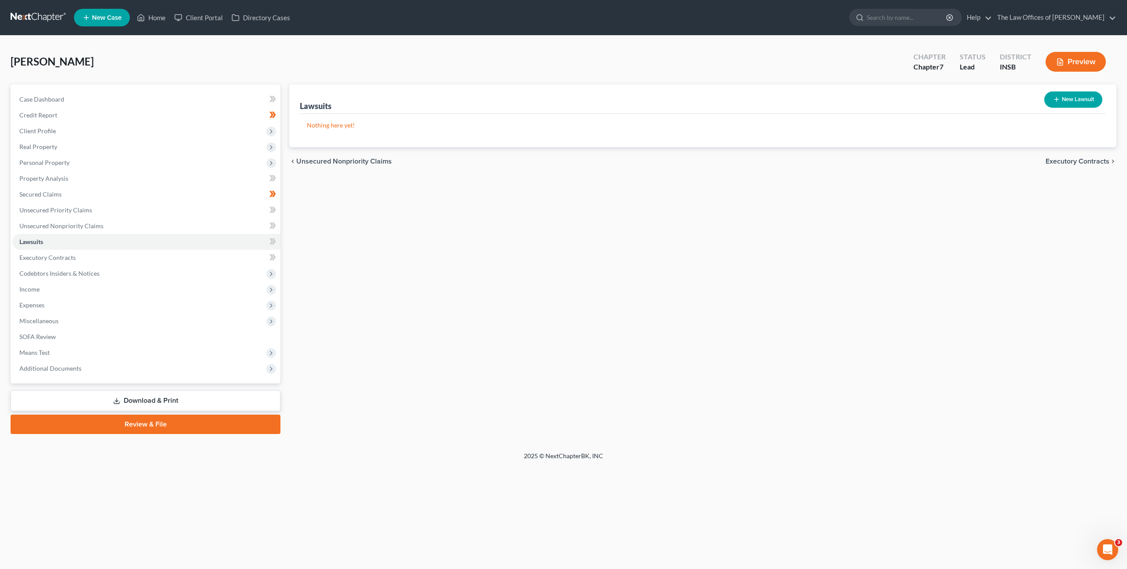
click at [1073, 91] on div "New Lawsuit" at bounding box center [1072, 99] width 65 height 23
click at [1071, 103] on button "New Lawsuit" at bounding box center [1073, 100] width 58 height 16
select select "0"
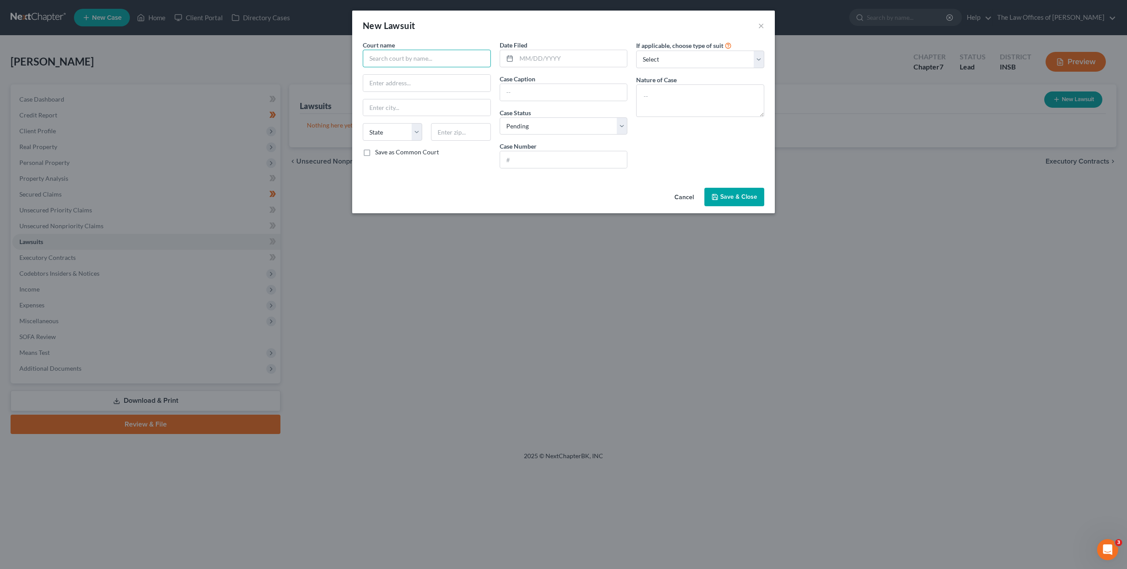
click at [389, 64] on input "text" at bounding box center [427, 59] width 128 height 18
click at [406, 61] on input "text" at bounding box center [427, 59] width 128 height 18
type input "Evansville"
drag, startPoint x: 431, startPoint y: 77, endPoint x: 573, endPoint y: 73, distance: 141.8
click at [431, 77] on div "Vanderburgh Superior Court" at bounding box center [416, 74] width 92 height 9
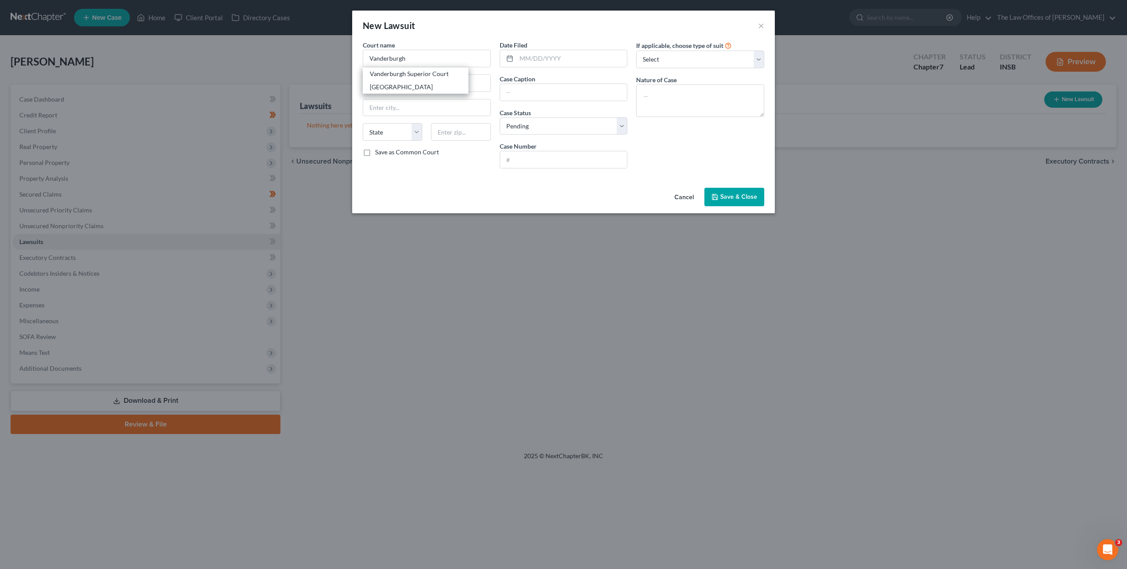
type input "Vanderburgh Superior Court"
type input "825 Sycamore St #216"
type input "Evansville"
select select "15"
type input "47708"
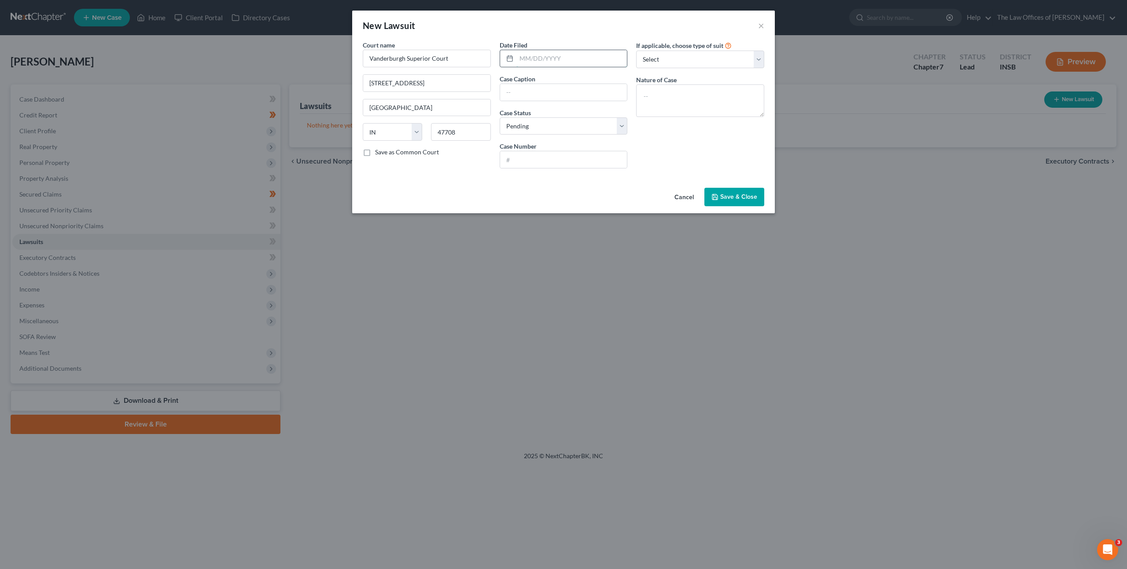
click at [576, 63] on input "text" at bounding box center [571, 58] width 111 height 17
type input "02/25/2021"
click at [677, 102] on textarea at bounding box center [700, 100] width 128 height 33
paste textarea "Evansville Federal Credit Union v. Jacob Wood"
type textarea "Evansville Federal Credit Union v. Jacob Wood"
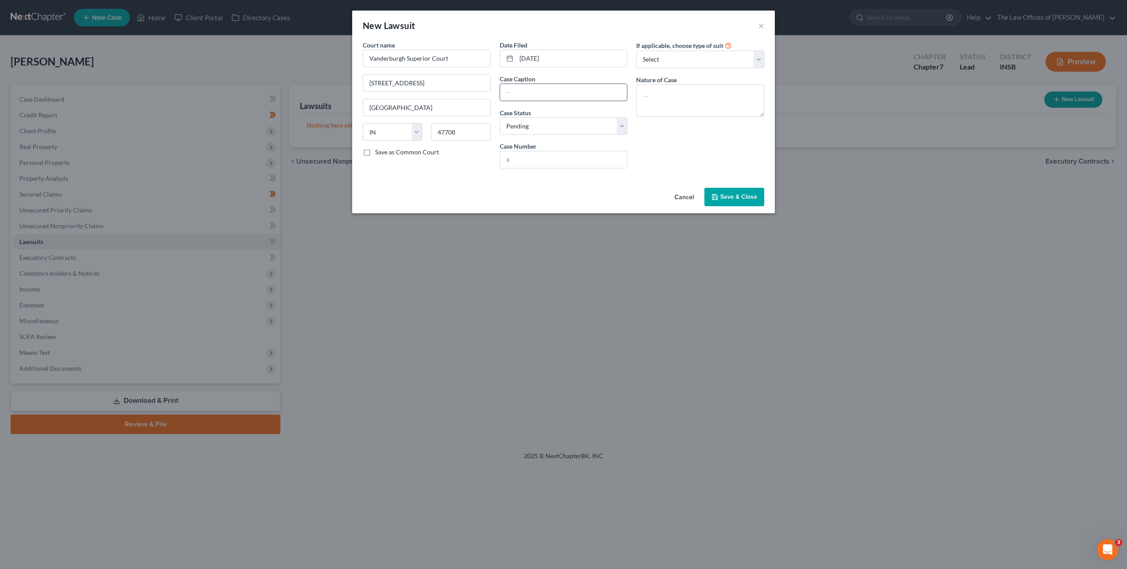
click at [557, 98] on input "text" at bounding box center [563, 92] width 127 height 17
paste input "Evansville Federal Credit Union v. Jacob Wood"
type input "Evansville Federal Credit Union v. Jacob Wood"
click at [546, 159] on input "text" at bounding box center [563, 159] width 127 height 17
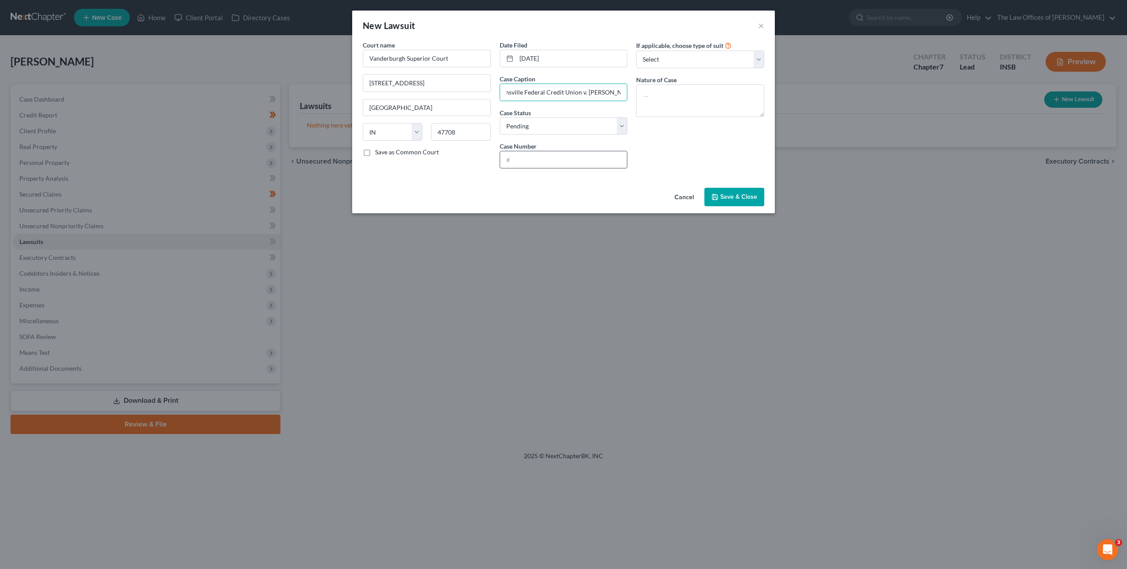
scroll to position [0, 0]
click at [534, 160] on input "text" at bounding box center [563, 159] width 127 height 17
paste input "82D07-2102-CC-000967"
drag, startPoint x: 516, startPoint y: 159, endPoint x: 547, endPoint y: 165, distance: 31.3
click at [516, 159] on input "82D07-2102-CC-000967" at bounding box center [563, 159] width 127 height 17
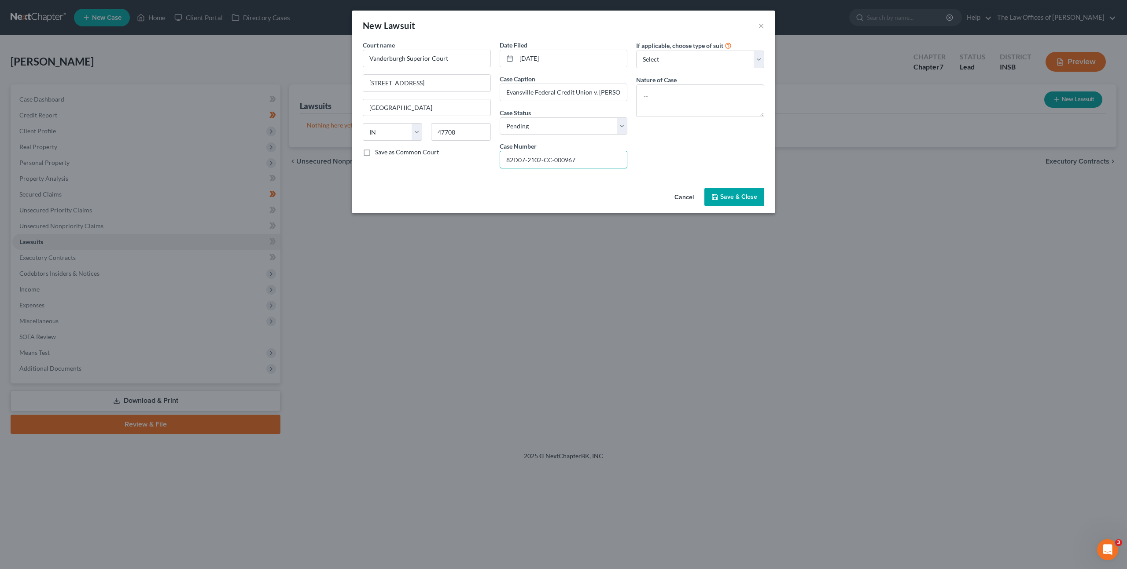
type input "82D07-2102-CC-000967"
drag, startPoint x: 692, startPoint y: 161, endPoint x: 668, endPoint y: 122, distance: 46.0
click at [693, 161] on div "If applicable, choose type of suit Select Repossession Garnishment Foreclosure …" at bounding box center [700, 107] width 137 height 135
click at [664, 107] on textarea at bounding box center [700, 100] width 128 height 33
type textarea "V"
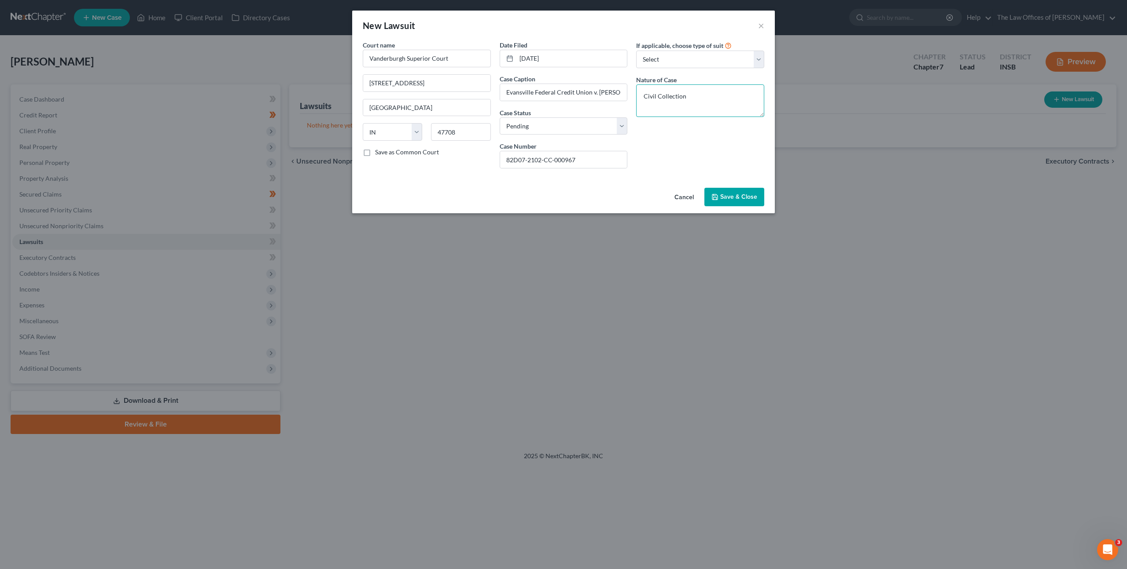
type textarea "Civil Collection"
click at [743, 200] on span "Save & Close" at bounding box center [738, 196] width 37 height 7
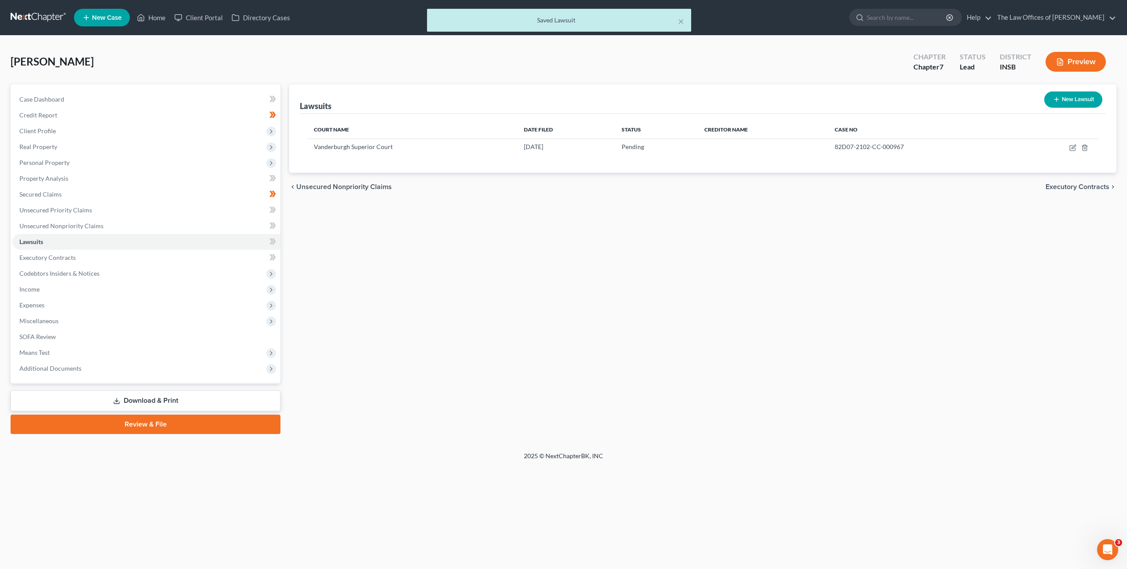
click at [689, 288] on div "Lawsuits New Lawsuit Court Name Date Filed Status Creditor Name Case No Vanderb…" at bounding box center [703, 259] width 836 height 350
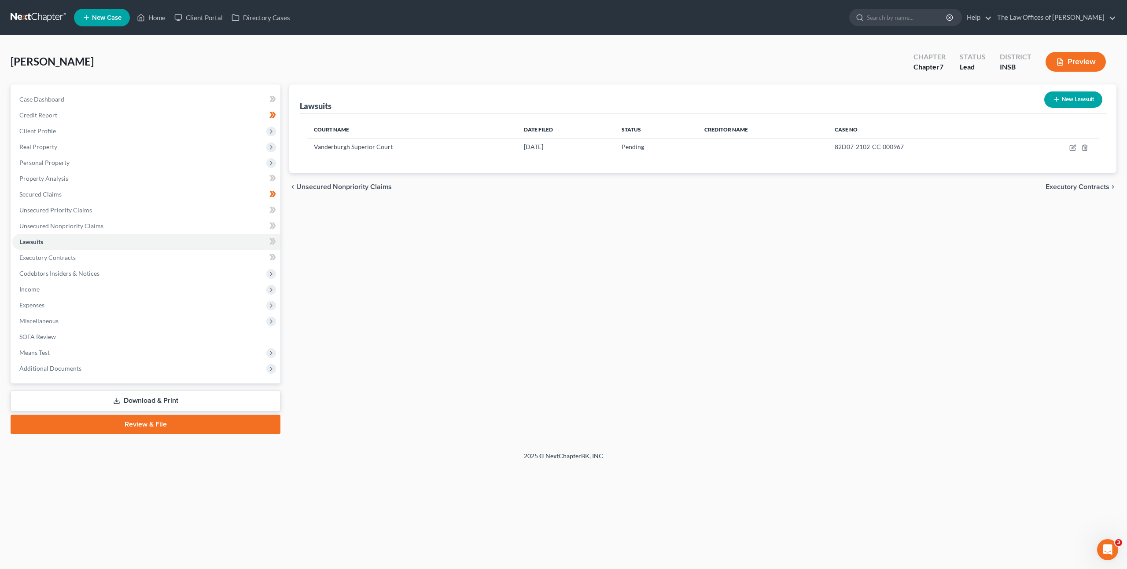
click at [1068, 98] on button "New Lawsuit" at bounding box center [1073, 100] width 58 height 16
select select "0"
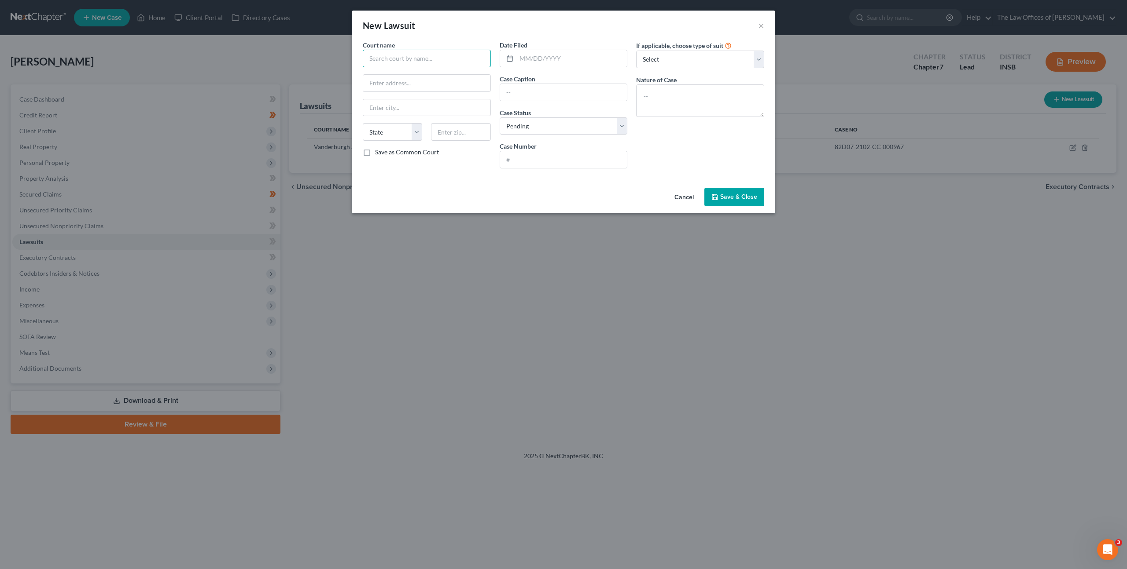
click at [393, 53] on input "text" at bounding box center [427, 59] width 128 height 18
type input "C"
click at [402, 75] on div "Vanderburgh Superior Court" at bounding box center [416, 74] width 92 height 9
type input "Vanderburgh Superior Court"
type input "825 Sycamore St #216"
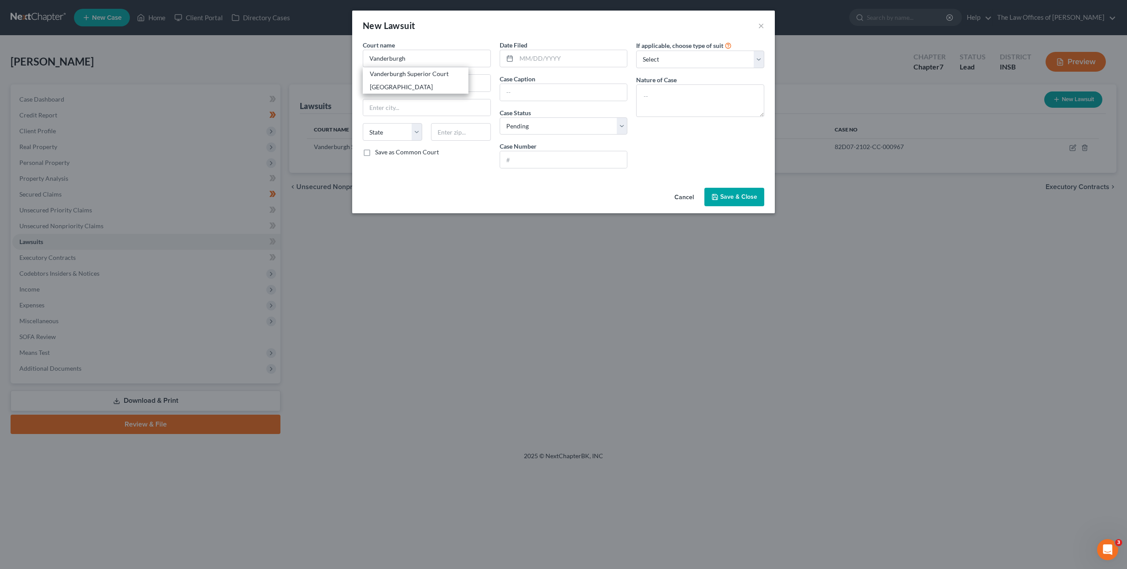
type input "Evansville"
select select "15"
type input "47708"
click at [539, 60] on input "text" at bounding box center [571, 58] width 111 height 17
type input "02/24/2021"
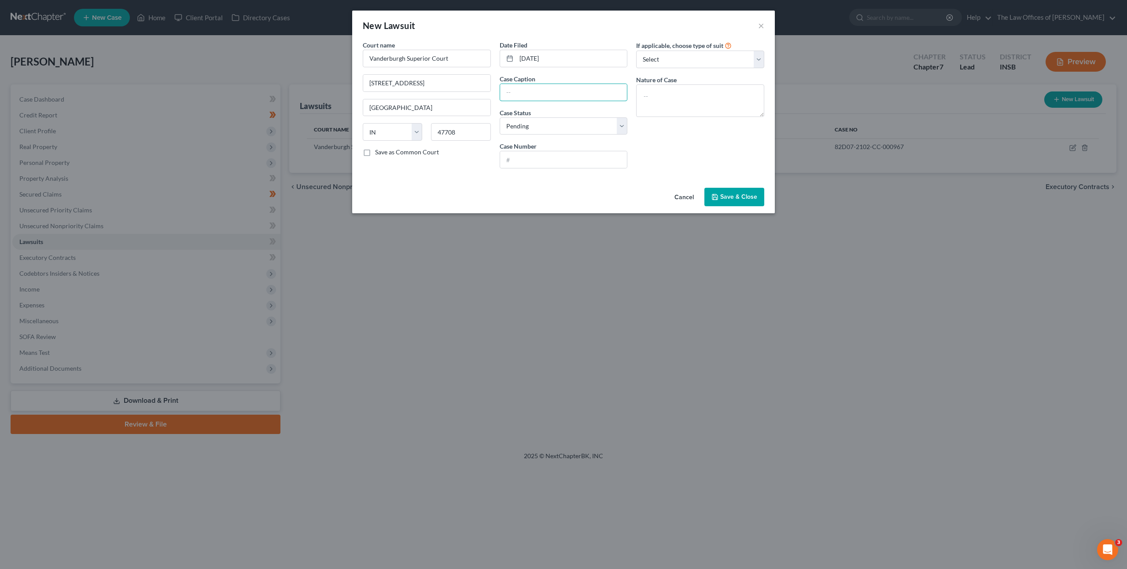
paste input "Goebel Commercial Realty, Inc. v. Jacob Wood, Michael Smith, William Smith"
type input "Goebel Commercial Realty, Inc. v. Jacob Wood, Michael Smith, William Smith"
click at [524, 157] on input "text" at bounding box center [563, 159] width 127 height 17
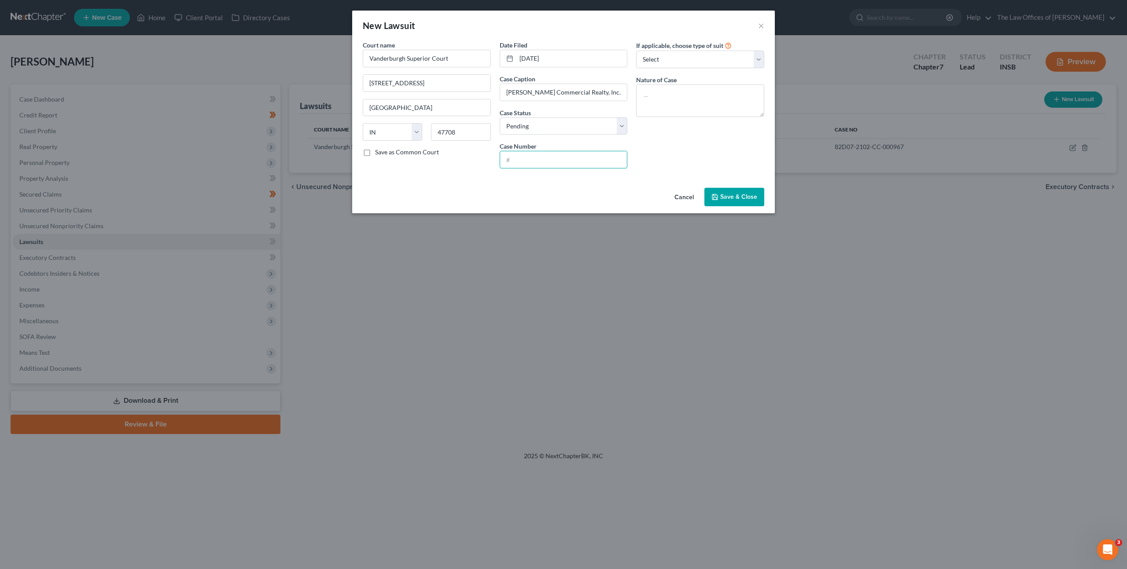
paste input "82D05-2102-EV-001458"
click at [510, 158] on input "82D05-2102-EV-001458" at bounding box center [563, 159] width 127 height 17
click at [515, 157] on input "82D05-2102-EV-001458" at bounding box center [563, 159] width 127 height 17
type input "82D05-2102-EV-001458"
drag, startPoint x: 664, startPoint y: 98, endPoint x: 718, endPoint y: 95, distance: 54.2
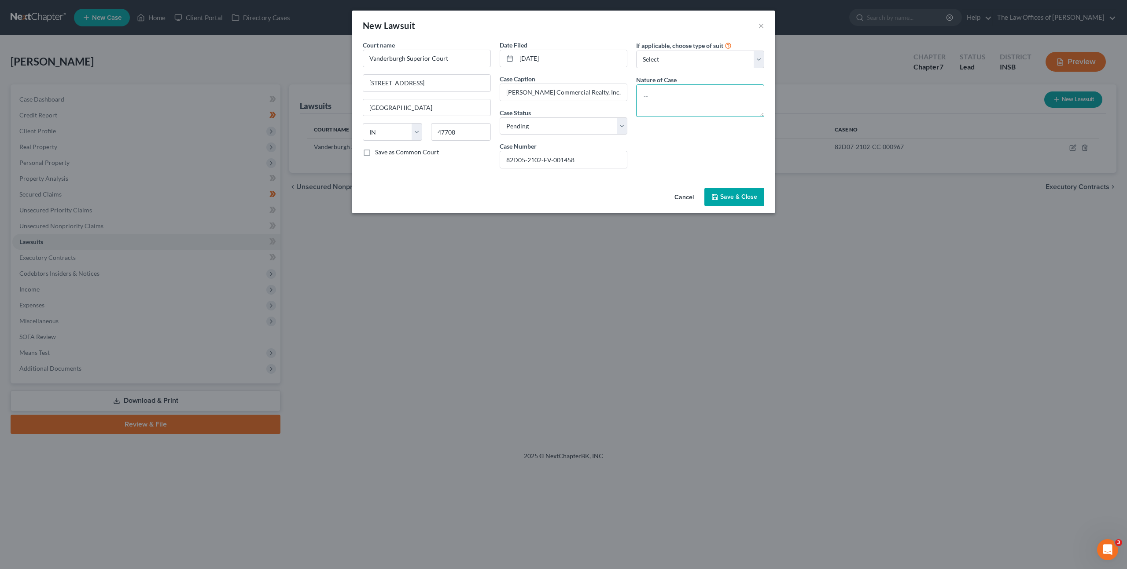
click at [667, 98] on textarea at bounding box center [700, 100] width 128 height 33
type textarea "Evictions"
click at [731, 203] on button "Save & Close" at bounding box center [734, 197] width 60 height 18
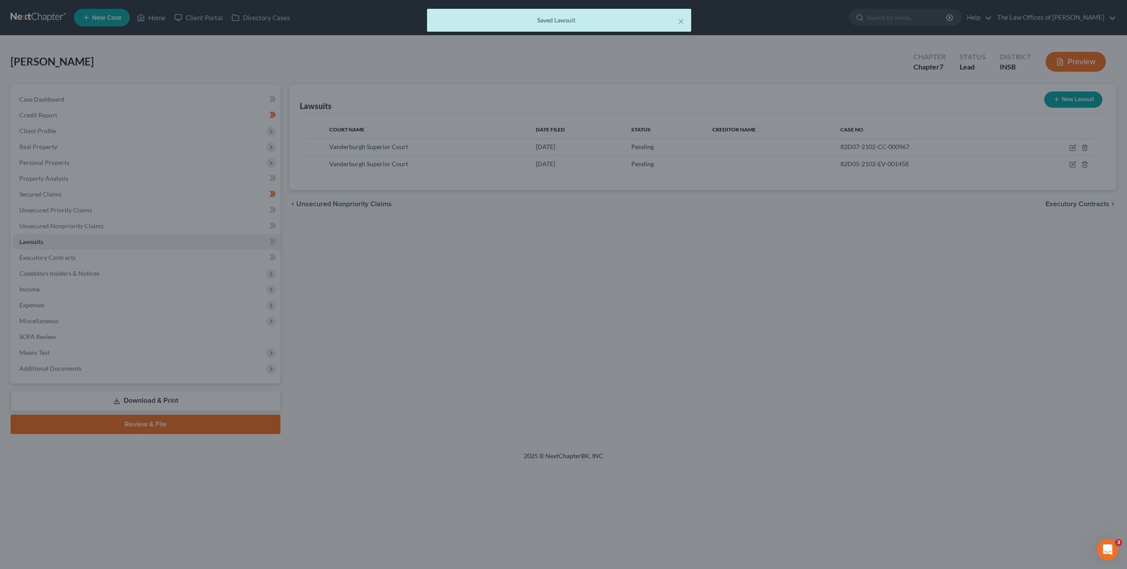
click at [669, 318] on div "Lawsuits New Lawsuit Court Name Date Filed Status Creditor Name Case No Vanderb…" at bounding box center [703, 259] width 836 height 350
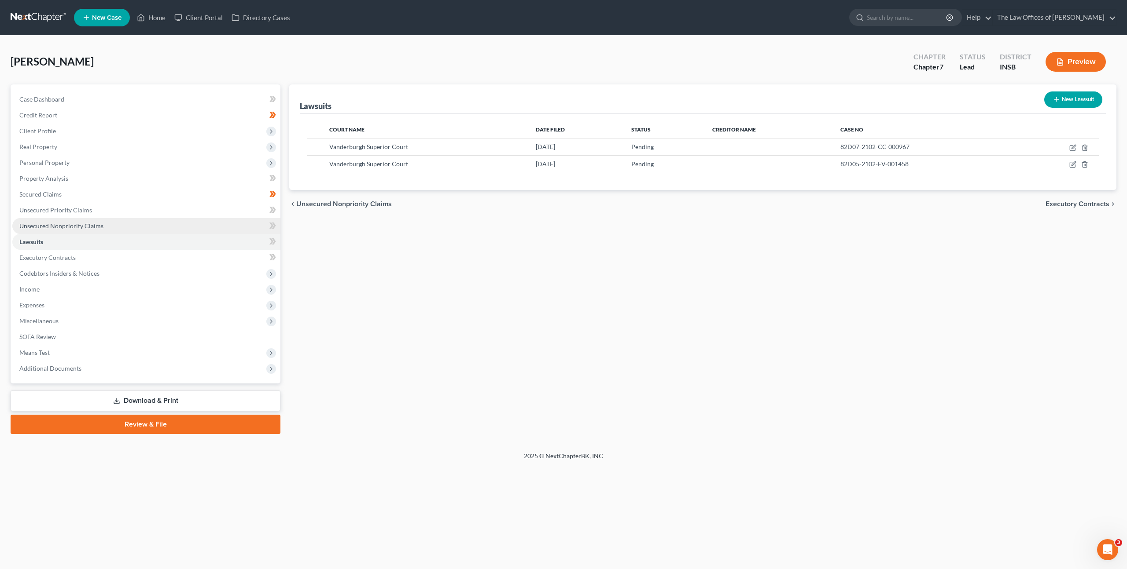
click at [228, 221] on link "Unsecured Nonpriority Claims" at bounding box center [146, 226] width 268 height 16
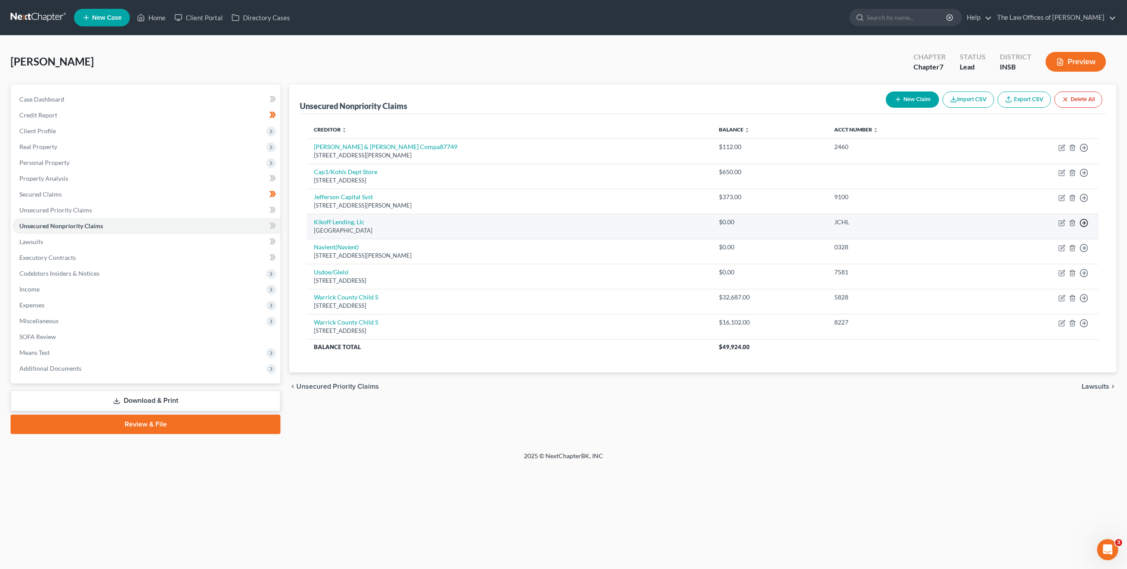
click at [1084, 226] on icon "button" at bounding box center [1083, 223] width 9 height 9
click at [1049, 269] on link "Move to Notice Only" at bounding box center [1042, 273] width 73 height 15
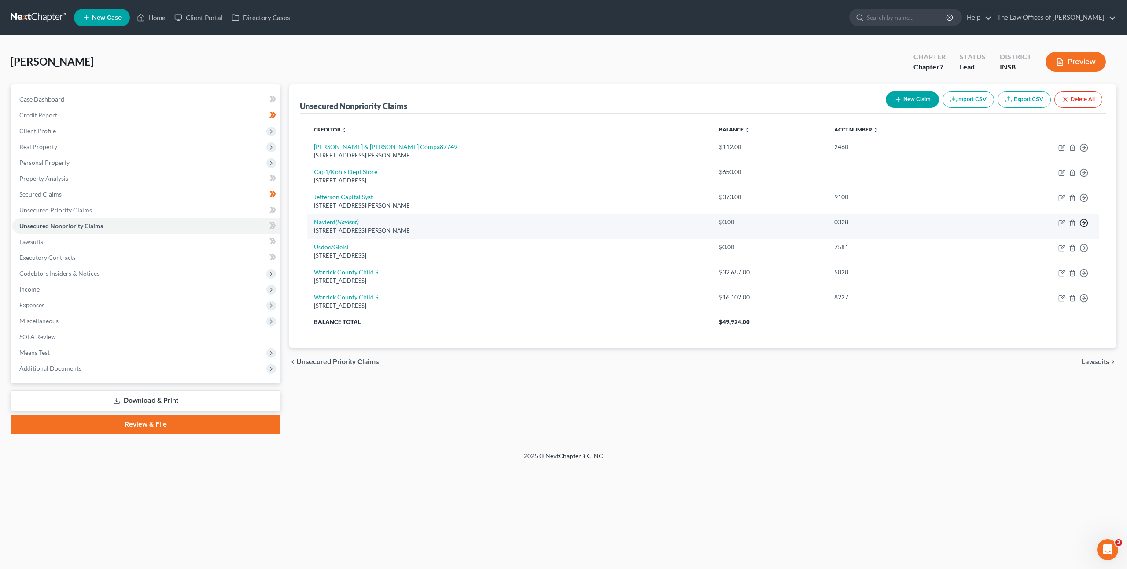
click at [1081, 223] on icon "button" at bounding box center [1083, 223] width 9 height 9
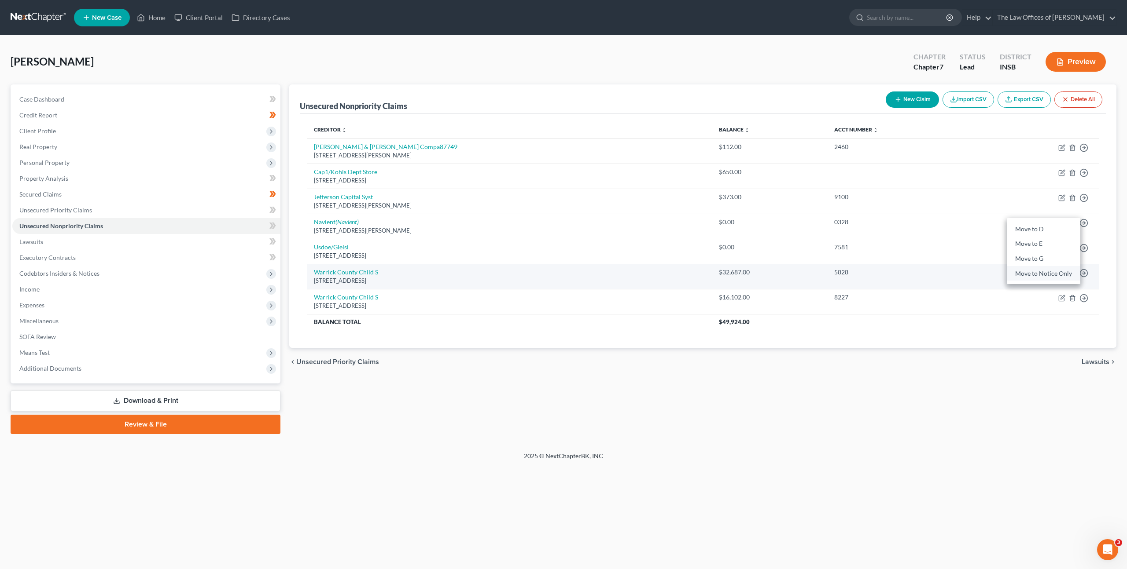
drag, startPoint x: 1047, startPoint y: 272, endPoint x: 1052, endPoint y: 268, distance: 5.7
click at [1047, 272] on link "Move to Notice Only" at bounding box center [1042, 273] width 73 height 15
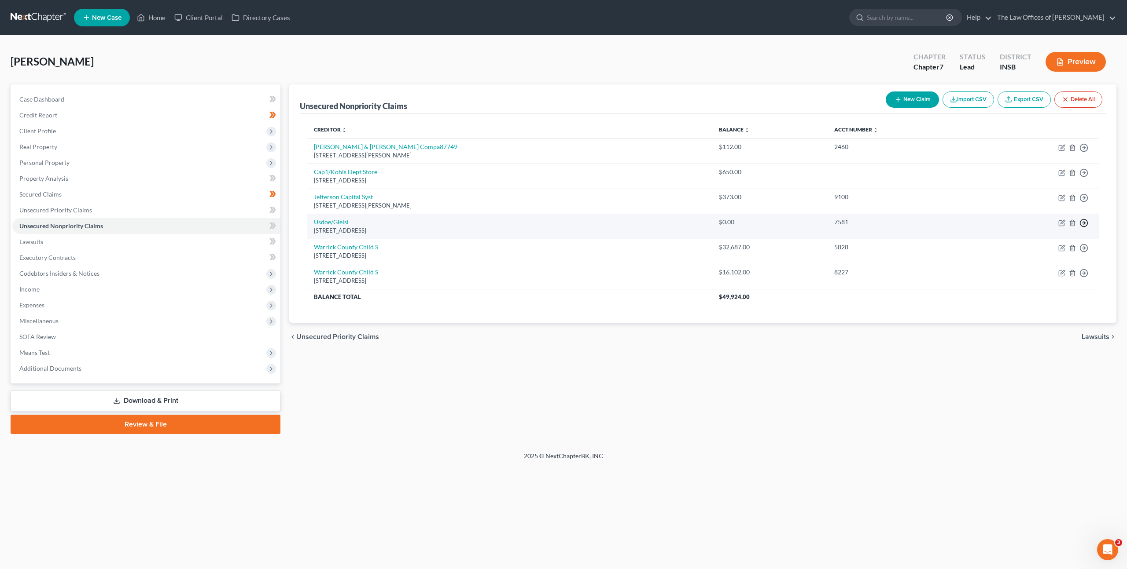
click at [1082, 220] on icon "button" at bounding box center [1083, 223] width 9 height 9
click at [1040, 272] on link "Move to Notice Only" at bounding box center [1042, 273] width 73 height 15
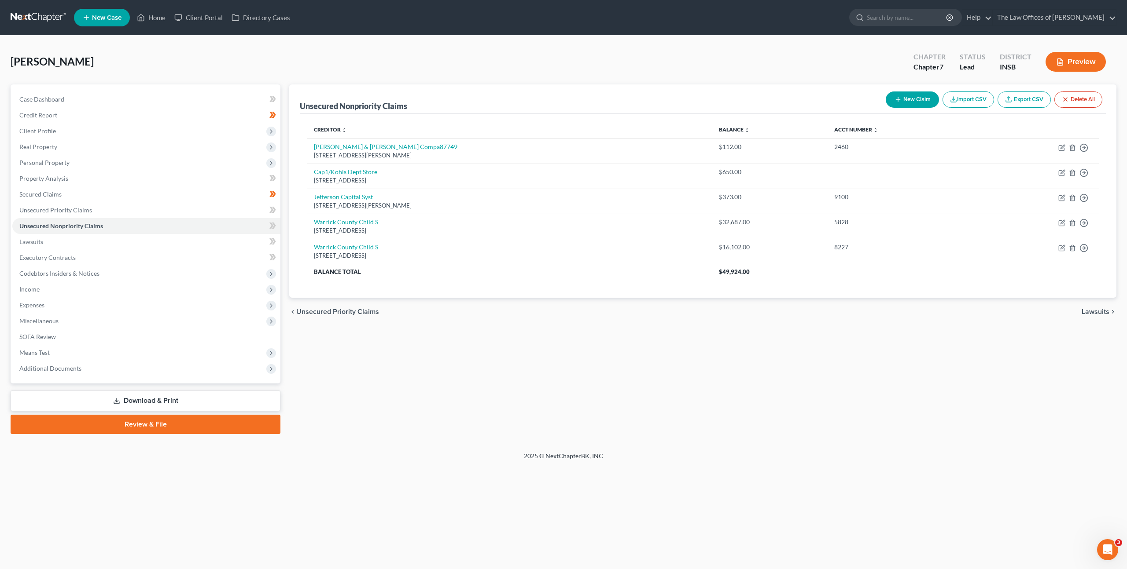
click at [812, 362] on div "Unsecured Nonpriority Claims New Claim Import CSV Export CSV Delete All Credito…" at bounding box center [703, 259] width 836 height 350
click at [144, 242] on link "Lawsuits" at bounding box center [146, 242] width 268 height 16
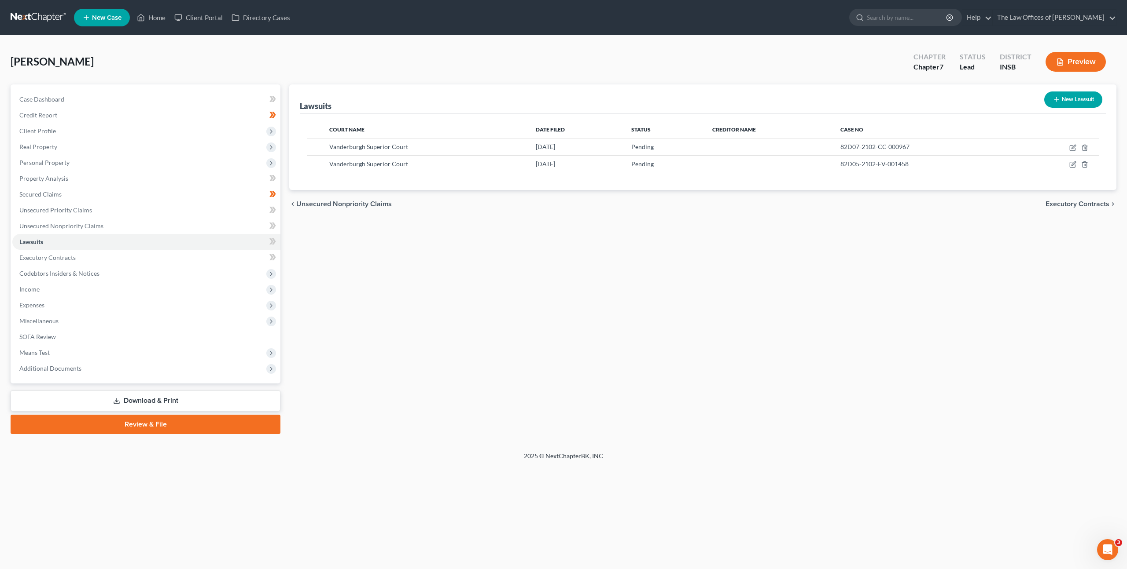
click at [564, 377] on div "Lawsuits New Lawsuit Court Name Date Filed Status Creditor Name Case No Vanderb…" at bounding box center [703, 259] width 836 height 350
click at [216, 216] on link "Unsecured Priority Claims" at bounding box center [146, 210] width 268 height 16
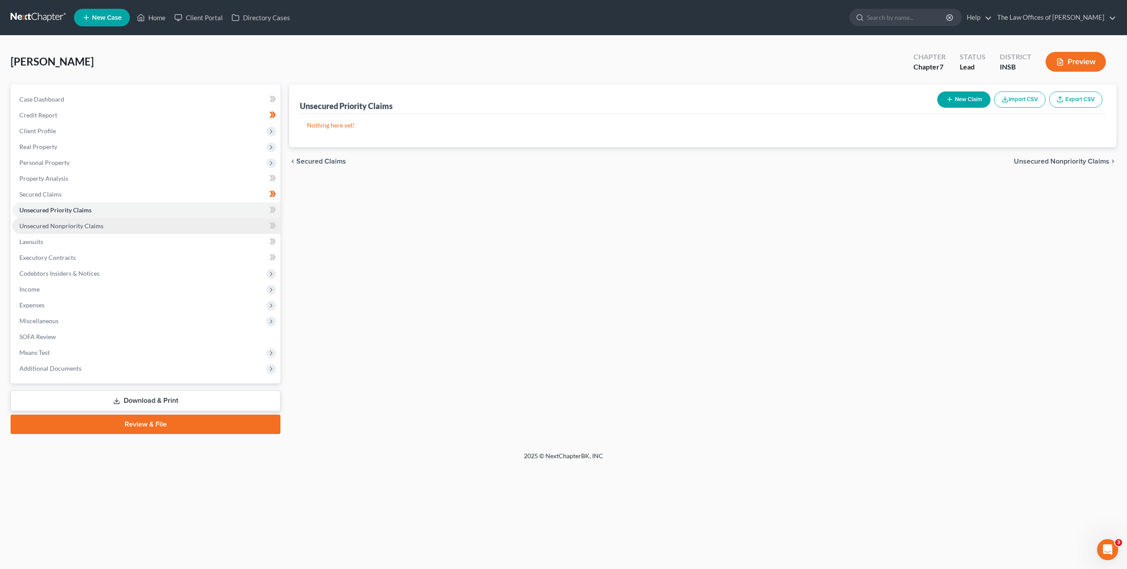
click at [217, 220] on link "Unsecured Nonpriority Claims" at bounding box center [146, 226] width 268 height 16
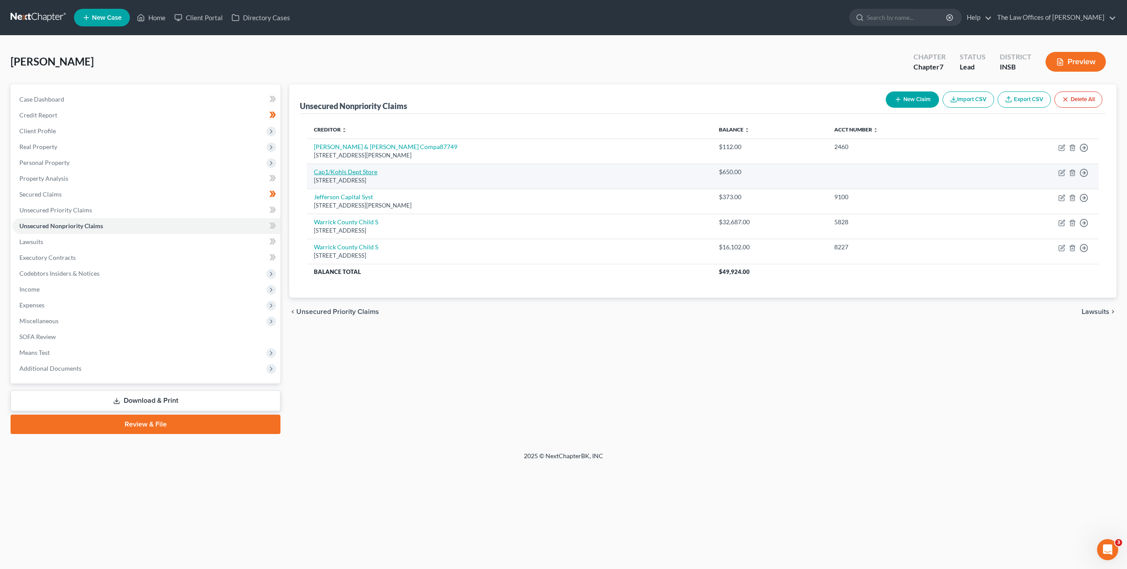
click at [358, 172] on link "Cap1/Kohls Dept Store" at bounding box center [345, 171] width 63 height 7
select select "52"
select select "0"
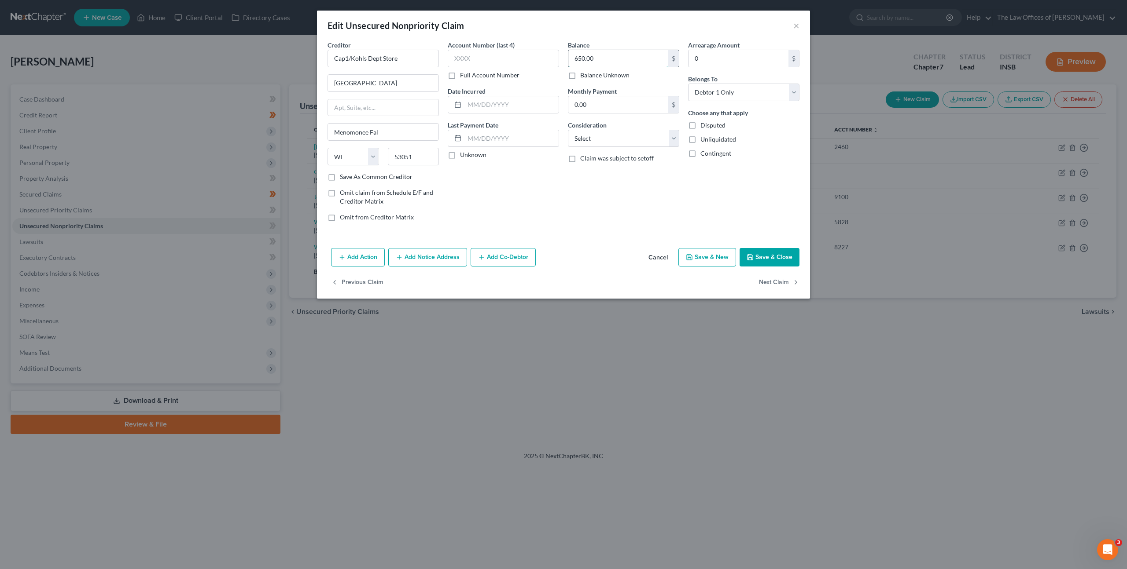
click at [629, 57] on input "650.00" at bounding box center [618, 58] width 100 height 17
click at [783, 257] on button "Save & Close" at bounding box center [769, 257] width 60 height 18
type input "629.00"
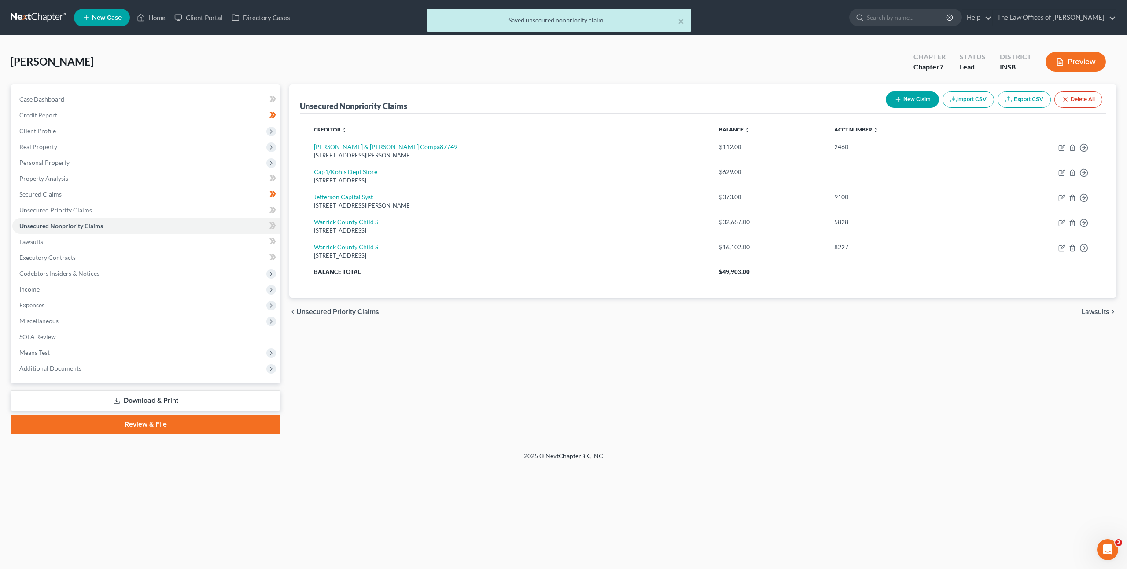
click at [766, 422] on div "Unsecured Nonpriority Claims New Claim Import CSV Export CSV Delete All Credito…" at bounding box center [703, 259] width 836 height 350
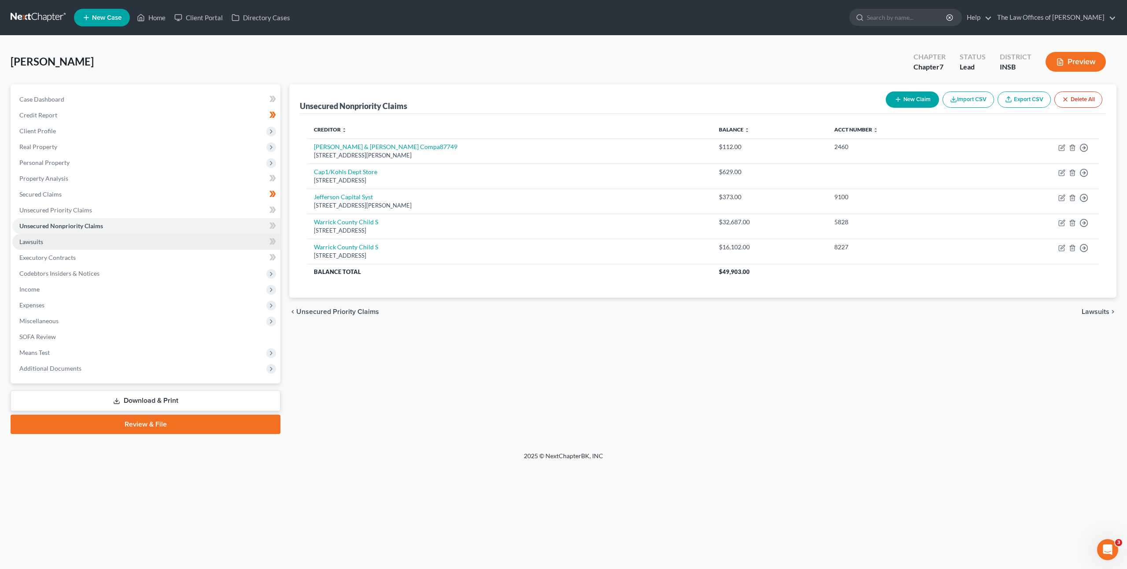
click at [213, 240] on link "Lawsuits" at bounding box center [146, 242] width 268 height 16
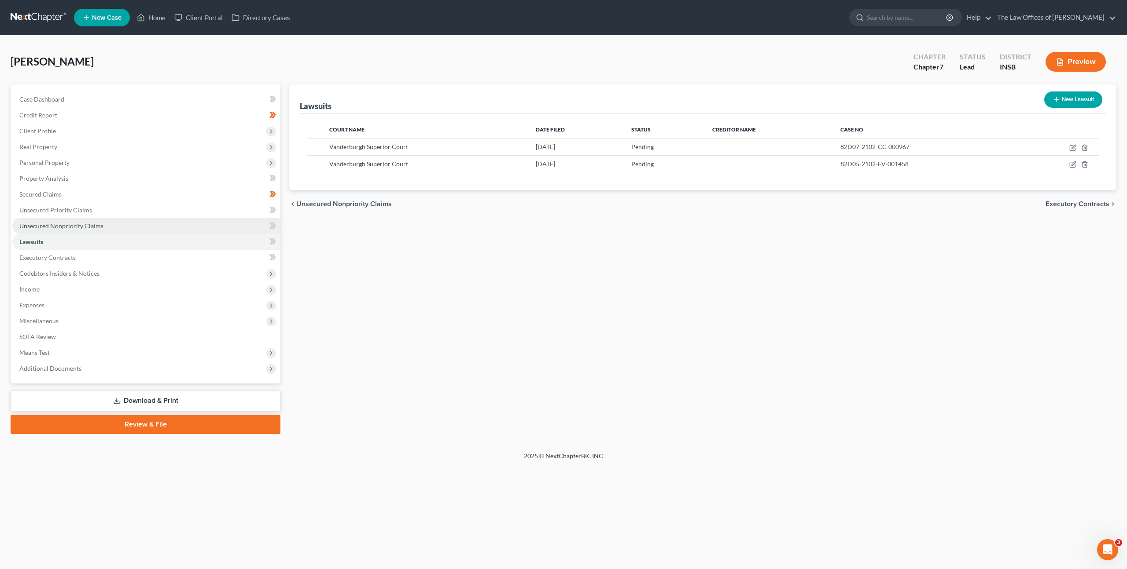
click at [219, 227] on link "Unsecured Nonpriority Claims" at bounding box center [146, 226] width 268 height 16
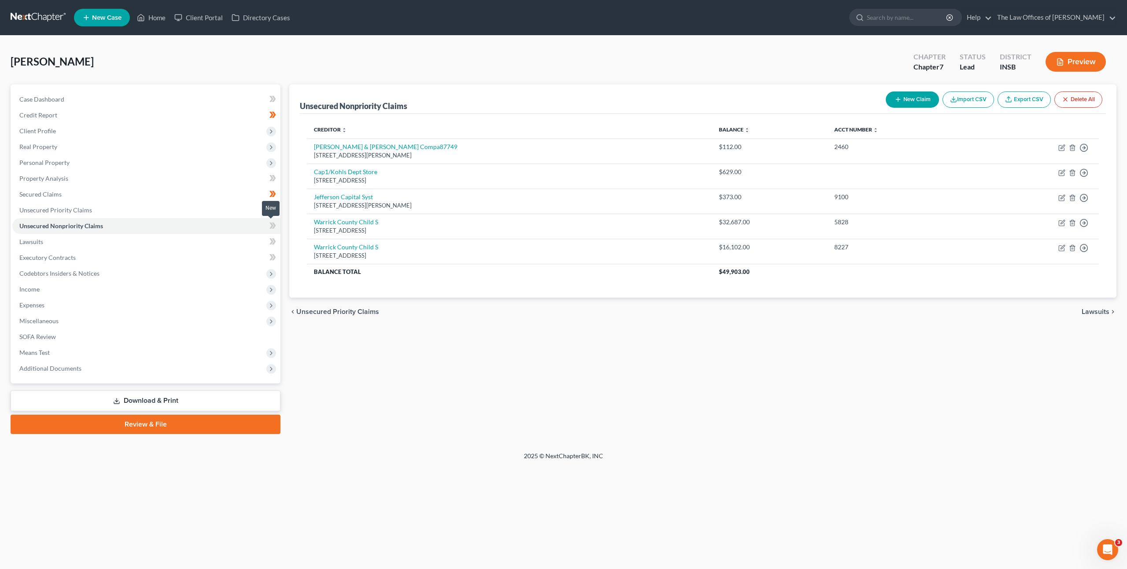
click at [269, 226] on icon at bounding box center [272, 225] width 7 height 11
click at [414, 324] on div "chevron_left Unsecured Priority Claims Lawsuits chevron_right" at bounding box center [702, 312] width 827 height 28
click at [164, 239] on link "Lawsuits" at bounding box center [146, 242] width 268 height 16
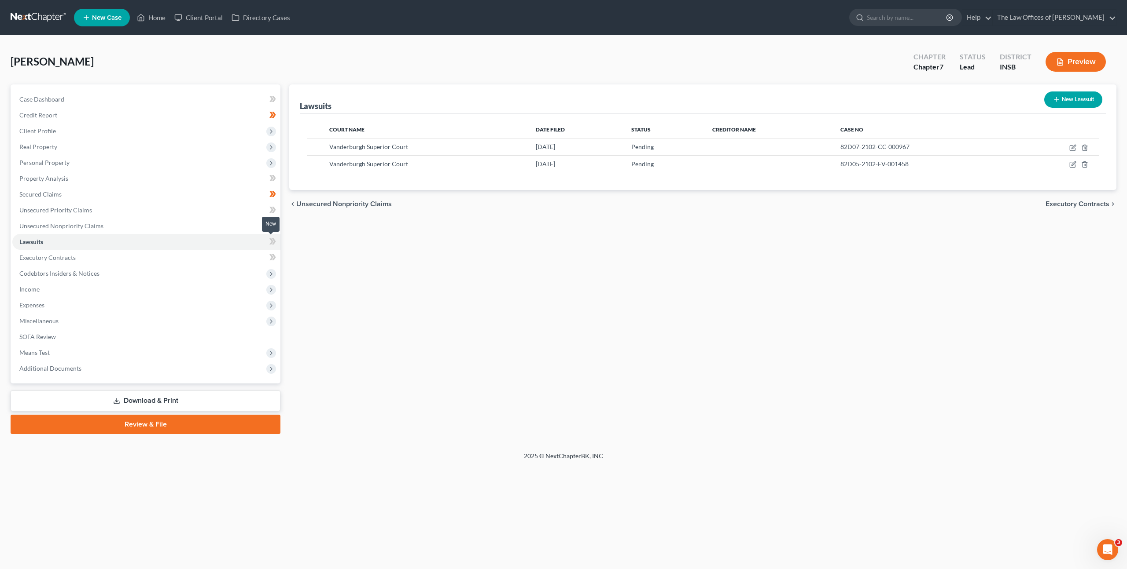
click at [273, 242] on icon at bounding box center [272, 241] width 7 height 11
click at [390, 235] on div "Lawsuits New Lawsuit Court Name Date Filed Status Creditor Name Case No Vanderb…" at bounding box center [703, 259] width 836 height 350
click at [220, 261] on link "Executory Contracts" at bounding box center [146, 258] width 268 height 16
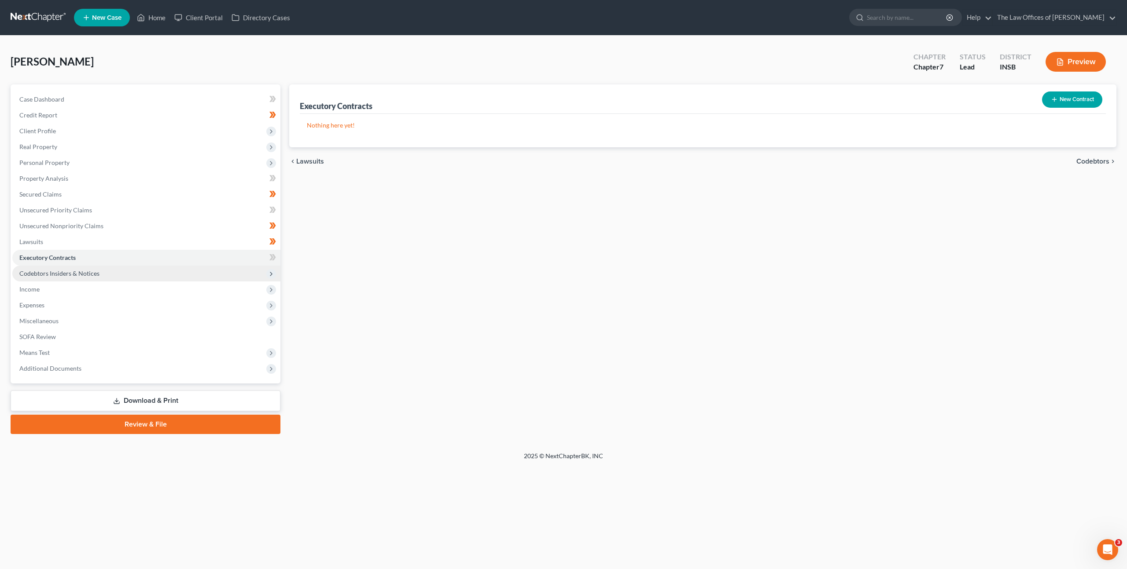
click at [213, 266] on span "Codebtors Insiders & Notices" at bounding box center [146, 274] width 268 height 16
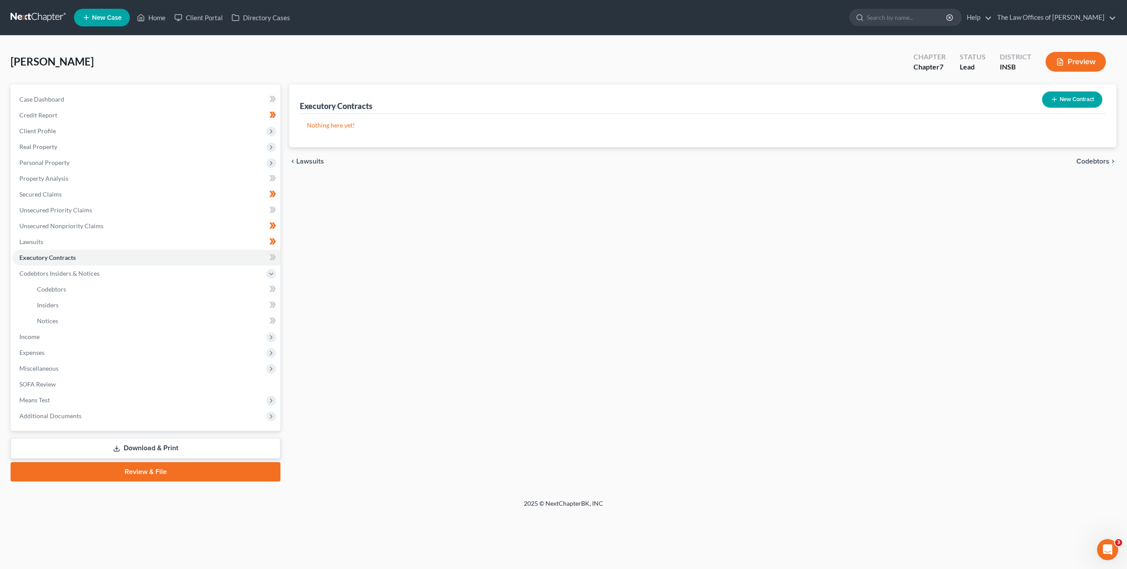
drag, startPoint x: 465, startPoint y: 234, endPoint x: 484, endPoint y: 228, distance: 20.0
click at [466, 234] on div "Executory Contracts New Contract Nothing here yet! chevron_left Lawsuits Codebt…" at bounding box center [703, 282] width 836 height 397
click at [1051, 99] on icon "button" at bounding box center [1054, 99] width 7 height 7
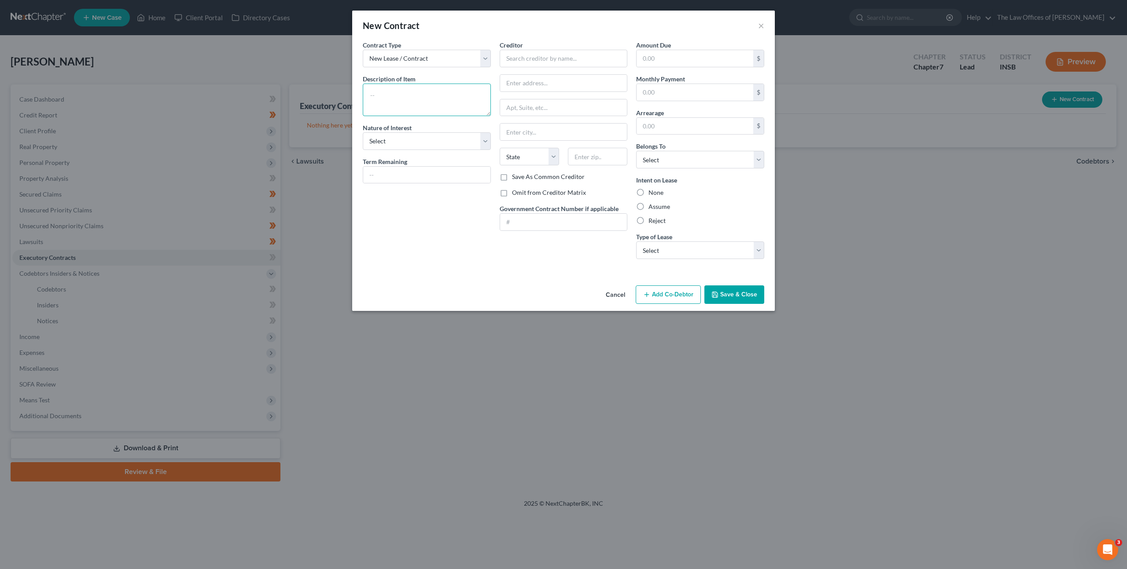
click at [402, 110] on textarea at bounding box center [427, 100] width 128 height 33
click at [602, 295] on button "Cancel" at bounding box center [615, 296] width 33 height 18
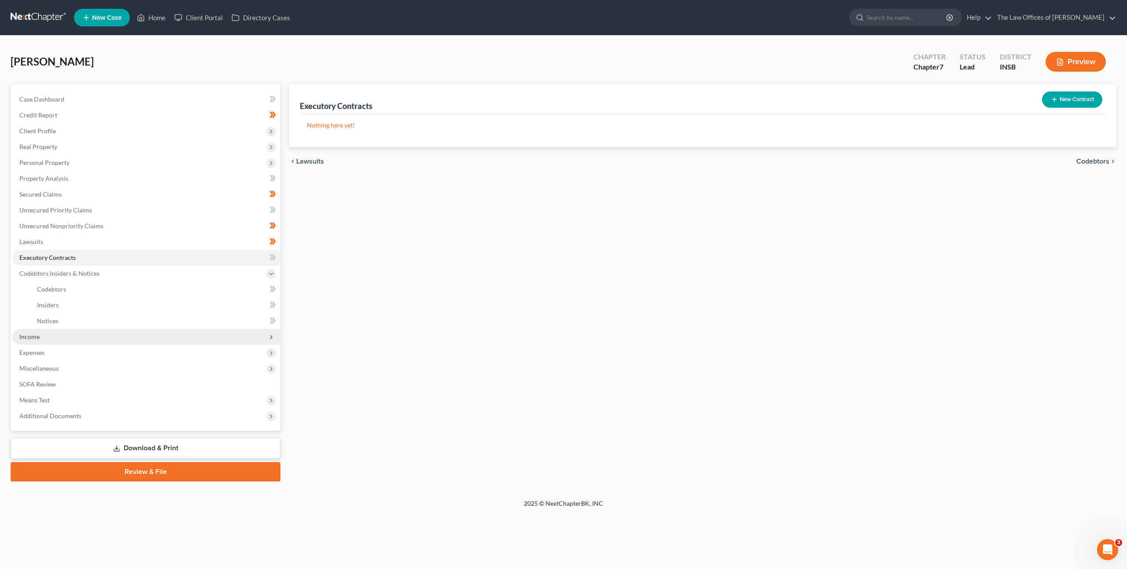
click at [62, 342] on span "Income" at bounding box center [146, 337] width 268 height 16
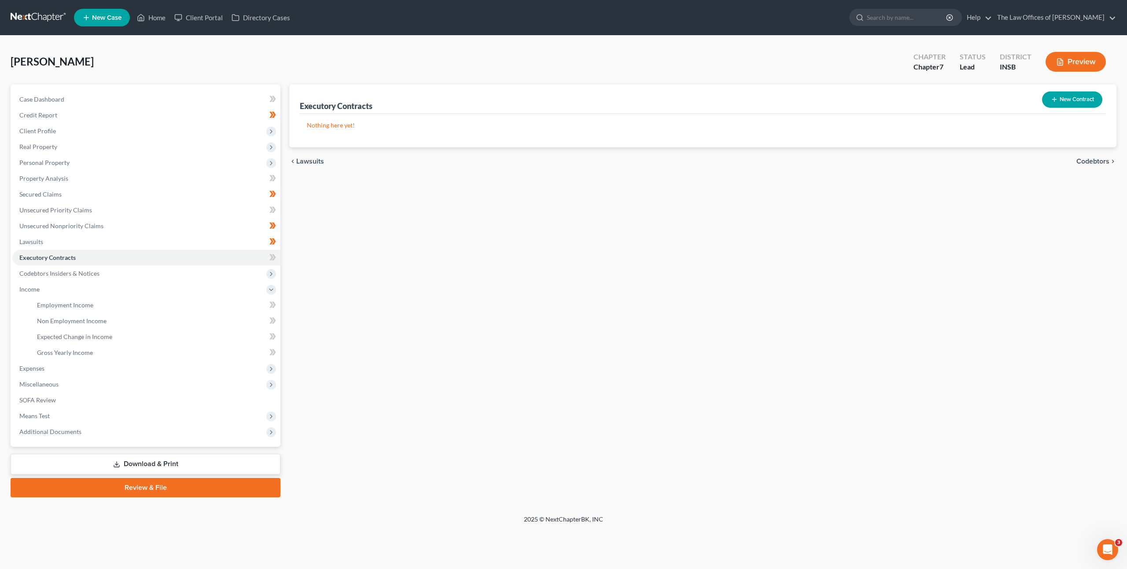
click at [1065, 101] on button "New Contract" at bounding box center [1072, 100] width 60 height 16
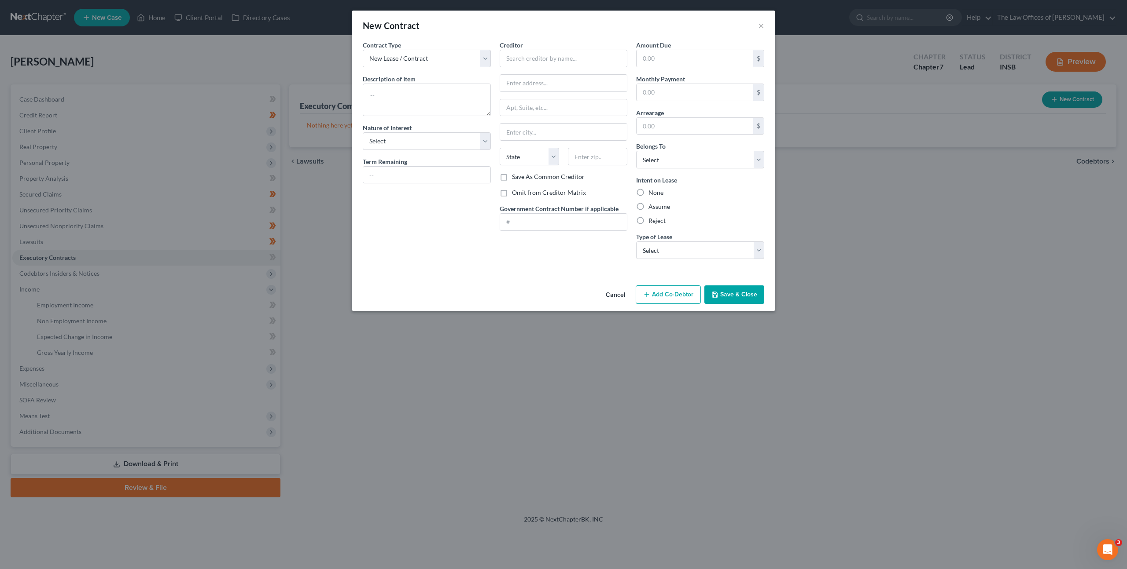
click at [604, 292] on button "Cancel" at bounding box center [615, 296] width 33 height 18
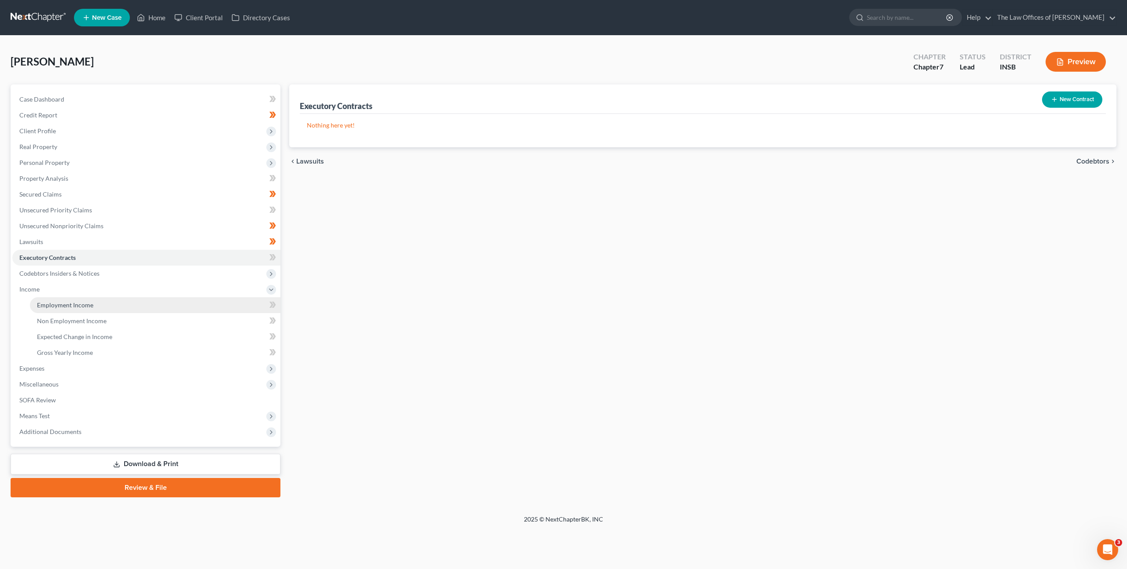
click at [116, 308] on link "Employment Income" at bounding box center [155, 306] width 250 height 16
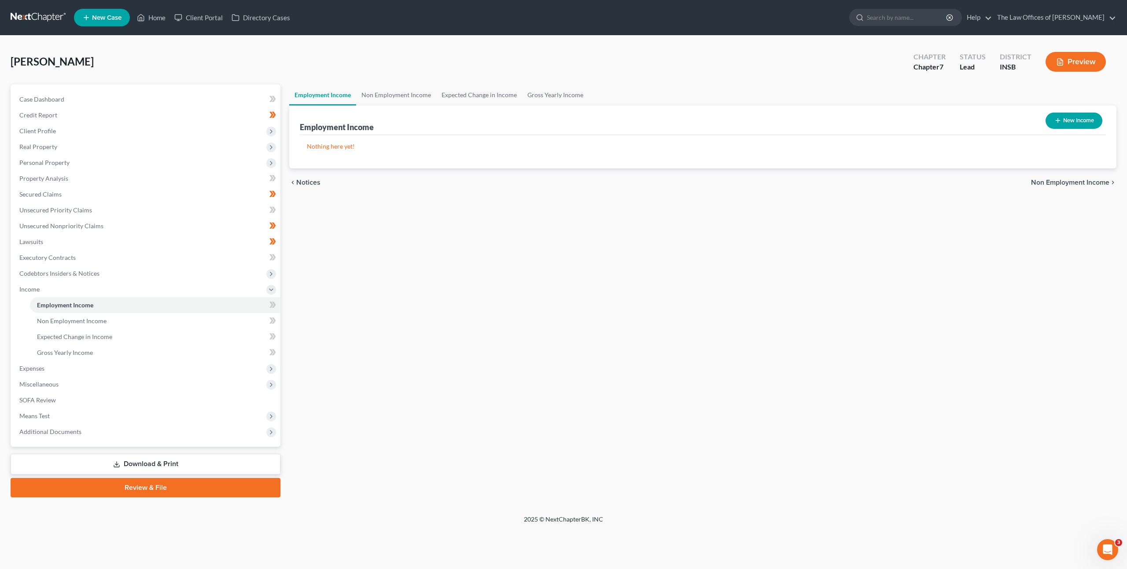
click at [1066, 118] on button "New Income" at bounding box center [1073, 121] width 57 height 16
select select "0"
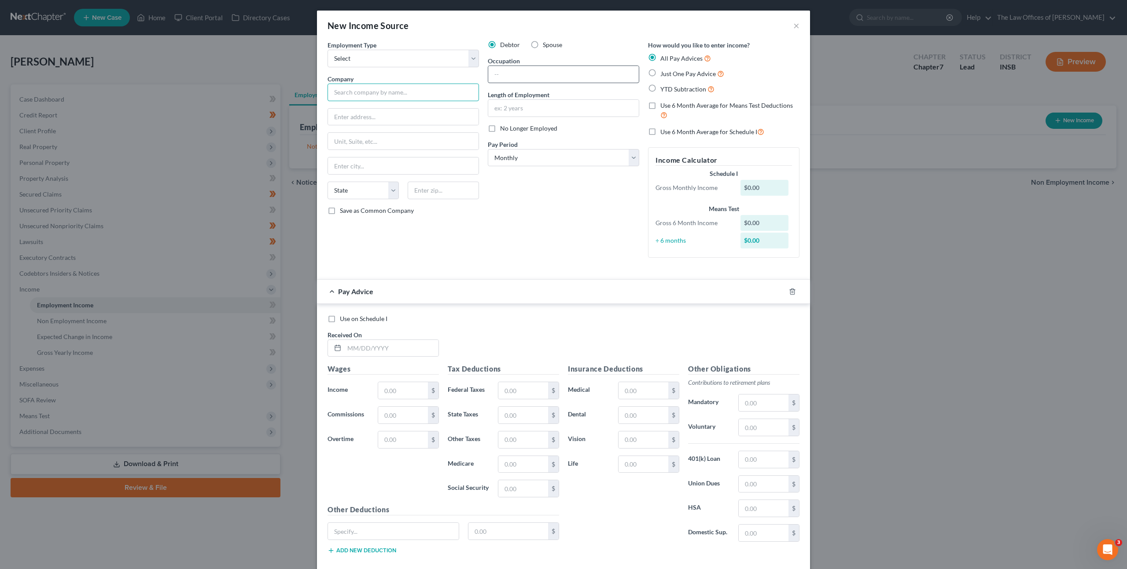
click at [446, 90] on input "text" at bounding box center [402, 93] width 151 height 18
click at [449, 88] on input "text" at bounding box center [402, 93] width 151 height 18
type input "Evansville Garage Doors"
type input "800 Division St"
type input "47711"
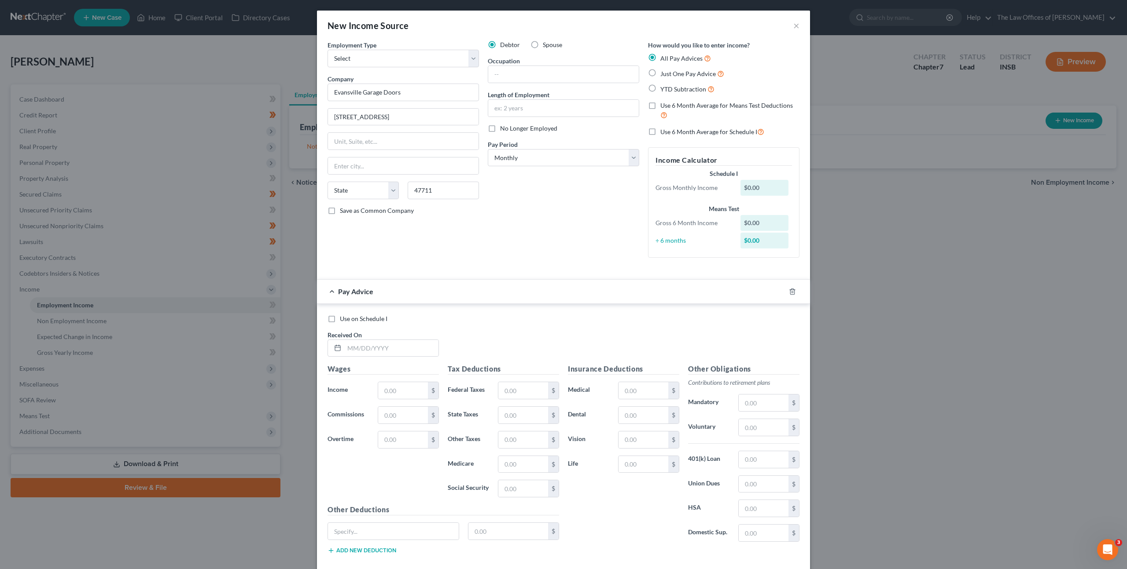
click at [575, 63] on div "Occupation" at bounding box center [563, 69] width 151 height 27
type input "Evansville"
select select "15"
click at [586, 82] on input "text" at bounding box center [563, 74] width 151 height 17
type input "Associate"
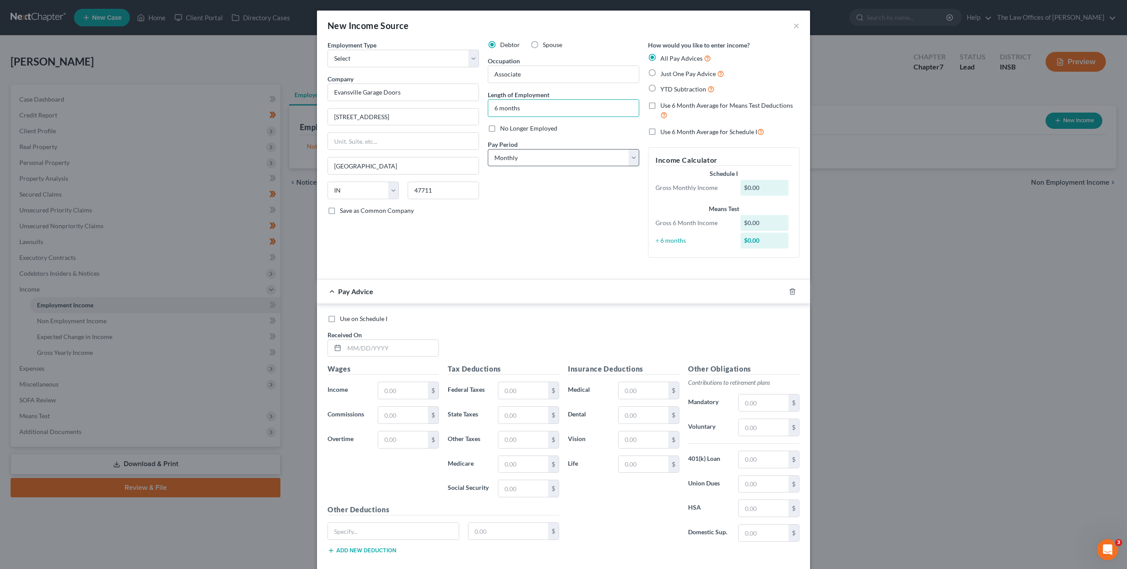
type input "6 months"
click at [510, 161] on select "Select Monthly Twice Monthly Every Other Week Weekly" at bounding box center [563, 158] width 151 height 18
select select "3"
click at [488, 149] on select "Select Monthly Twice Monthly Every Other Week Weekly" at bounding box center [563, 158] width 151 height 18
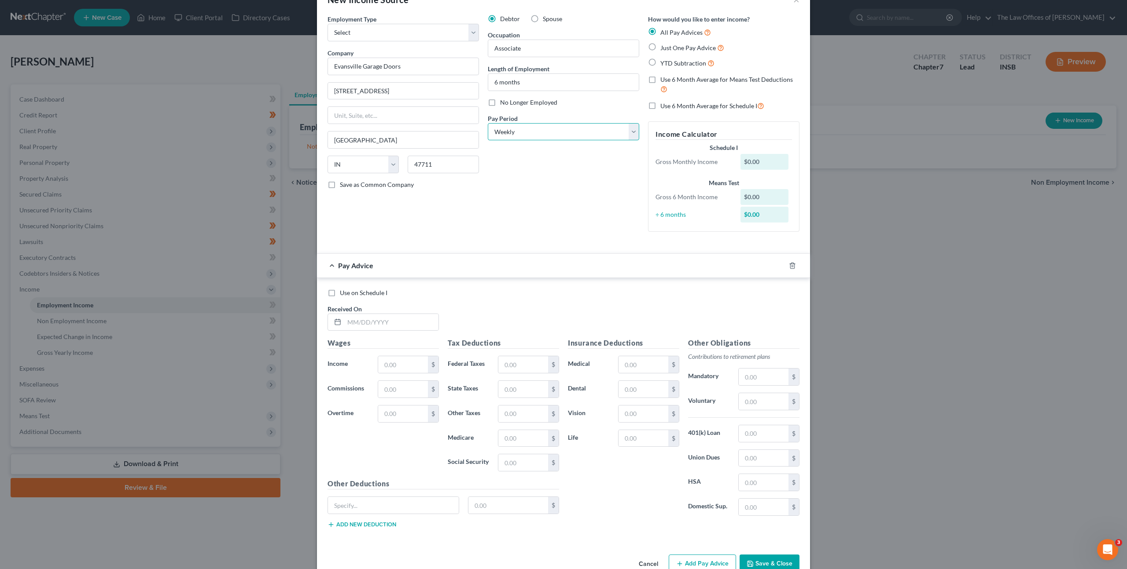
scroll to position [48, 0]
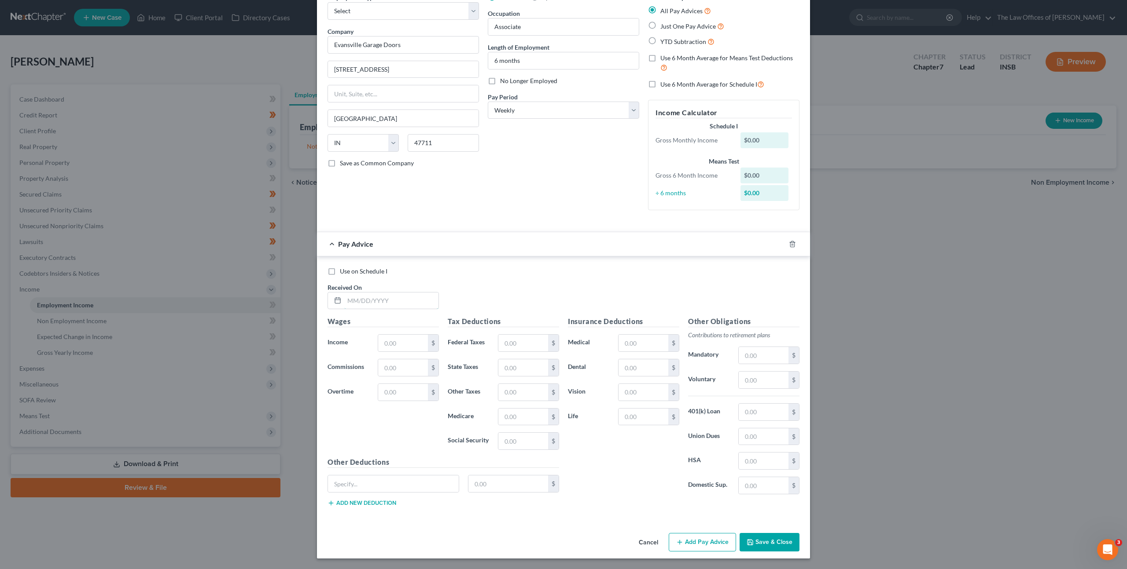
drag, startPoint x: 371, startPoint y: 305, endPoint x: 492, endPoint y: 297, distance: 121.3
click at [389, 304] on input "text" at bounding box center [391, 301] width 94 height 17
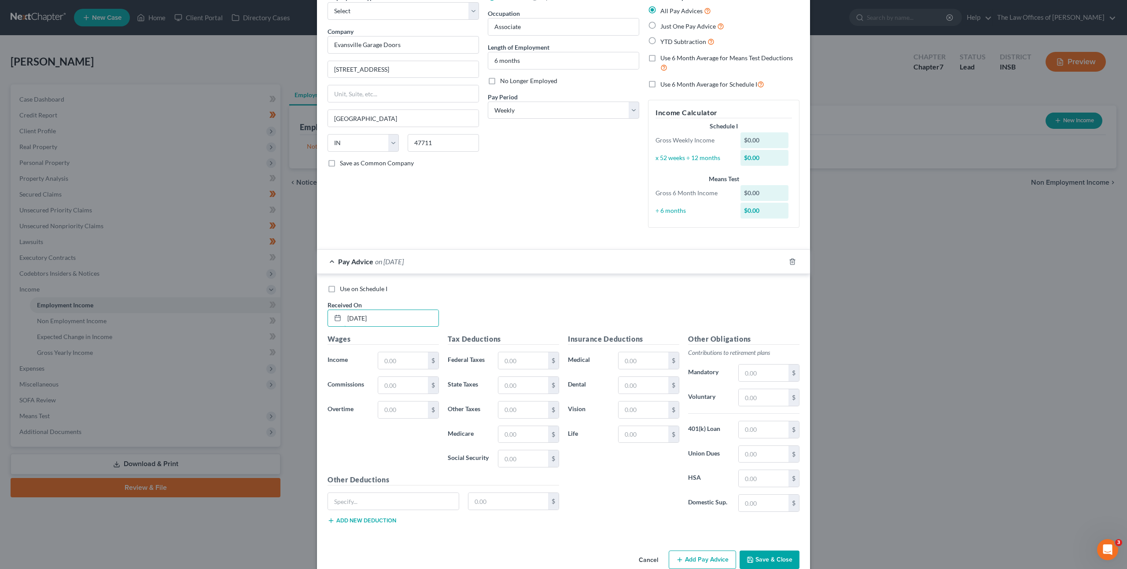
type input "01/01/2025"
click at [525, 301] on div "Use on Schedule I Received On * 01/01/2025" at bounding box center [563, 310] width 481 height 50
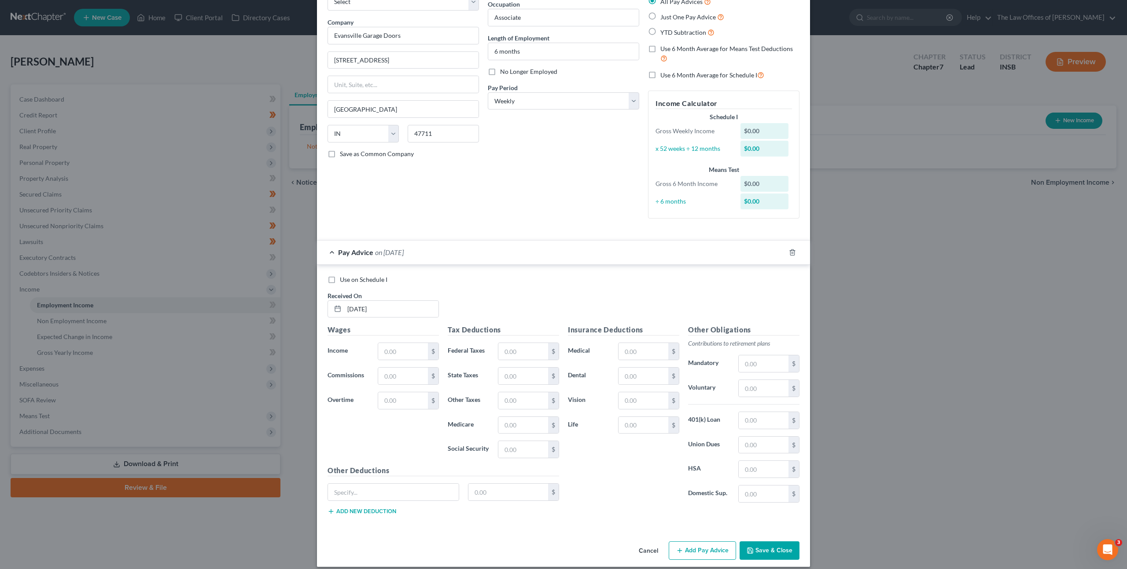
scroll to position [65, 0]
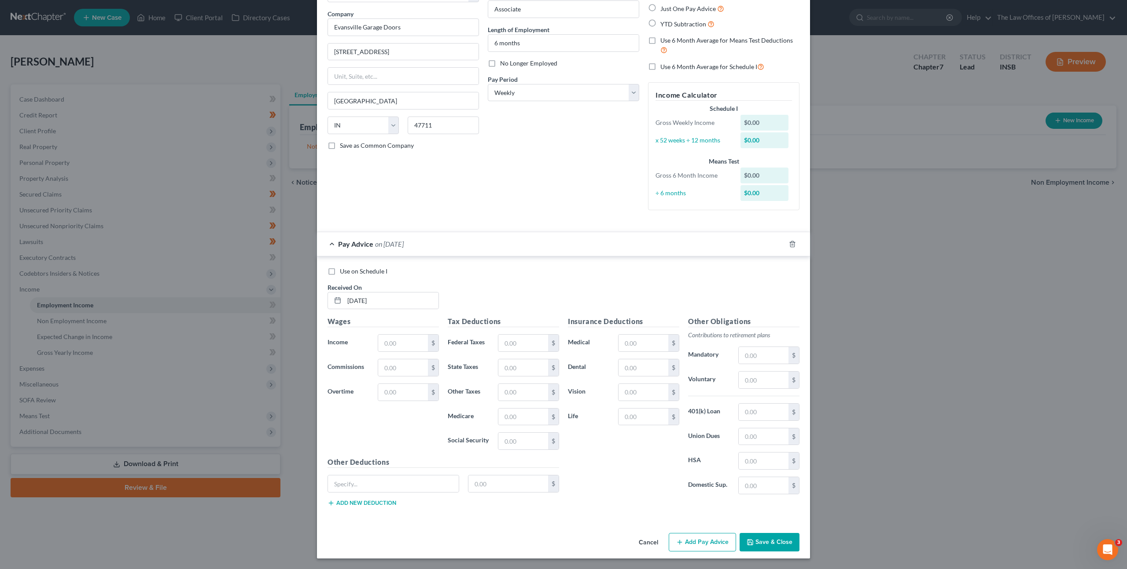
click at [775, 556] on div "Cancel Add Pay Advice Save & Close" at bounding box center [563, 544] width 493 height 29
click at [773, 546] on button "Save & Close" at bounding box center [769, 542] width 60 height 18
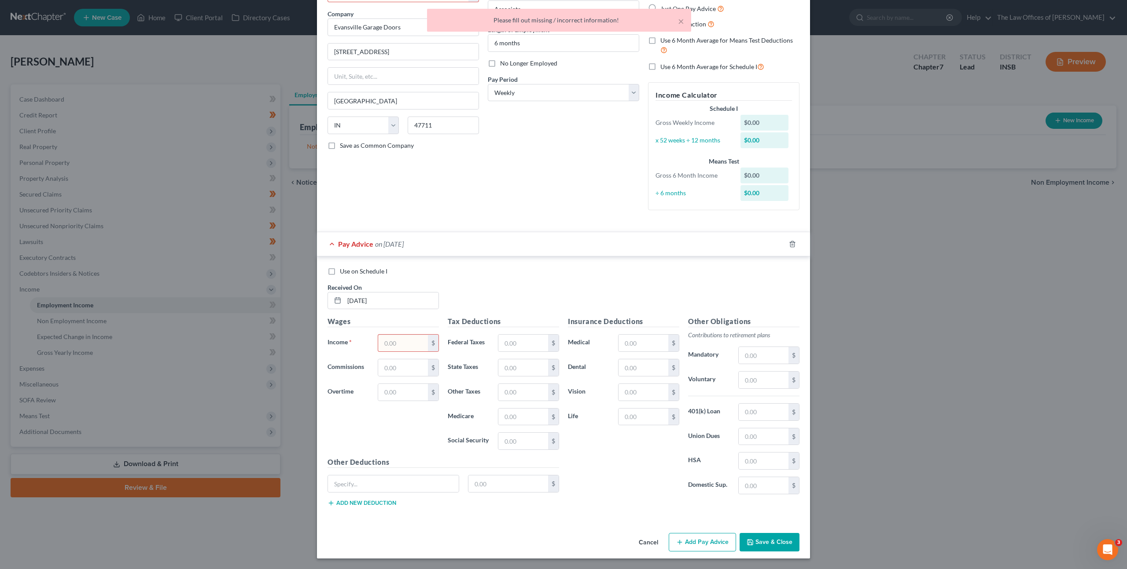
click at [405, 341] on input "text" at bounding box center [403, 343] width 50 height 17
type input "1"
drag, startPoint x: 563, startPoint y: 289, endPoint x: 598, endPoint y: 321, distance: 47.4
click at [563, 290] on div "Use on Schedule I Received On * 01/01/2025" at bounding box center [563, 292] width 481 height 50
drag, startPoint x: 761, startPoint y: 537, endPoint x: 755, endPoint y: 508, distance: 29.8
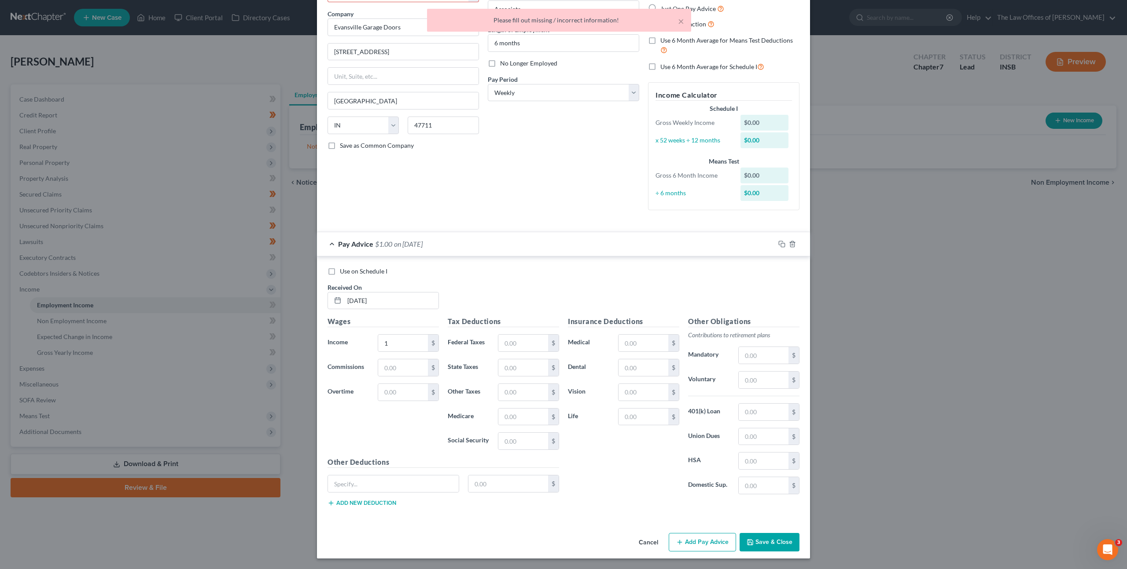
click at [761, 537] on button "Save & Close" at bounding box center [769, 542] width 60 height 18
click at [762, 540] on button "Save & Close" at bounding box center [769, 542] width 60 height 18
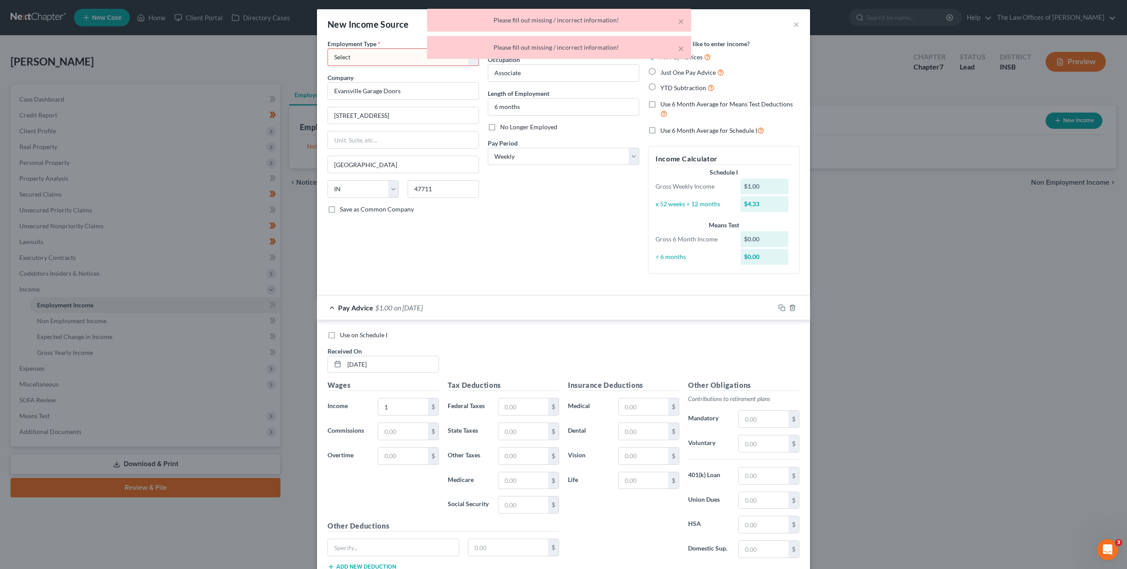
scroll to position [0, 0]
click at [387, 67] on select "Select Full or Part Time Employment Self Employment" at bounding box center [402, 59] width 151 height 18
select select "0"
click at [327, 50] on select "Select Full or Part Time Employment Self Employment" at bounding box center [402, 59] width 151 height 18
click at [588, 283] on div "Employment Type * Select Full or Part Time Employment Self Employment Company *…" at bounding box center [563, 165] width 481 height 250
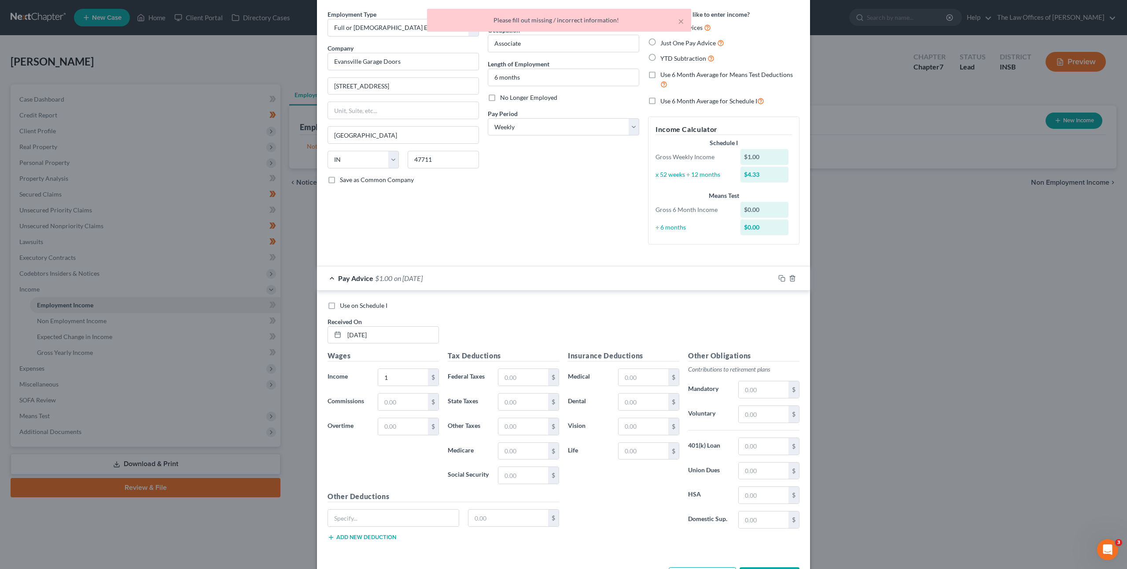
scroll to position [65, 0]
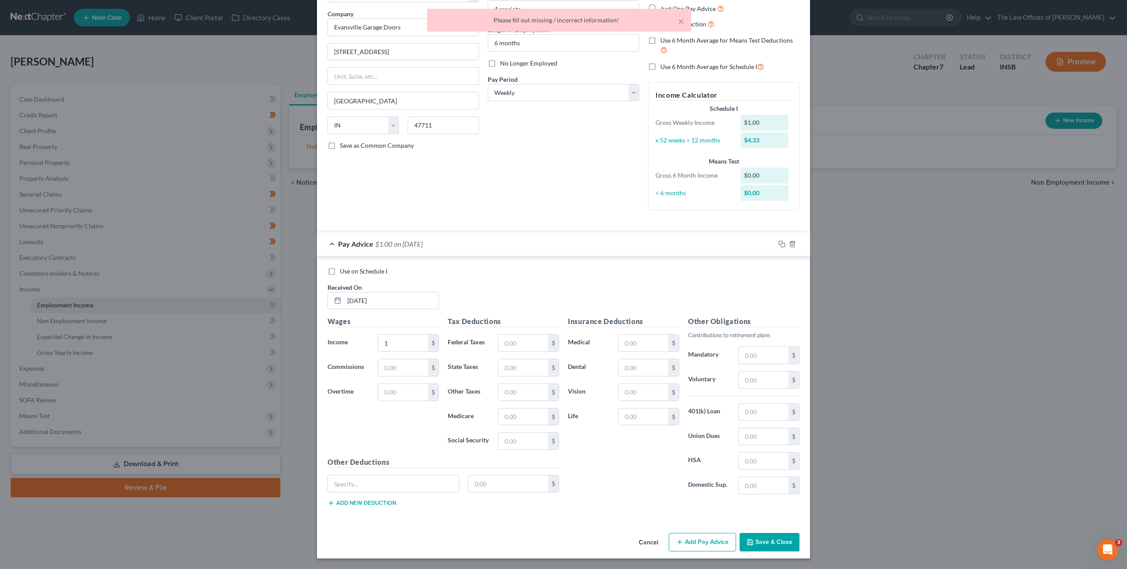
click at [758, 540] on button "Save & Close" at bounding box center [769, 542] width 60 height 18
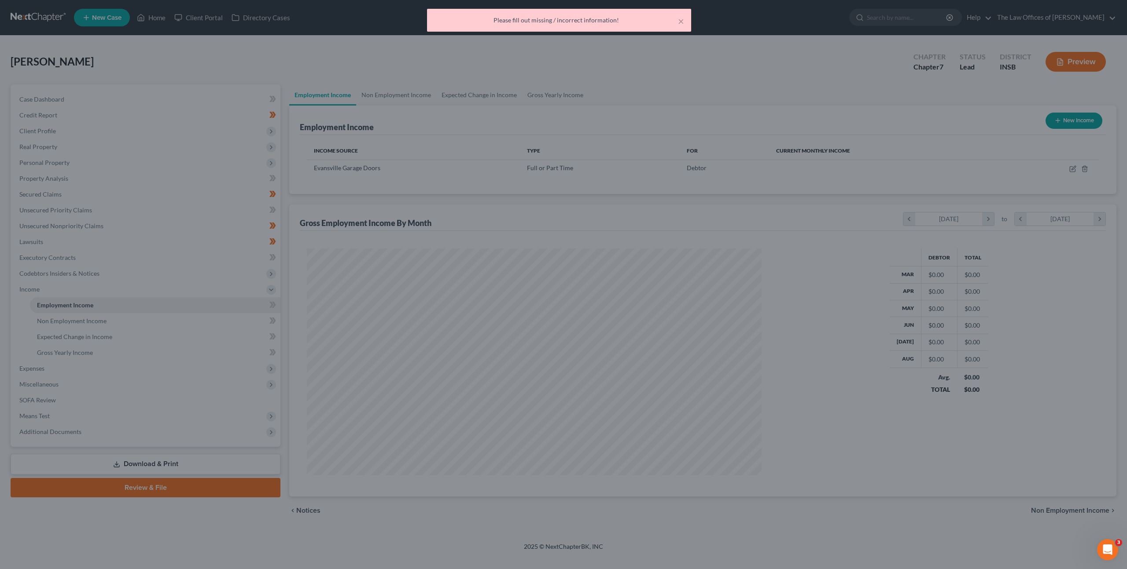
scroll to position [227, 472]
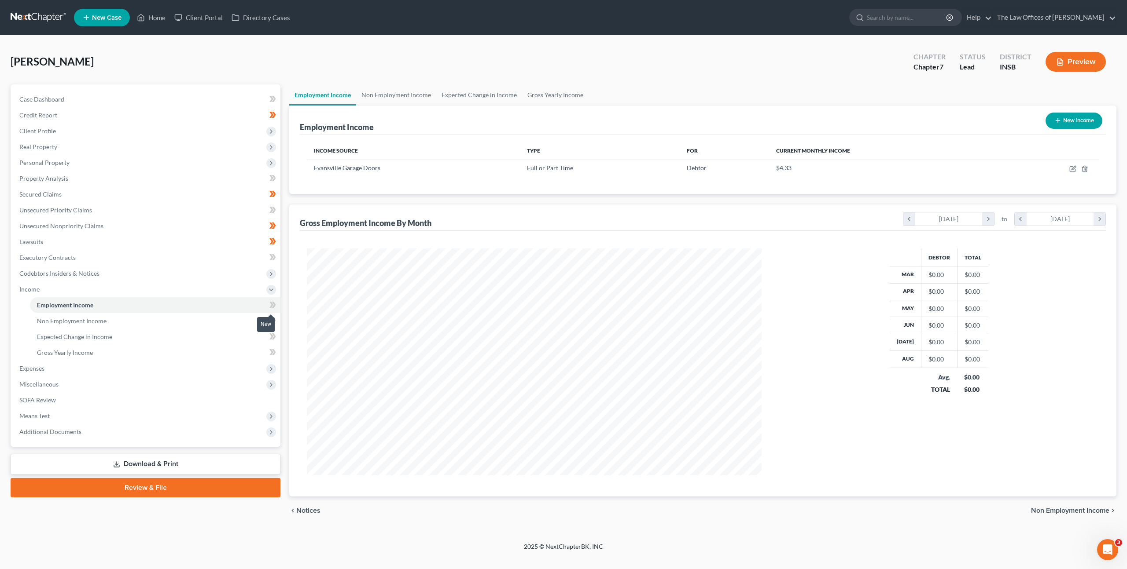
click at [272, 306] on icon at bounding box center [272, 305] width 7 height 11
click at [211, 348] on link "Gross Yearly Income" at bounding box center [155, 353] width 250 height 16
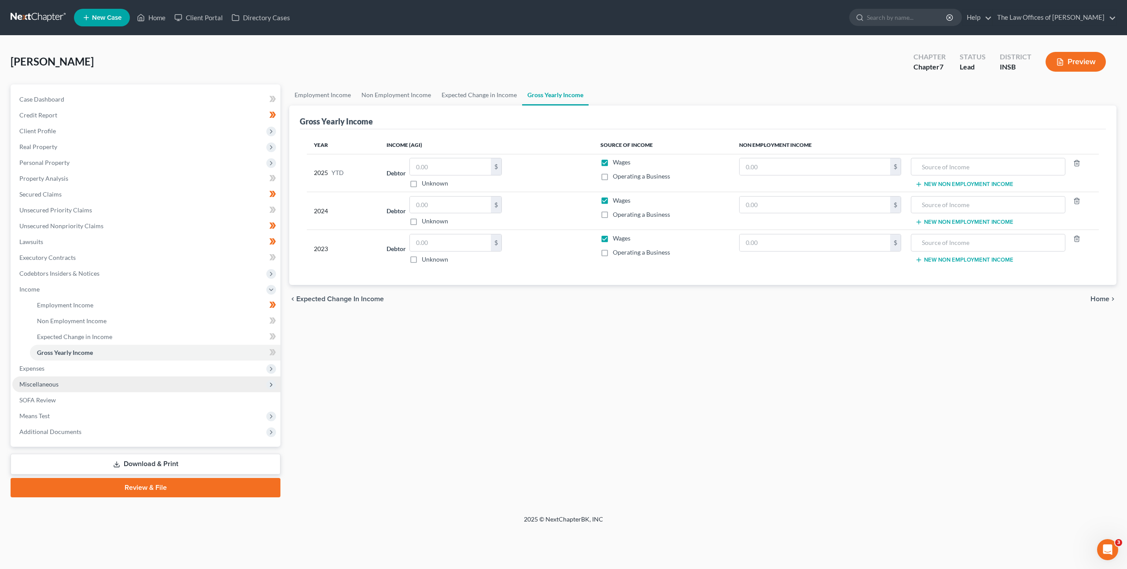
click at [206, 377] on span "Miscellaneous" at bounding box center [146, 385] width 268 height 16
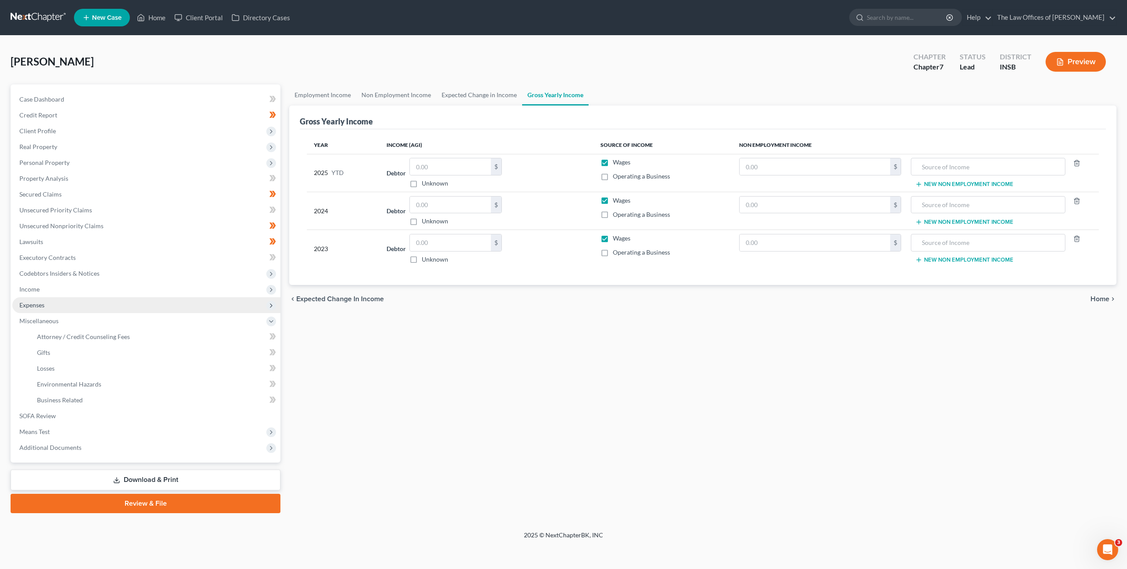
click at [206, 308] on span "Expenses" at bounding box center [146, 306] width 268 height 16
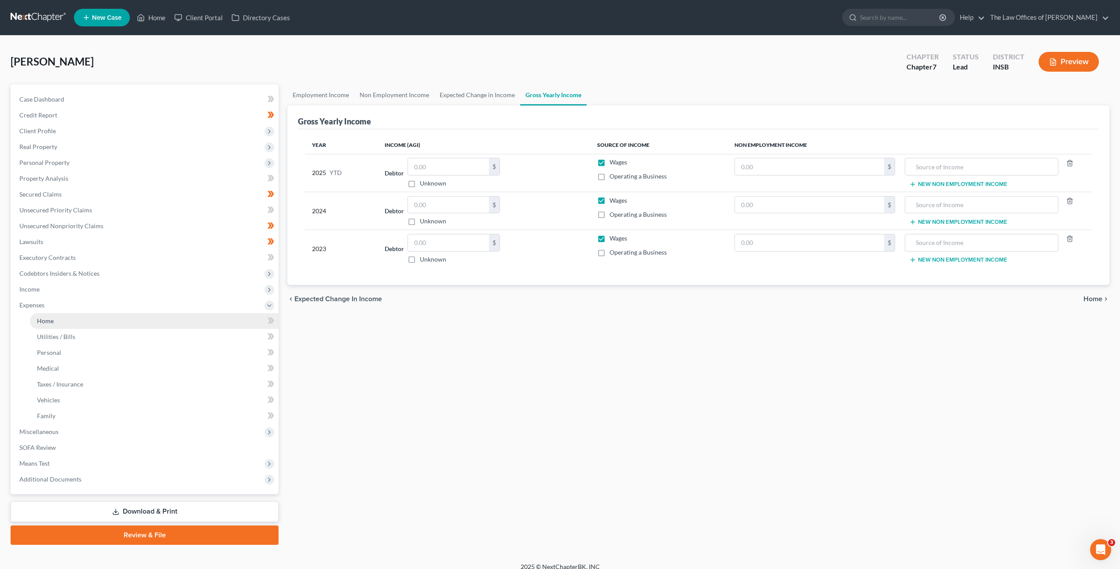
click at [194, 321] on link "Home" at bounding box center [154, 321] width 249 height 16
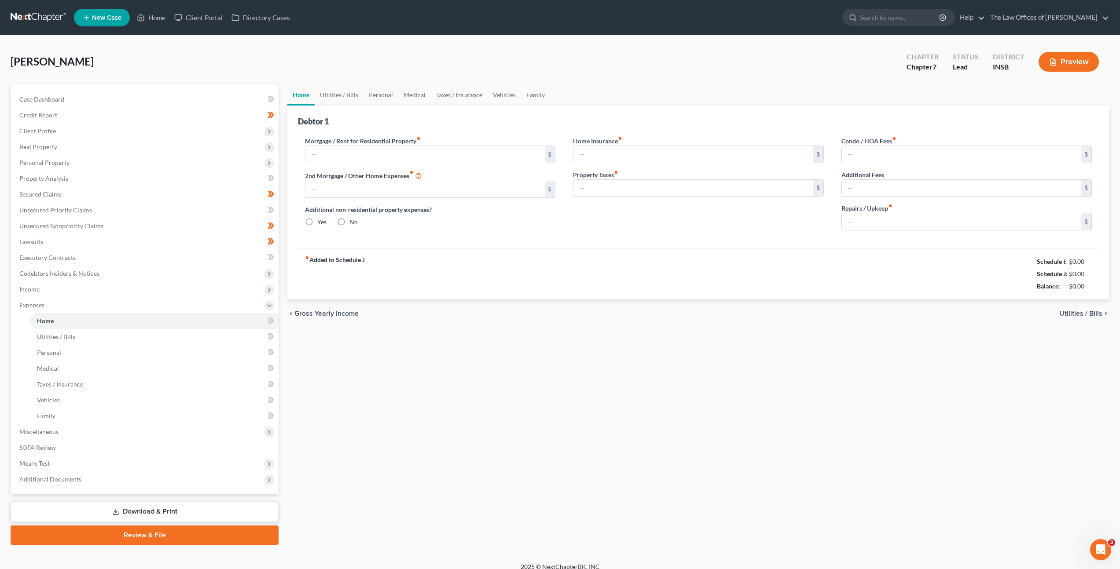
type input "0.00"
radio input "true"
type input "0.00"
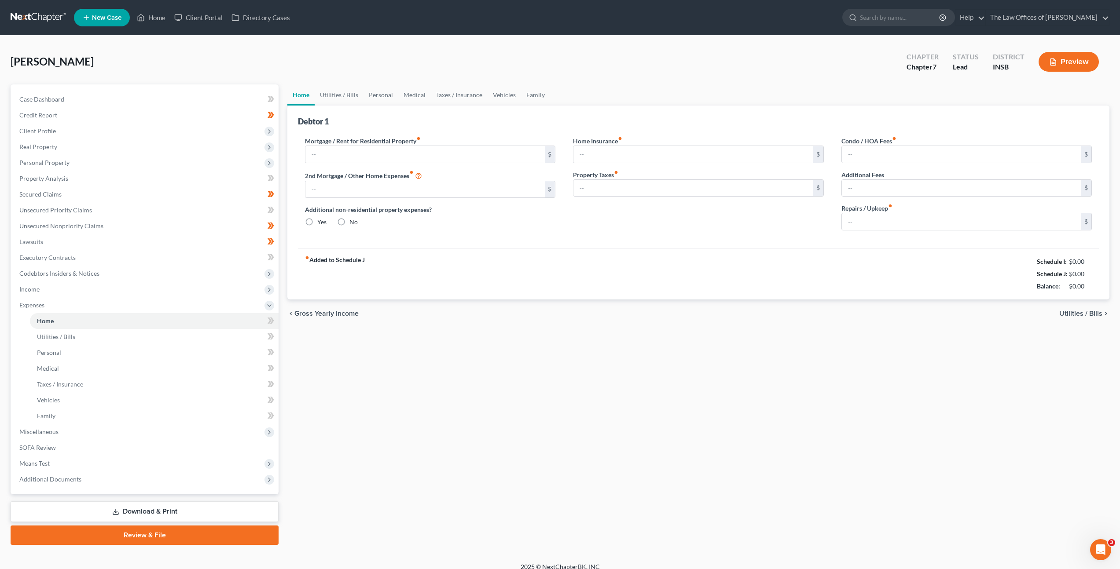
type input "0.00"
drag, startPoint x: 366, startPoint y: 152, endPoint x: 509, endPoint y: 167, distance: 143.8
click at [375, 152] on input "text" at bounding box center [424, 154] width 239 height 17
type input "600"
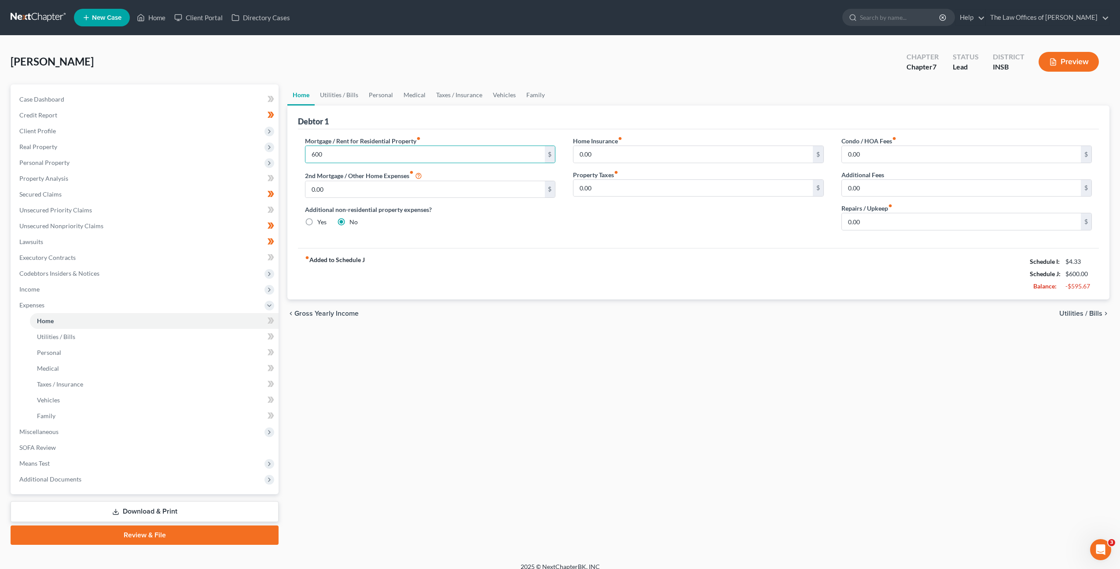
click at [488, 230] on div "Mortgage / Rent for Residential Property fiber_manual_record 600 $ 2nd Mortgage…" at bounding box center [430, 186] width 268 height 101
click at [350, 96] on link "Utilities / Bills" at bounding box center [339, 94] width 49 height 21
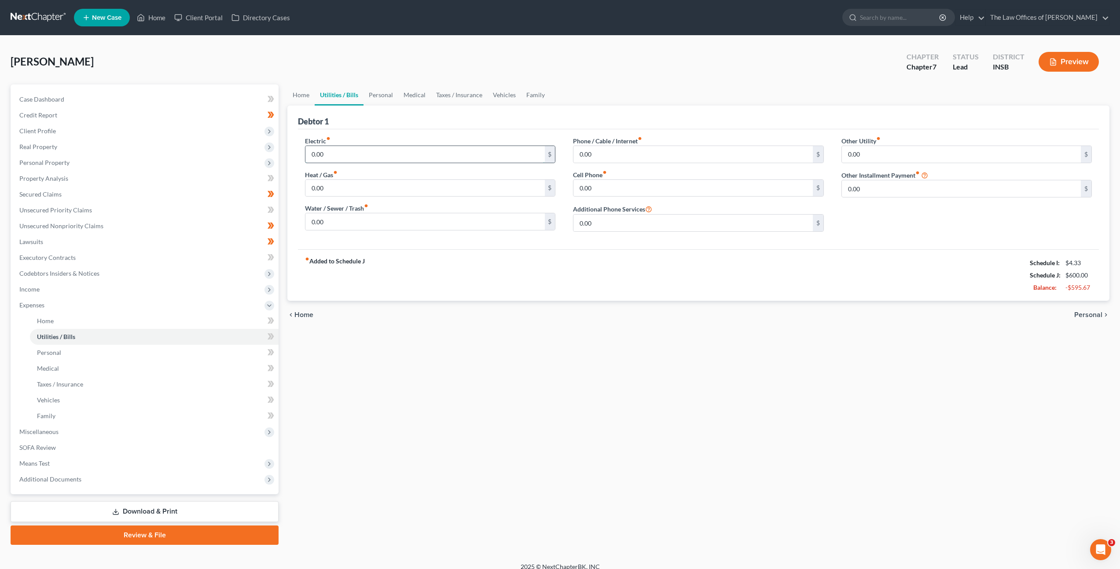
click at [364, 151] on input "0.00" at bounding box center [424, 154] width 239 height 17
click at [605, 158] on input "0.00" at bounding box center [692, 154] width 239 height 17
click at [592, 189] on input "0.00" at bounding box center [692, 188] width 239 height 17
type input "45"
click at [699, 282] on div "fiber_manual_record Added to Schedule J Schedule I: $4.33 Schedule J: $645.00 B…" at bounding box center [698, 275] width 801 height 51
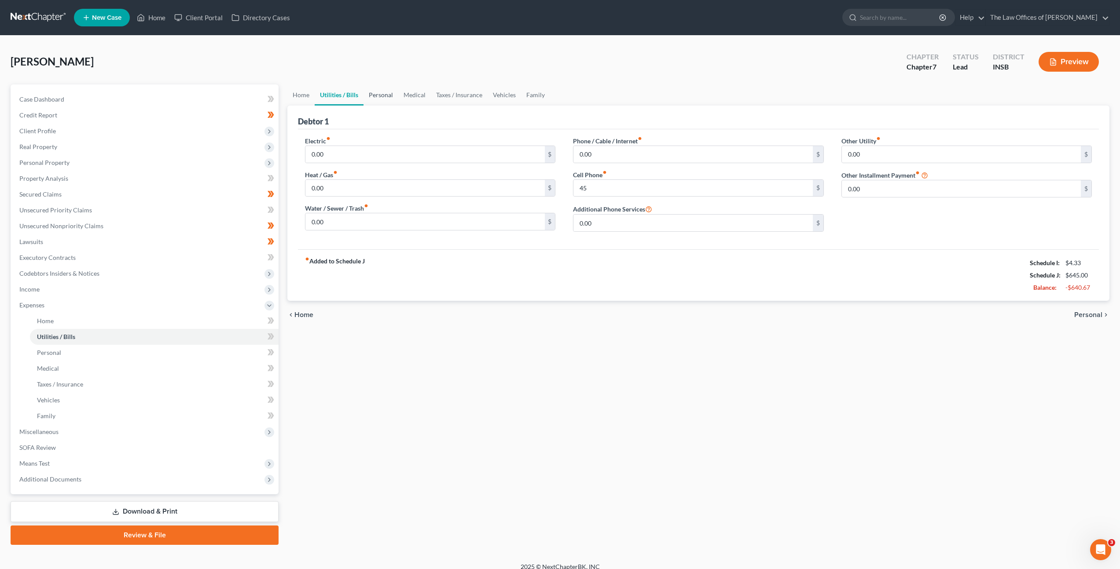
click at [382, 96] on link "Personal" at bounding box center [381, 94] width 35 height 21
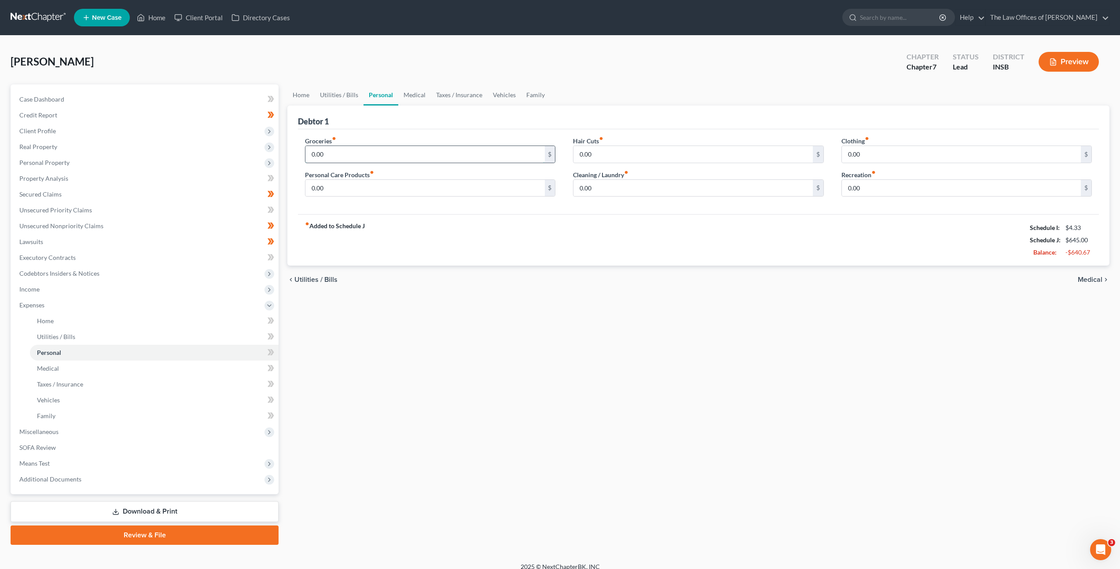
click at [386, 156] on input "0.00" at bounding box center [424, 154] width 239 height 17
click at [476, 190] on input "0.00" at bounding box center [424, 188] width 239 height 17
type input "5"
type input "85"
click at [678, 156] on input "0.00" at bounding box center [692, 154] width 239 height 17
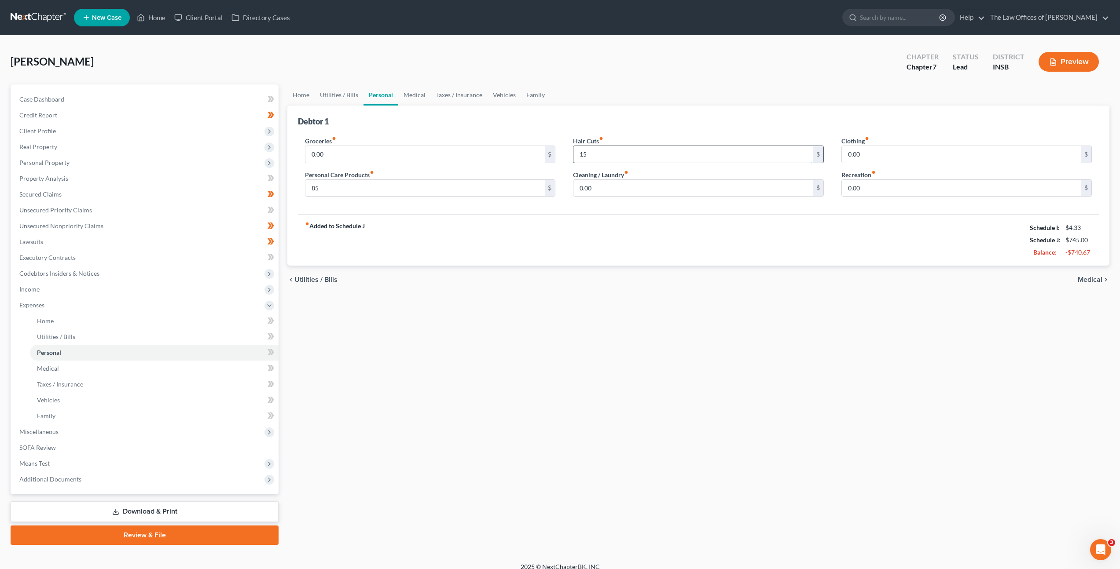
click at [600, 156] on input "15" at bounding box center [692, 154] width 239 height 17
type input "1"
type input "20"
drag, startPoint x: 876, startPoint y: 190, endPoint x: 937, endPoint y: 187, distance: 60.8
click at [880, 189] on input "0.00" at bounding box center [961, 188] width 239 height 17
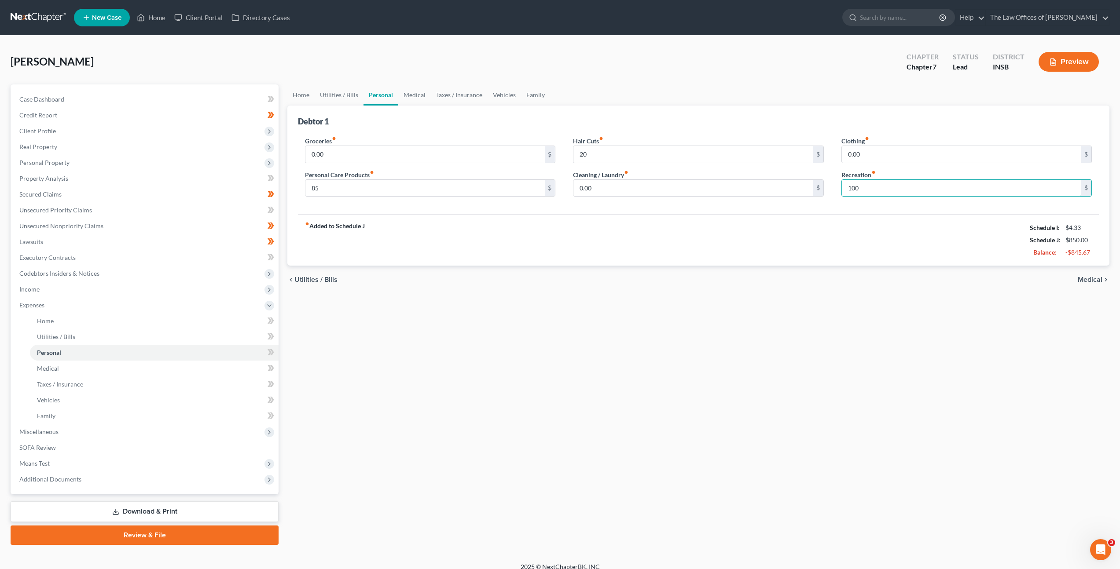
type input "100"
drag, startPoint x: 876, startPoint y: 256, endPoint x: 670, endPoint y: 188, distance: 216.7
click at [874, 251] on div "fiber_manual_record Added to Schedule J Schedule I: $4.33 Schedule J: $850.00 B…" at bounding box center [698, 239] width 801 height 51
click at [664, 187] on input "0.00" at bounding box center [692, 188] width 239 height 17
type input "35"
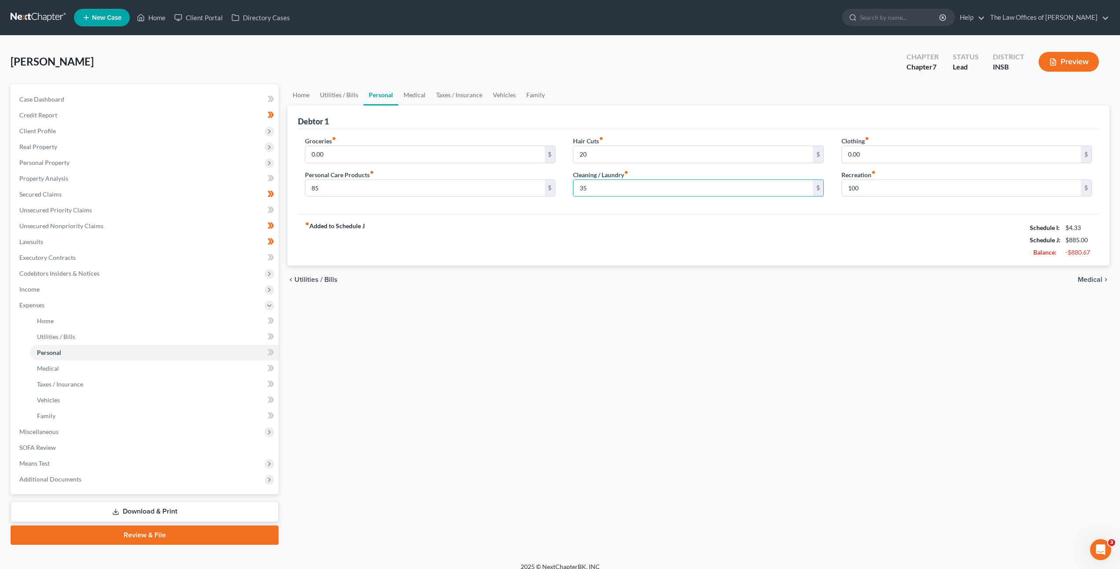
drag, startPoint x: 714, startPoint y: 219, endPoint x: 888, endPoint y: 183, distance: 177.2
click at [722, 218] on div "fiber_manual_record Added to Schedule J Schedule I: $4.33 Schedule J: $885.00 B…" at bounding box center [698, 239] width 801 height 51
drag, startPoint x: 878, startPoint y: 154, endPoint x: 898, endPoint y: 152, distance: 20.8
click at [880, 154] on input "0.00" at bounding box center [961, 154] width 239 height 17
type input "10"
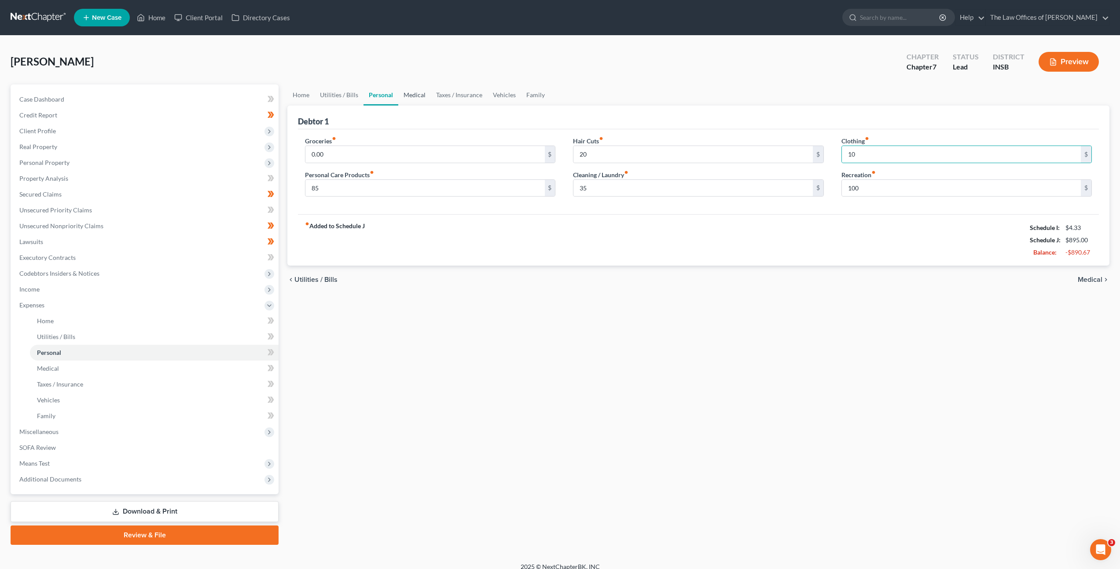
click at [412, 97] on link "Medical" at bounding box center [414, 94] width 33 height 21
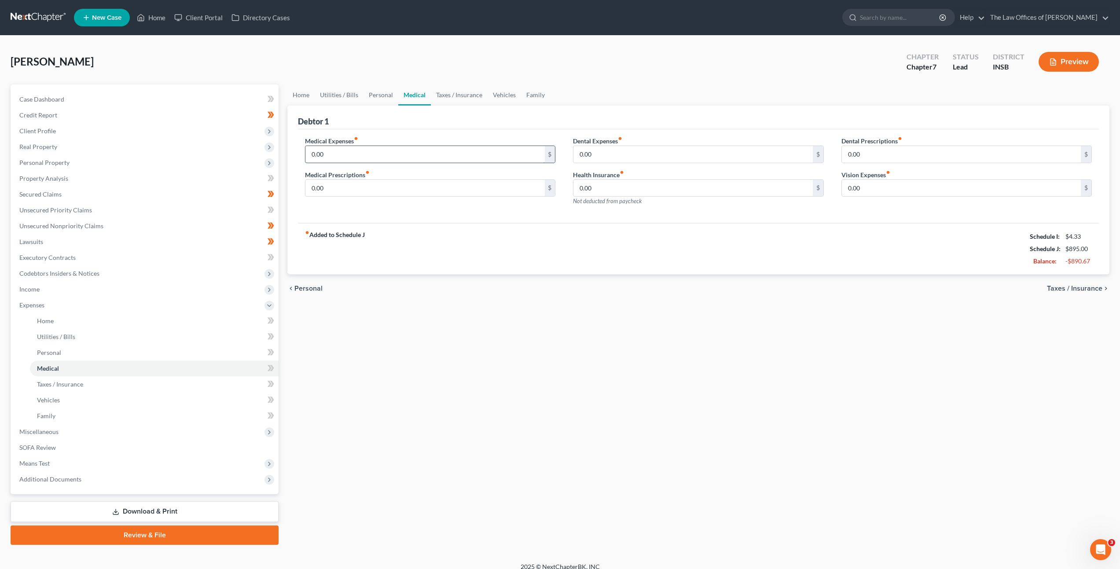
click at [399, 155] on input "0.00" at bounding box center [424, 154] width 239 height 17
click at [433, 192] on input "0.00" at bounding box center [424, 188] width 239 height 17
click at [701, 221] on div "Medical Expenses fiber_manual_record 0.00 $ Medical Prescriptions fiber_manual_…" at bounding box center [698, 176] width 801 height 94
click at [473, 99] on link "Taxes / Insurance" at bounding box center [459, 94] width 57 height 21
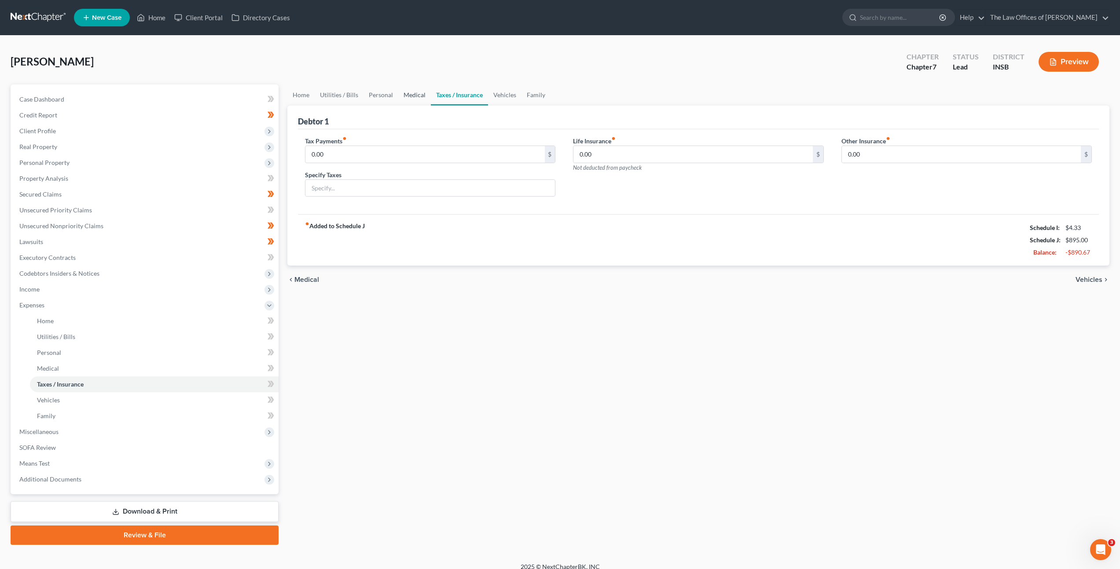
click at [414, 99] on link "Medical" at bounding box center [414, 94] width 33 height 21
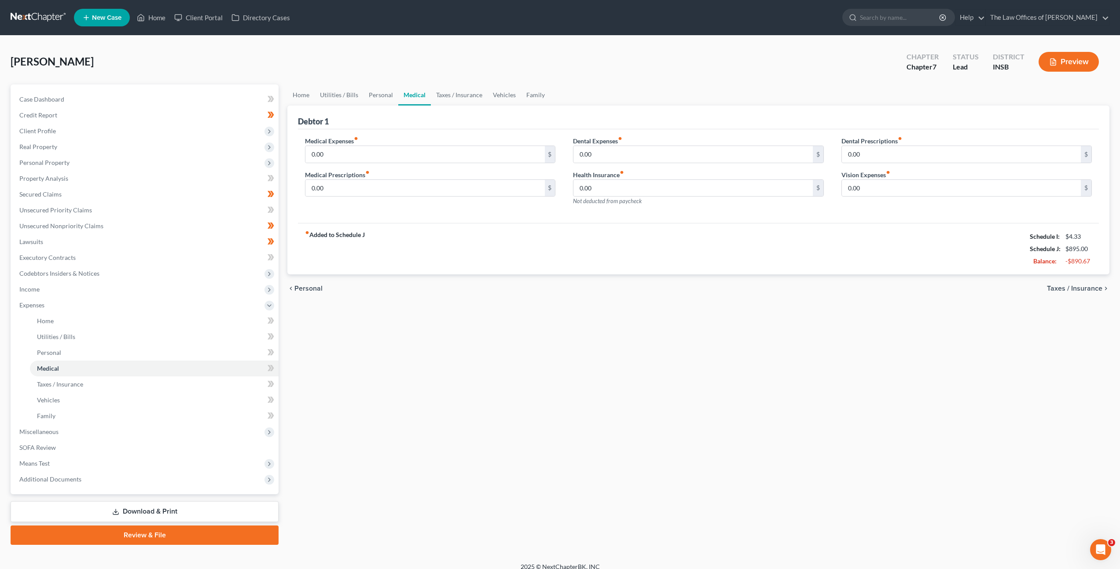
click at [574, 212] on div "Dental Expenses fiber_manual_record 0.00 $ Health Insurance fiber_manual_record…" at bounding box center [698, 174] width 268 height 77
click at [507, 98] on link "Vehicles" at bounding box center [504, 94] width 33 height 21
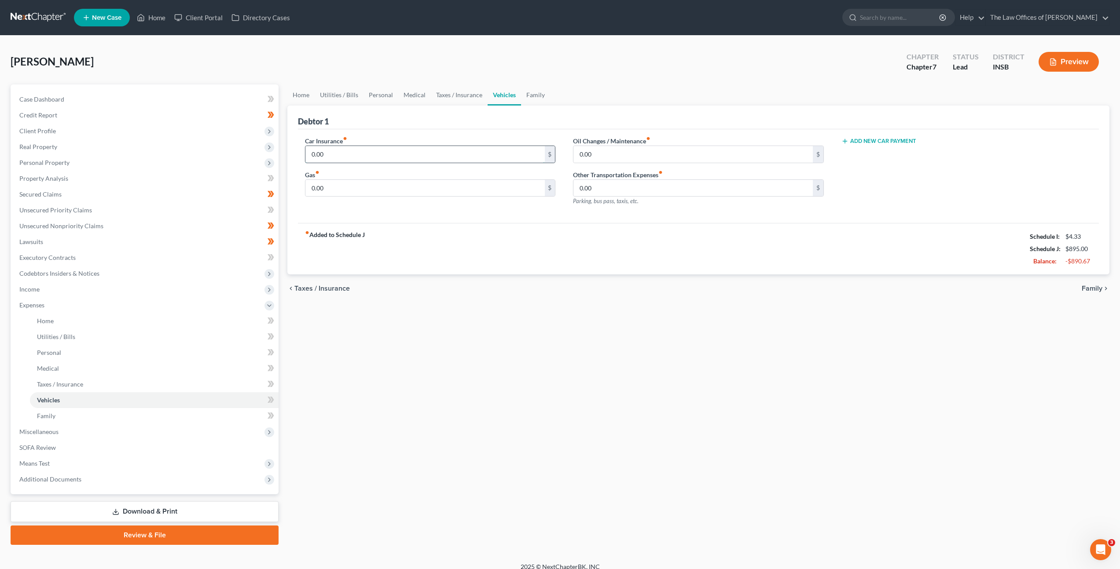
click at [413, 157] on input "0.00" at bounding box center [424, 154] width 239 height 17
type input "250"
click at [437, 99] on link "Taxes / Insurance" at bounding box center [459, 94] width 57 height 21
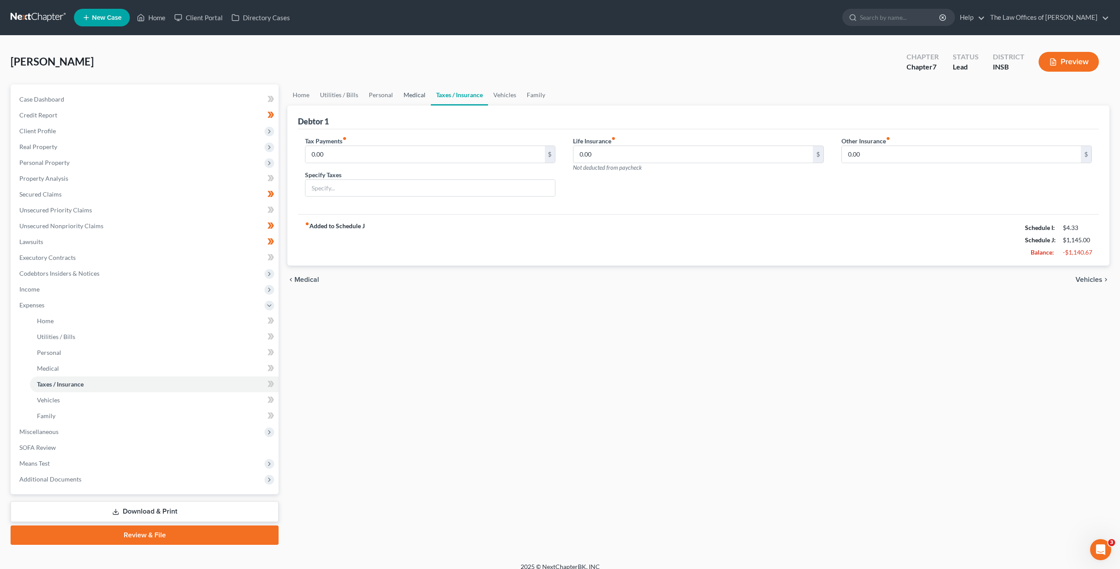
click at [418, 100] on link "Medical" at bounding box center [414, 94] width 33 height 21
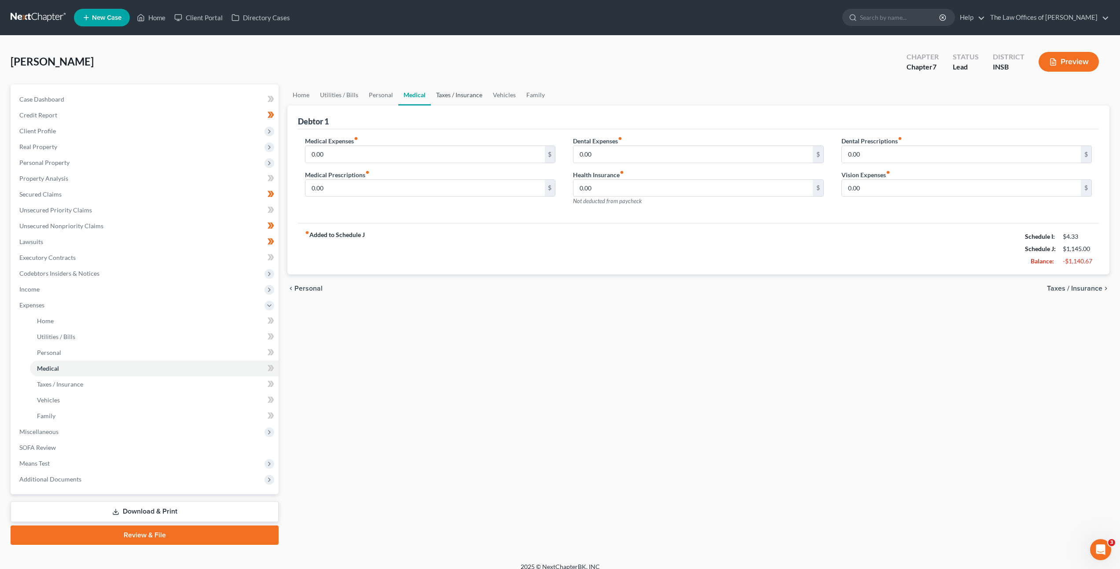
click at [460, 100] on link "Taxes / Insurance" at bounding box center [459, 94] width 57 height 21
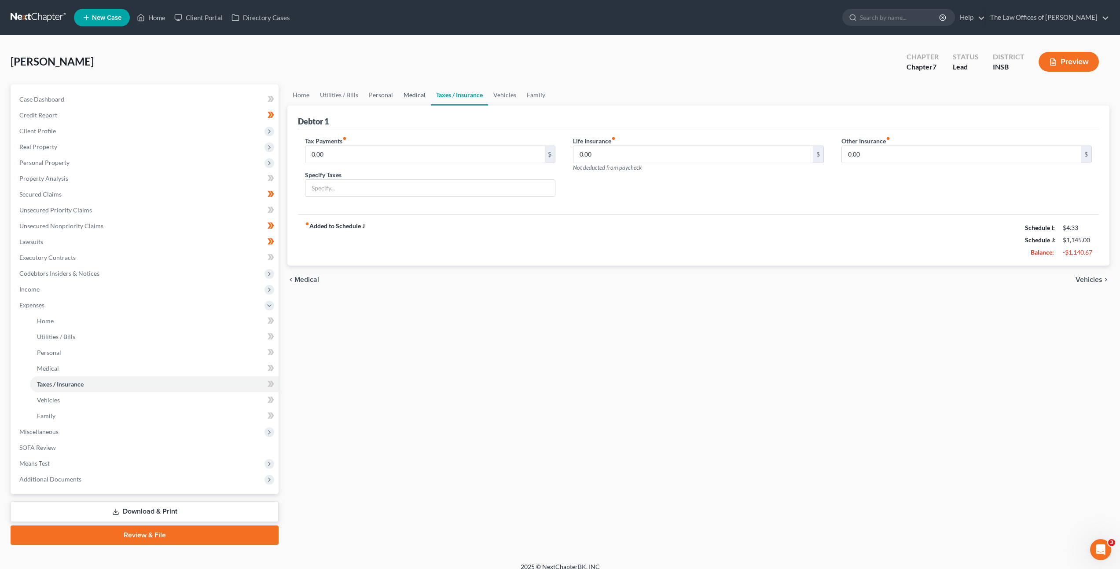
click at [410, 94] on link "Medical" at bounding box center [414, 94] width 33 height 21
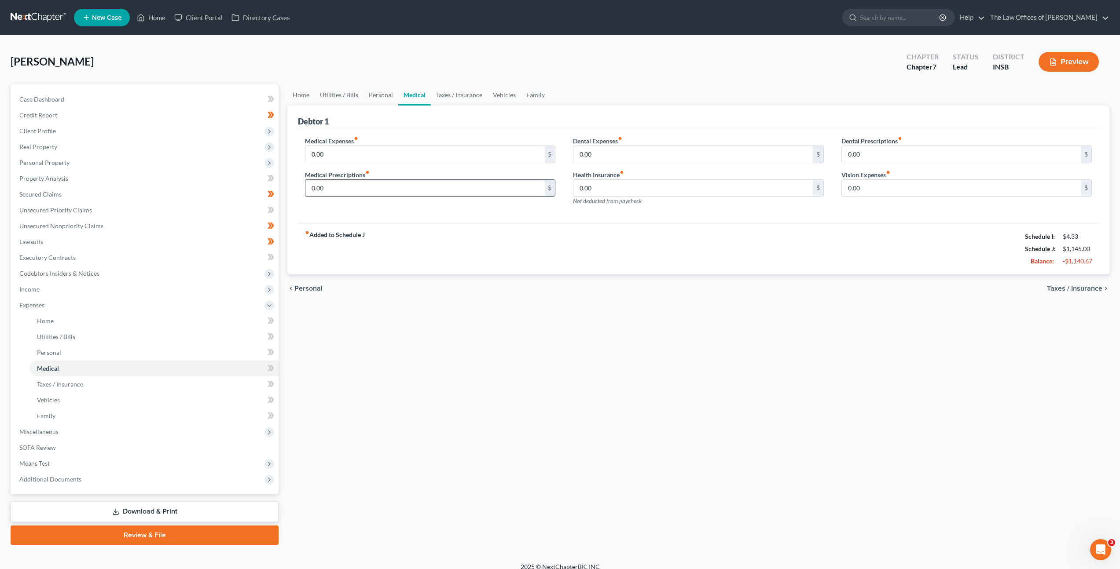
click at [460, 182] on input "0.00" at bounding box center [424, 188] width 239 height 17
type input "10"
click at [666, 257] on div "fiber_manual_record Added to Schedule J Schedule I: $4.33 Schedule J: $1,155.00…" at bounding box center [698, 248] width 801 height 51
click at [471, 98] on link "Taxes / Insurance" at bounding box center [459, 94] width 57 height 21
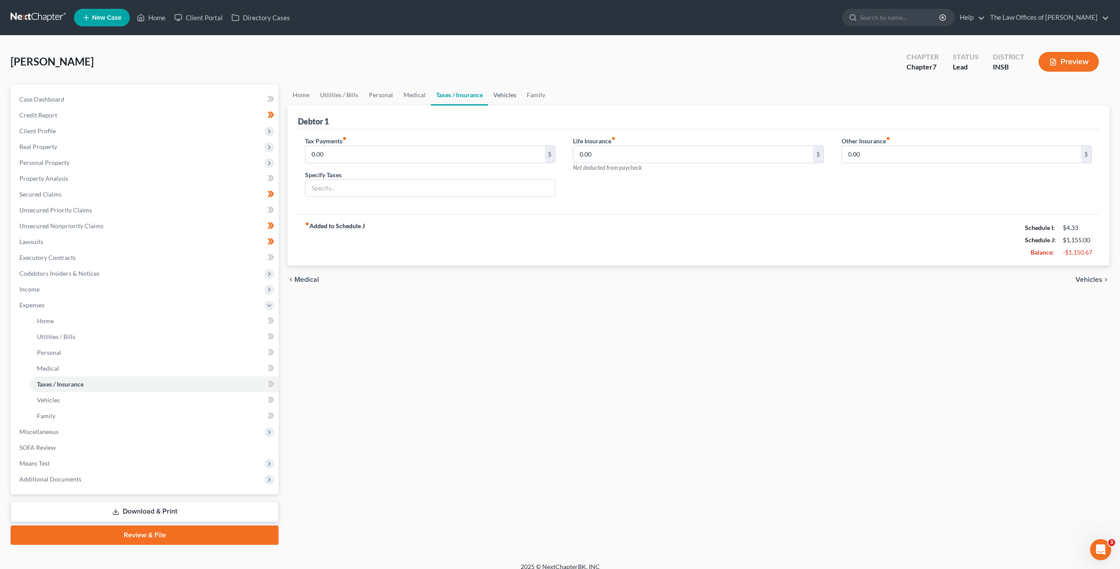
click at [506, 95] on link "Vehicles" at bounding box center [504, 94] width 33 height 21
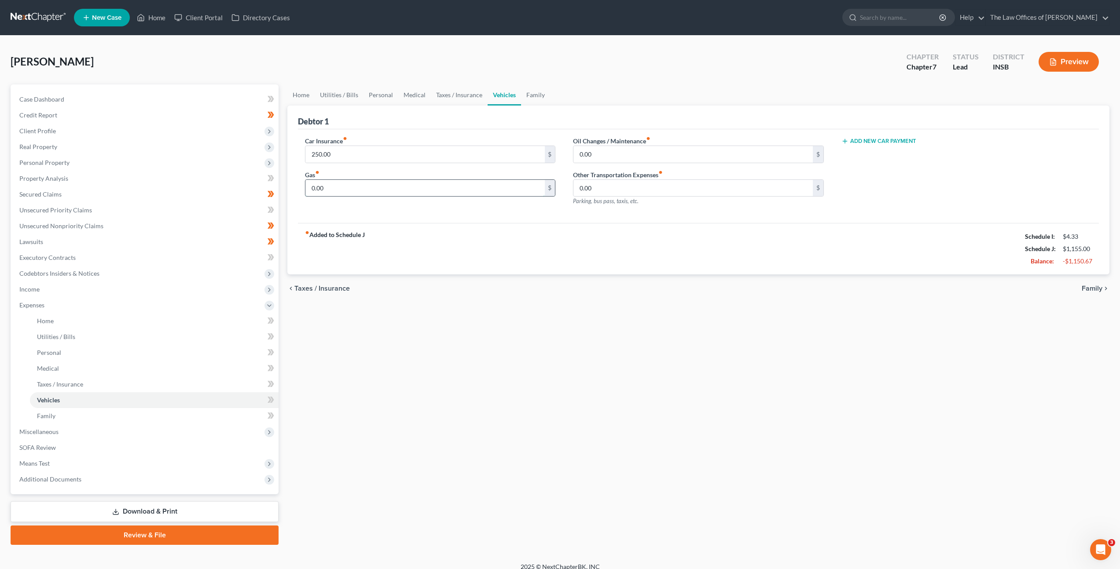
click at [413, 182] on input "0.00" at bounding box center [424, 188] width 239 height 17
click at [502, 250] on div "fiber_manual_record Added to Schedule J Schedule I: $4.33 Schedule J: $1,155.00…" at bounding box center [698, 248] width 801 height 51
click at [632, 158] on input "0.00" at bounding box center [692, 154] width 239 height 17
type input "35"
click at [584, 249] on div "fiber_manual_record Added to Schedule J Schedule I: $4.33 Schedule J: $1,190.00…" at bounding box center [698, 248] width 801 height 51
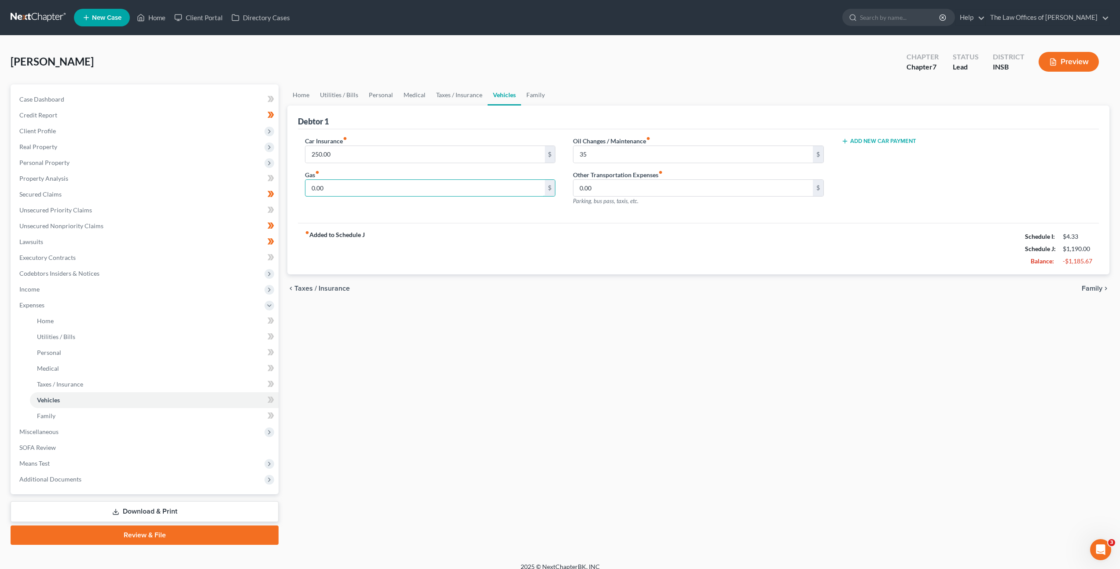
drag, startPoint x: 439, startPoint y: 188, endPoint x: 563, endPoint y: 180, distance: 124.3
click at [440, 188] on input "0.00" at bounding box center [424, 188] width 239 height 17
type input "200"
click at [528, 98] on link "Family" at bounding box center [535, 94] width 29 height 21
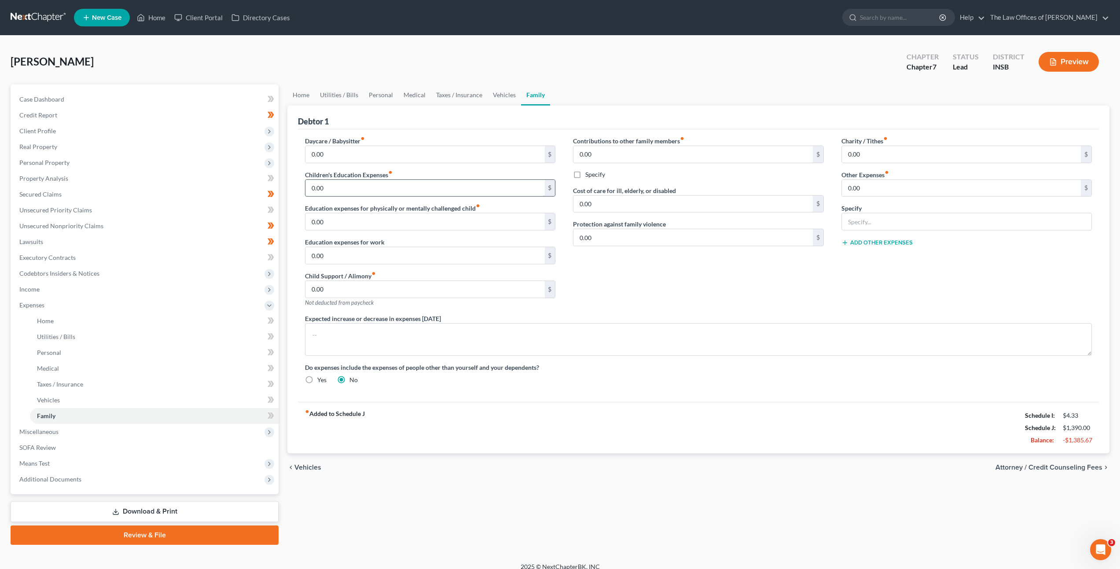
click at [456, 182] on input "0.00" at bounding box center [424, 188] width 239 height 17
click at [266, 415] on span at bounding box center [270, 417] width 15 height 13
click at [274, 400] on icon at bounding box center [272, 400] width 4 height 6
click at [273, 386] on icon at bounding box center [271, 384] width 7 height 11
drag, startPoint x: 271, startPoint y: 366, endPoint x: 270, endPoint y: 356, distance: 9.3
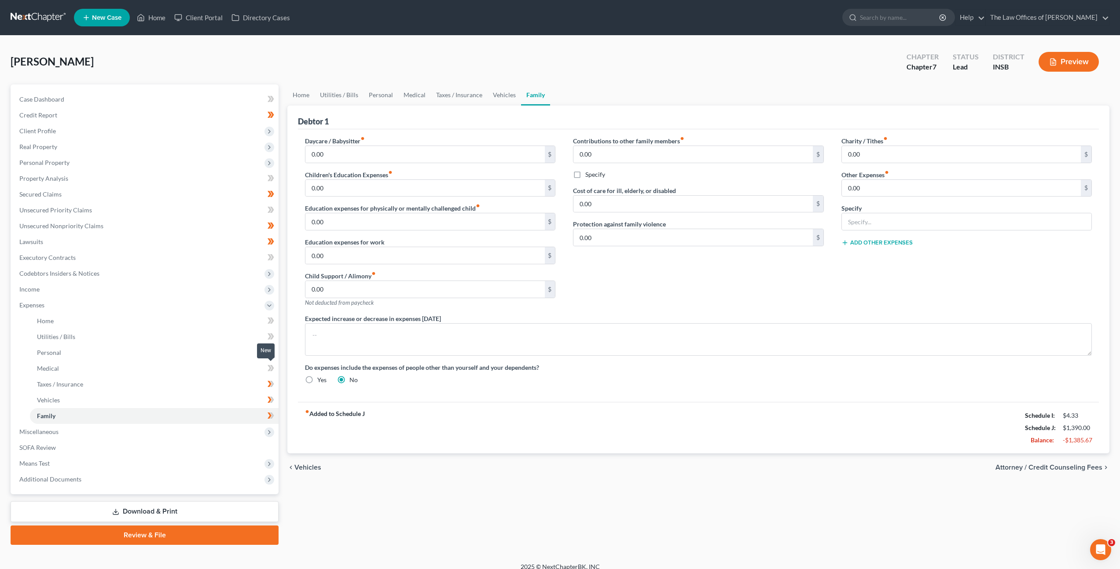
click at [270, 356] on body "Home New Case Client Portal Directory Cases The Law Offices of Dax J. Miller za…" at bounding box center [560, 289] width 1120 height 579
click at [267, 366] on span at bounding box center [270, 369] width 15 height 13
click at [273, 349] on icon at bounding box center [271, 352] width 7 height 11
click at [272, 338] on icon at bounding box center [272, 337] width 4 height 6
click at [270, 317] on icon at bounding box center [271, 321] width 7 height 11
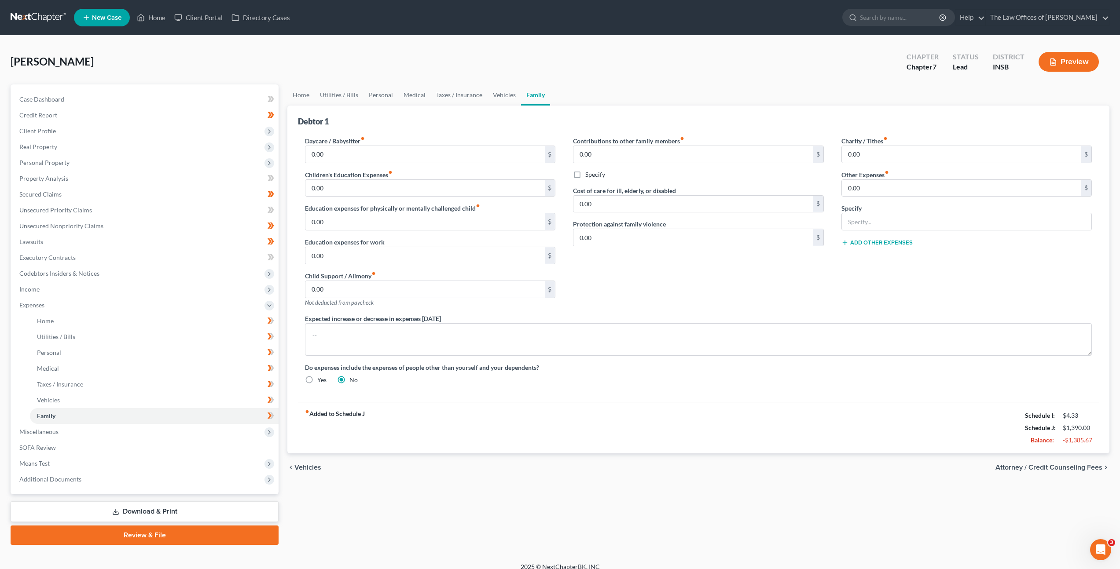
drag, startPoint x: 609, startPoint y: 423, endPoint x: 292, endPoint y: 445, distance: 317.7
click at [609, 423] on div "fiber_manual_record Added to Schedule J Schedule I: $4.33 Schedule J: $1,390.00…" at bounding box center [698, 427] width 801 height 51
click at [227, 461] on span "Means Test" at bounding box center [145, 464] width 266 height 16
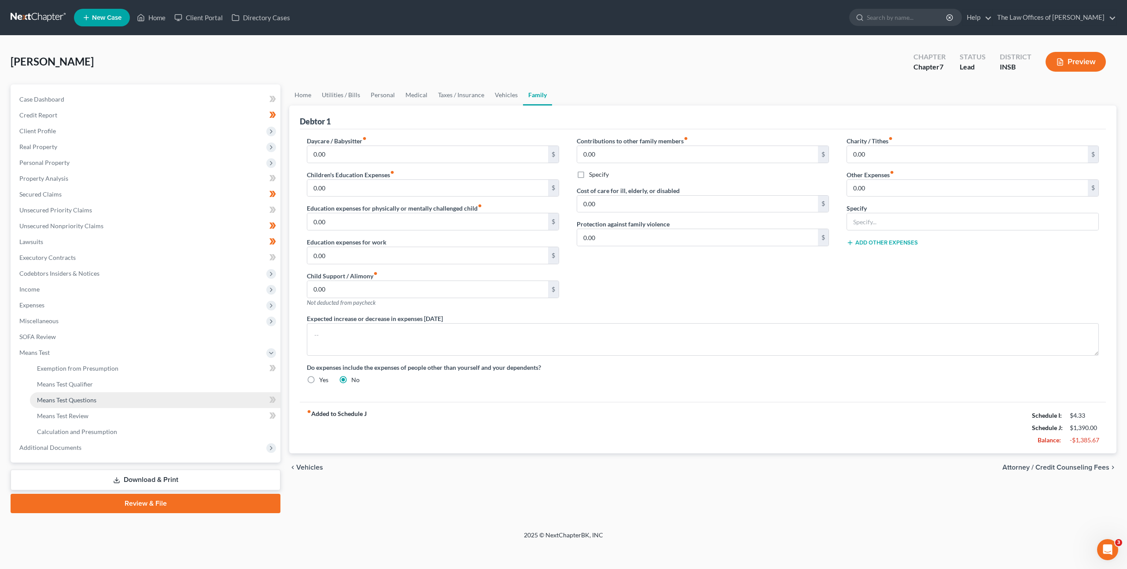
click at [183, 398] on link "Means Test Questions" at bounding box center [155, 401] width 250 height 16
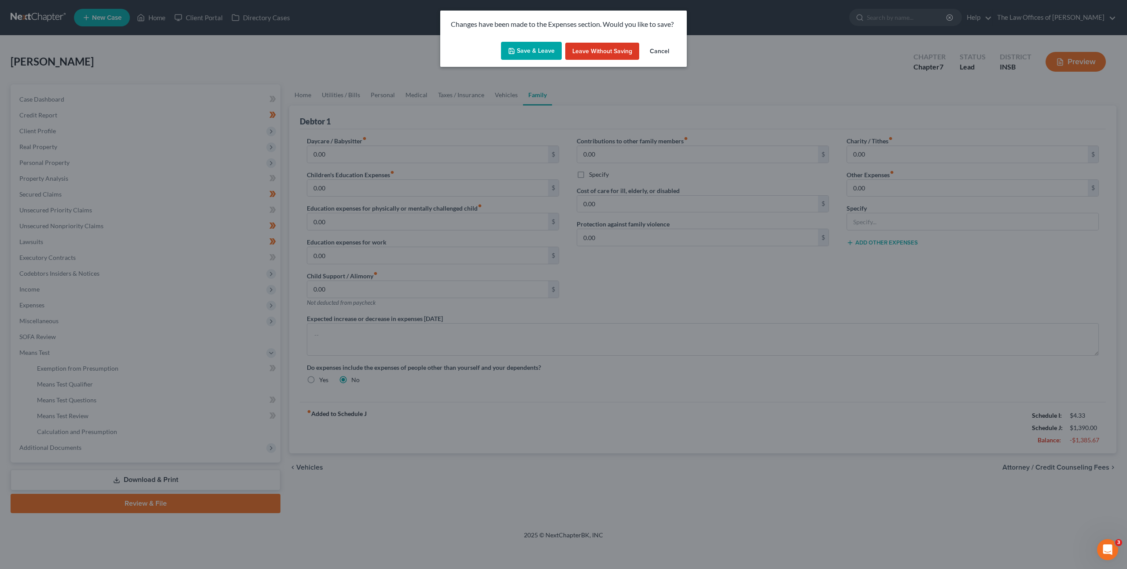
click at [533, 57] on button "Save & Leave" at bounding box center [531, 51] width 61 height 18
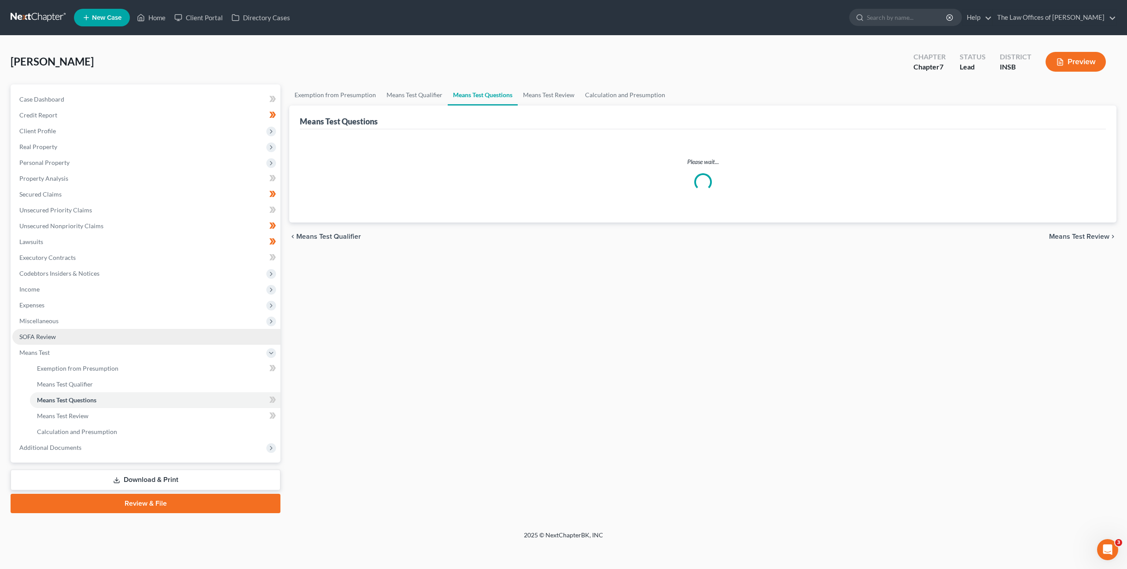
click at [70, 338] on link "SOFA Review" at bounding box center [146, 337] width 268 height 16
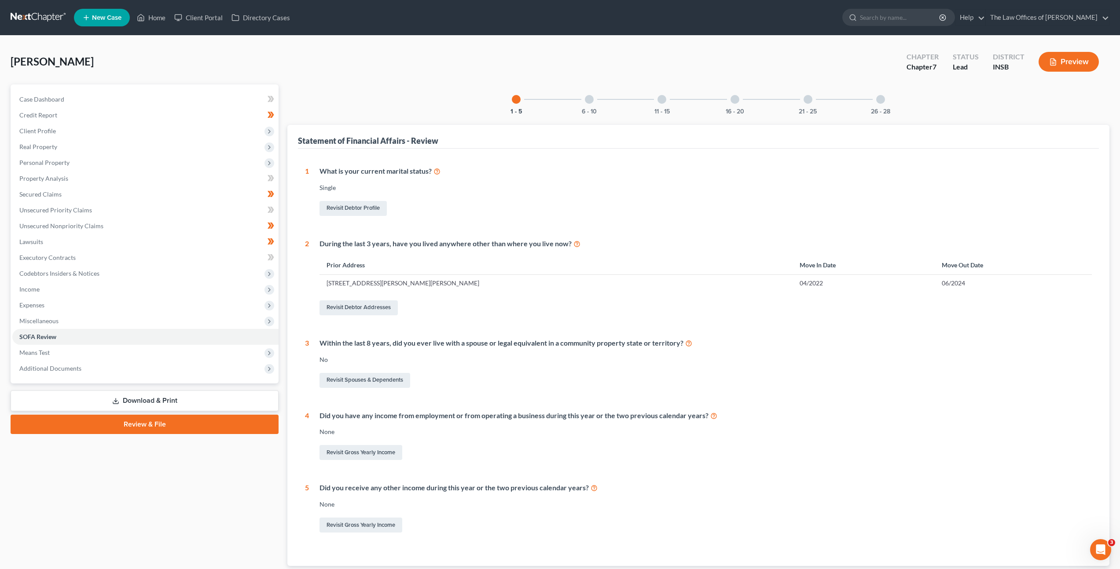
click at [585, 101] on div at bounding box center [589, 99] width 9 height 9
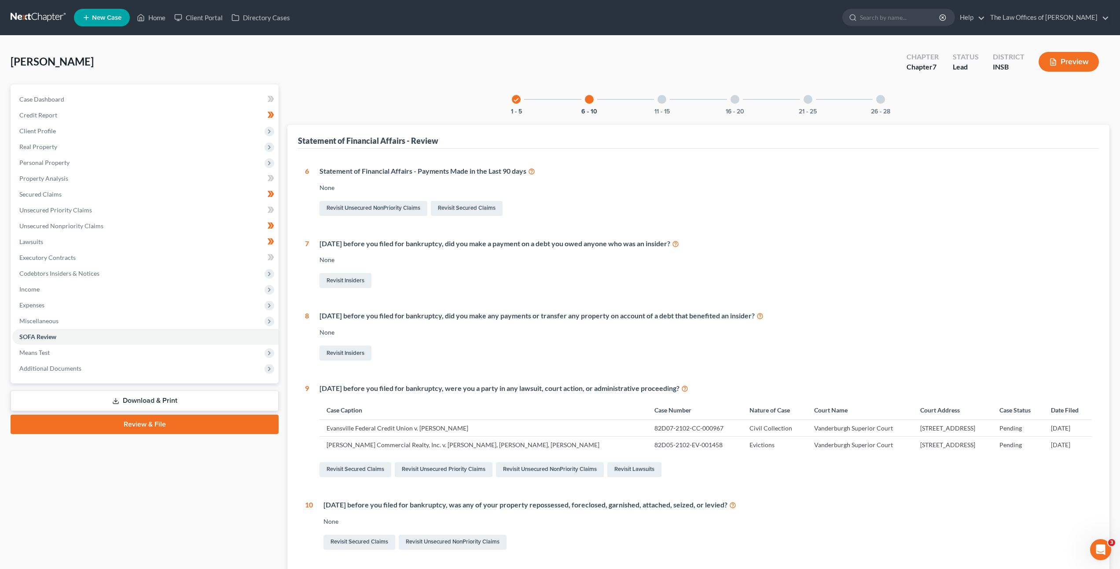
scroll to position [13, 0]
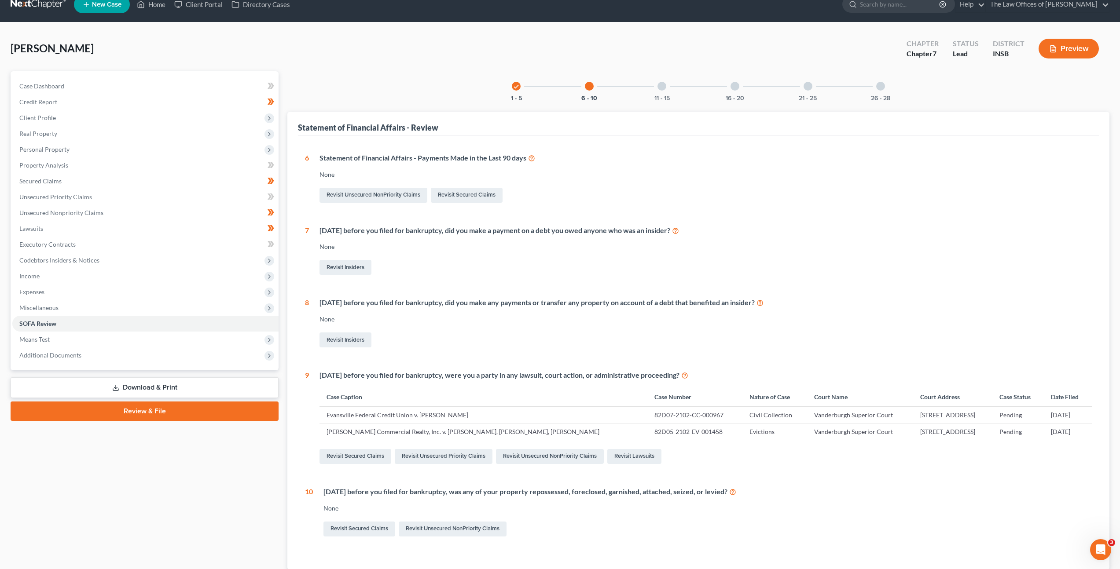
click at [660, 83] on div at bounding box center [662, 86] width 9 height 9
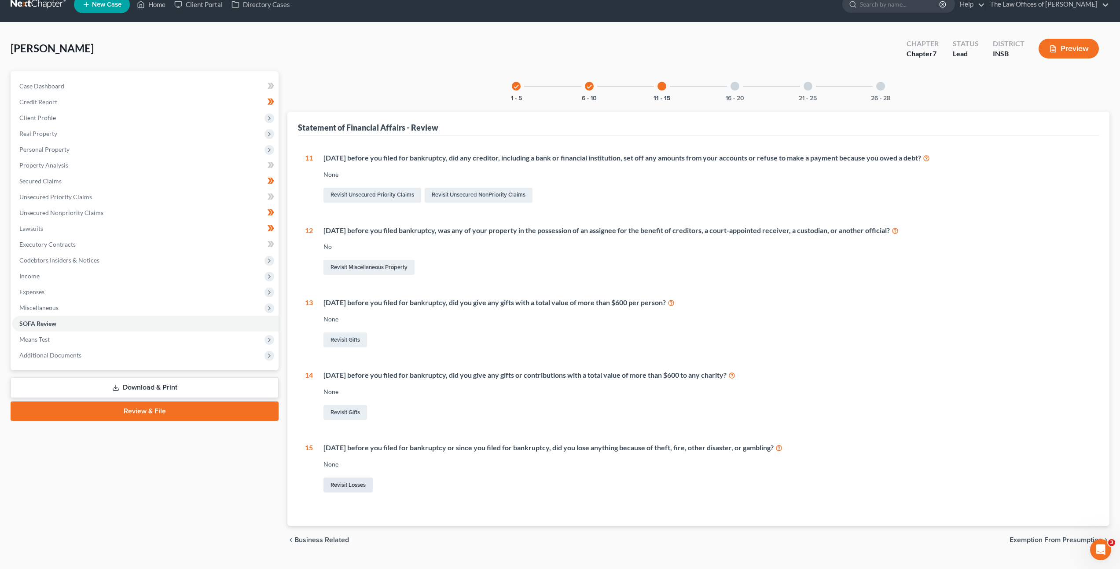
click at [350, 489] on link "Revisit Losses" at bounding box center [347, 485] width 49 height 15
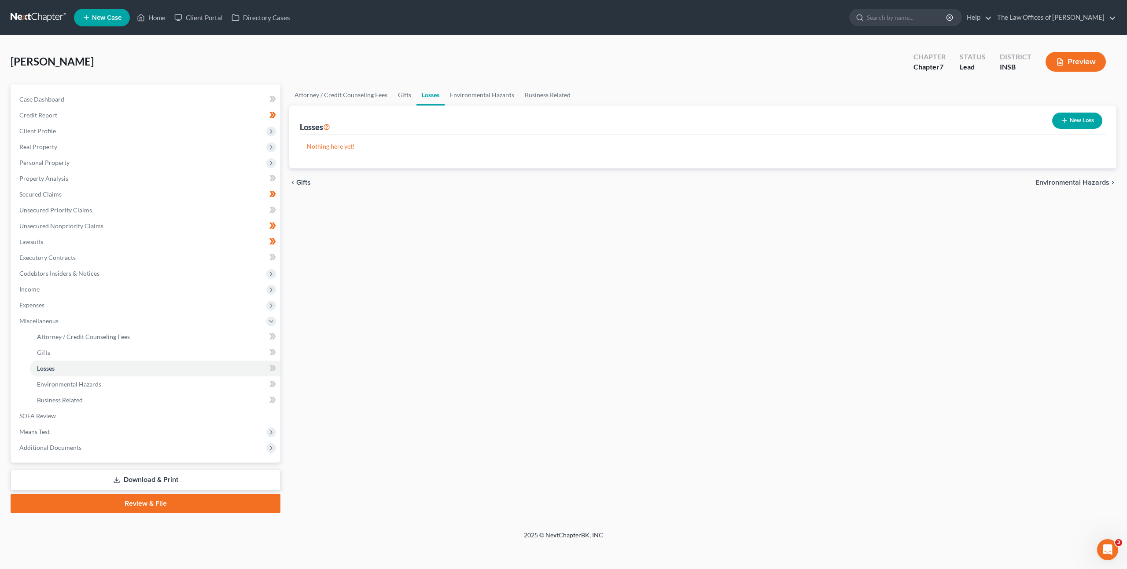
click at [1070, 123] on button "New Loss" at bounding box center [1077, 121] width 50 height 16
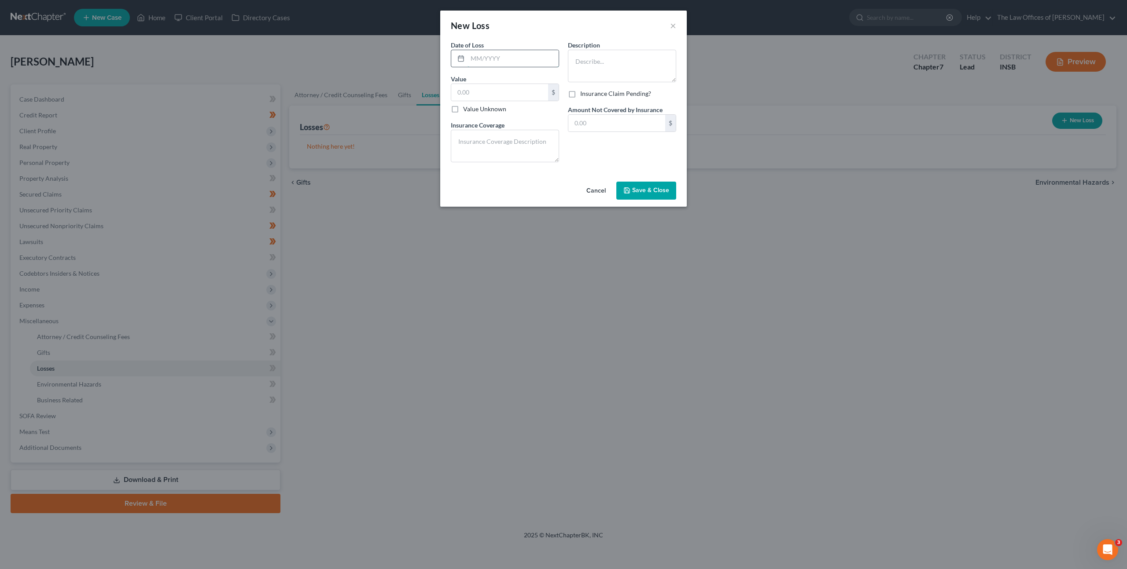
click at [517, 54] on input "text" at bounding box center [512, 58] width 91 height 17
click at [597, 67] on textarea at bounding box center [622, 66] width 108 height 33
type textarea "C"
type textarea "Clothes Damaged in house fire"
click at [500, 57] on input "text" at bounding box center [512, 58] width 91 height 17
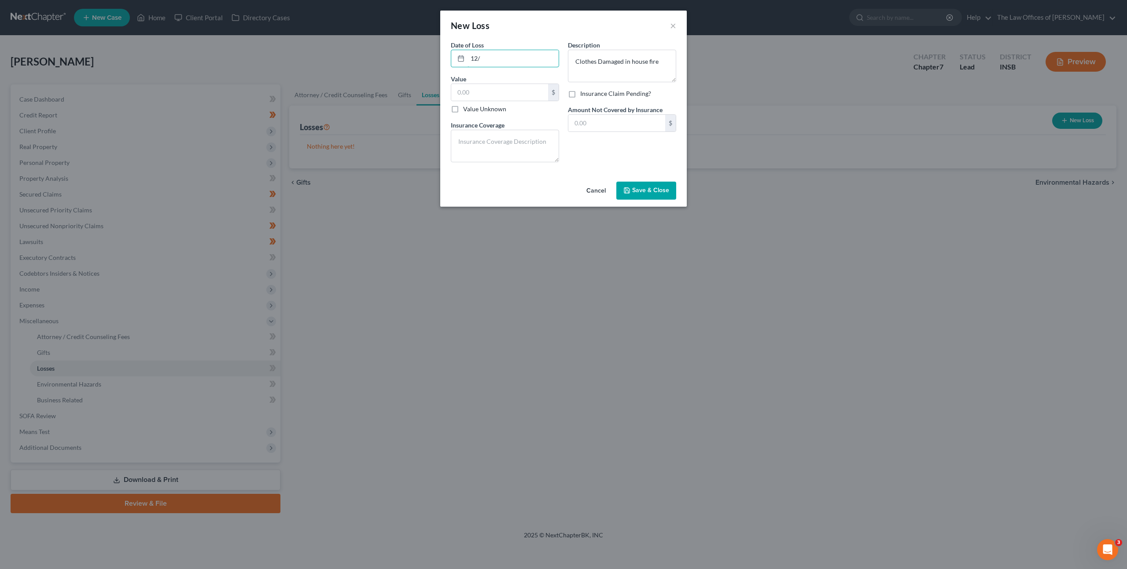
type input "12/"
click at [591, 196] on button "Cancel" at bounding box center [595, 192] width 33 height 18
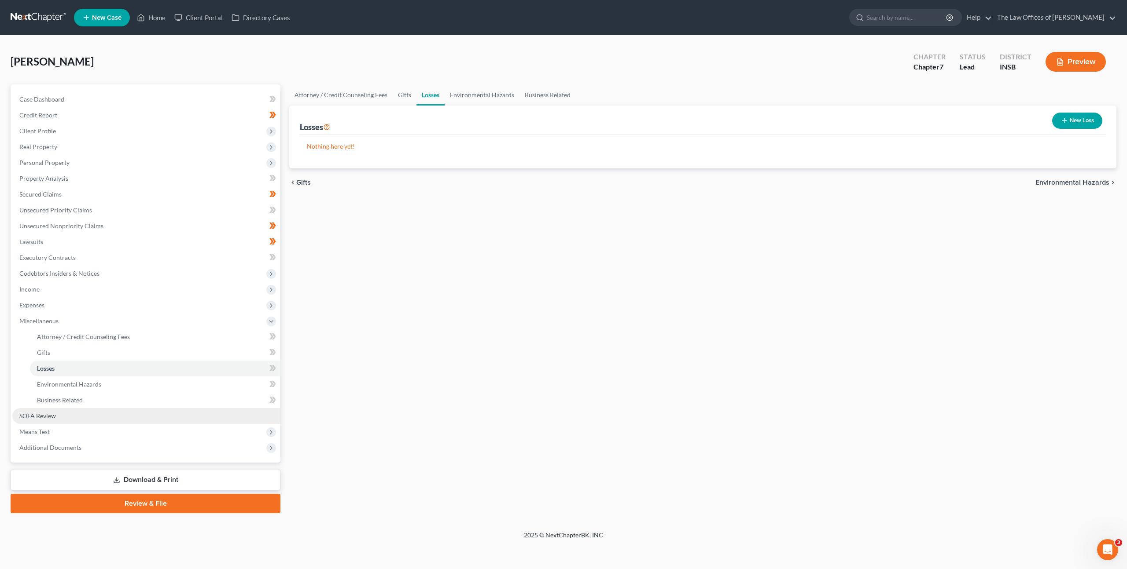
click at [126, 419] on link "SOFA Review" at bounding box center [146, 416] width 268 height 16
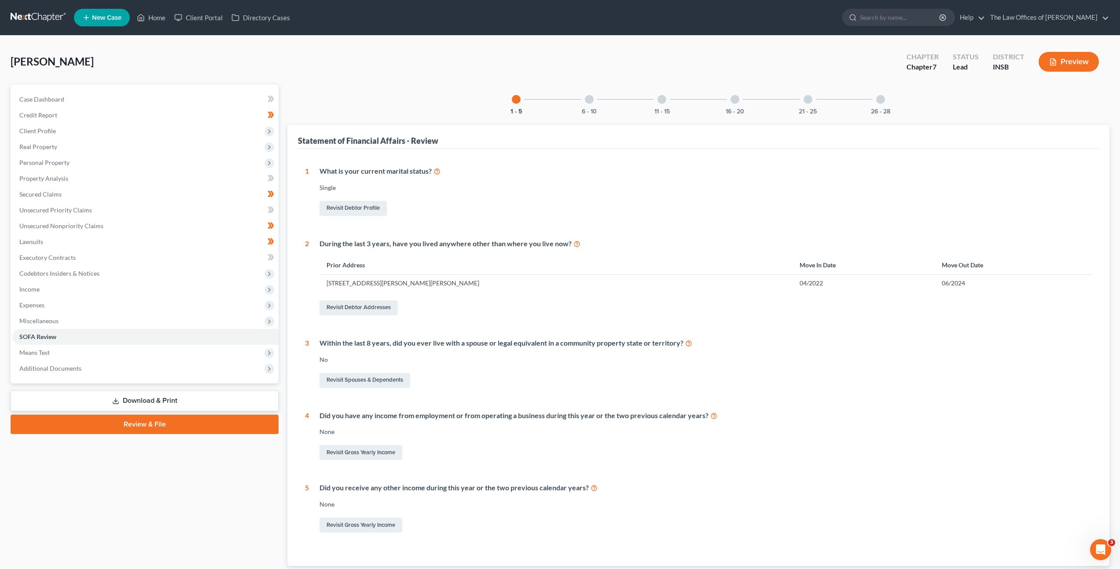
click at [658, 98] on div at bounding box center [662, 99] width 9 height 9
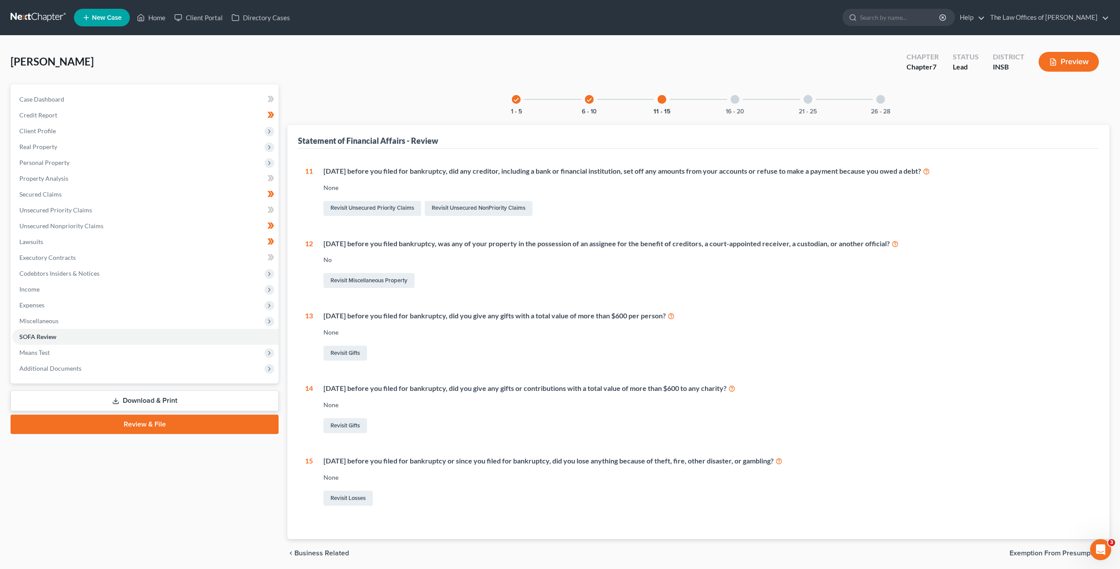
click at [732, 100] on div at bounding box center [735, 99] width 9 height 9
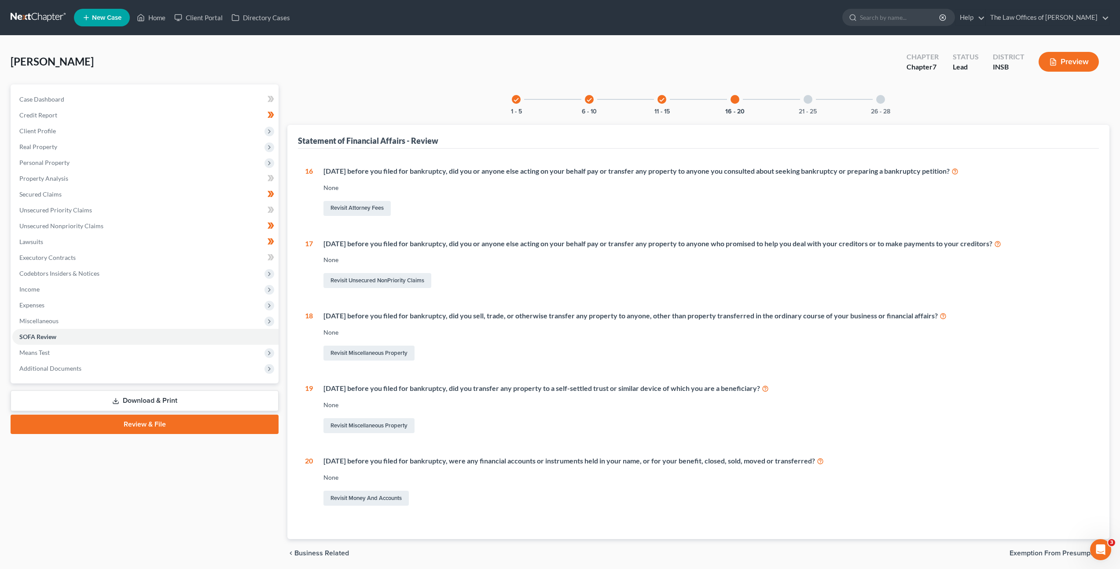
click at [807, 97] on div at bounding box center [808, 99] width 9 height 9
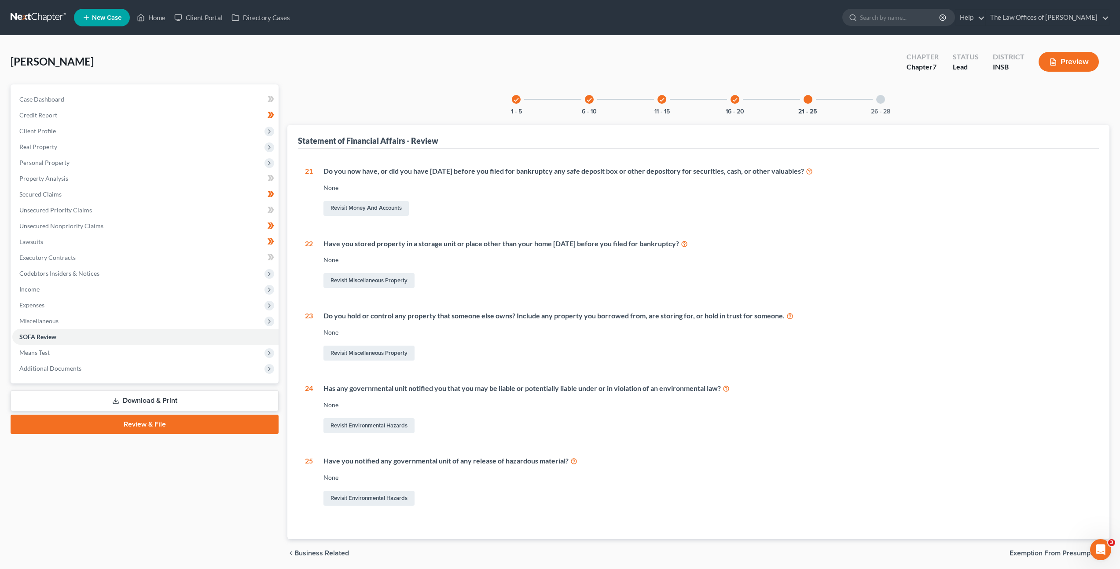
drag, startPoint x: 678, startPoint y: 343, endPoint x: 674, endPoint y: 349, distance: 7.0
click at [678, 343] on div "Do you hold or control any property that someone else owns? Include any propert…" at bounding box center [702, 336] width 779 height 51
click at [202, 372] on span "Additional Documents" at bounding box center [145, 369] width 266 height 16
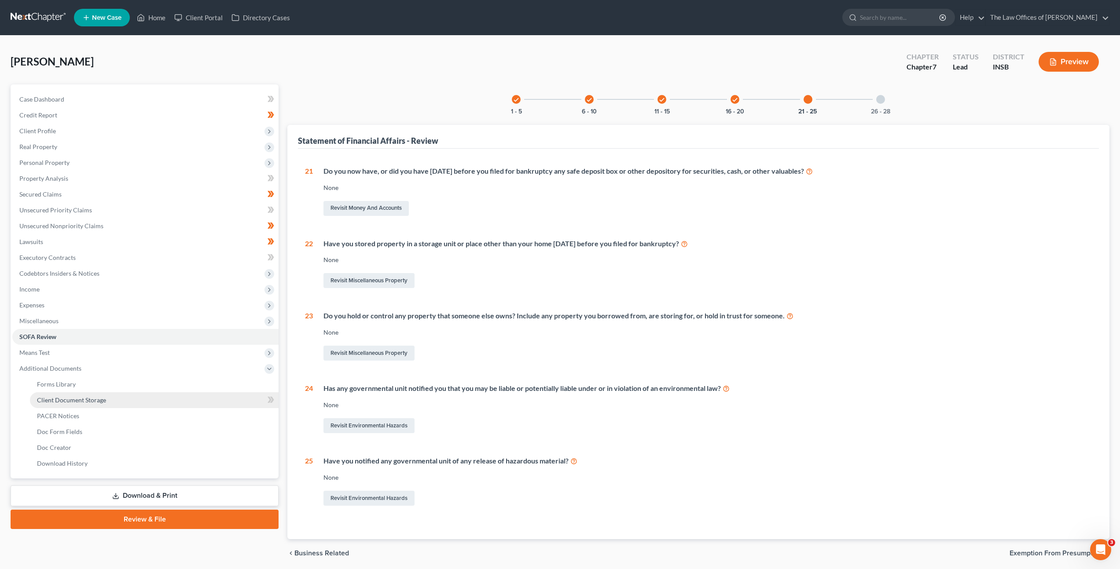
click at [175, 403] on link "Client Document Storage" at bounding box center [154, 401] width 249 height 16
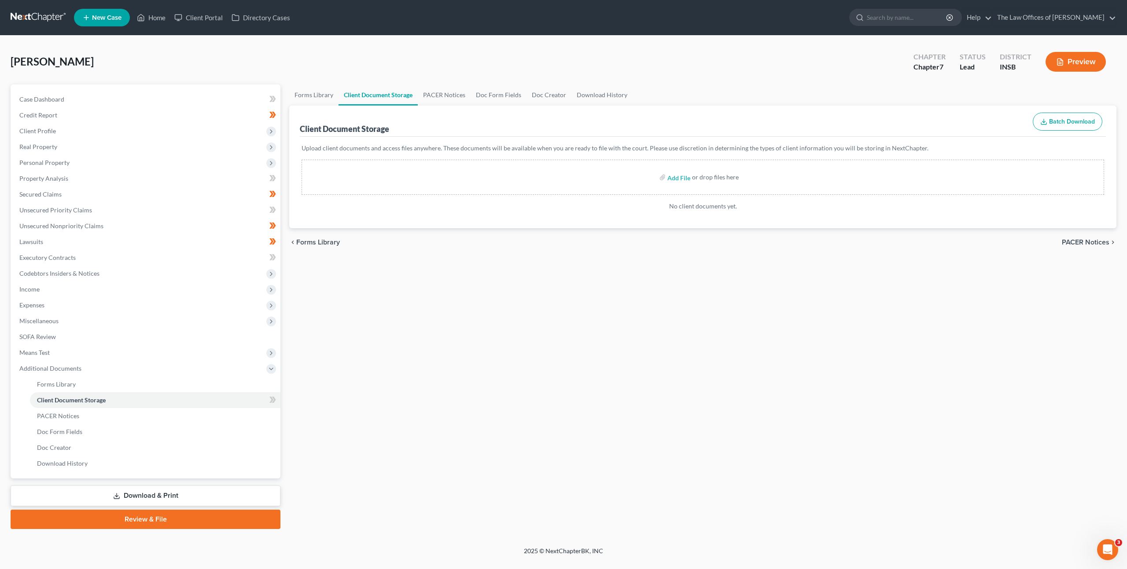
click at [502, 357] on div "Forms Library Client Document Storage PACER Notices Doc Form Fields Doc Creator…" at bounding box center [703, 306] width 836 height 445
click at [115, 230] on link "Unsecured Nonpriority Claims" at bounding box center [146, 226] width 268 height 16
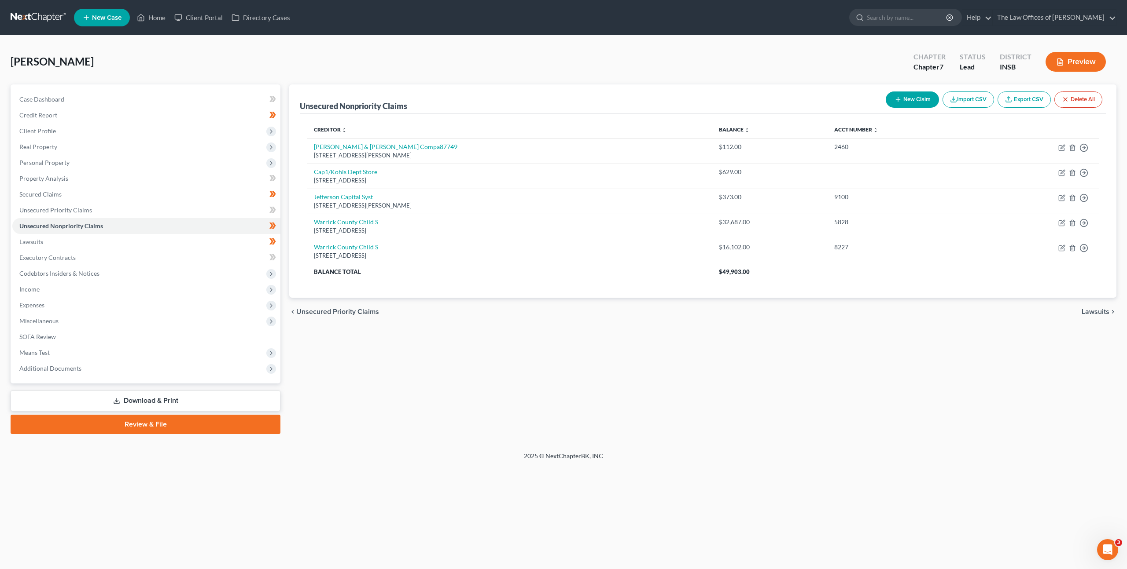
click at [918, 103] on button "New Claim" at bounding box center [911, 100] width 53 height 16
select select "0"
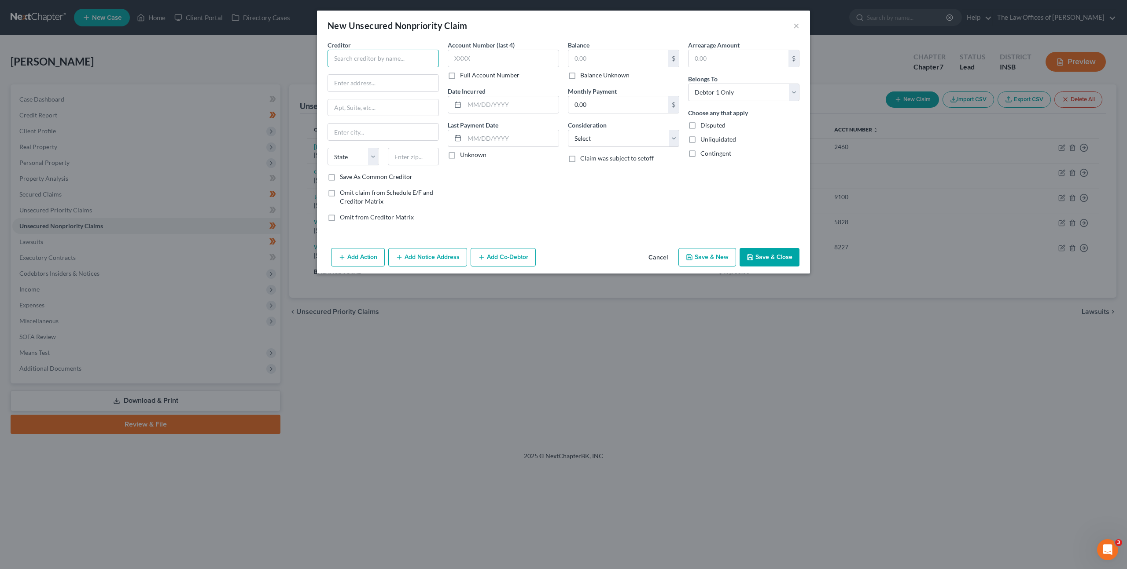
drag, startPoint x: 387, startPoint y: 63, endPoint x: 459, endPoint y: 58, distance: 72.4
click at [387, 63] on input "text" at bounding box center [382, 59] width 111 height 18
click at [389, 58] on input "Harley Davidson" at bounding box center [382, 59] width 111 height 18
click at [391, 59] on input "Harley Davidson" at bounding box center [382, 59] width 111 height 18
click at [407, 77] on div "Harley-Davidson Financial Services" at bounding box center [385, 74] width 102 height 9
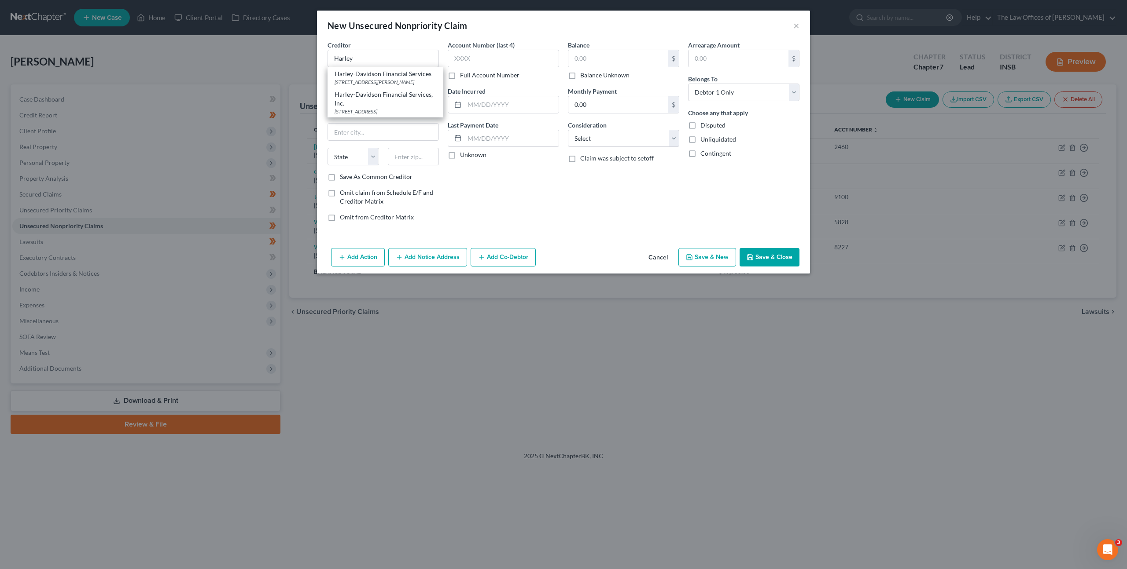
type input "Harley-Davidson Financial Services"
type input "222 W Adams, Suite 2000"
type input "Chicago"
select select "14"
type input "60606"
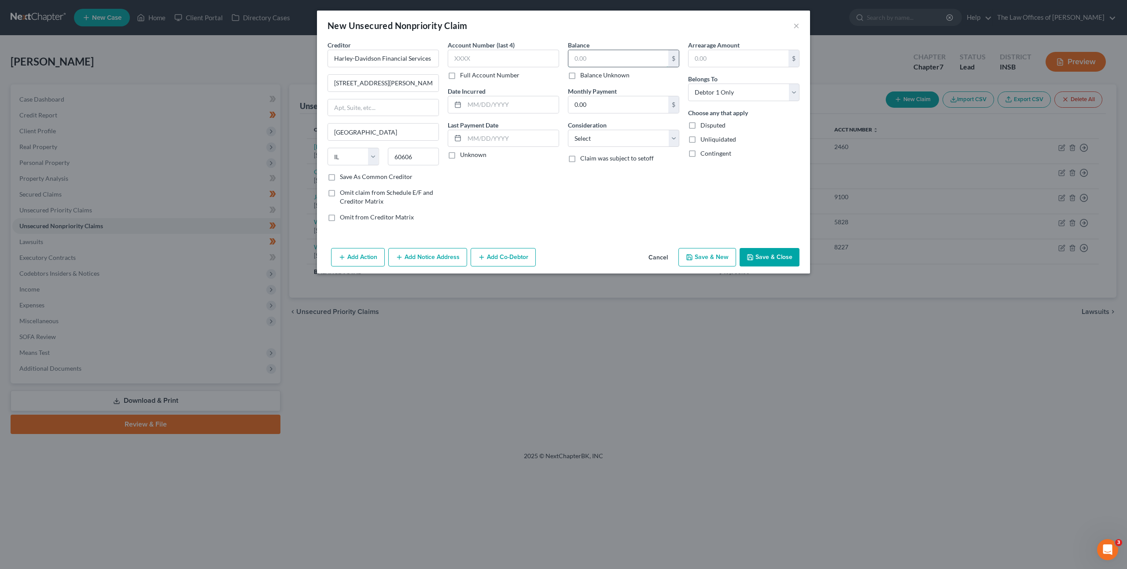
click at [591, 61] on input "text" at bounding box center [618, 58] width 100 height 17
click at [605, 54] on input "text" at bounding box center [618, 58] width 100 height 17
type input "3,500"
click at [577, 136] on select "Select Cable / Satellite Services Collection Agency Credit Card Debt Debt Couns…" at bounding box center [623, 139] width 111 height 18
select select "1"
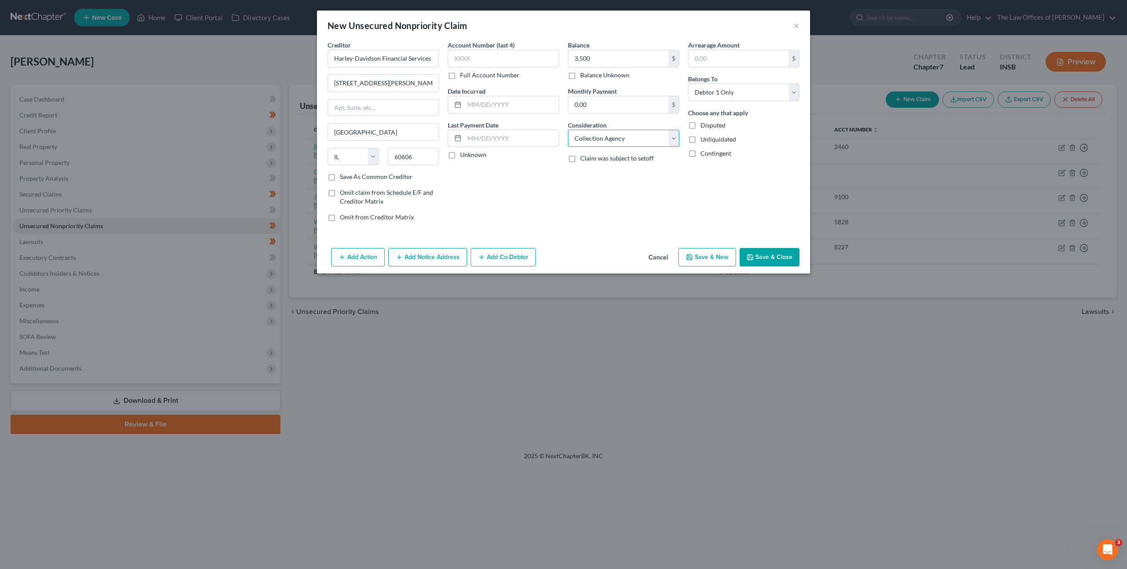
click at [568, 130] on select "Select Cable / Satellite Services Collection Agency Credit Card Debt Debt Couns…" at bounding box center [623, 139] width 111 height 18
click at [773, 254] on button "Save & Close" at bounding box center [769, 257] width 60 height 18
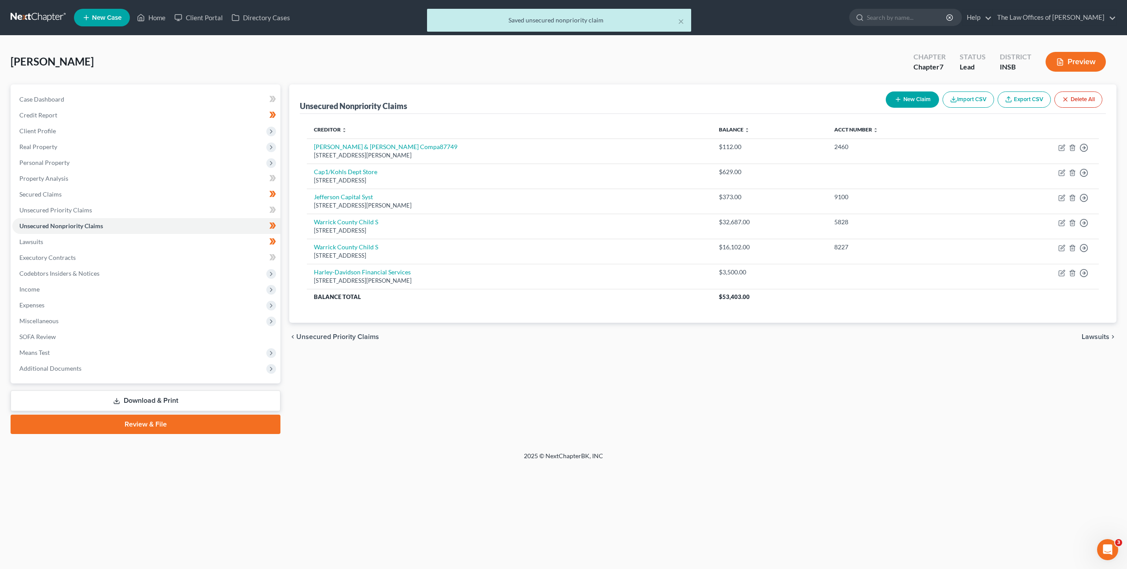
drag, startPoint x: 680, startPoint y: 355, endPoint x: 674, endPoint y: 356, distance: 5.9
click at [676, 357] on div "Unsecured Nonpriority Claims New Claim Import CSV Export CSV Delete All Credito…" at bounding box center [703, 259] width 836 height 350
click at [152, 213] on link "Unsecured Priority Claims" at bounding box center [146, 210] width 268 height 16
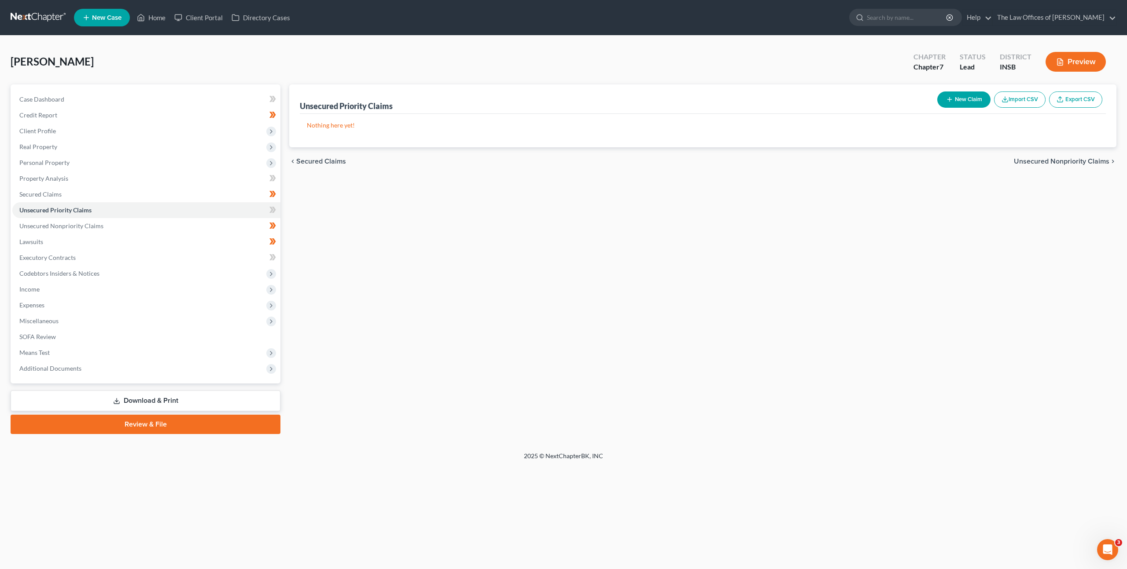
click at [757, 231] on div "Unsecured Priority Claims New Claim Import CSV Export CSV Nothing here yet! Pre…" at bounding box center [703, 259] width 836 height 350
click at [99, 239] on link "Lawsuits" at bounding box center [146, 242] width 268 height 16
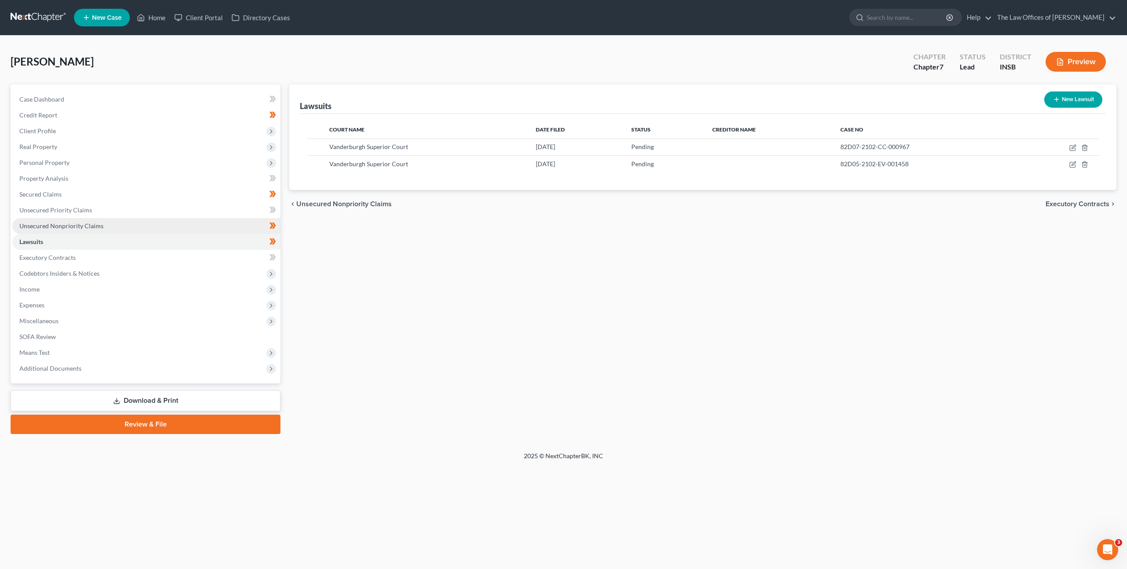
click at [124, 223] on link "Unsecured Nonpriority Claims" at bounding box center [146, 226] width 268 height 16
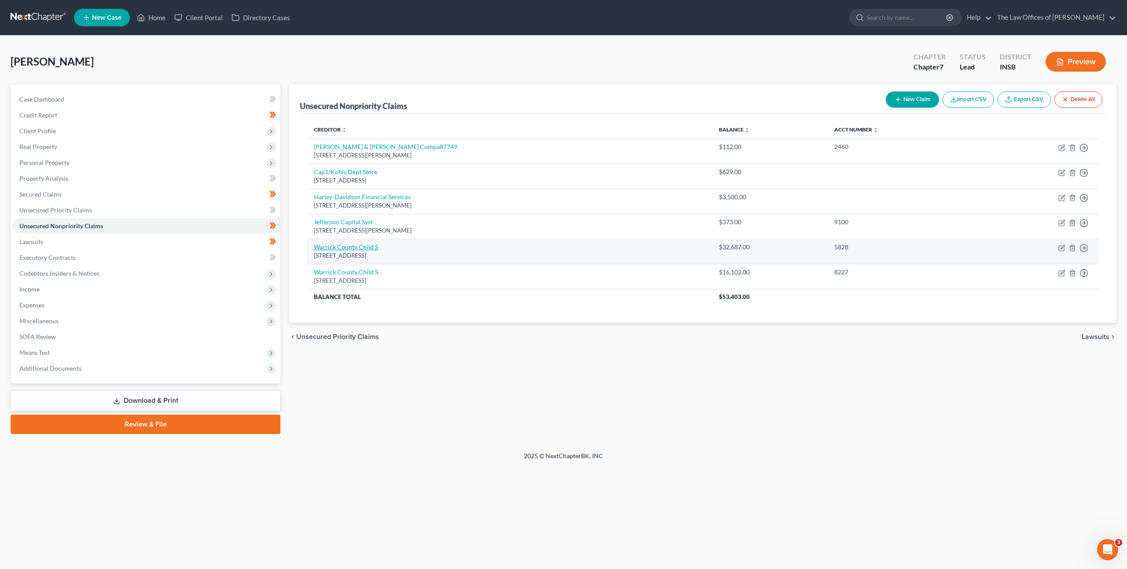
click at [360, 247] on link "Warrick County Child S" at bounding box center [346, 246] width 64 height 7
select select "15"
select select "0"
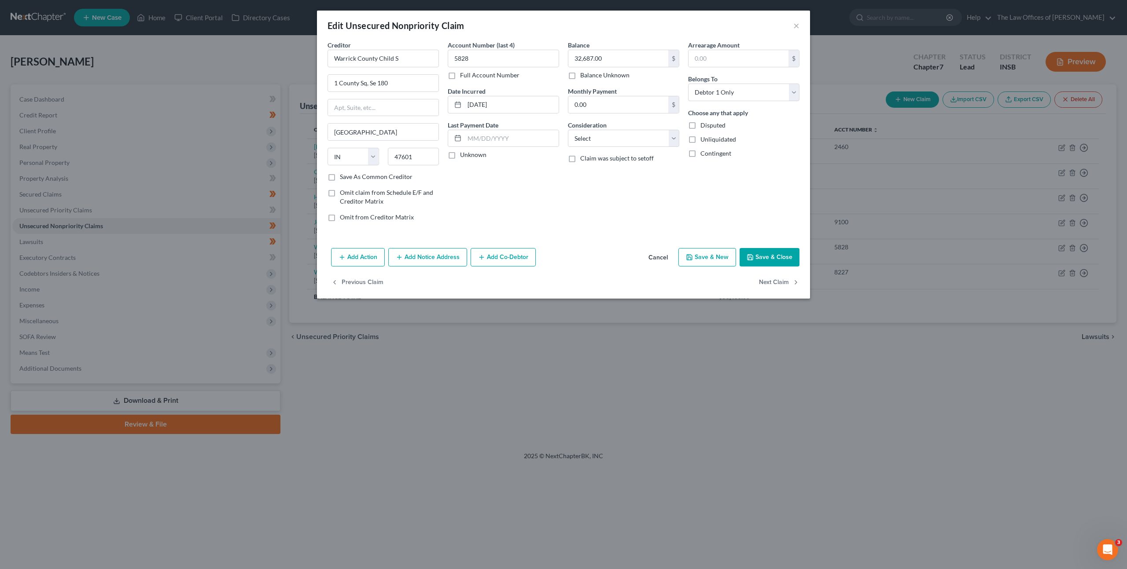
drag, startPoint x: 662, startPoint y: 260, endPoint x: 655, endPoint y: 261, distance: 7.5
click at [662, 260] on button "Cancel" at bounding box center [657, 258] width 33 height 18
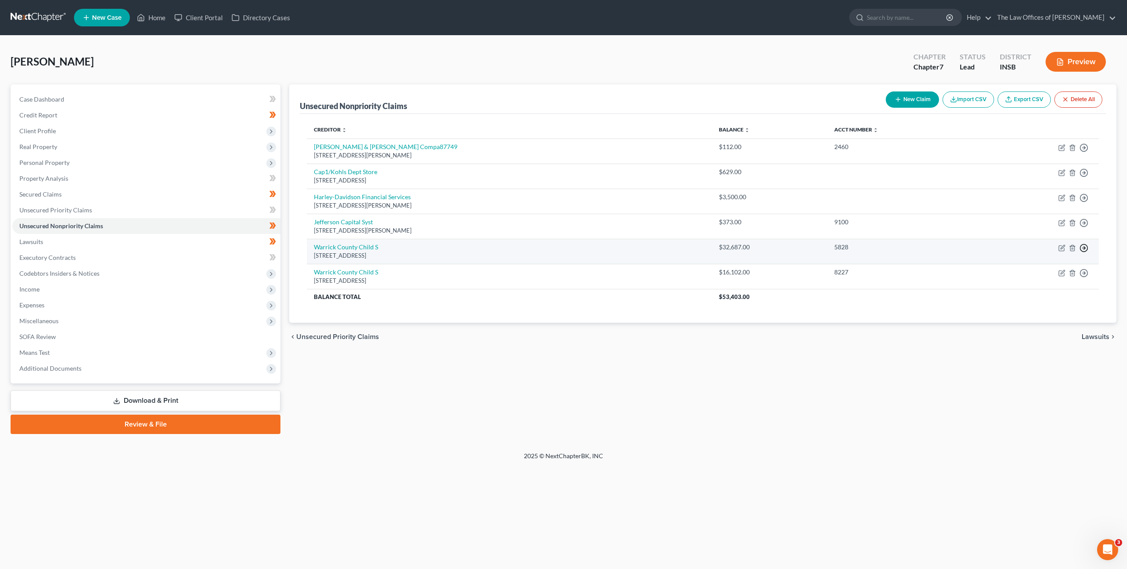
click at [1081, 250] on icon "button" at bounding box center [1083, 248] width 9 height 9
click at [1050, 268] on link "Move to E" at bounding box center [1042, 269] width 73 height 15
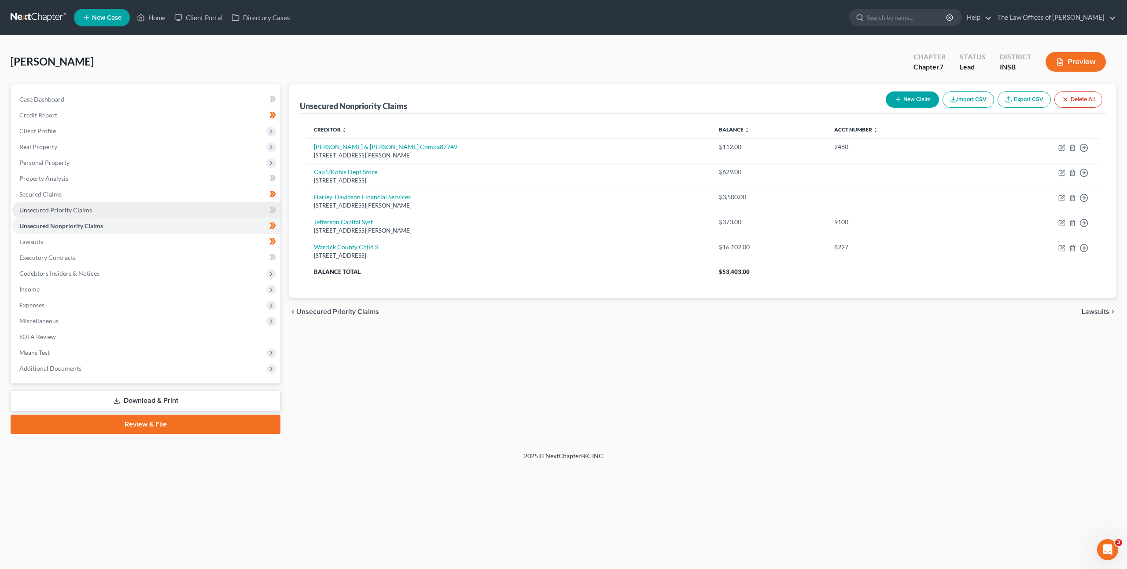
click at [109, 204] on link "Unsecured Priority Claims" at bounding box center [146, 210] width 268 height 16
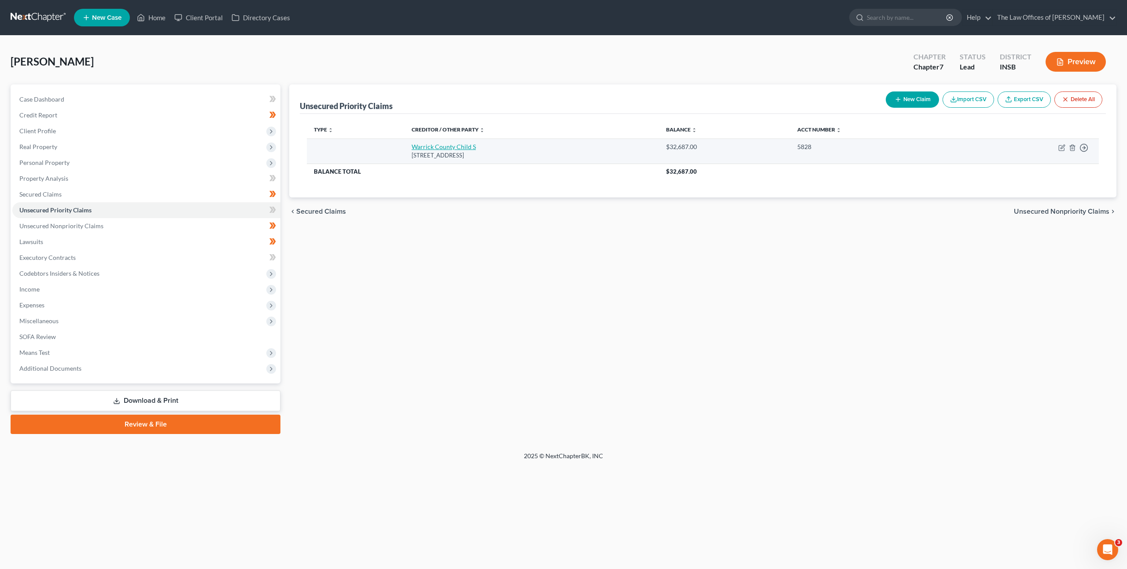
click at [426, 149] on link "Warrick County Child S" at bounding box center [443, 146] width 64 height 7
select select "15"
select select "0"
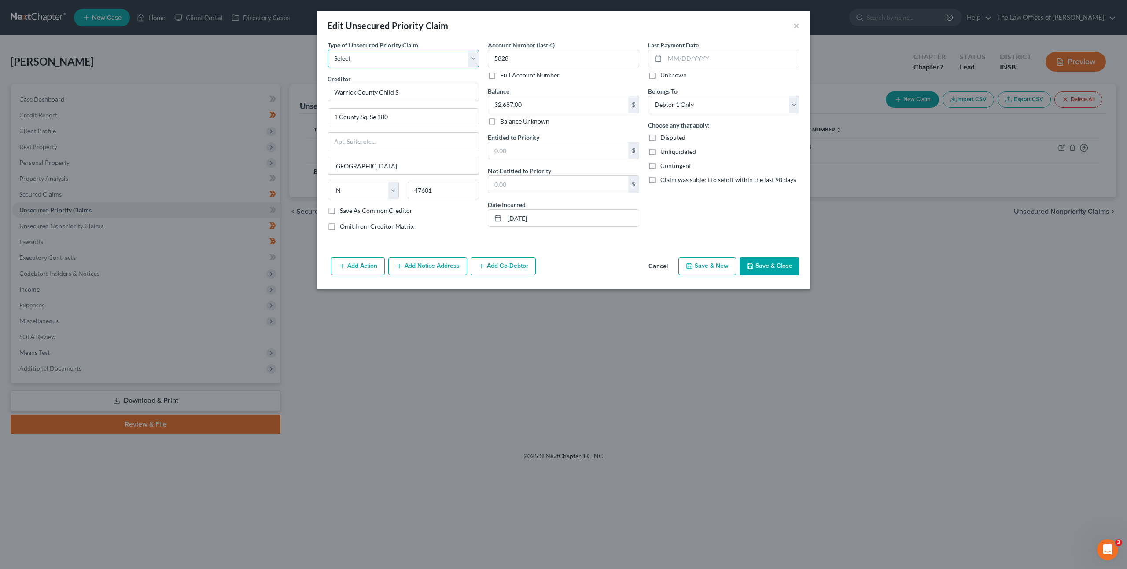
click at [393, 58] on select "Select Taxes & Other Government Units Domestic Support Obligations Extensions o…" at bounding box center [402, 59] width 151 height 18
select select "15"
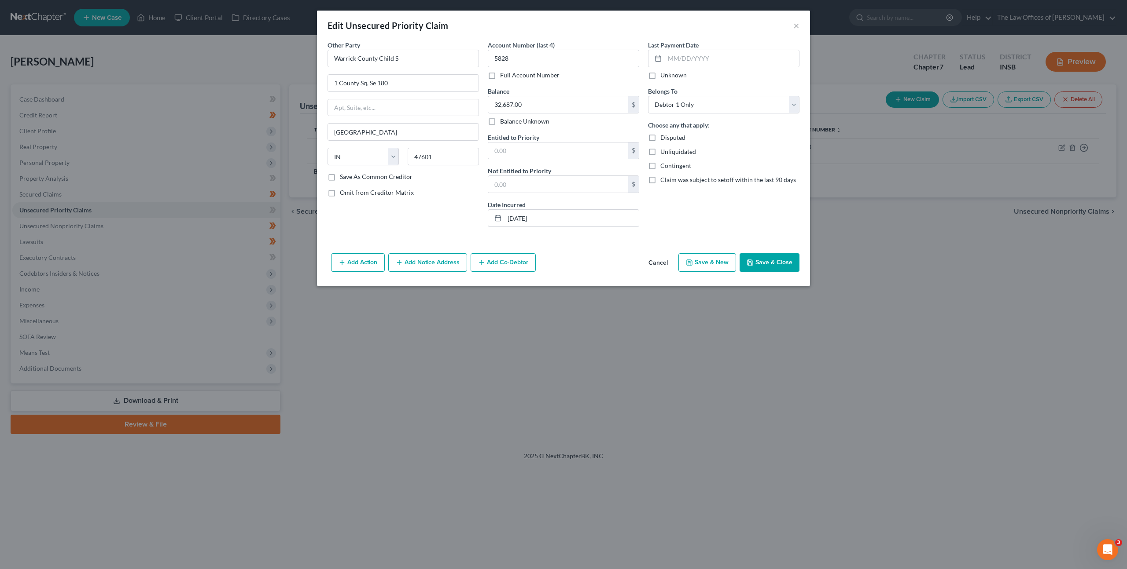
drag, startPoint x: 762, startPoint y: 268, endPoint x: 737, endPoint y: 268, distance: 25.1
click at [761, 268] on button "Save & Close" at bounding box center [769, 262] width 60 height 18
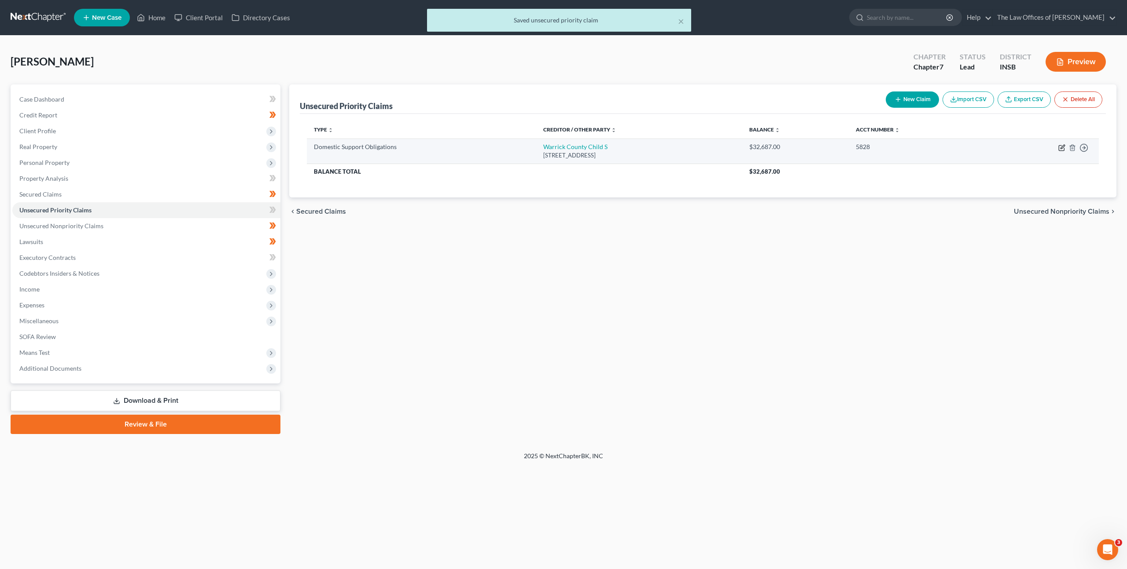
click at [1062, 148] on icon "button" at bounding box center [1062, 147] width 4 height 4
select select "15"
select select "0"
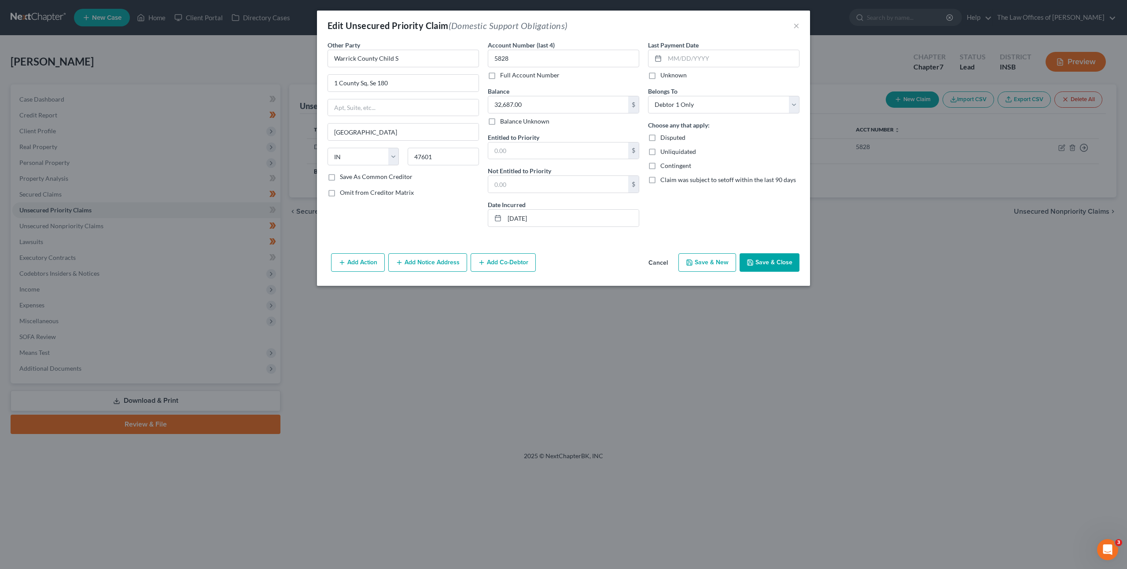
click at [661, 261] on button "Cancel" at bounding box center [657, 263] width 33 height 18
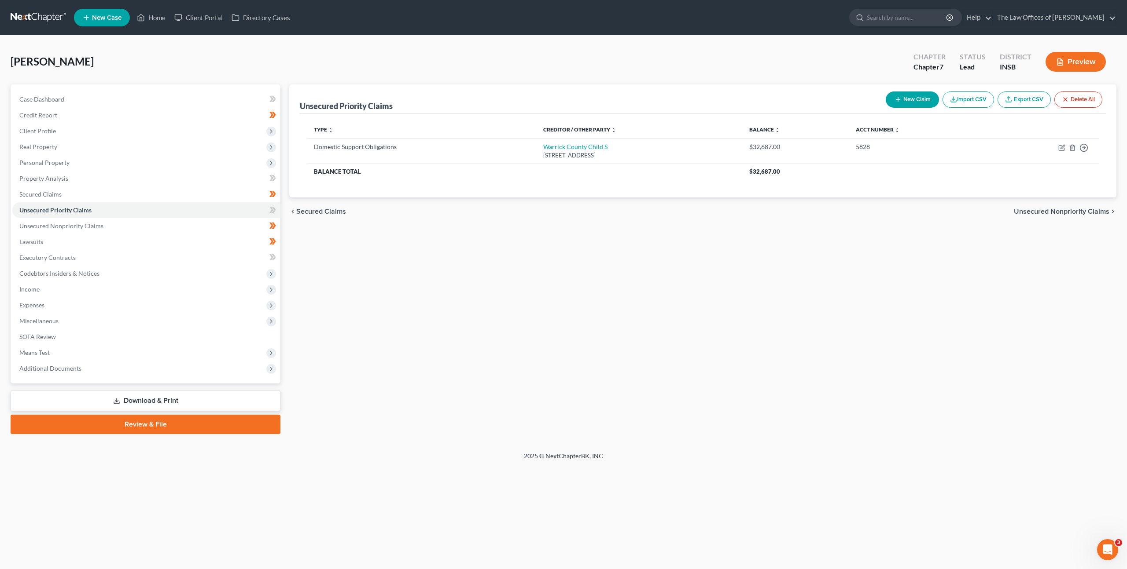
drag, startPoint x: 555, startPoint y: 292, endPoint x: 551, endPoint y: 290, distance: 4.5
click at [555, 292] on div "Unsecured Priority Claims New Claim Import CSV Export CSV Delete All Type expan…" at bounding box center [703, 259] width 836 height 350
click at [433, 282] on div "Unsecured Priority Claims New Claim Import CSV Export CSV Delete All Type expan…" at bounding box center [703, 259] width 836 height 350
click at [36, 12] on link at bounding box center [39, 18] width 56 height 16
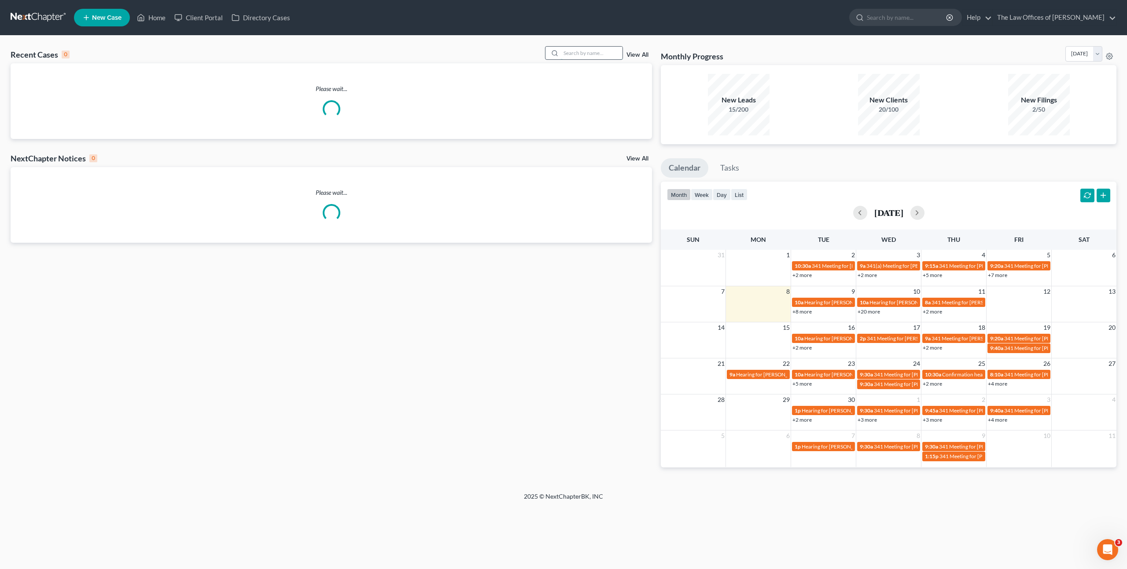
click at [583, 56] on input "search" at bounding box center [592, 53] width 62 height 13
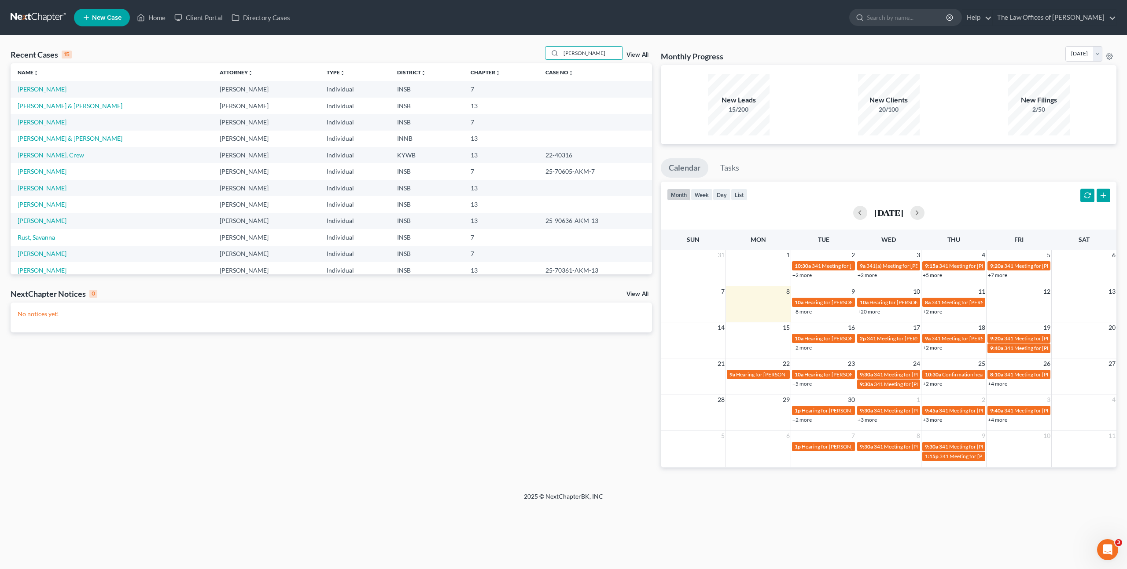
type input "Savanna Rust"
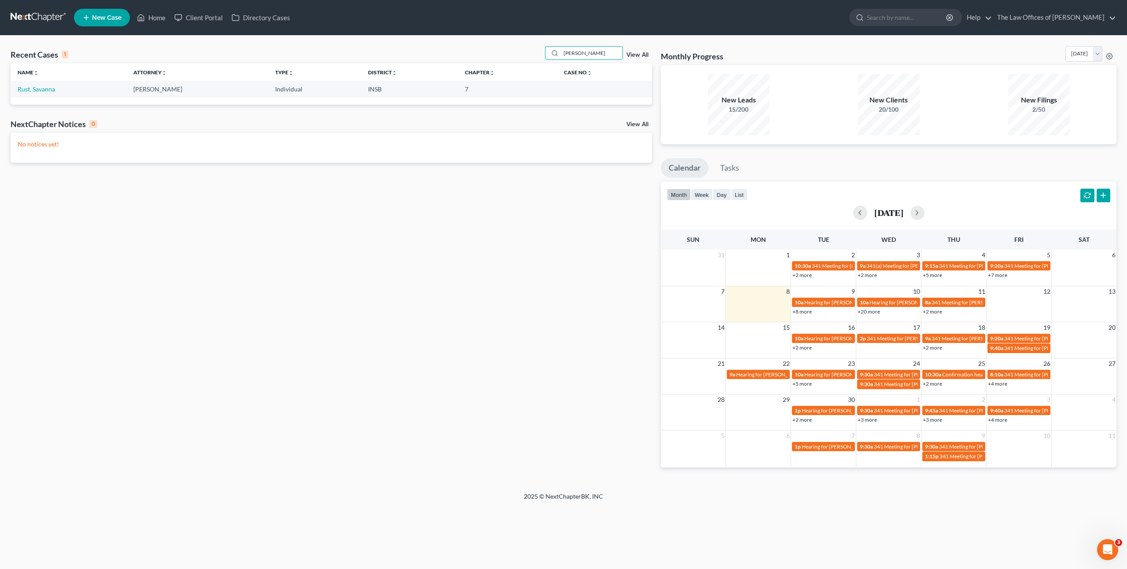
click at [28, 84] on td "Rust, Savanna" at bounding box center [69, 89] width 116 height 16
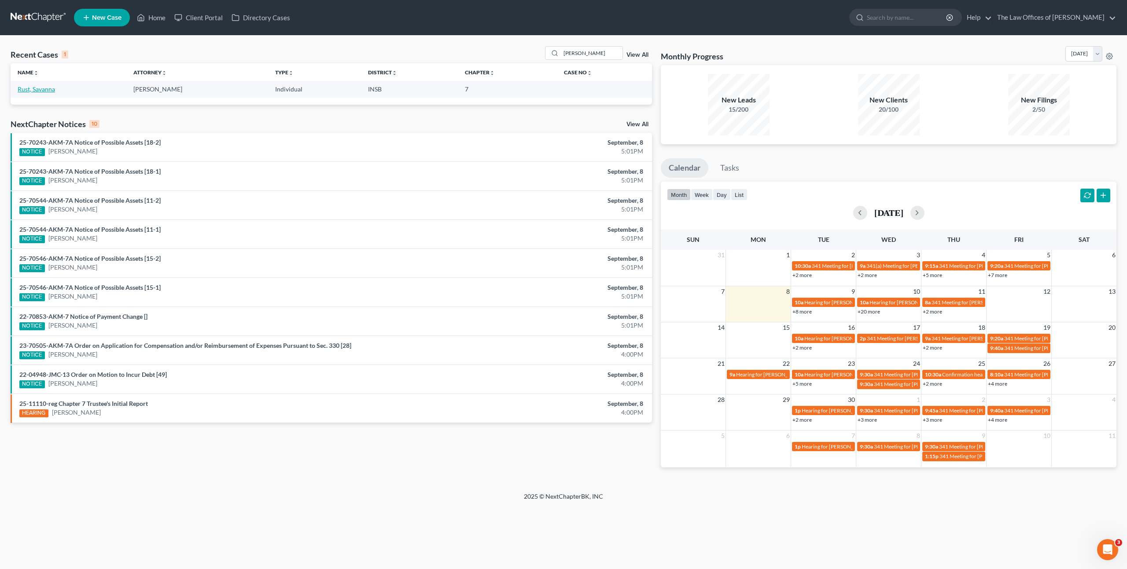
click at [34, 89] on link "Rust, Savanna" at bounding box center [36, 88] width 37 height 7
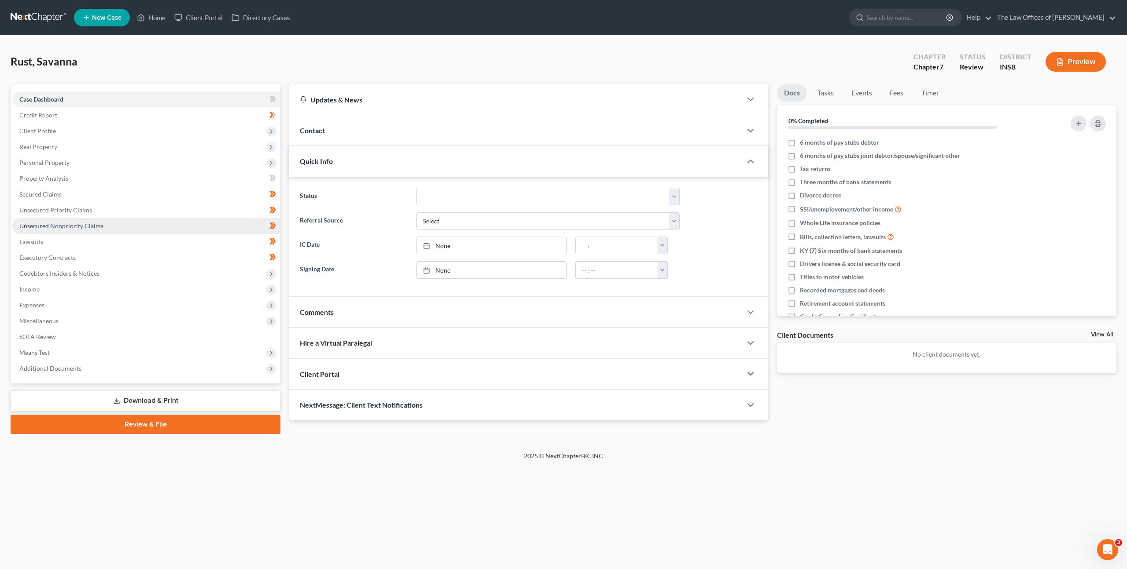
click at [76, 225] on span "Unsecured Nonpriority Claims" at bounding box center [61, 225] width 84 height 7
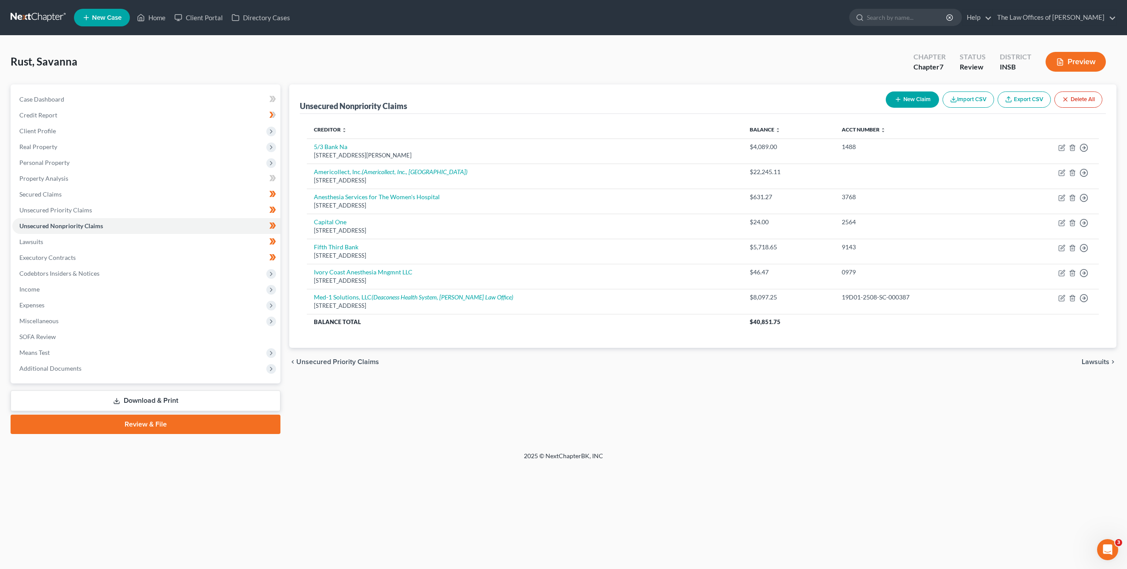
click at [927, 100] on button "New Claim" at bounding box center [911, 100] width 53 height 16
select select "0"
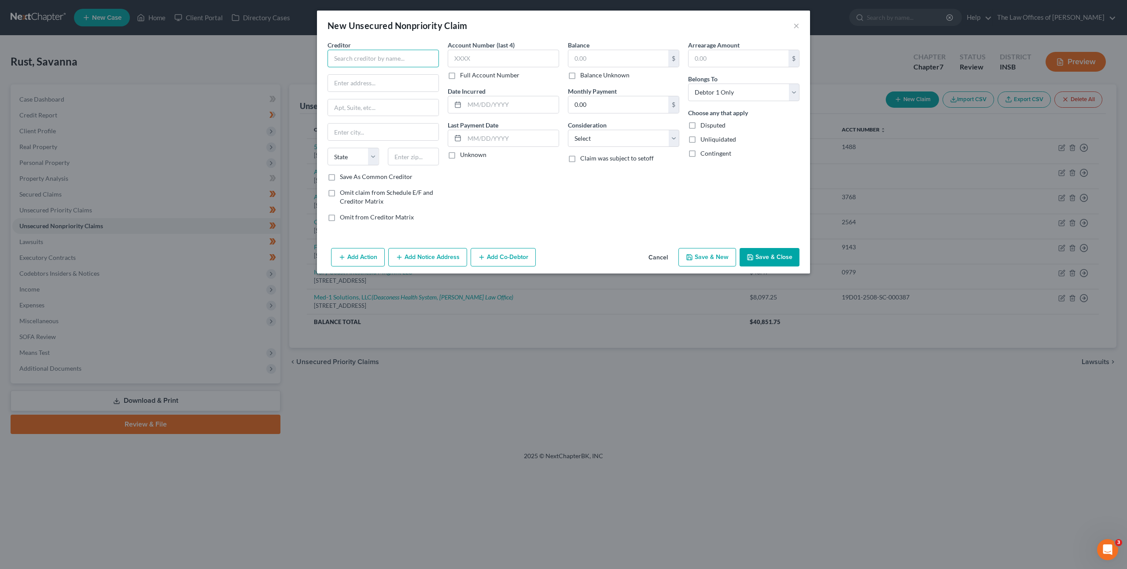
click at [428, 57] on input "text" at bounding box center [382, 59] width 111 height 18
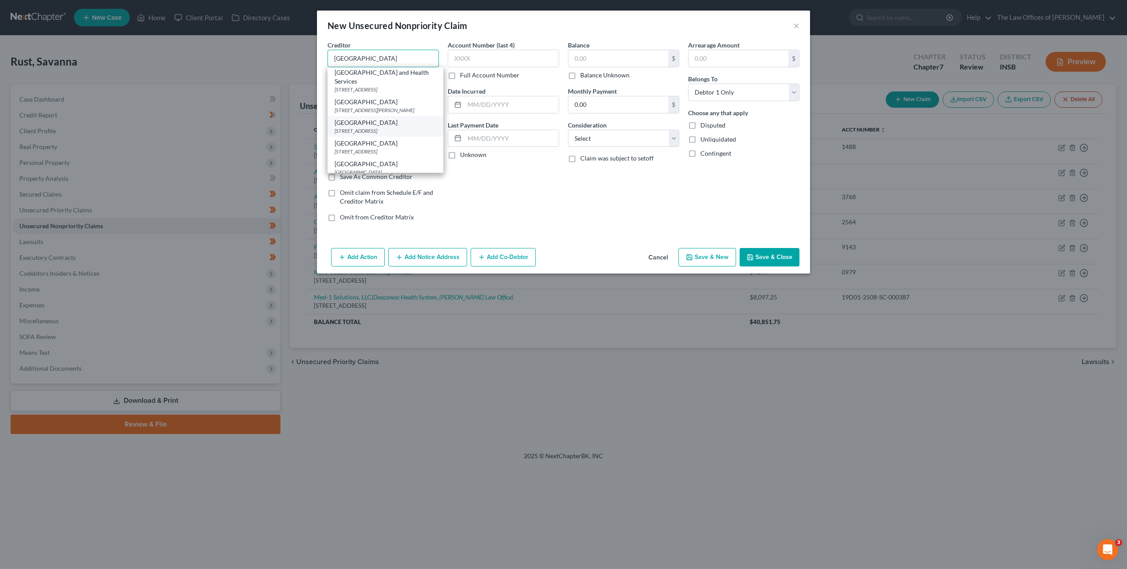
scroll to position [32, 0]
click at [405, 99] on div "Memorial Hospital and Healthcare Center" at bounding box center [385, 101] width 102 height 9
type input "Memorial Hospital and Healthcare Center"
type input "PO Box 1028"
type input "Jasper"
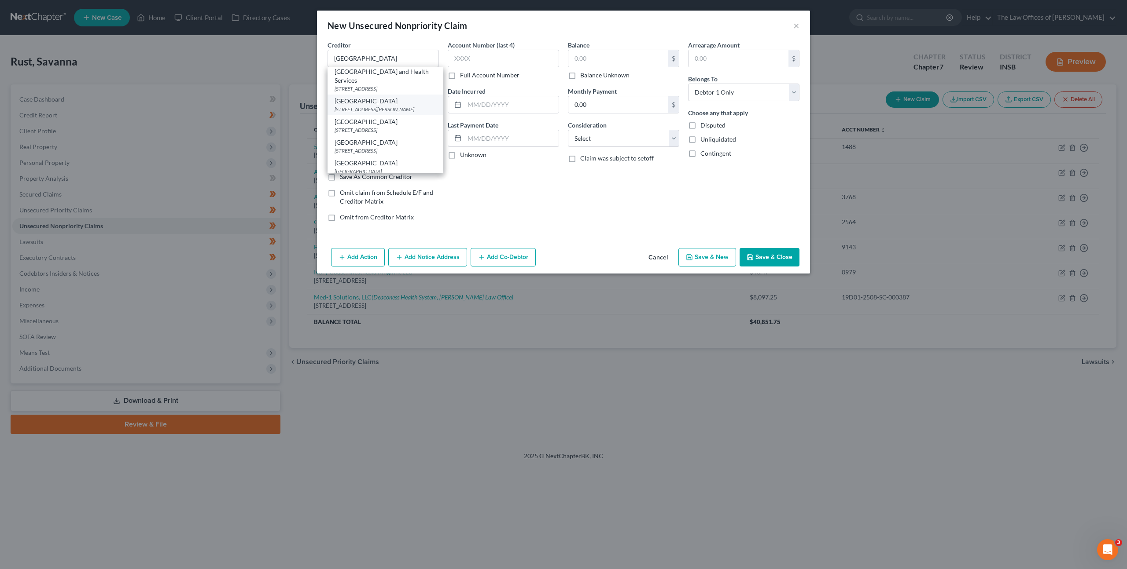
select select "15"
type input "47547"
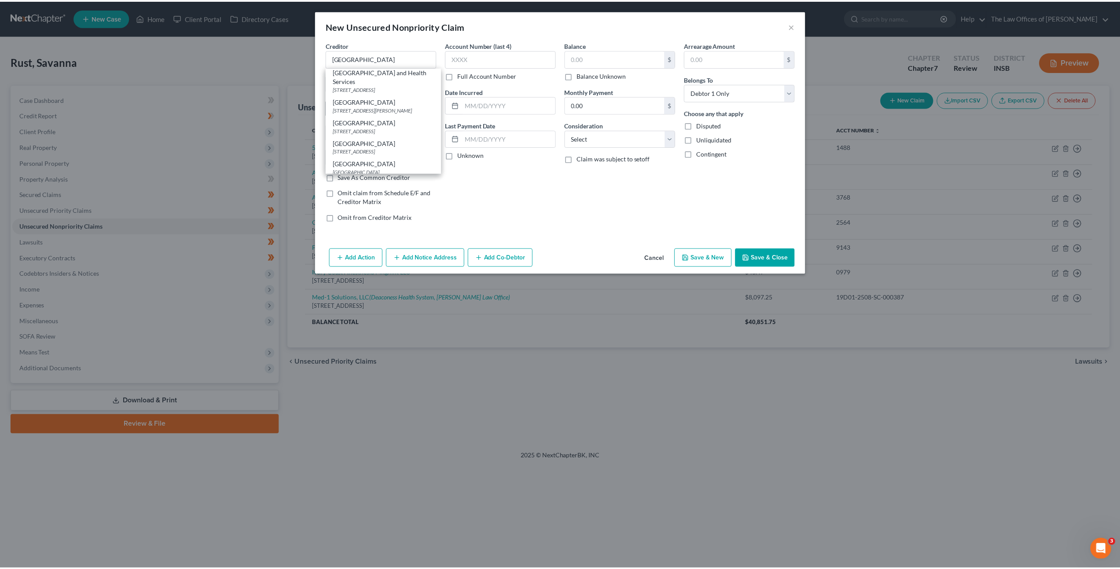
scroll to position [0, 0]
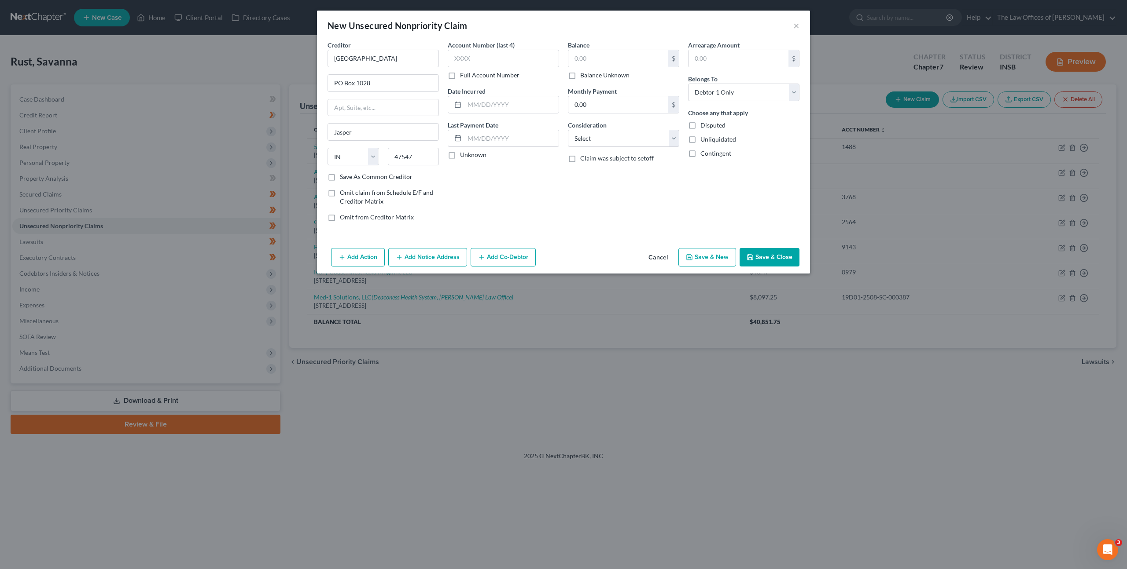
click at [505, 191] on div "Account Number (last 4) Full Account Number Date Incurred Last Payment Date Unk…" at bounding box center [503, 134] width 120 height 188
drag, startPoint x: 502, startPoint y: 53, endPoint x: 551, endPoint y: 57, distance: 49.4
click at [502, 53] on input "text" at bounding box center [503, 59] width 111 height 18
click at [512, 54] on input "text" at bounding box center [503, 59] width 111 height 18
type input "5164"
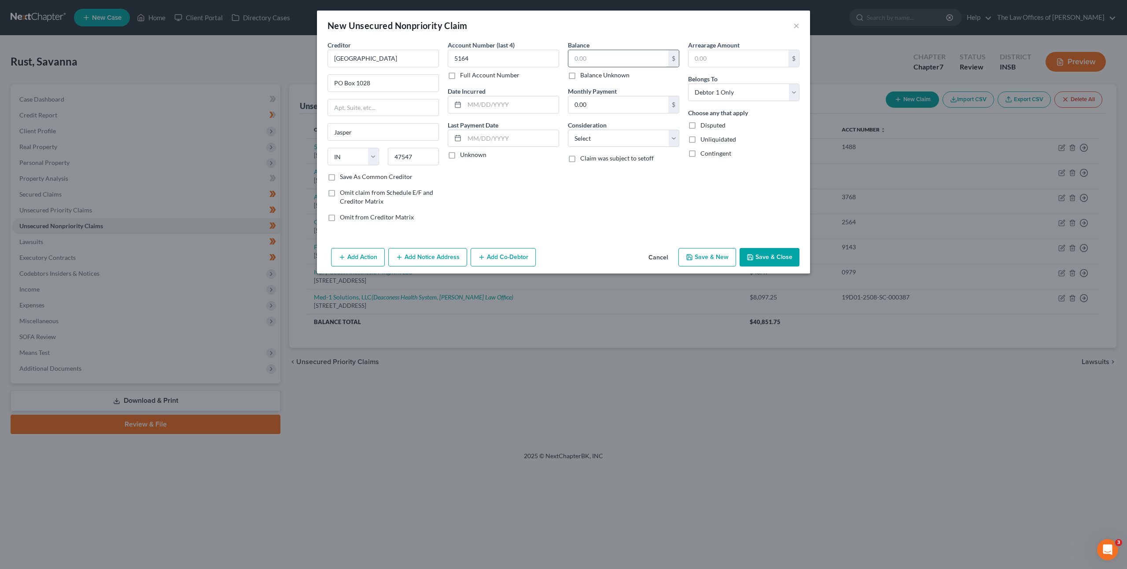
click at [597, 66] on input "text" at bounding box center [618, 58] width 100 height 17
type input "201.36"
click at [576, 199] on div "Balance 201.36 $ Balance Unknown Balance Undetermined 201.36 $ Balance Unknown …" at bounding box center [623, 134] width 120 height 188
click at [607, 143] on select "Select Cable / Satellite Services Collection Agency Credit Card Debt Debt Couns…" at bounding box center [623, 139] width 111 height 18
select select "9"
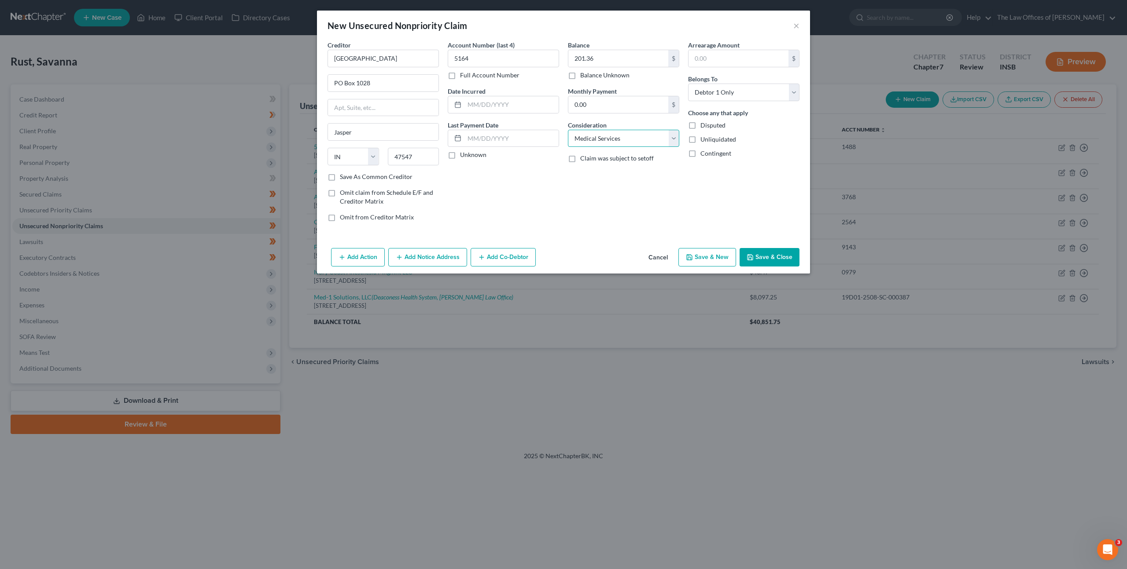
click at [568, 130] on select "Select Cable / Satellite Services Collection Agency Credit Card Debt Debt Couns…" at bounding box center [623, 139] width 111 height 18
click at [534, 176] on div "Account Number (last 4) 5164 Full Account Number Date Incurred Last Payment Dat…" at bounding box center [503, 134] width 120 height 188
click at [761, 253] on button "Save & Close" at bounding box center [769, 257] width 60 height 18
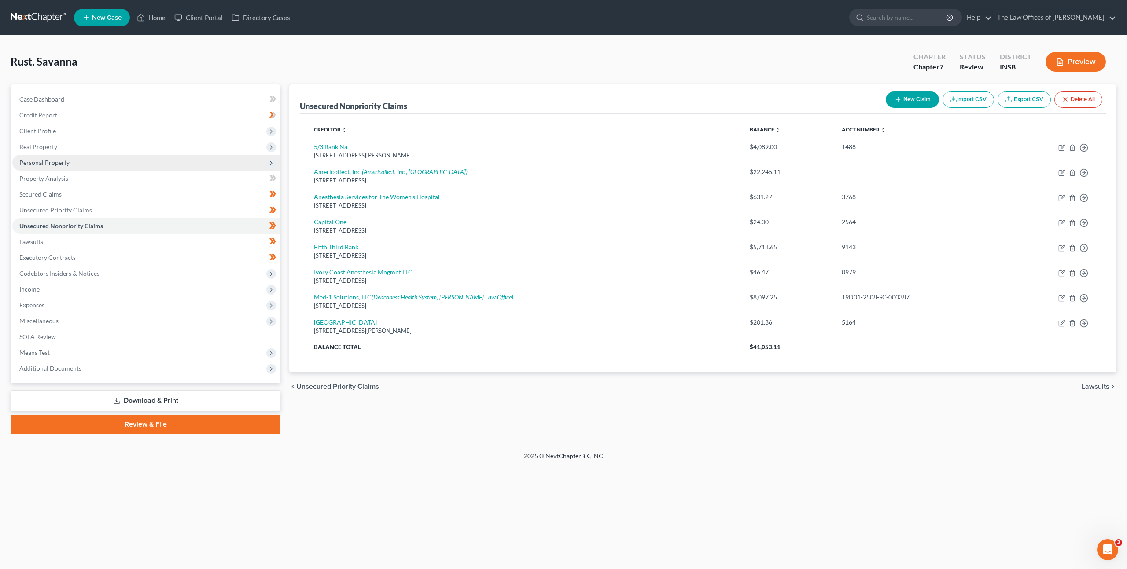
click at [98, 162] on span "Personal Property" at bounding box center [146, 163] width 268 height 16
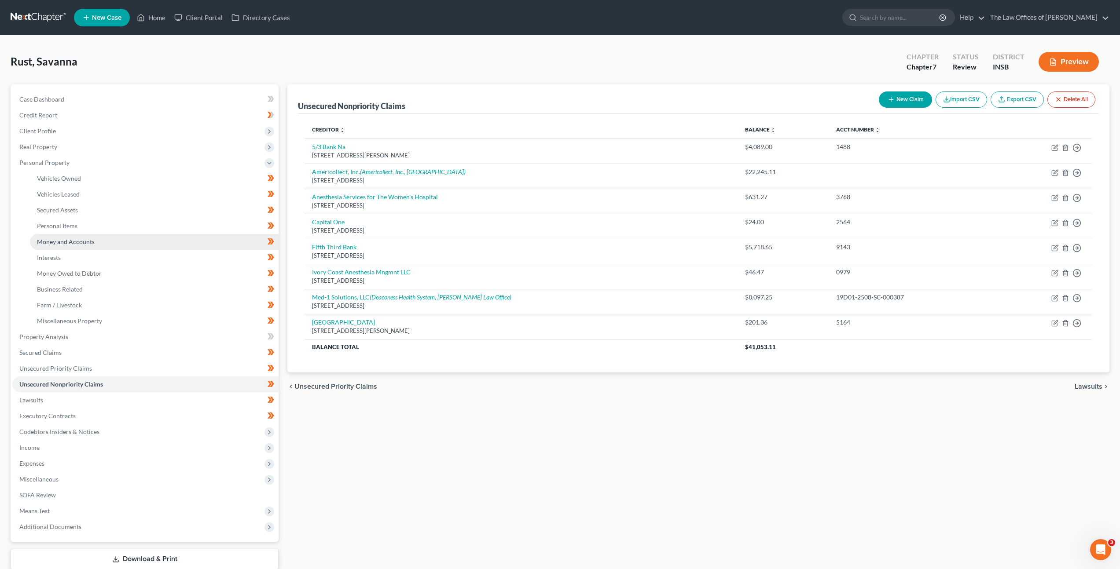
click at [102, 241] on link "Money and Accounts" at bounding box center [154, 242] width 249 height 16
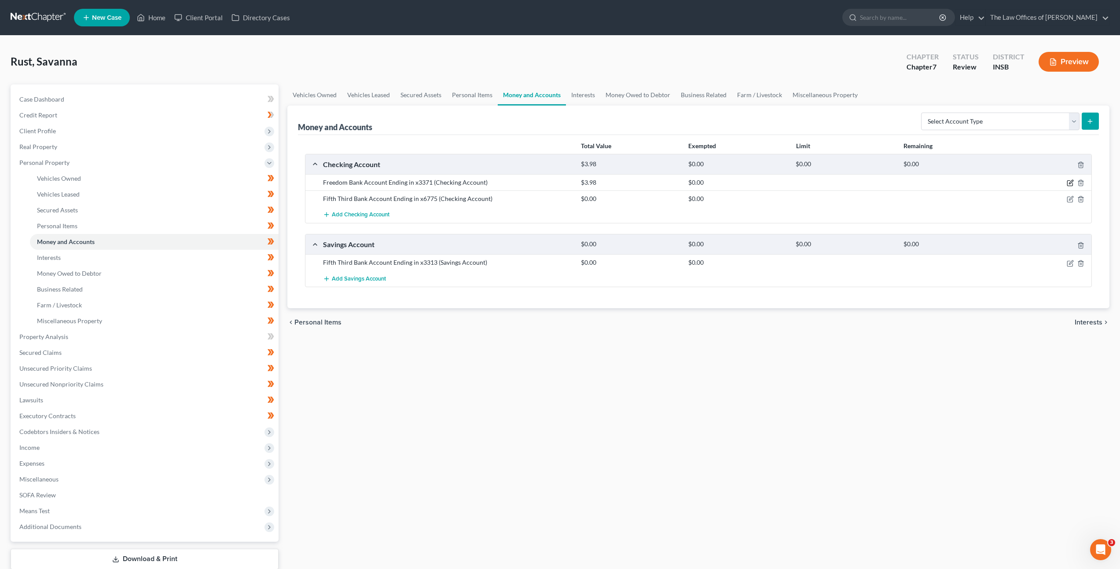
click at [1068, 183] on icon "button" at bounding box center [1070, 183] width 7 height 7
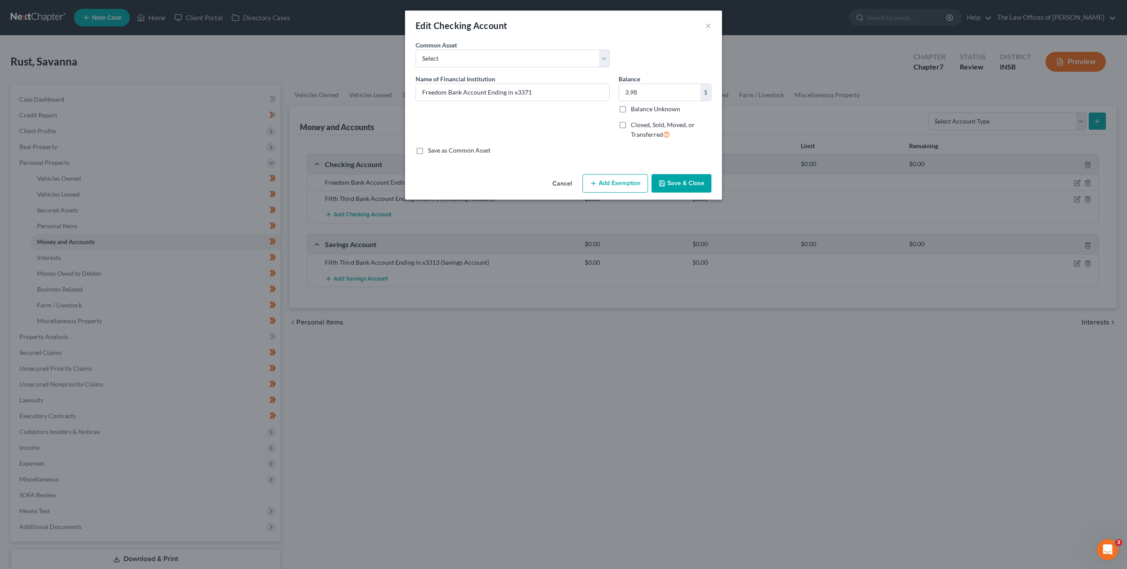
click at [588, 183] on button "Add Exemption" at bounding box center [615, 183] width 66 height 18
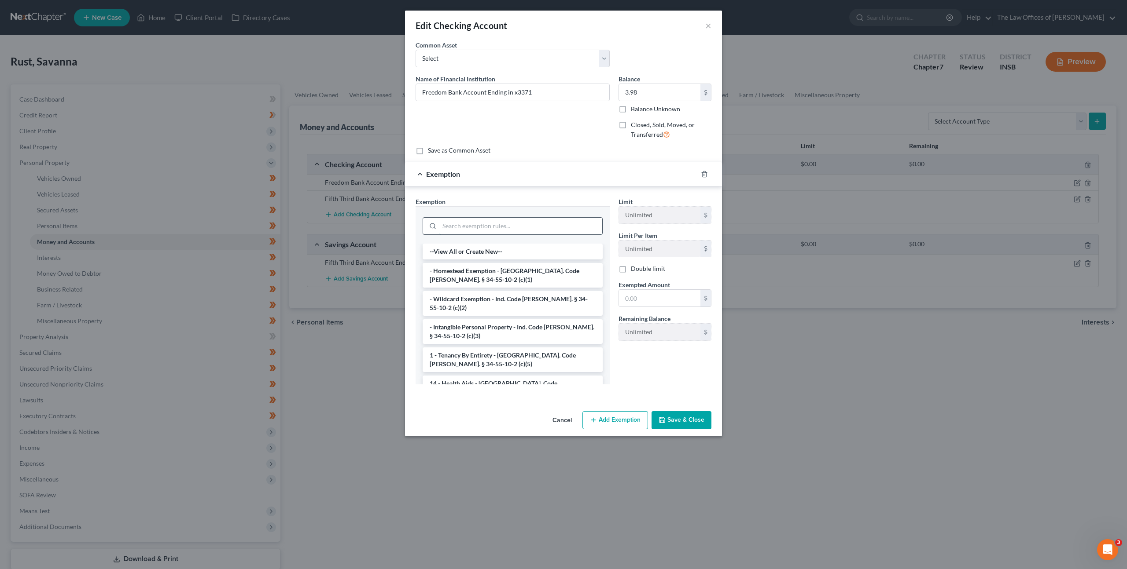
click at [500, 228] on input "search" at bounding box center [520, 226] width 163 height 17
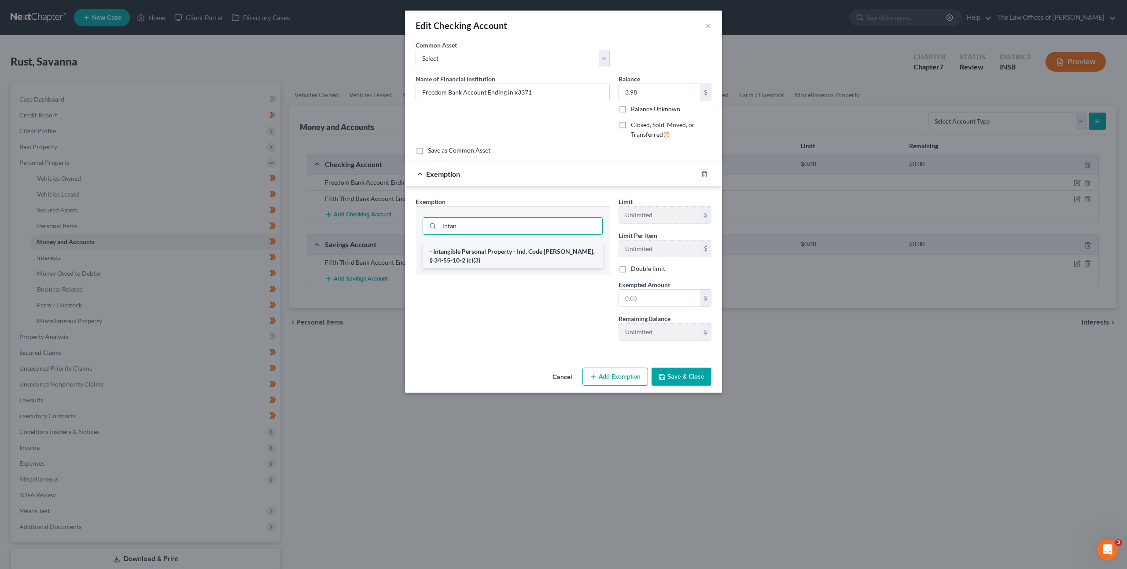
type input "intan"
click at [518, 255] on li "- Intangible Personal Property - Ind. Code Ann. § 34-55-10-2 (c)(3)" at bounding box center [512, 256] width 180 height 25
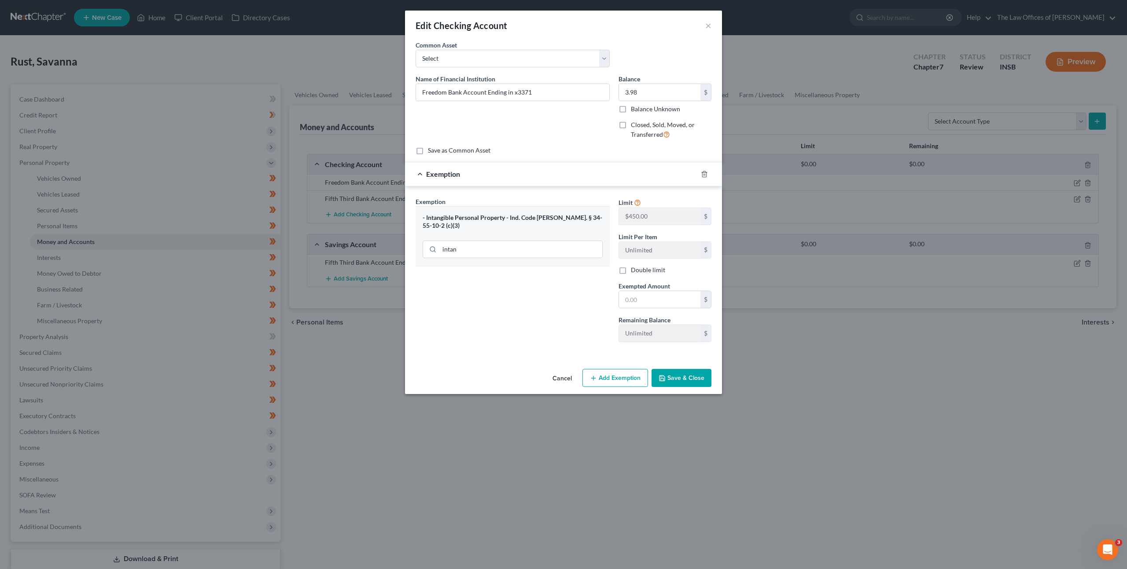
click at [561, 338] on div "Exemption Set must be selected for CA. Exemption * - Intangible Personal Proper…" at bounding box center [512, 273] width 203 height 152
click at [645, 299] on input "text" at bounding box center [659, 299] width 81 height 17
type input "3.98"
click at [536, 309] on div "Exemption Set must be selected for CA. Exemption * - Intangible Personal Proper…" at bounding box center [512, 273] width 203 height 152
click at [680, 382] on button "Save & Close" at bounding box center [681, 378] width 60 height 18
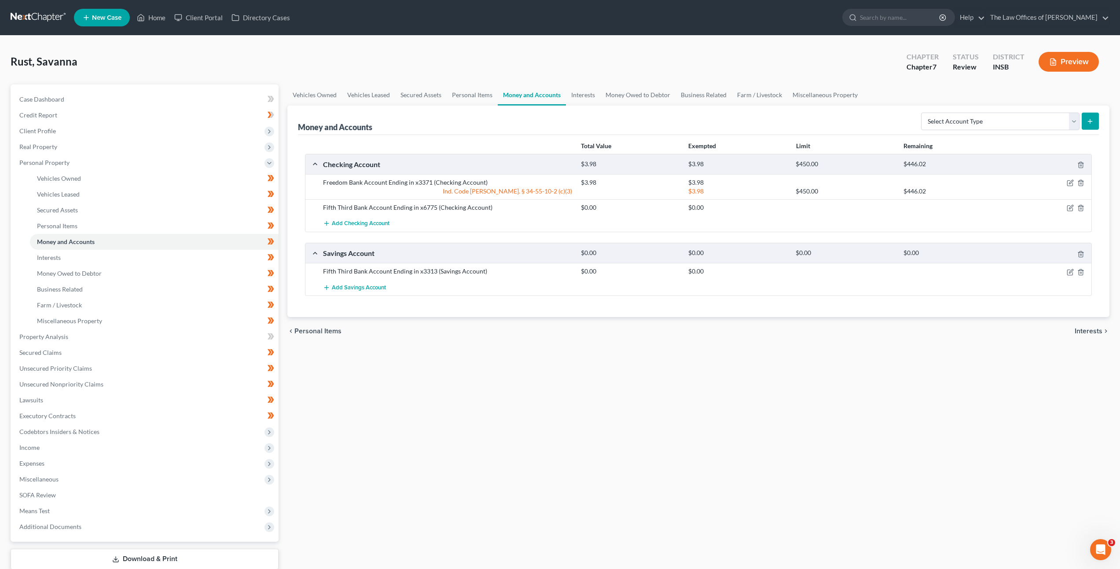
drag, startPoint x: 464, startPoint y: 398, endPoint x: 442, endPoint y: 381, distance: 27.6
click at [464, 398] on div "Vehicles Owned Vehicles Leased Secured Assets Personal Items Money and Accounts…" at bounding box center [698, 338] width 831 height 508
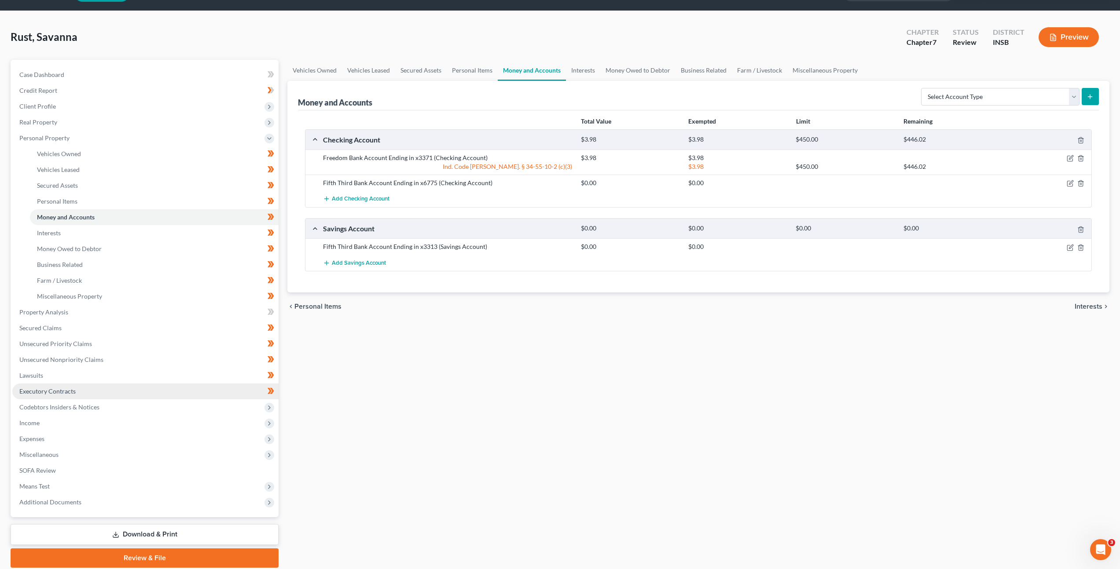
scroll to position [57, 0]
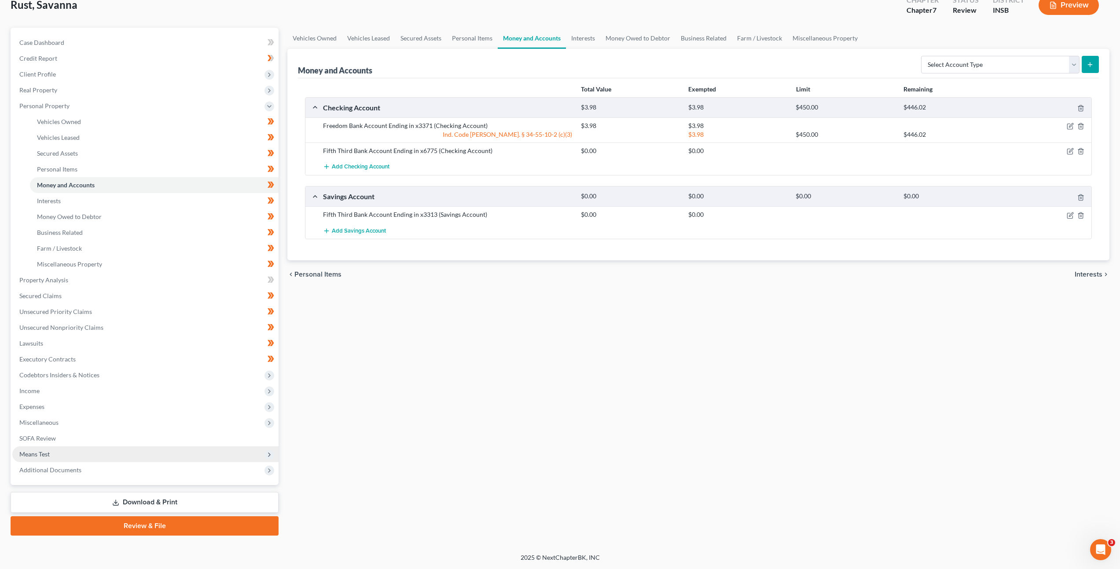
click at [187, 449] on span "Means Test" at bounding box center [145, 455] width 266 height 16
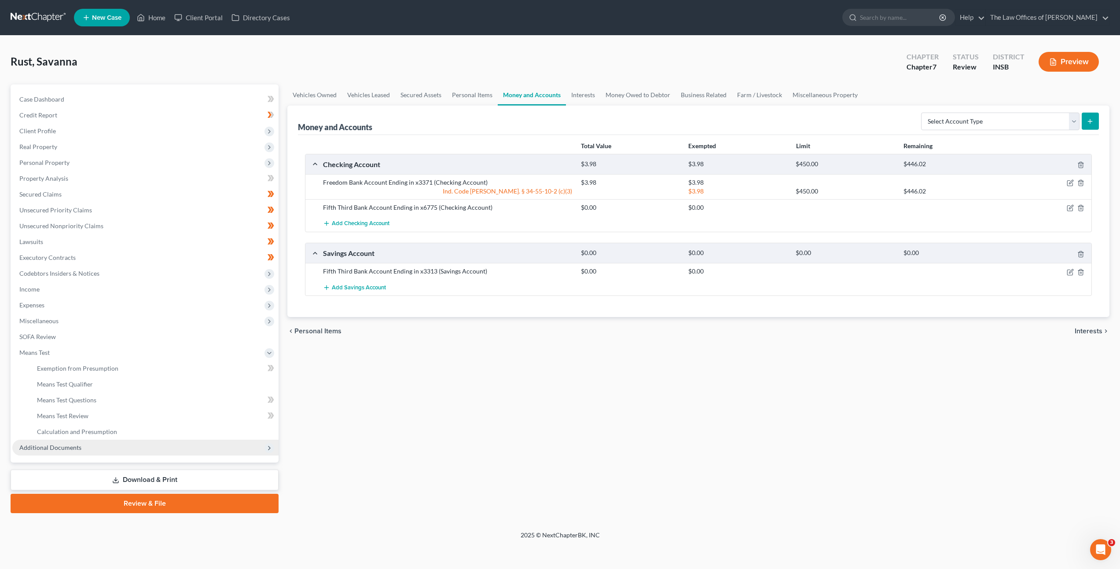
scroll to position [0, 0]
click at [185, 449] on span "Additional Documents" at bounding box center [146, 448] width 268 height 16
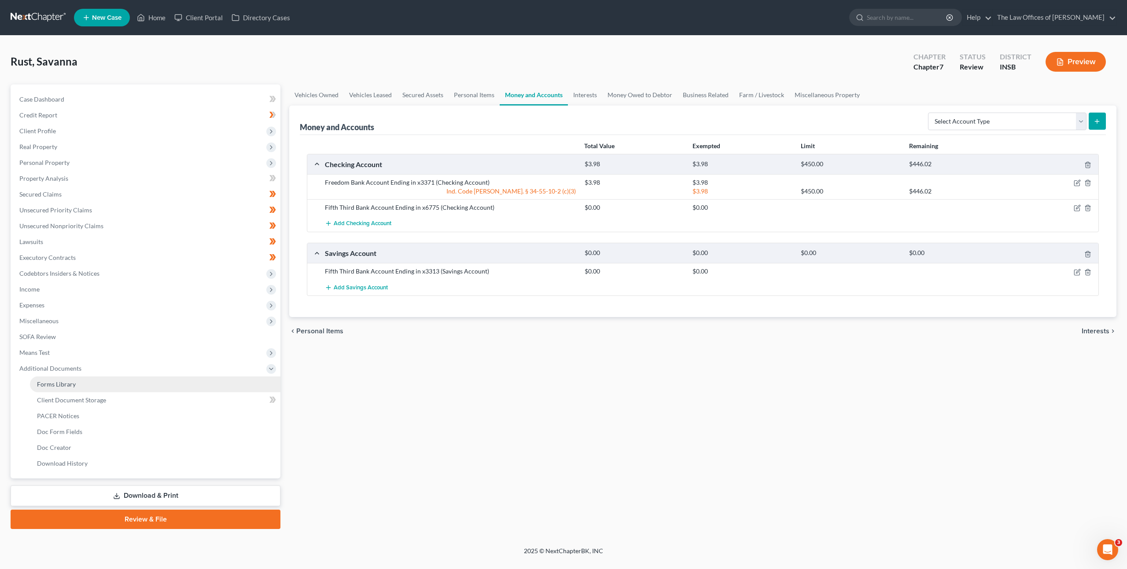
click at [175, 391] on link "Forms Library" at bounding box center [155, 385] width 250 height 16
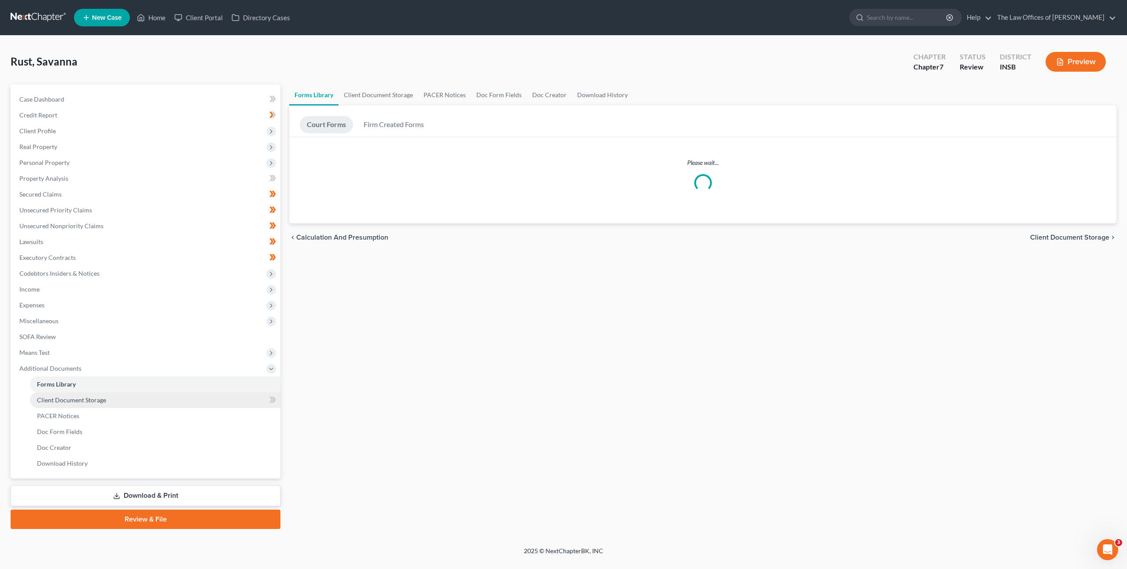
click at [165, 404] on link "Client Document Storage" at bounding box center [155, 401] width 250 height 16
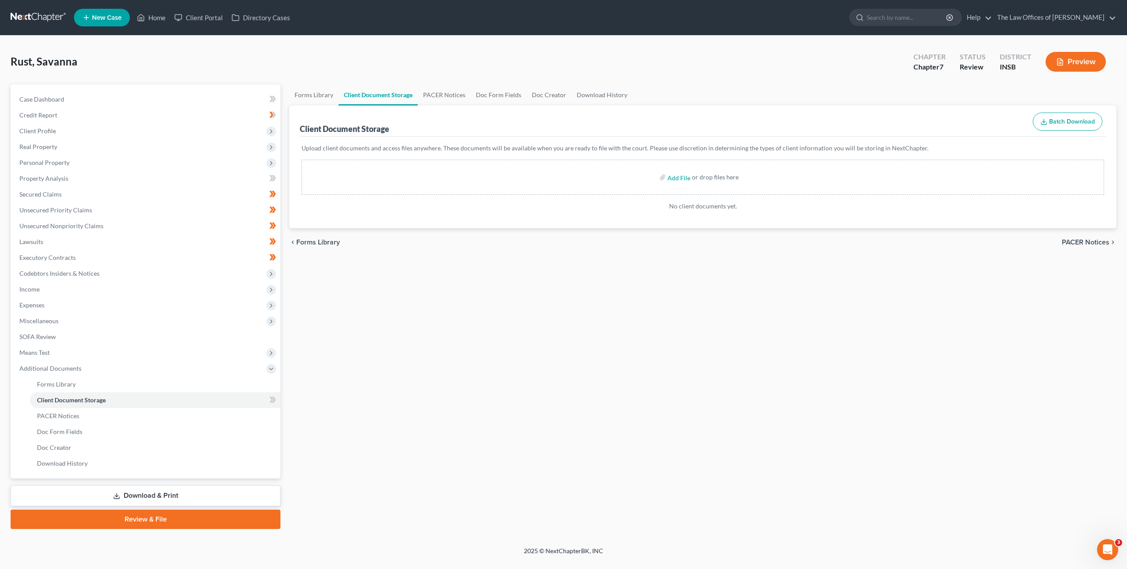
drag, startPoint x: 707, startPoint y: 393, endPoint x: 768, endPoint y: 393, distance: 60.7
click at [717, 393] on div "Forms Library Client Document Storage PACER Notices Doc Form Fields Doc Creator…" at bounding box center [703, 306] width 836 height 445
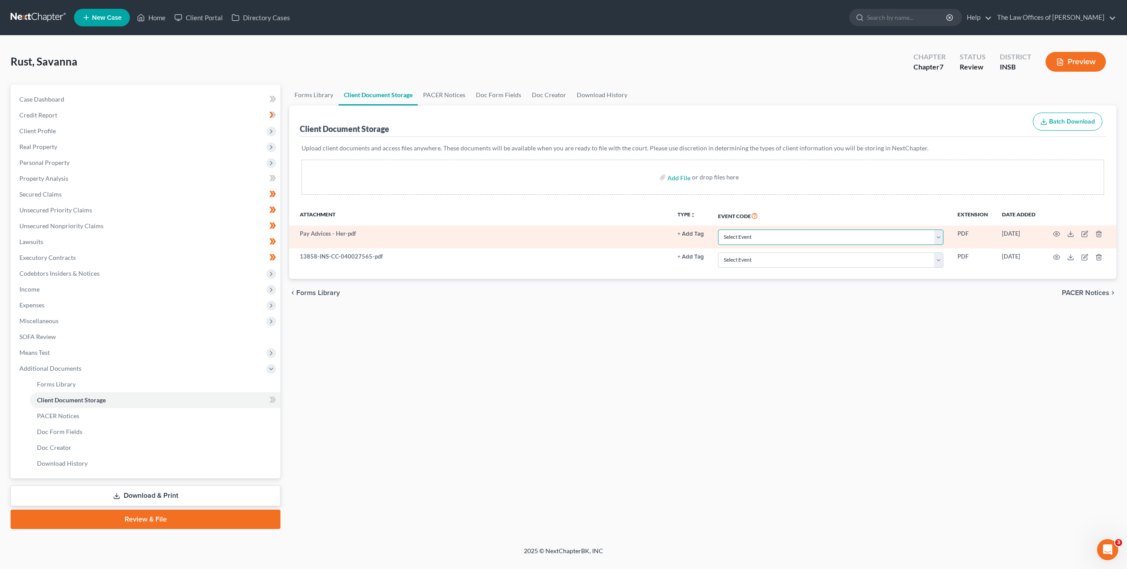
click at [763, 239] on select "Select Event 20 Largest Unsecured Creditors Amended/Corrected Petition Ch 7 Mea…" at bounding box center [830, 237] width 225 height 15
select select "15"
click at [719, 230] on select "Select Event 20 Largest Unsecured Creditors Amended/Corrected Petition Ch 7 Mea…" at bounding box center [830, 237] width 225 height 15
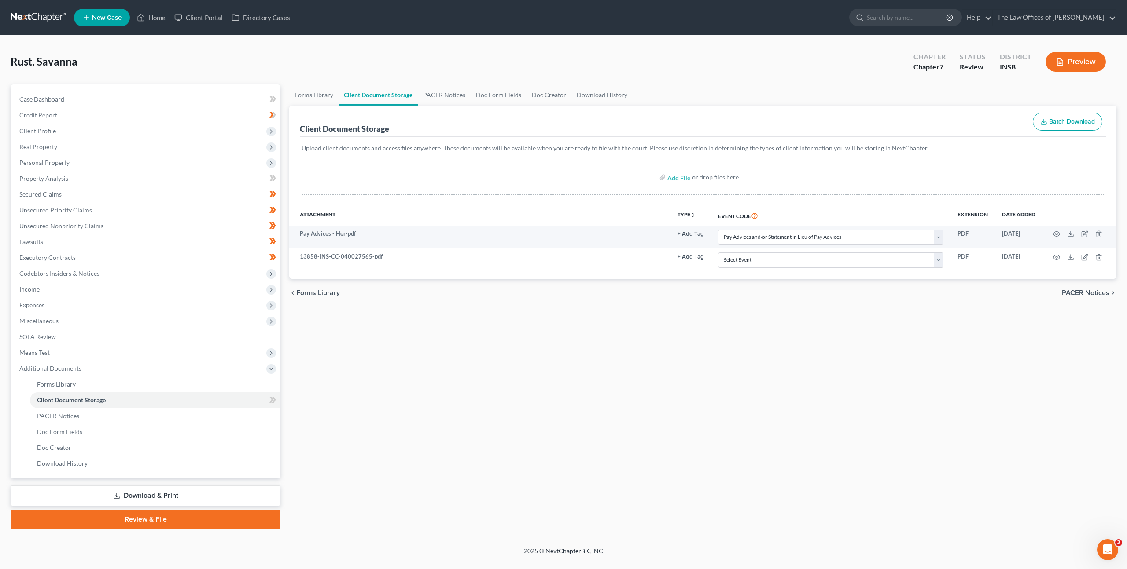
click at [652, 362] on div "Forms Library Client Document Storage PACER Notices Doc Form Fields Doc Creator…" at bounding box center [703, 306] width 836 height 445
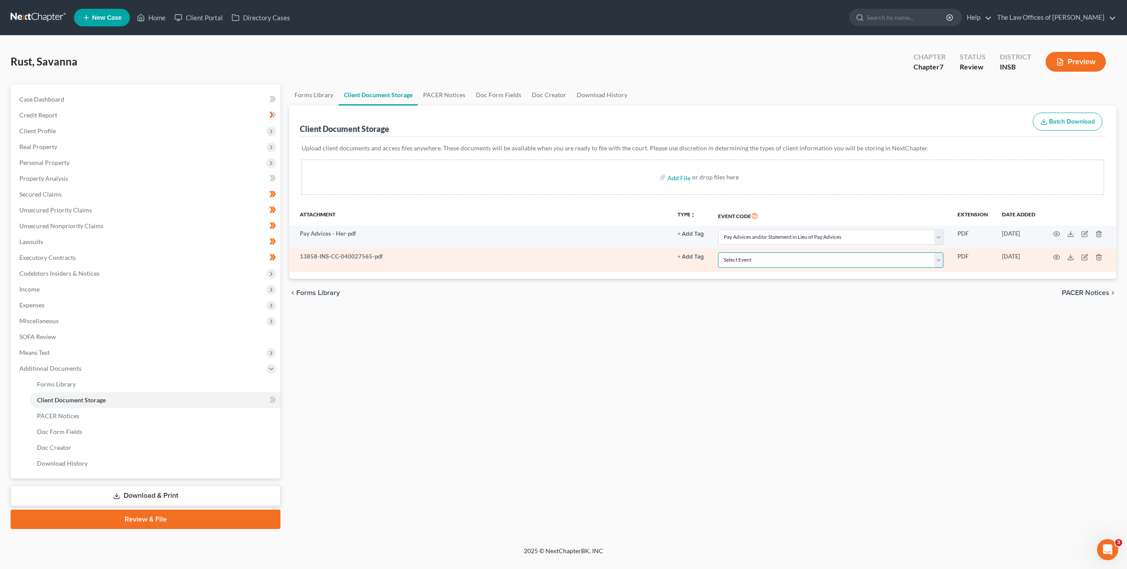
click at [801, 257] on select "Select Event 20 Largest Unsecured Creditors Amended/Corrected Petition Ch 7 Mea…" at bounding box center [830, 260] width 225 height 15
select select "9"
click at [719, 253] on select "Select Event 20 Largest Unsecured Creditors Amended/Corrected Petition Ch 7 Mea…" at bounding box center [830, 260] width 225 height 15
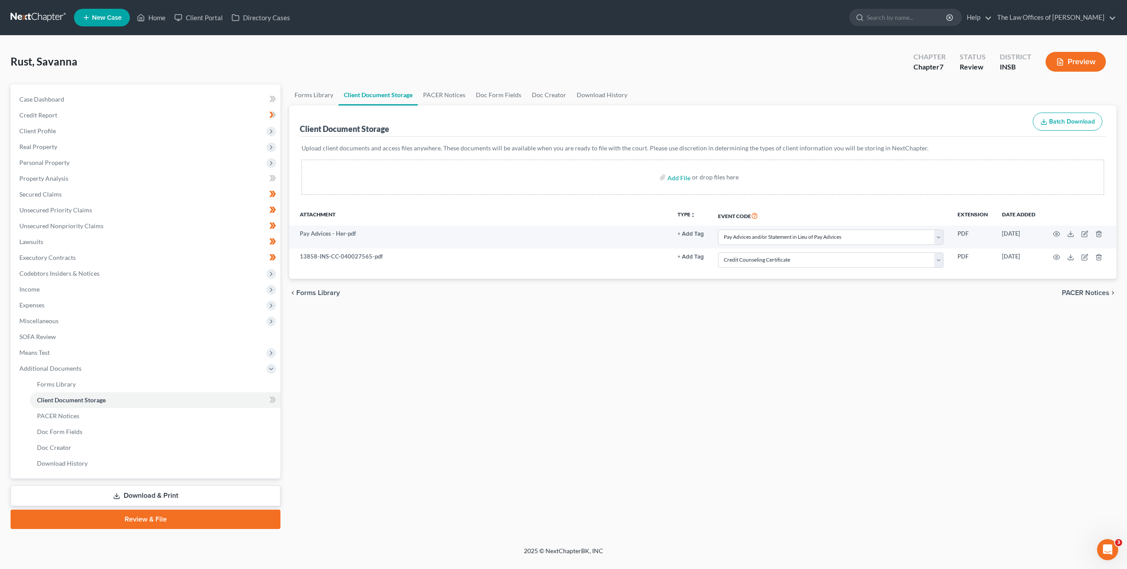
click at [640, 339] on div "Forms Library Client Document Storage PACER Notices Doc Form Fields Doc Creator…" at bounding box center [703, 306] width 836 height 445
click at [269, 404] on icon at bounding box center [272, 400] width 7 height 11
click at [401, 398] on div "Forms Library Client Document Storage PACER Notices Doc Form Fields Doc Creator…" at bounding box center [703, 306] width 836 height 445
drag, startPoint x: 214, startPoint y: 496, endPoint x: 284, endPoint y: 465, distance: 76.2
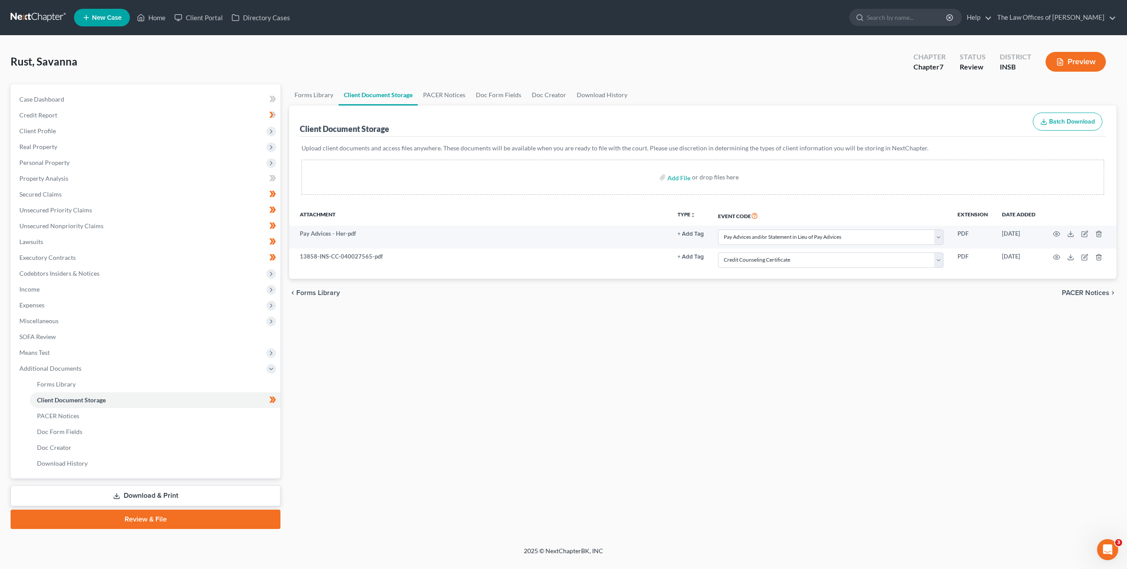
click at [215, 496] on link "Download & Print" at bounding box center [146, 496] width 270 height 21
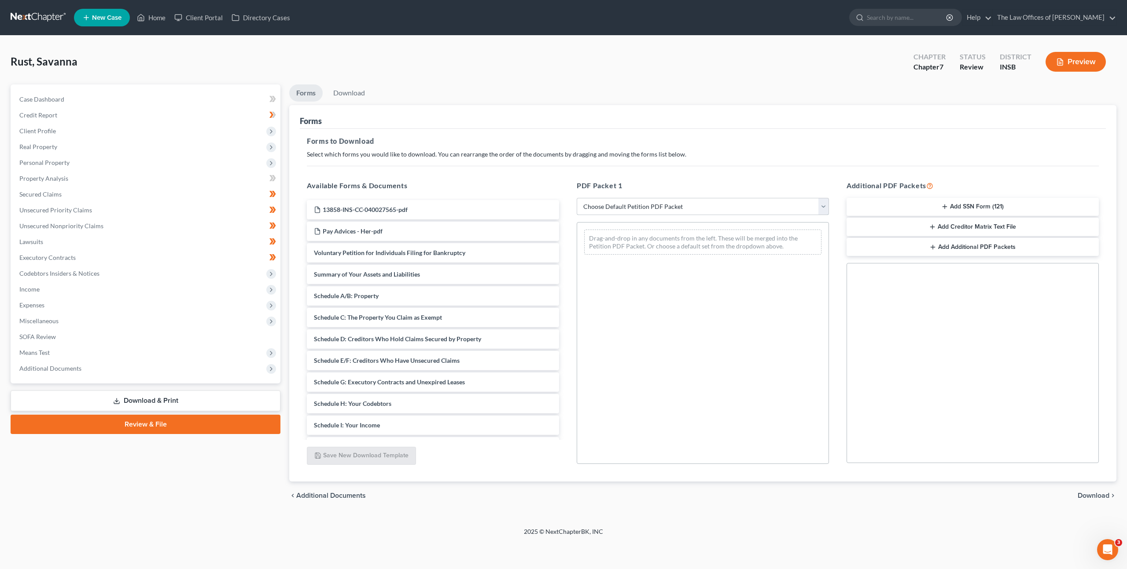
click at [688, 208] on select "Choose Default Petition PDF Packet Complete Bankruptcy Petition (all forms and …" at bounding box center [703, 207] width 252 height 18
select select "0"
click at [577, 198] on select "Choose Default Petition PDF Packet Complete Bankruptcy Petition (all forms and …" at bounding box center [703, 207] width 252 height 18
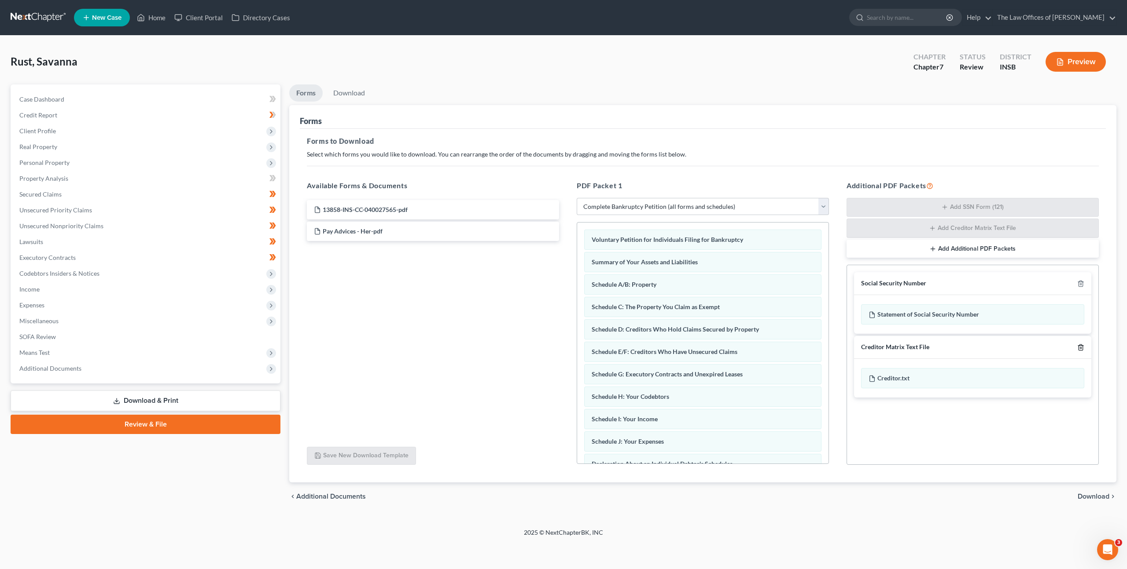
click at [1077, 347] on icon "button" at bounding box center [1080, 347] width 7 height 7
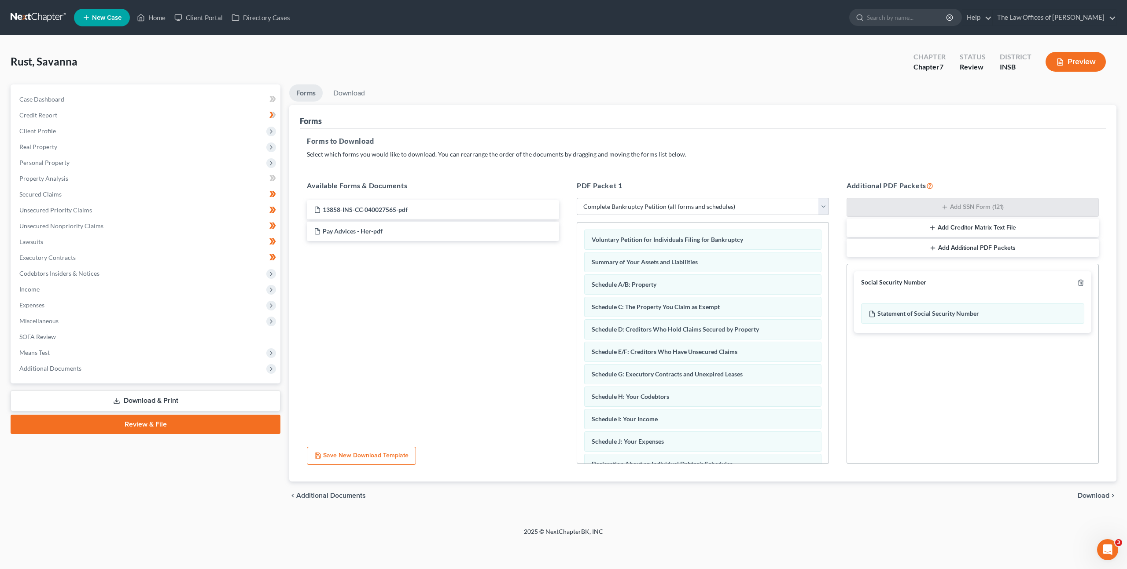
click at [1087, 498] on span "Download" at bounding box center [1093, 495] width 32 height 7
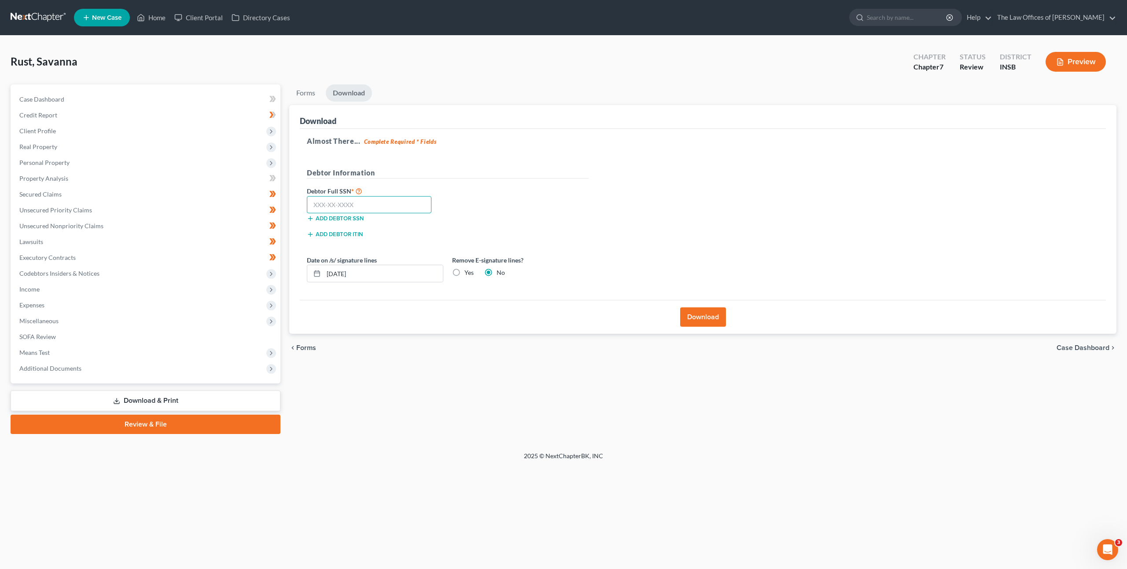
click at [367, 204] on input "text" at bounding box center [369, 205] width 125 height 18
paste input "312-19-8743"
type input "312-19-8743"
click at [492, 207] on div "Debtor Full SSN * 312-19-8743 Add debtor SSN" at bounding box center [447, 208] width 290 height 44
click at [464, 274] on label "Yes" at bounding box center [468, 272] width 9 height 9
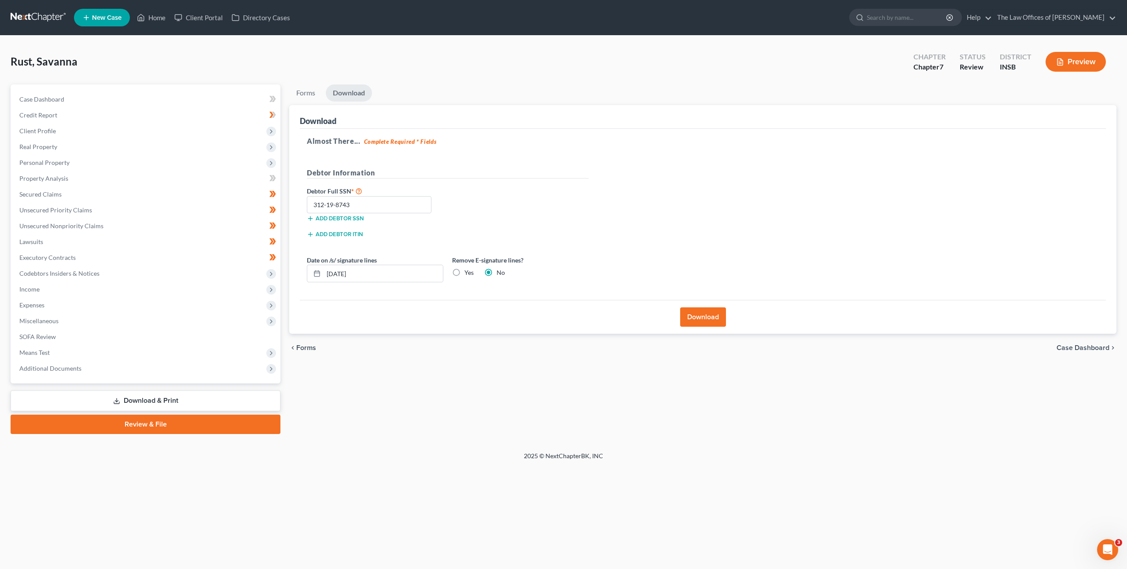
click at [468, 274] on input "Yes" at bounding box center [471, 271] width 6 height 6
radio input "true"
click at [698, 313] on button "Download" at bounding box center [703, 317] width 46 height 19
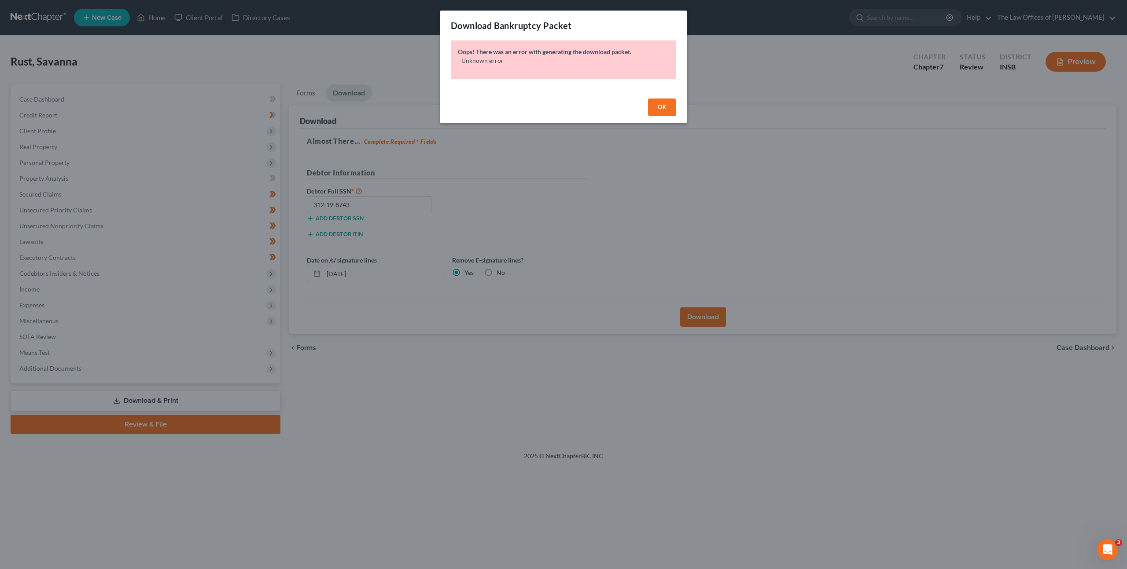
click at [650, 100] on button "OK" at bounding box center [662, 108] width 28 height 18
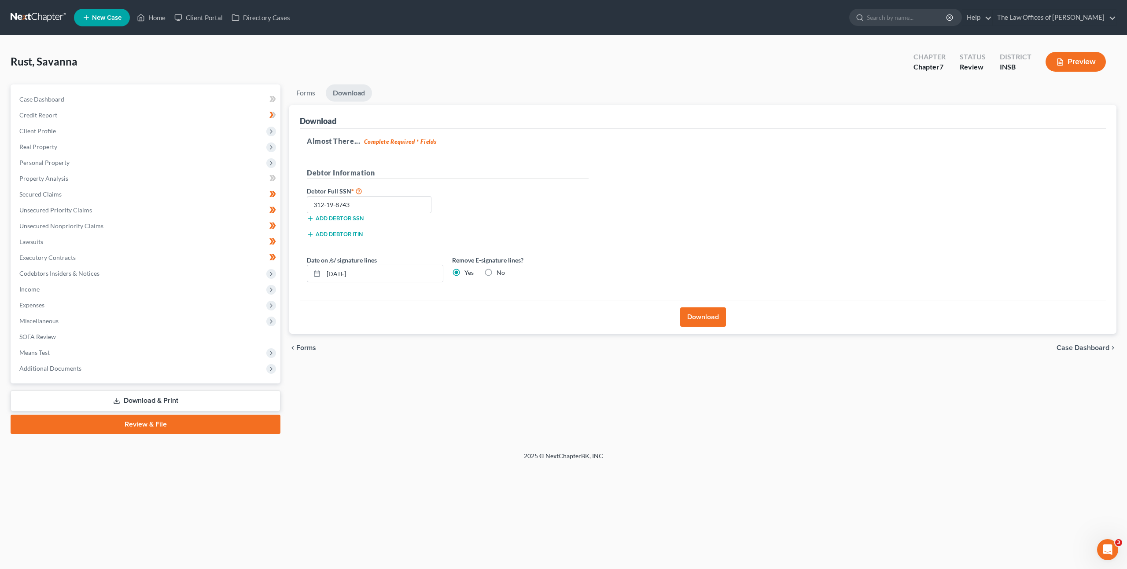
click at [496, 273] on label "No" at bounding box center [500, 272] width 8 height 9
click at [500, 273] on input "No" at bounding box center [503, 271] width 6 height 6
radio input "true"
radio input "false"
click at [688, 315] on button "Download" at bounding box center [703, 317] width 46 height 19
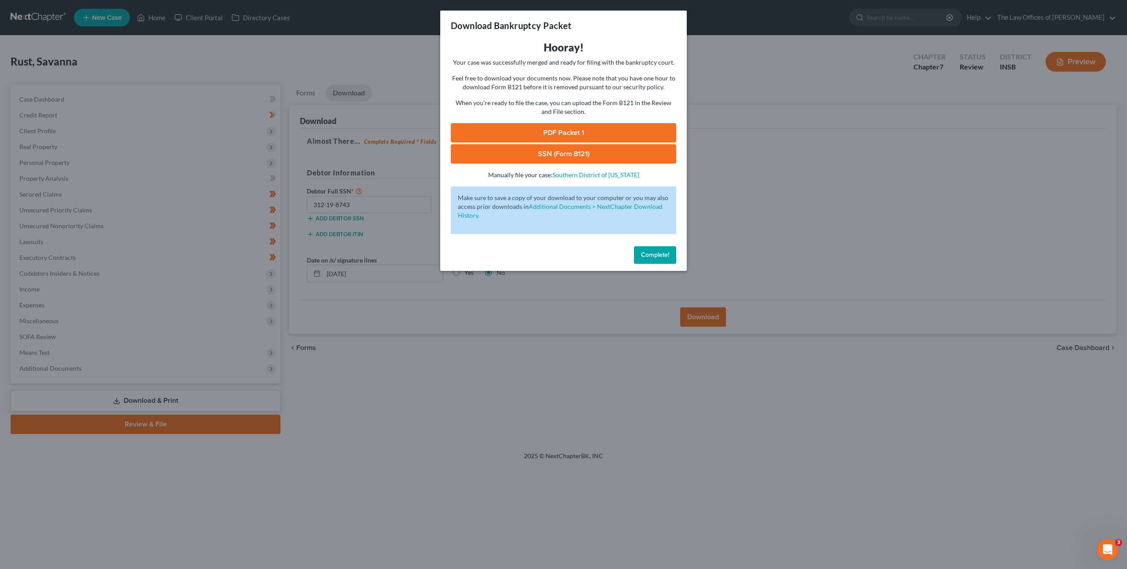
click at [579, 131] on link "PDF Packet 1" at bounding box center [563, 132] width 225 height 19
click at [534, 154] on link "SSN (Form B121)" at bounding box center [563, 153] width 225 height 19
click at [652, 251] on span "Complete!" at bounding box center [655, 254] width 28 height 7
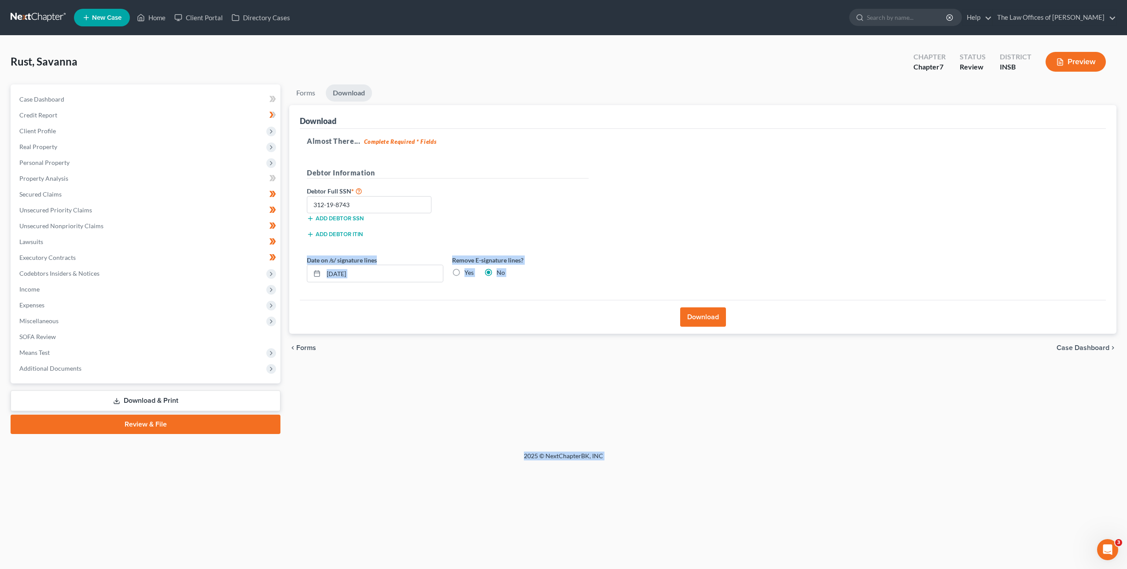
click at [518, 378] on div "Forms Download Forms Forms to Download Select which forms you would like to dow…" at bounding box center [703, 259] width 836 height 350
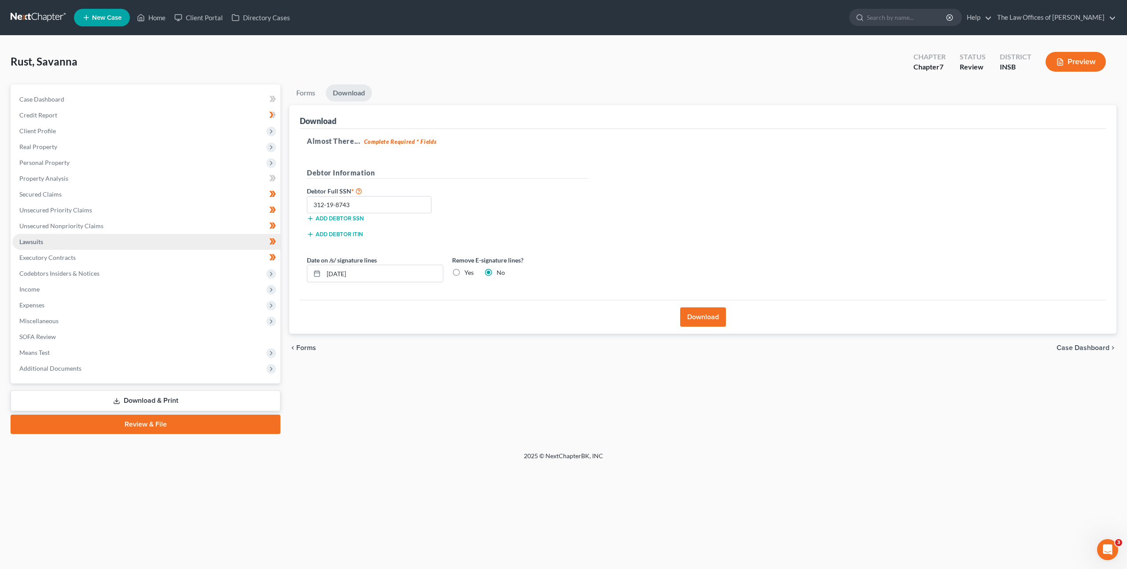
click at [150, 243] on link "Lawsuits" at bounding box center [146, 242] width 268 height 16
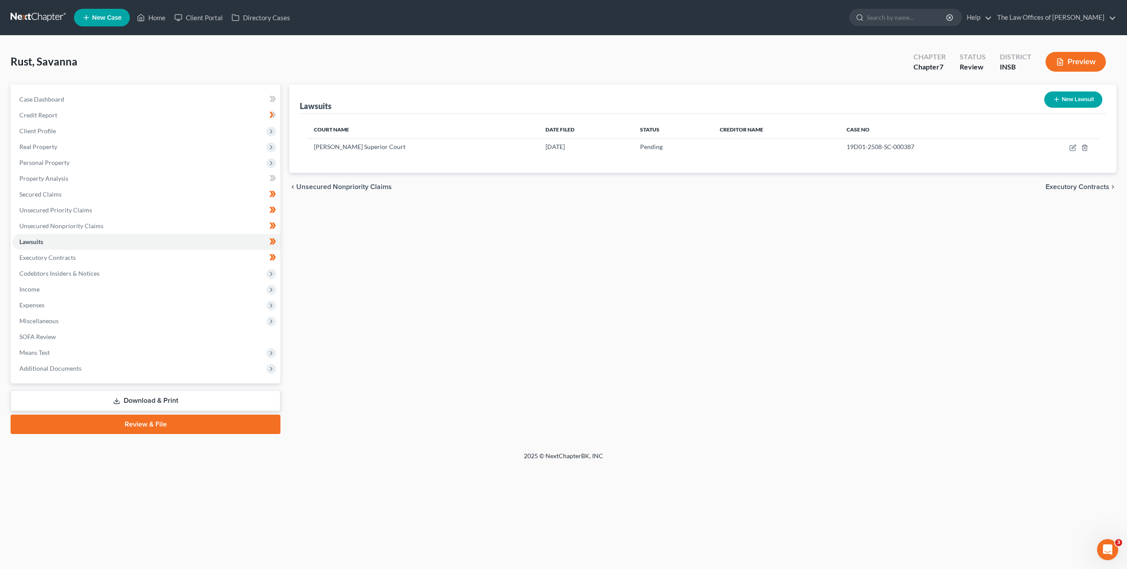
click at [622, 237] on div "Lawsuits New Lawsuit Court Name Date Filed Status Creditor Name Case No Dubois …" at bounding box center [703, 259] width 836 height 350
drag, startPoint x: 816, startPoint y: 151, endPoint x: 811, endPoint y: 151, distance: 5.7
click at [811, 151] on tr "Dubois Superior Court 08/06/2025 Pending 19D01-2508-SC-000387" at bounding box center [703, 147] width 792 height 17
copy span "19D01-2508-SC-000387"
click at [94, 316] on span "Miscellaneous" at bounding box center [146, 321] width 268 height 16
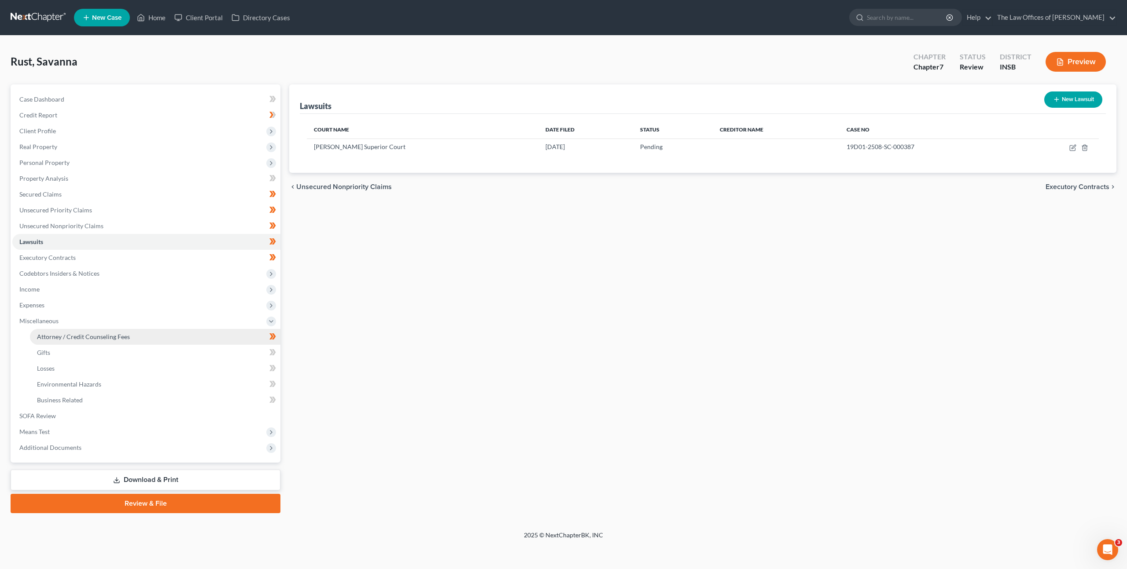
click at [112, 331] on link "Attorney / Credit Counseling Fees" at bounding box center [155, 337] width 250 height 16
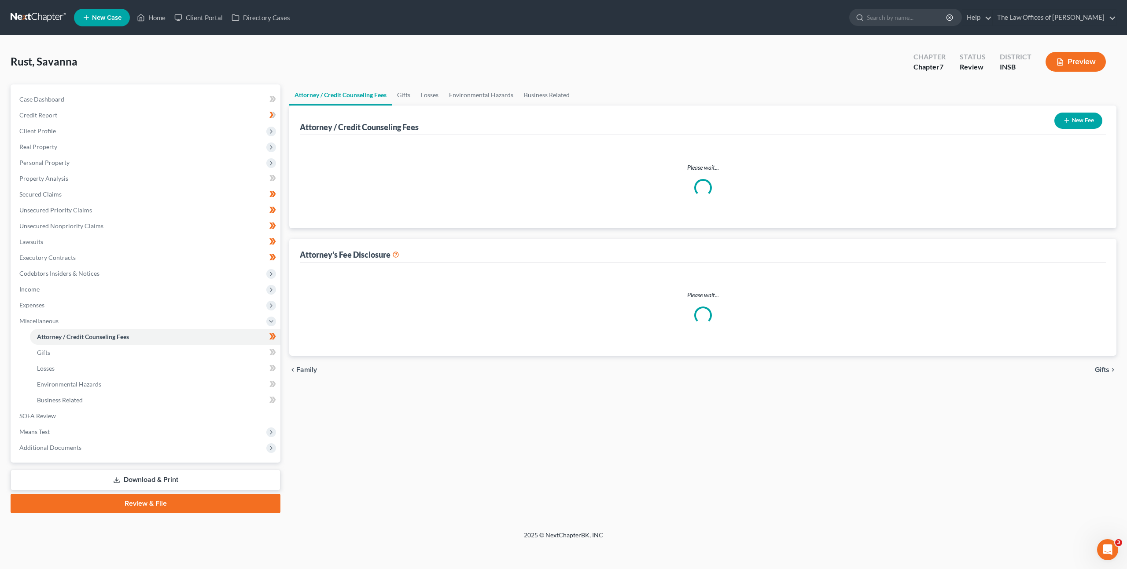
select select "16"
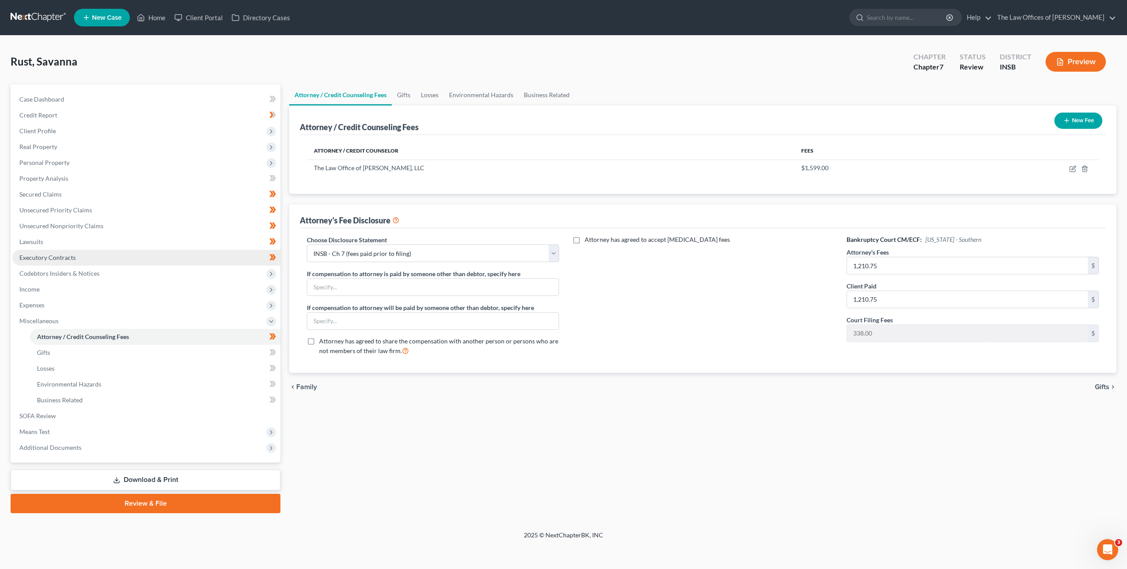
click at [80, 264] on link "Executory Contracts" at bounding box center [146, 258] width 268 height 16
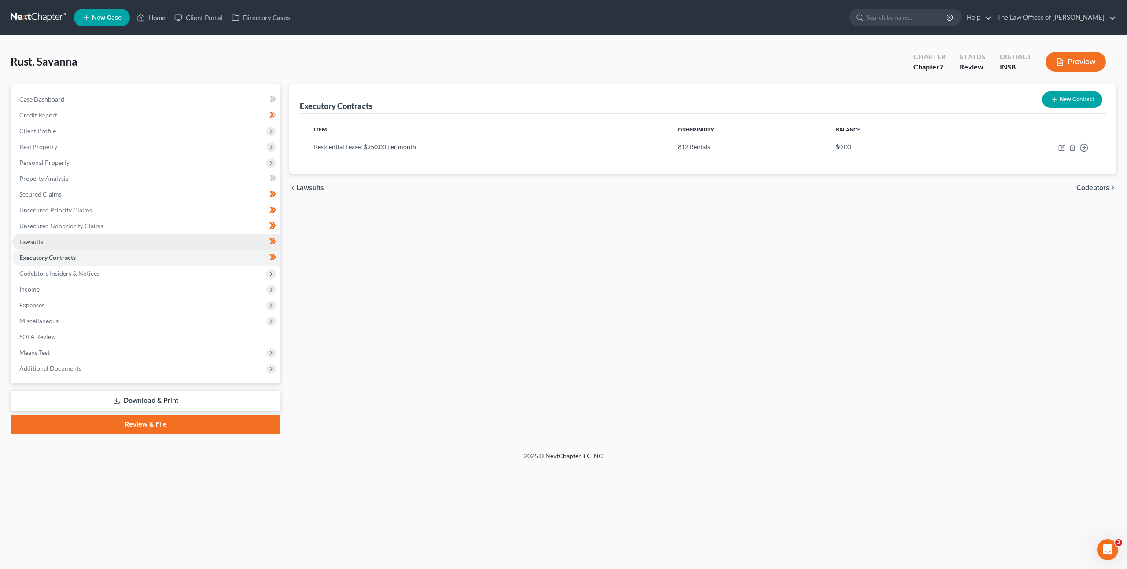
click at [98, 245] on link "Lawsuits" at bounding box center [146, 242] width 268 height 16
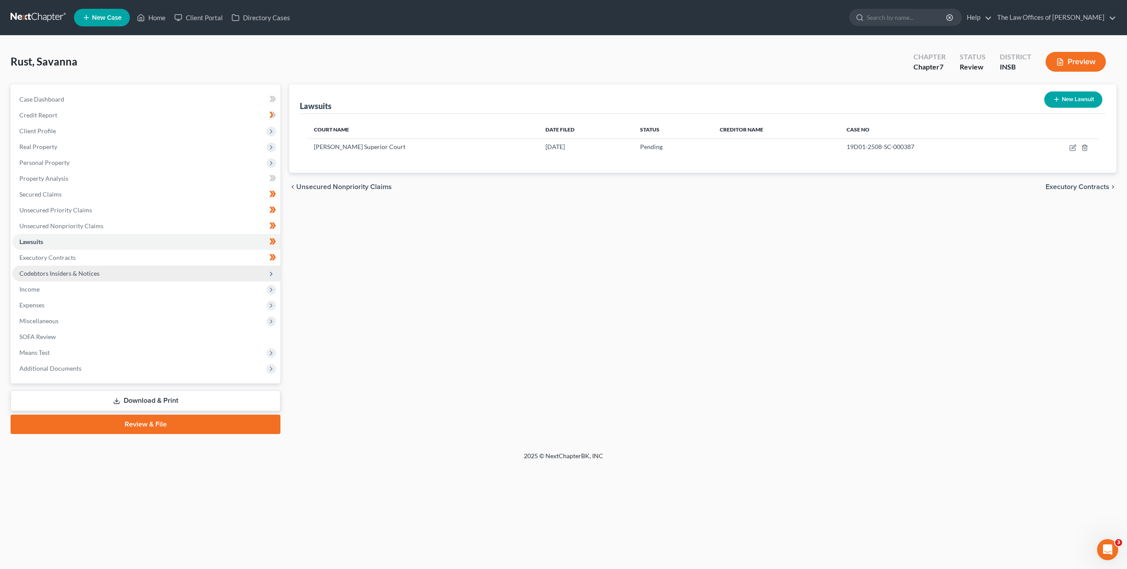
click at [99, 278] on span "Codebtors Insiders & Notices" at bounding box center [146, 274] width 268 height 16
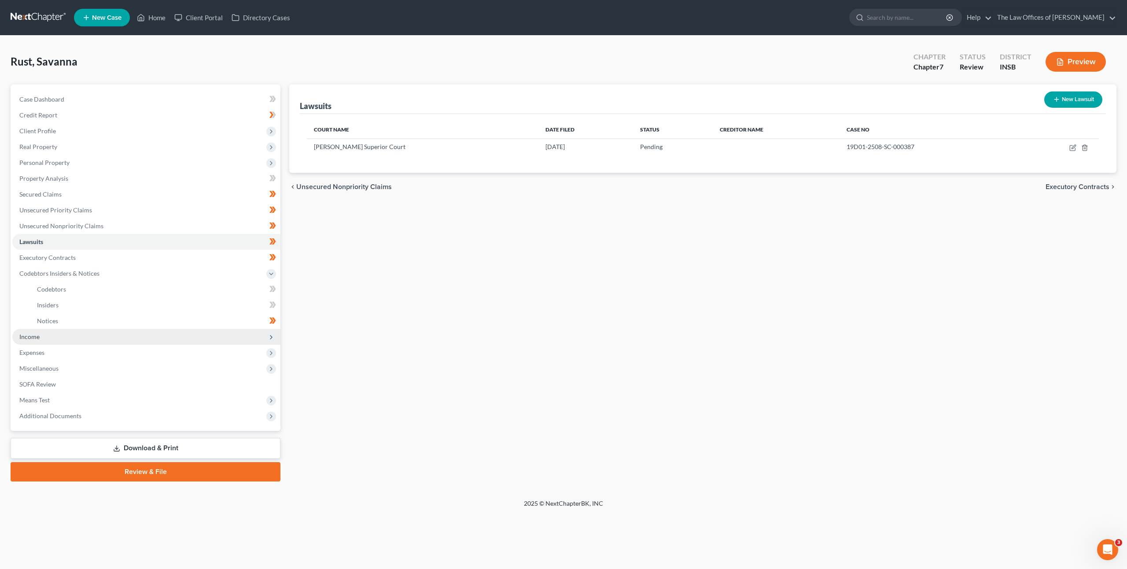
click at [81, 330] on span "Income" at bounding box center [146, 337] width 268 height 16
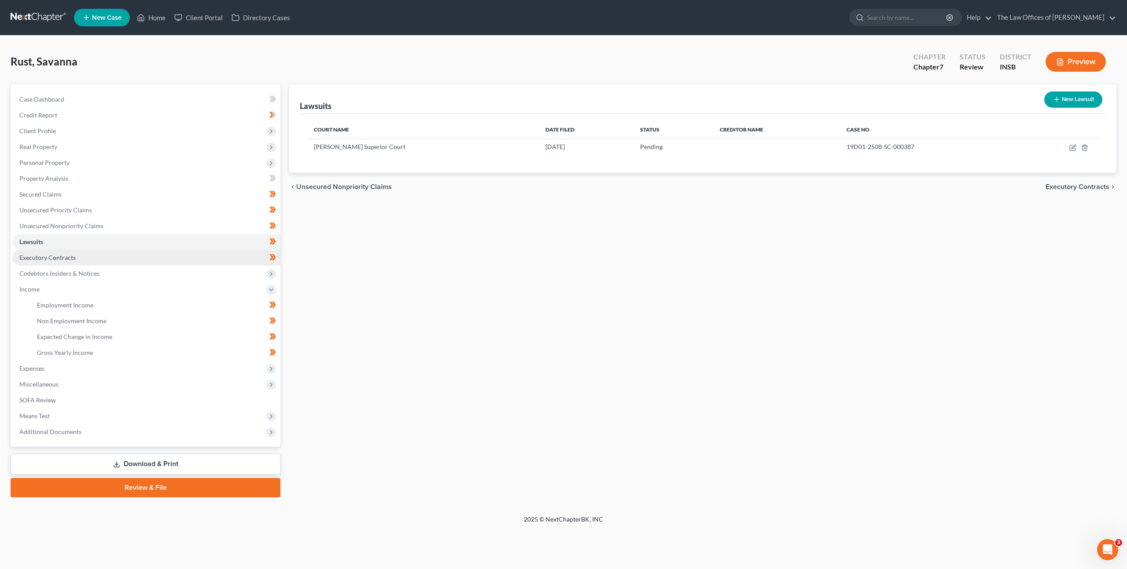
click at [88, 261] on link "Executory Contracts" at bounding box center [146, 258] width 268 height 16
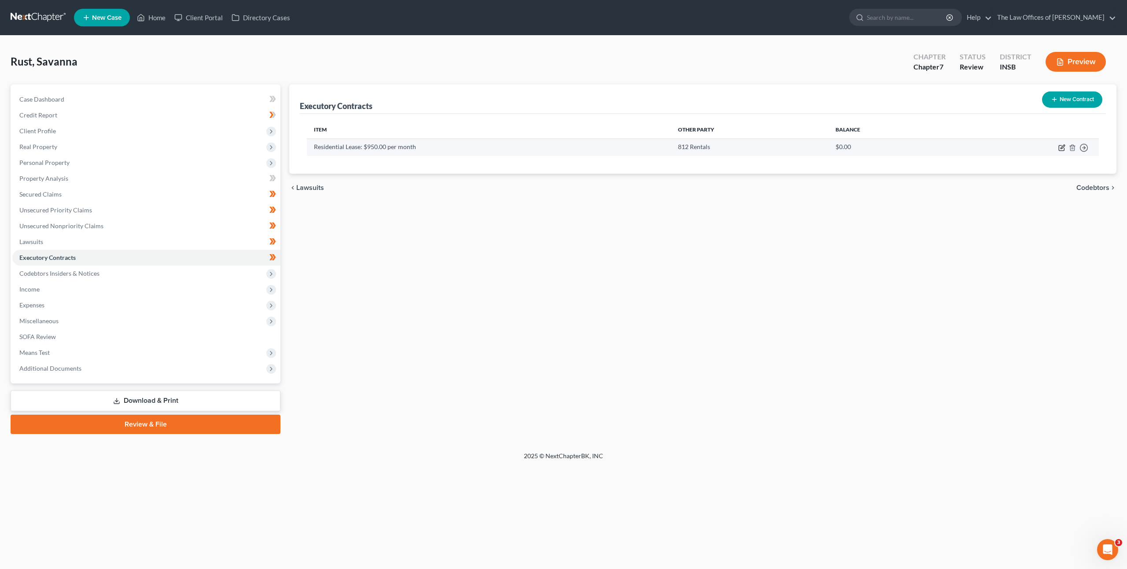
click at [1061, 147] on icon "button" at bounding box center [1061, 147] width 7 height 7
select select "3"
select select "0"
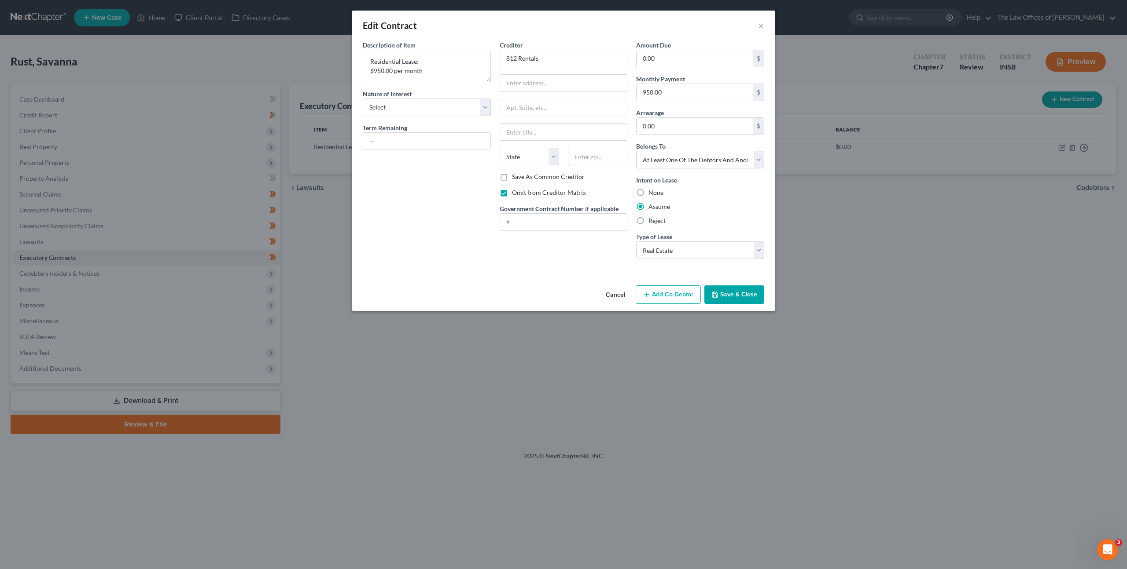
click at [496, 264] on div "Creditor * 812 Rentals State AL AK AR AZ CA CO CT DE DC FL GA GU HI ID IL IN IA…" at bounding box center [563, 153] width 137 height 226
click at [539, 81] on input "text" at bounding box center [563, 83] width 127 height 17
type input "215 Mill Street"
type input "47546"
click at [401, 187] on div "Description of non-residential real property * Description of Item * Residentia…" at bounding box center [426, 153] width 137 height 226
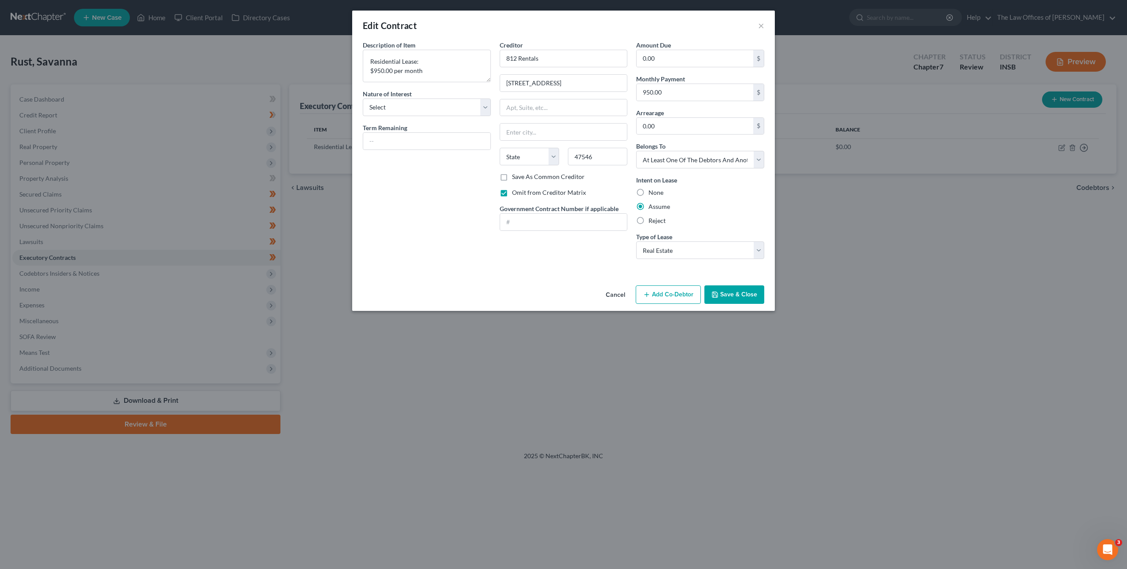
type input "Jasper"
select select "15"
click at [734, 292] on button "Save & Close" at bounding box center [734, 295] width 60 height 18
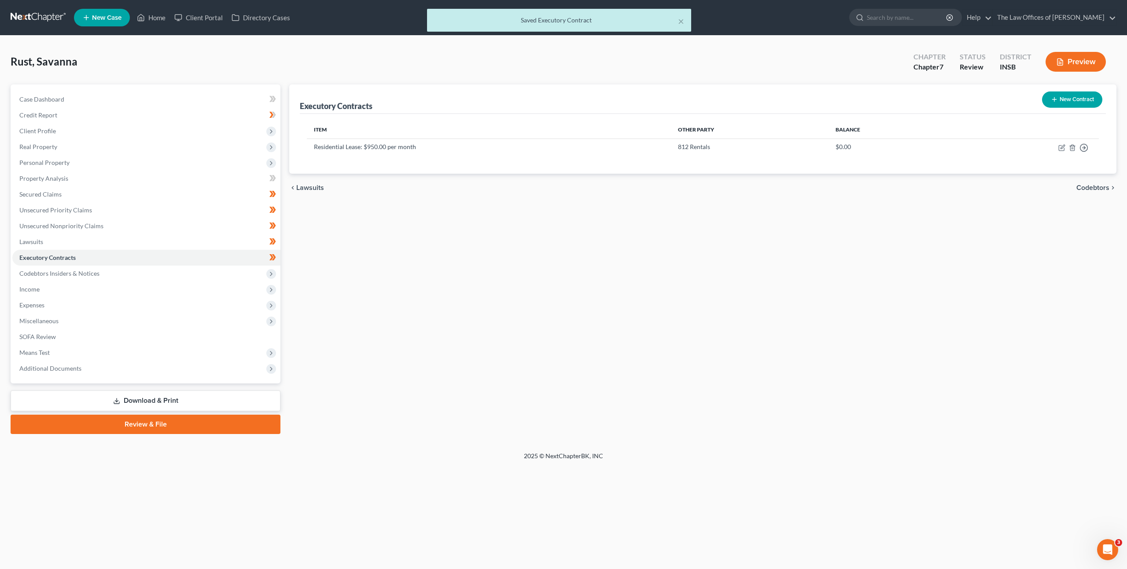
click at [501, 317] on div "Executory Contracts New Contract Item Other Party Balance Residential Lease: $9…" at bounding box center [703, 259] width 836 height 350
click at [218, 273] on span "Codebtors Insiders & Notices" at bounding box center [146, 274] width 268 height 16
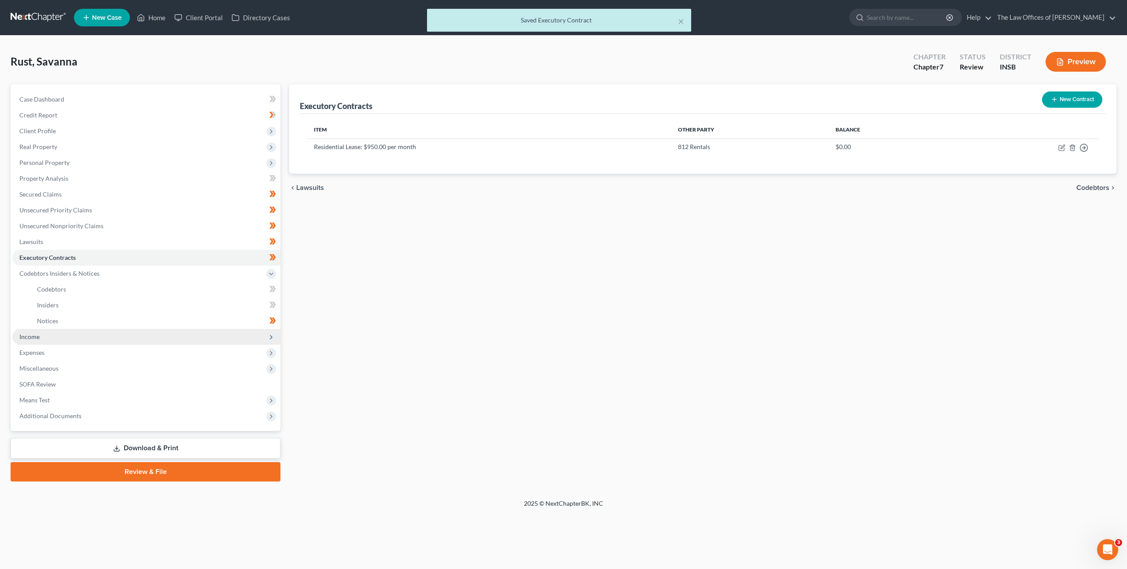
click at [158, 333] on span "Income" at bounding box center [146, 337] width 268 height 16
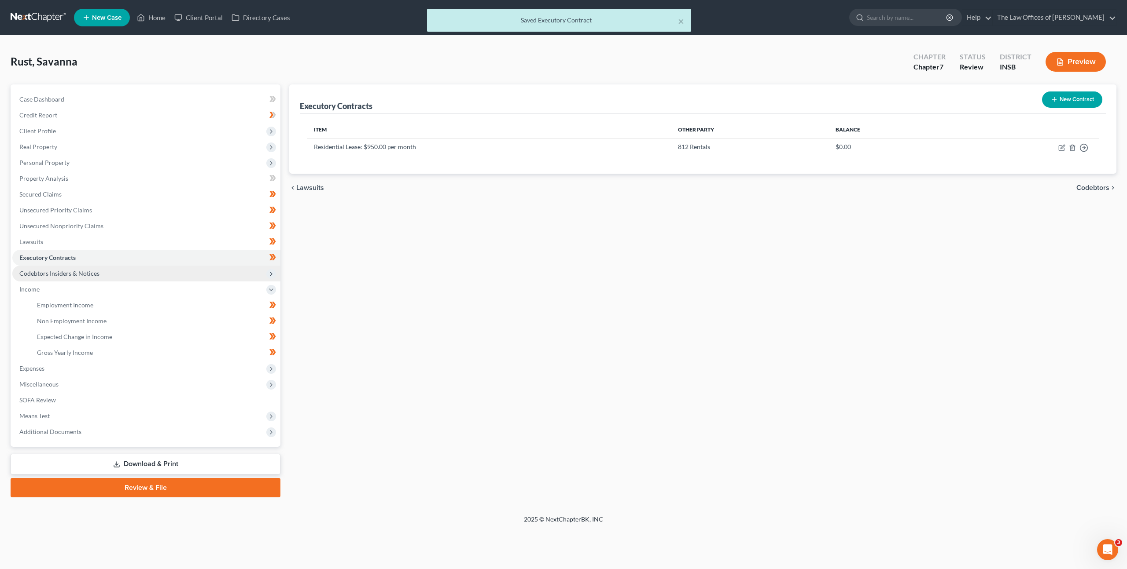
click at [165, 277] on span "Codebtors Insiders & Notices" at bounding box center [146, 274] width 268 height 16
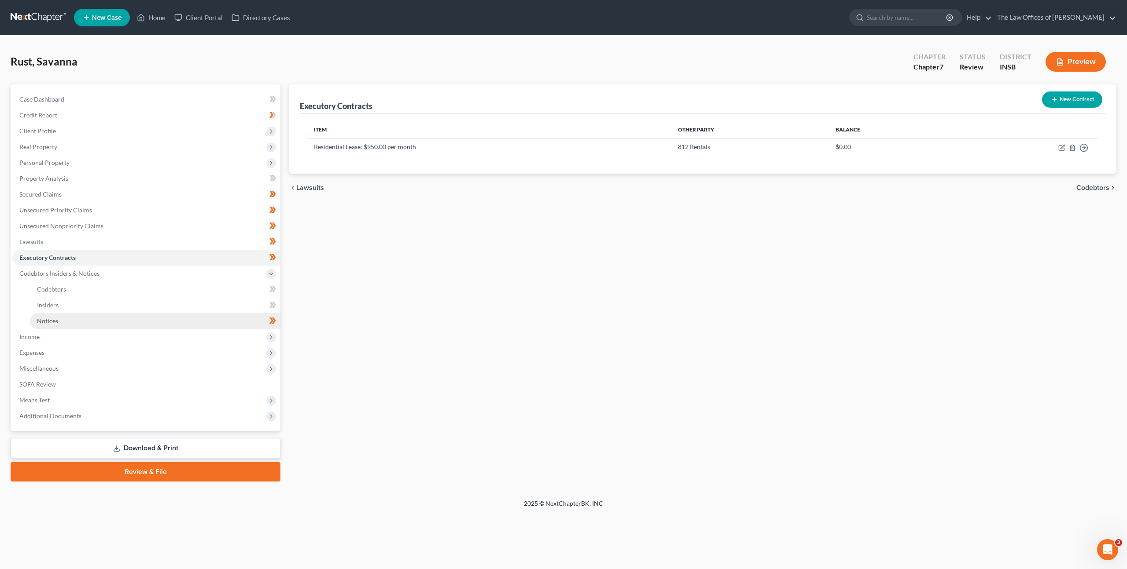
click at [138, 326] on link "Notices" at bounding box center [155, 321] width 250 height 16
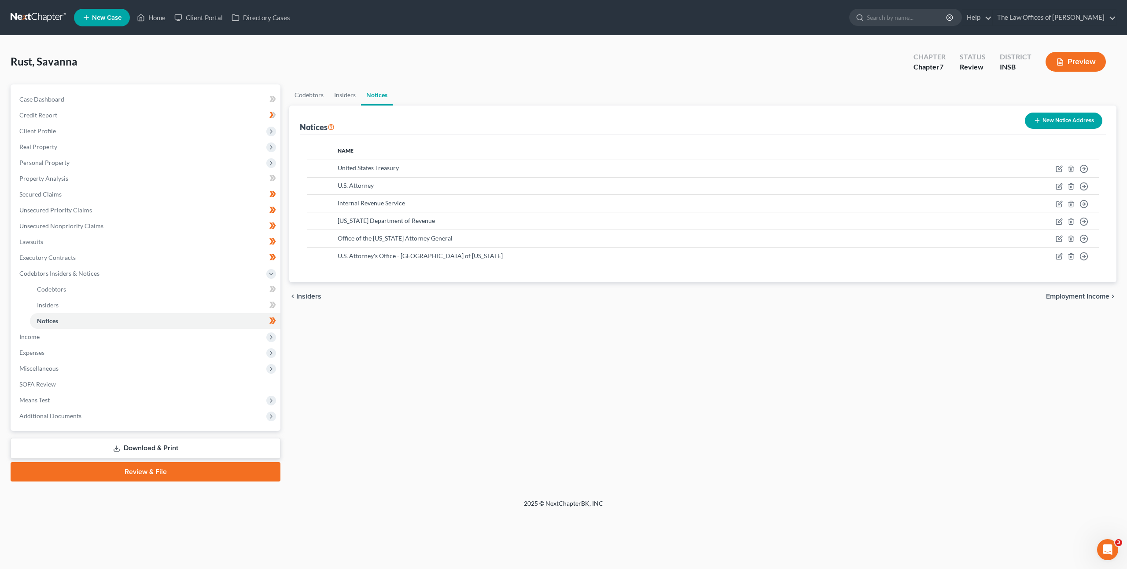
click at [481, 337] on div "Codebtors Insiders Notices Notices New Notice Address Name United States Treasu…" at bounding box center [703, 282] width 836 height 397
click at [66, 164] on span "Personal Property" at bounding box center [44, 162] width 50 height 7
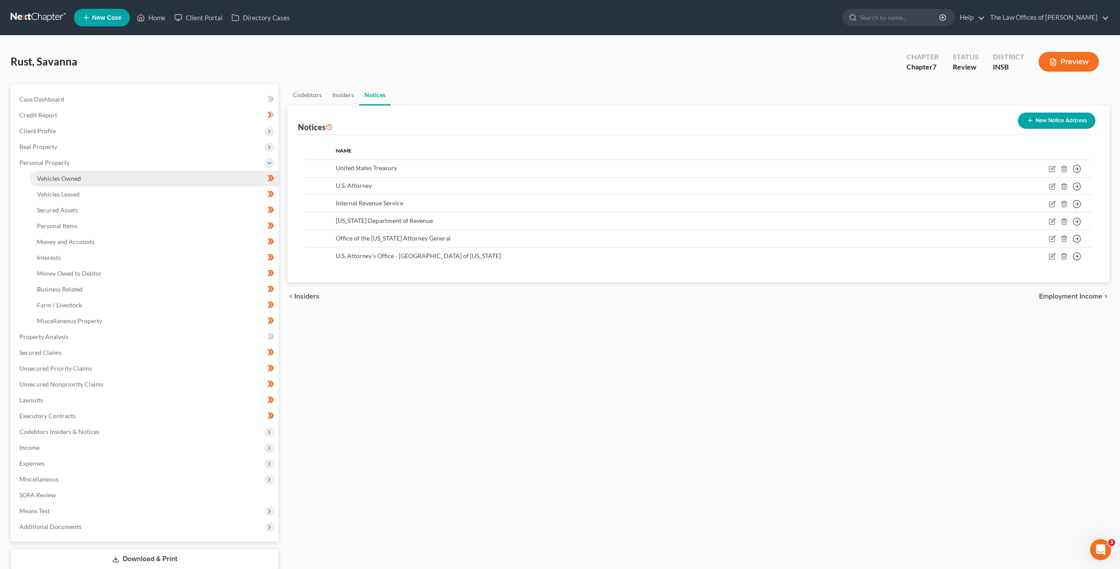
click at [97, 181] on link "Vehicles Owned" at bounding box center [154, 179] width 249 height 16
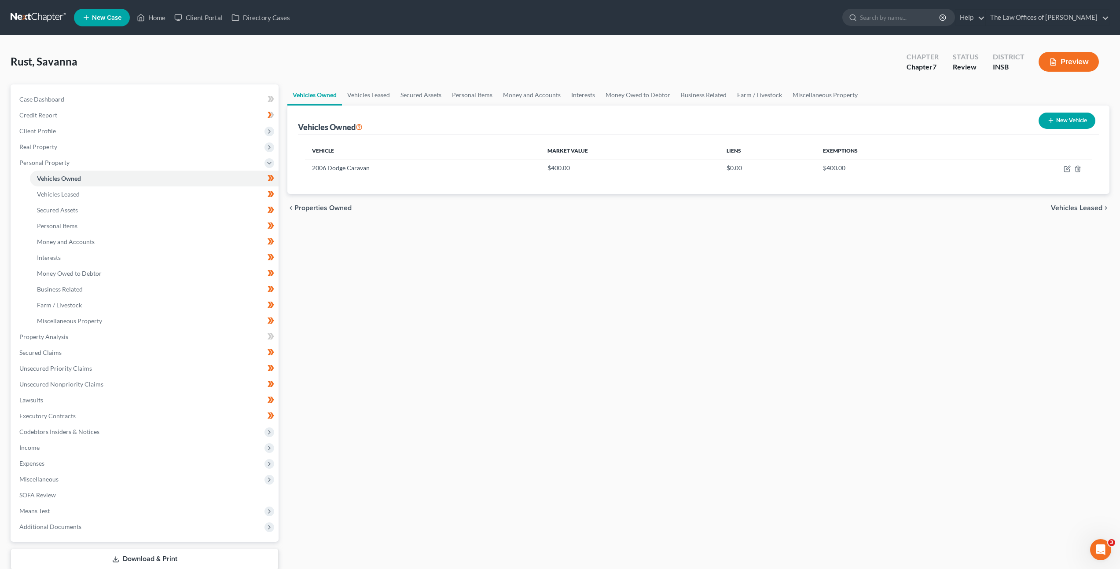
click at [50, 19] on link at bounding box center [39, 18] width 56 height 16
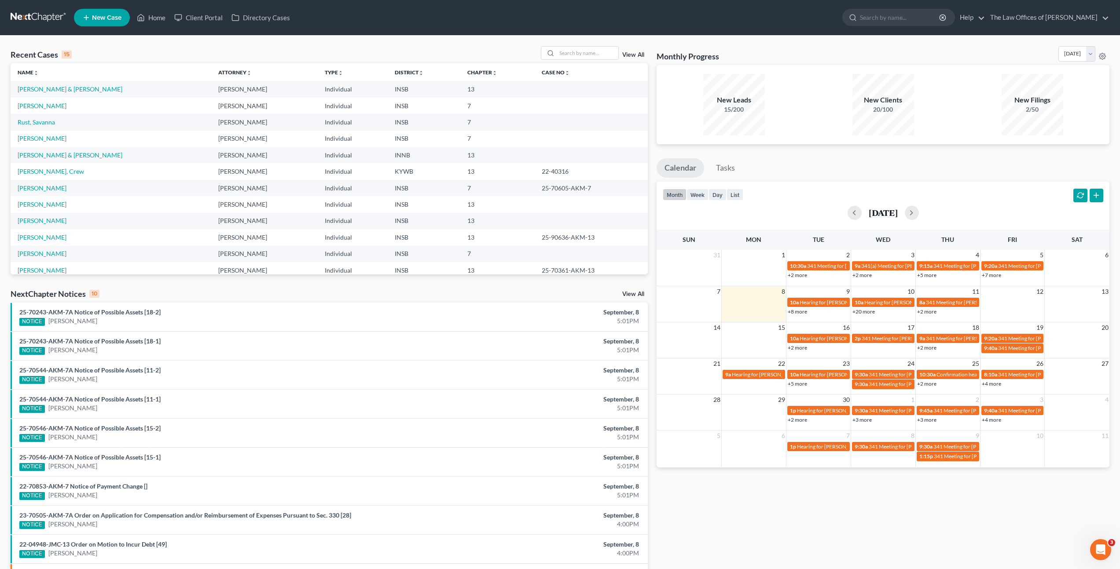
click at [584, 45] on div "Recent Cases 15 View All Name unfold_more expand_more expand_less Attorney unfo…" at bounding box center [560, 327] width 1120 height 582
drag, startPoint x: 578, startPoint y: 48, endPoint x: 683, endPoint y: 47, distance: 105.6
click at [585, 46] on div at bounding box center [580, 53] width 78 height 14
type input "[PERSON_NAME]"
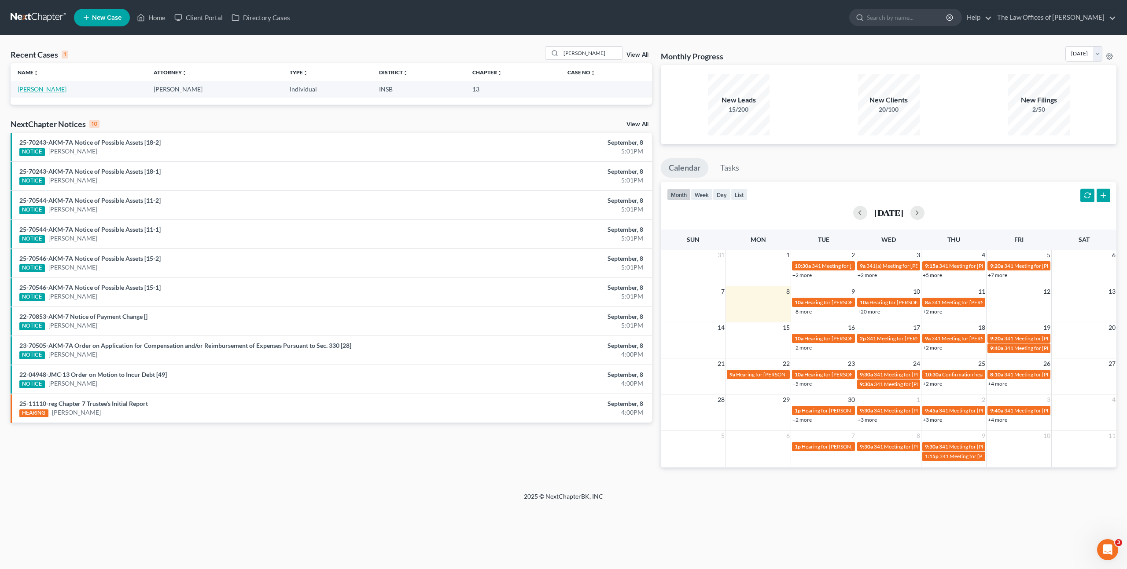
click at [41, 85] on link "[PERSON_NAME]" at bounding box center [42, 88] width 49 height 7
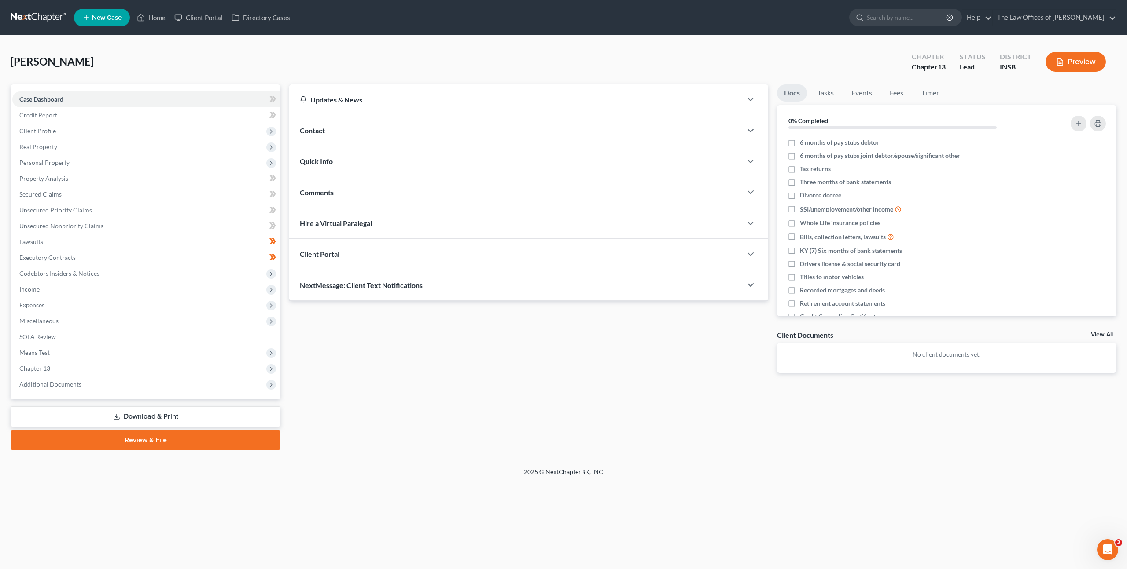
click at [566, 347] on div "Updates & News × [US_STATE] [GEOGRAPHIC_DATA] Notes Take a look at NextChapter'…" at bounding box center [529, 235] width 488 height 303
drag, startPoint x: 547, startPoint y: 375, endPoint x: 552, endPoint y: 380, distance: 7.5
click at [547, 375] on div "Updates & News × [US_STATE] [GEOGRAPHIC_DATA] Notes Take a look at NextChapter'…" at bounding box center [529, 235] width 488 height 303
click at [391, 372] on div "Updates & News × [US_STATE] [GEOGRAPHIC_DATA] Notes Take a look at NextChapter'…" at bounding box center [529, 235] width 488 height 303
click at [801, 70] on div "[PERSON_NAME] Upgraded Chapter Chapter 13 Status Lead District INSB Preview" at bounding box center [564, 65] width 1106 height 38
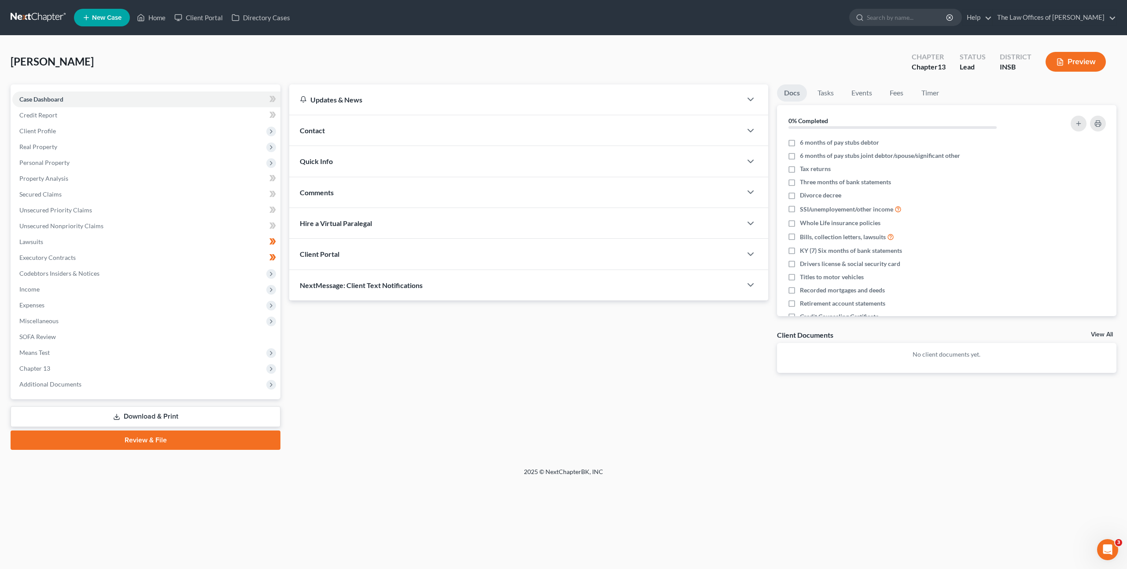
click at [594, 456] on div "Petition Navigation Case Dashboard Payments Invoices Payments Payments Credit R…" at bounding box center [564, 270] width 1106 height 373
click at [519, 373] on div "Updates & News × [US_STATE] [GEOGRAPHIC_DATA] Notes Take a look at NextChapter'…" at bounding box center [529, 235] width 488 height 303
click at [508, 329] on div "Updates & News × [US_STATE] [GEOGRAPHIC_DATA] Notes Take a look at NextChapter'…" at bounding box center [529, 235] width 488 height 303
click at [527, 337] on div "Updates & News × [US_STATE] [GEOGRAPHIC_DATA] Notes Take a look at NextChapter'…" at bounding box center [529, 235] width 488 height 303
click at [506, 336] on div "Updates & News × [US_STATE] [GEOGRAPHIC_DATA] Notes Take a look at NextChapter'…" at bounding box center [529, 235] width 488 height 303
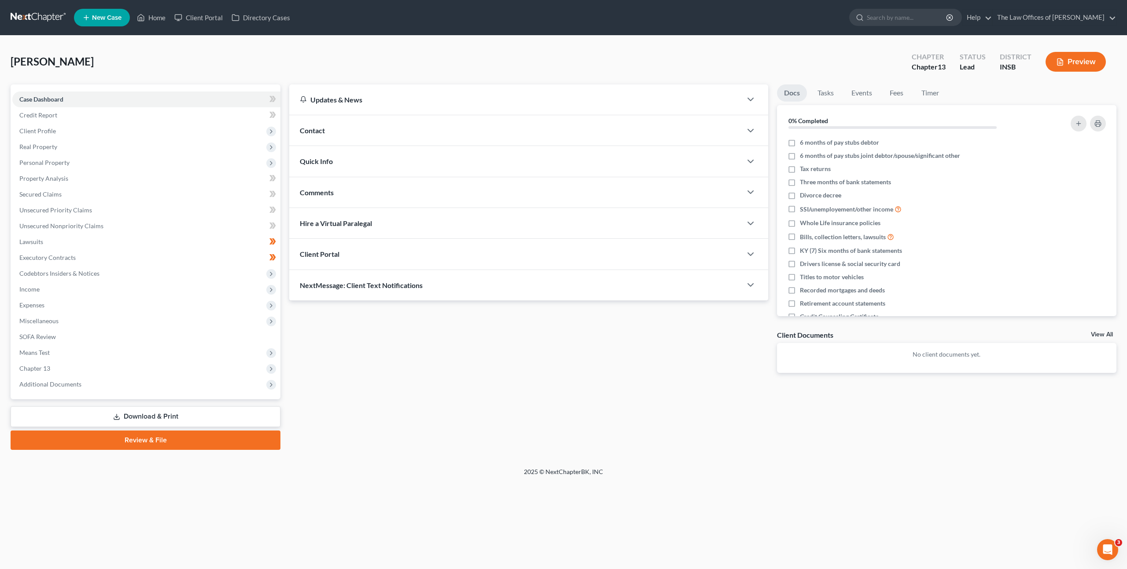
click at [591, 184] on div "Comments" at bounding box center [515, 192] width 452 height 30
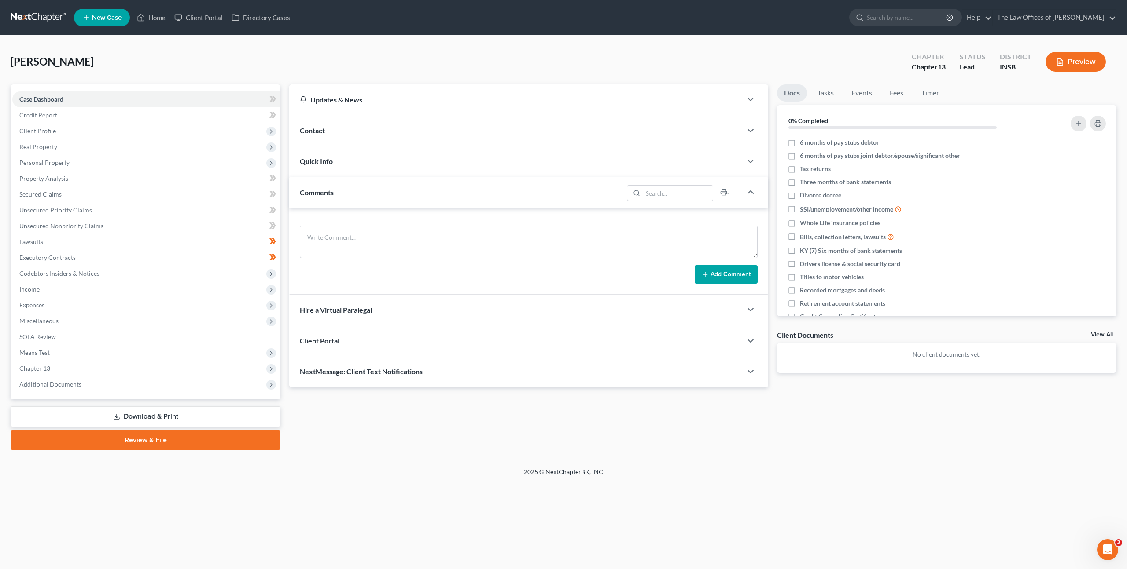
click at [560, 405] on div "Updates & News × [US_STATE] [GEOGRAPHIC_DATA] Notes Take a look at NextChapter'…" at bounding box center [703, 267] width 836 height 366
click at [408, 445] on div "Updates & News × [US_STATE] [GEOGRAPHIC_DATA] Notes Take a look at NextChapter'…" at bounding box center [703, 267] width 836 height 366
click at [529, 426] on div "Updates & News × [US_STATE] [GEOGRAPHIC_DATA] Notes Take a look at NextChapter'…" at bounding box center [703, 267] width 836 height 366
click at [602, 394] on div "Updates & News × [US_STATE] [GEOGRAPHIC_DATA] Notes Take a look at NextChapter'…" at bounding box center [703, 267] width 836 height 366
drag, startPoint x: 409, startPoint y: 445, endPoint x: 444, endPoint y: 395, distance: 61.4
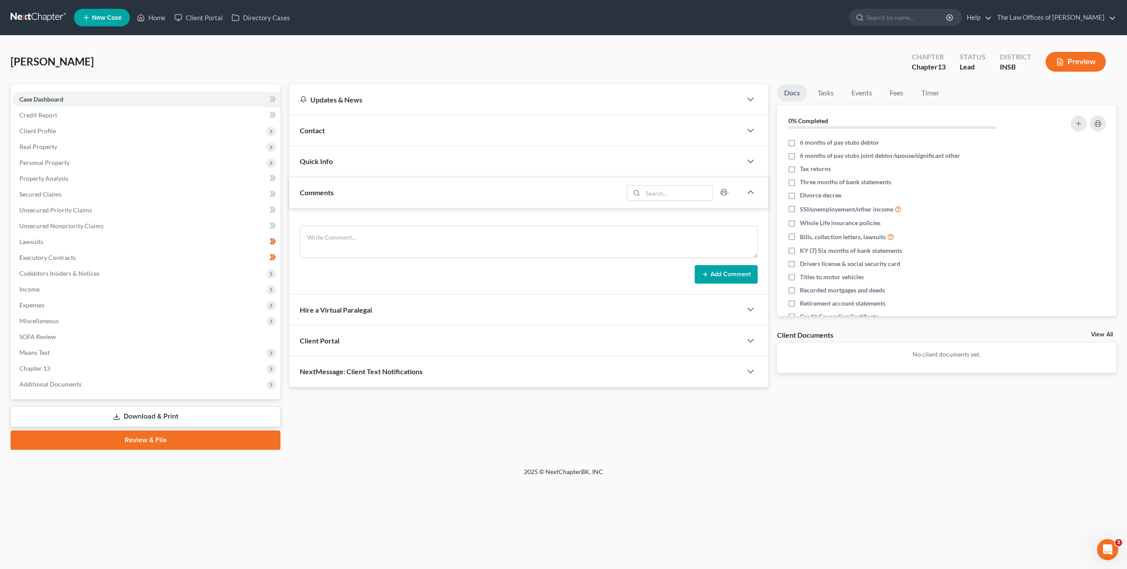
click at [410, 443] on div "Updates & News × [US_STATE] [GEOGRAPHIC_DATA] Notes Take a look at NextChapter'…" at bounding box center [703, 267] width 836 height 366
drag, startPoint x: 165, startPoint y: 114, endPoint x: 184, endPoint y: 111, distance: 19.6
click at [165, 114] on link "Credit Report" at bounding box center [146, 115] width 268 height 16
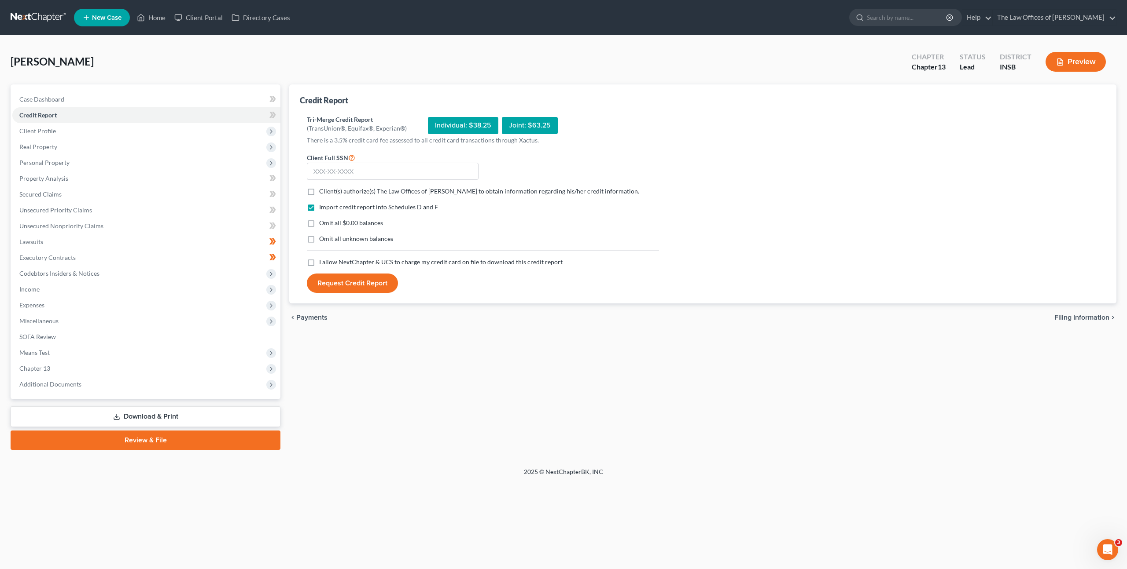
drag, startPoint x: 842, startPoint y: 188, endPoint x: 849, endPoint y: 187, distance: 6.6
click at [843, 188] on div "Tri-Merge Credit Report (TransUnion®, Equifax®, Experian®) Individual: $38.25 J…" at bounding box center [703, 204] width 792 height 178
click at [36, 22] on link at bounding box center [39, 18] width 56 height 16
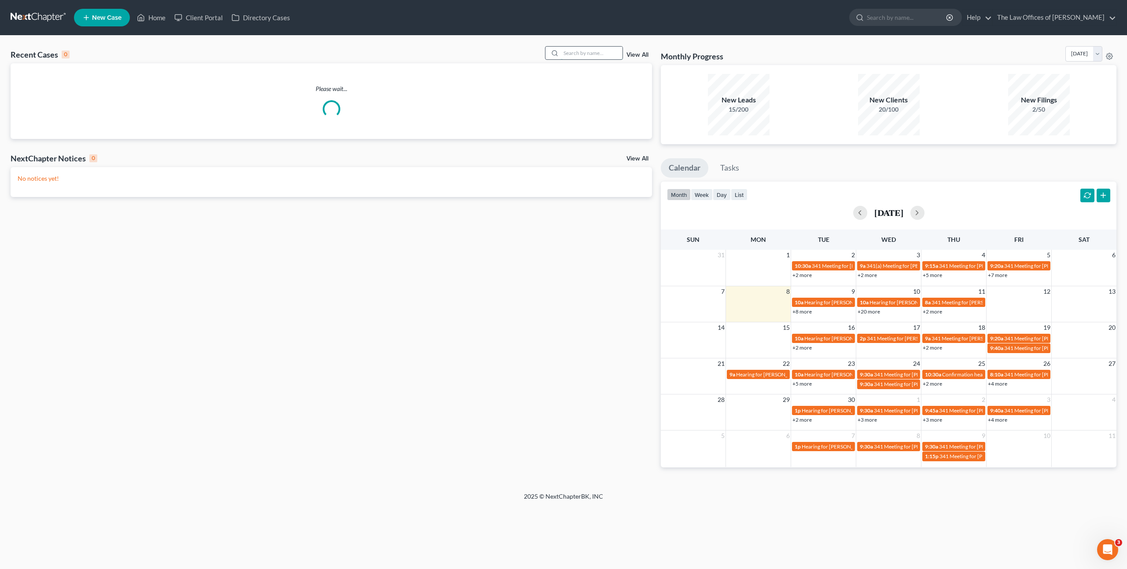
drag, startPoint x: 573, startPoint y: 53, endPoint x: 592, endPoint y: 57, distance: 19.3
click at [573, 53] on input "search" at bounding box center [592, 53] width 62 height 13
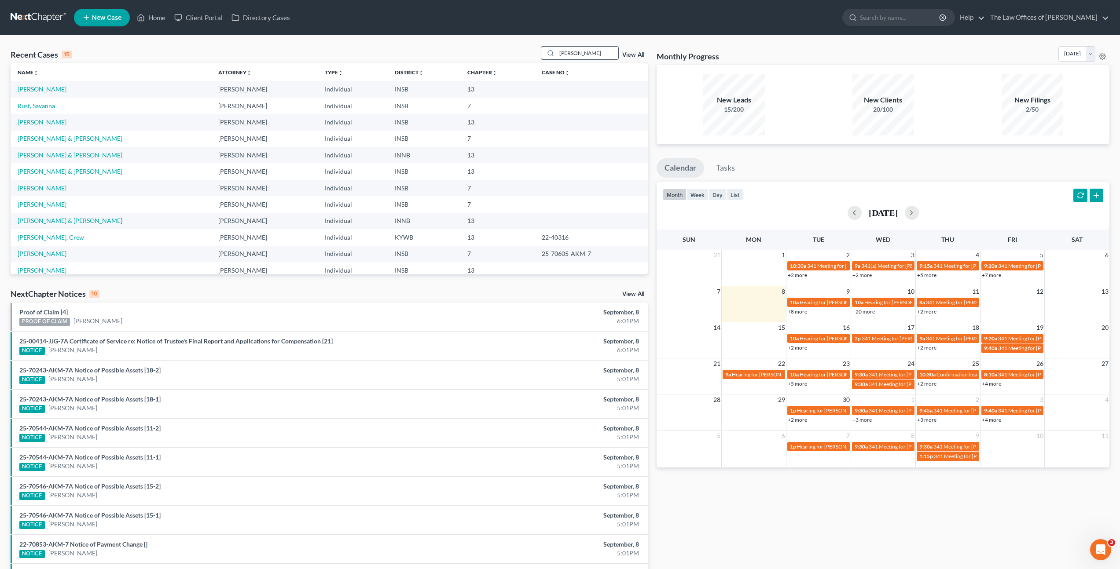
type input "[PERSON_NAME]"
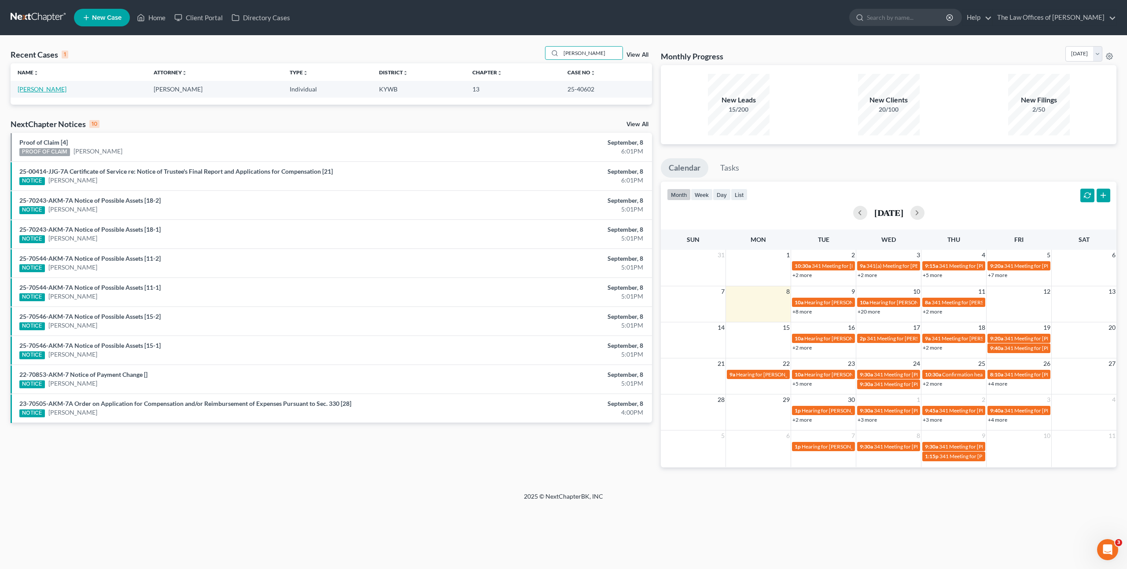
click at [51, 89] on link "[PERSON_NAME]" at bounding box center [42, 88] width 49 height 7
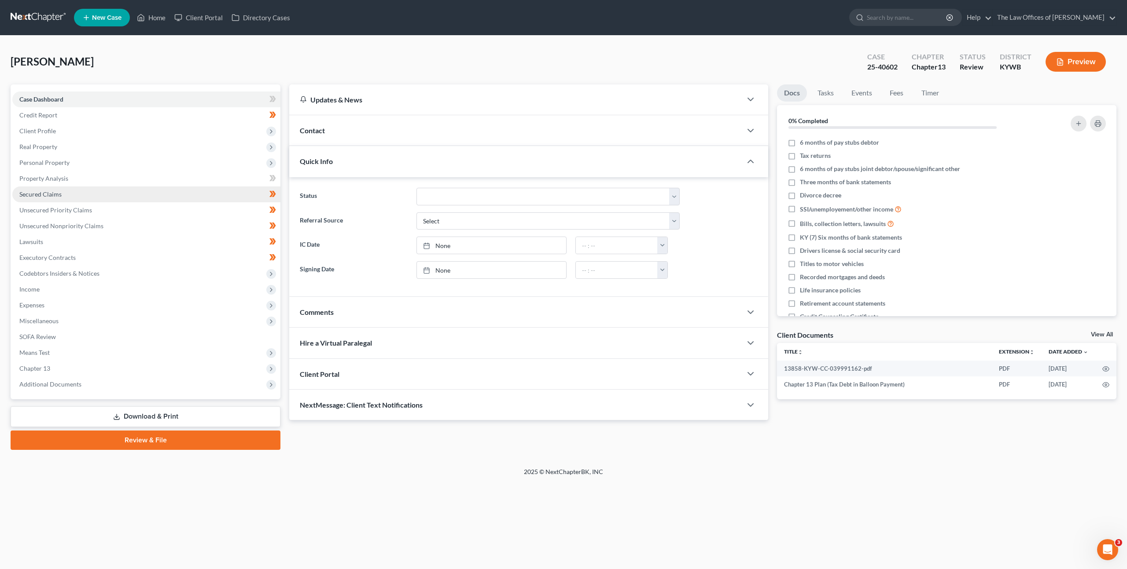
click at [109, 199] on link "Secured Claims" at bounding box center [146, 195] width 268 height 16
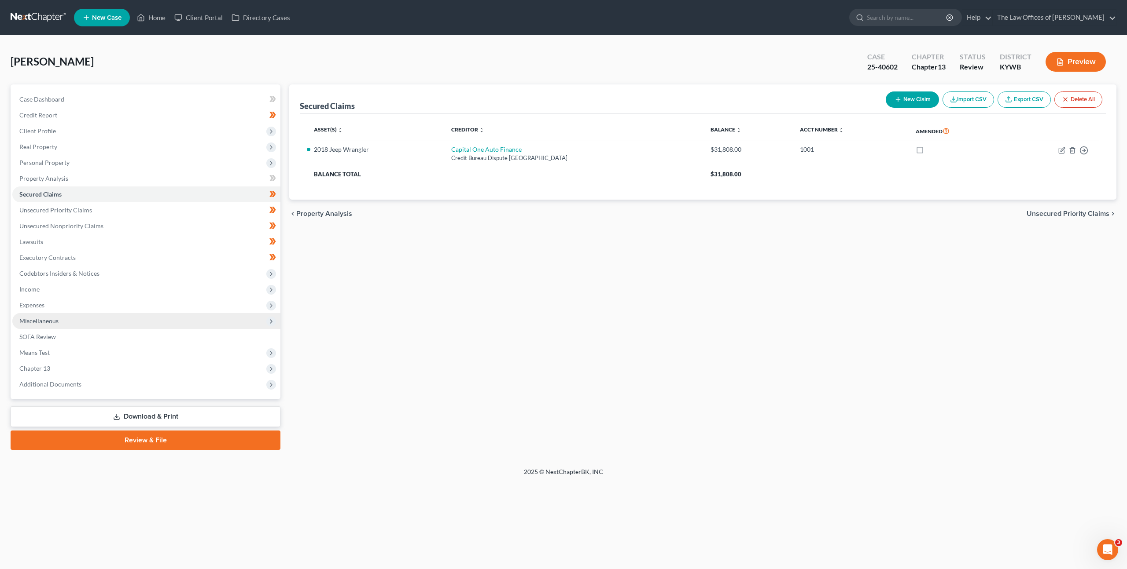
click at [66, 315] on span "Miscellaneous" at bounding box center [146, 321] width 268 height 16
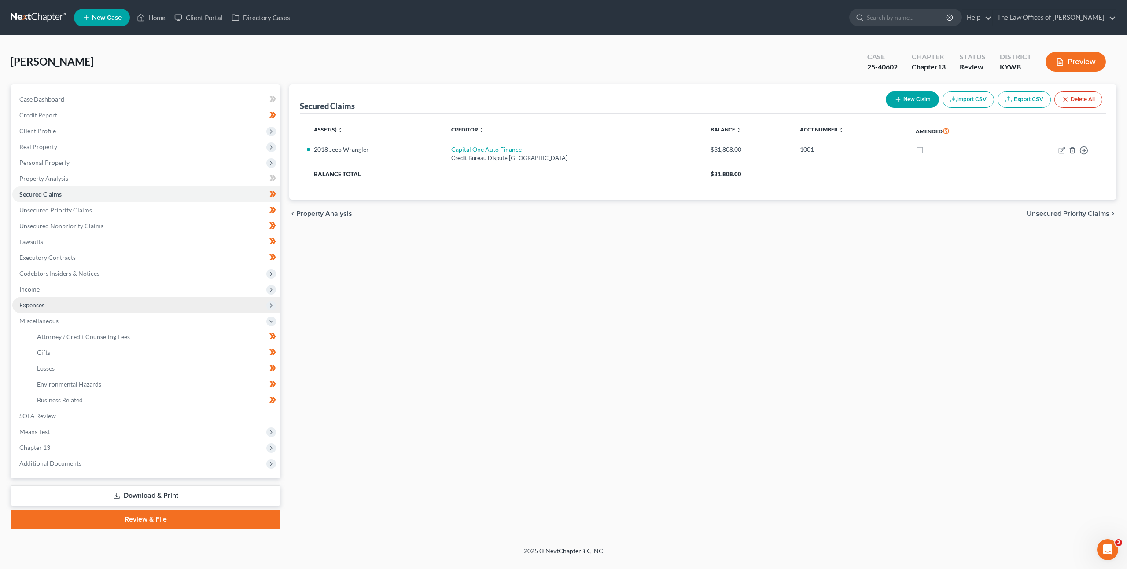
click at [59, 310] on span "Expenses" at bounding box center [146, 306] width 268 height 16
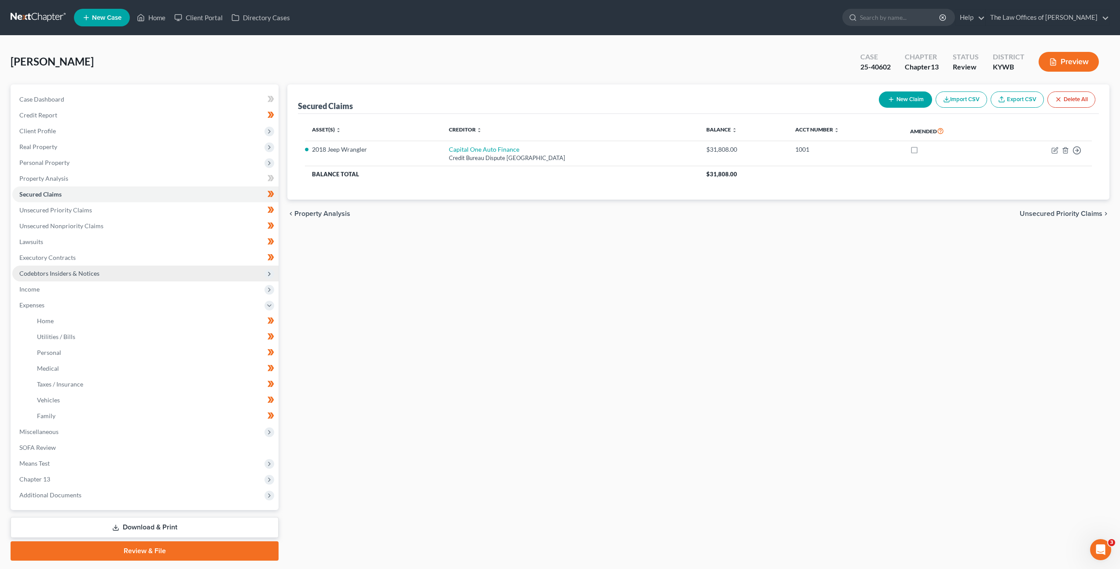
click at [82, 272] on span "Codebtors Insiders & Notices" at bounding box center [59, 273] width 80 height 7
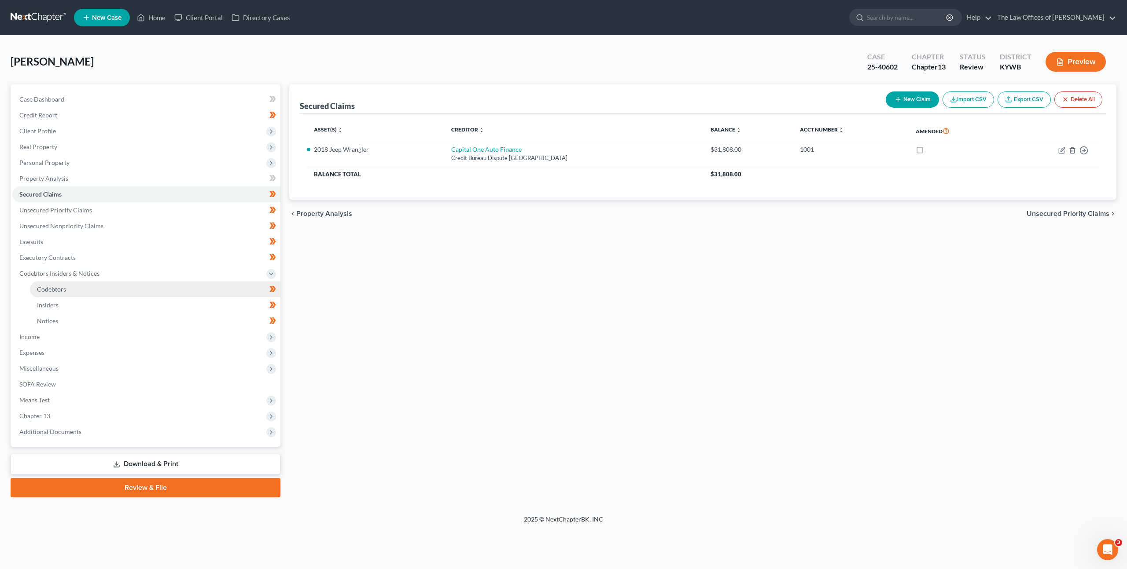
click at [93, 288] on link "Codebtors" at bounding box center [155, 290] width 250 height 16
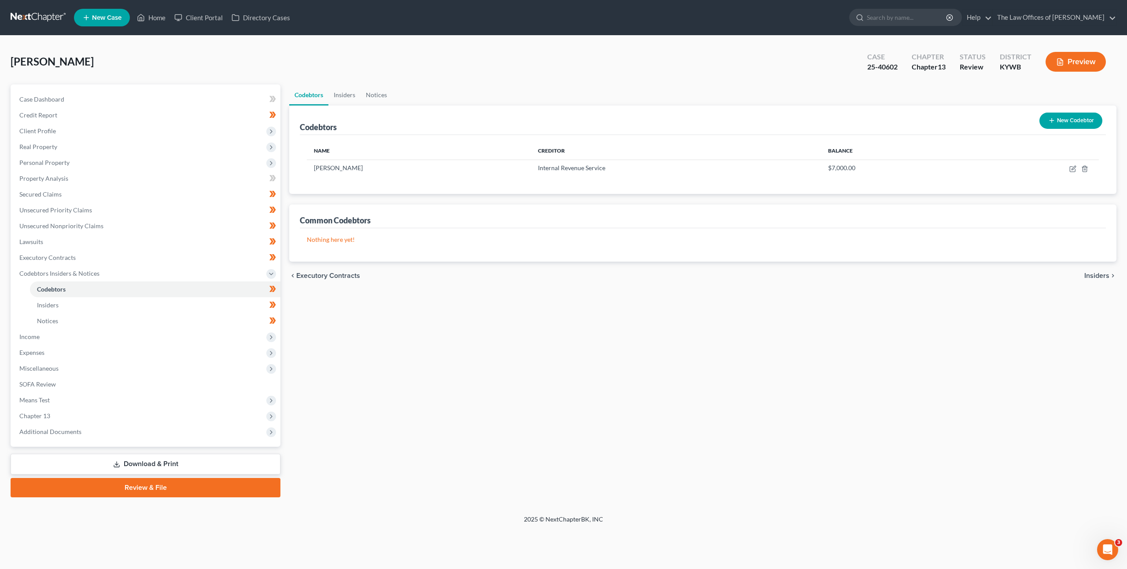
click at [480, 306] on div "Codebtors Insiders Notices Codebtors New Codebtor Name Creditor Balance [PERSON…" at bounding box center [703, 290] width 836 height 413
